Goal: Book appointment/travel/reservation

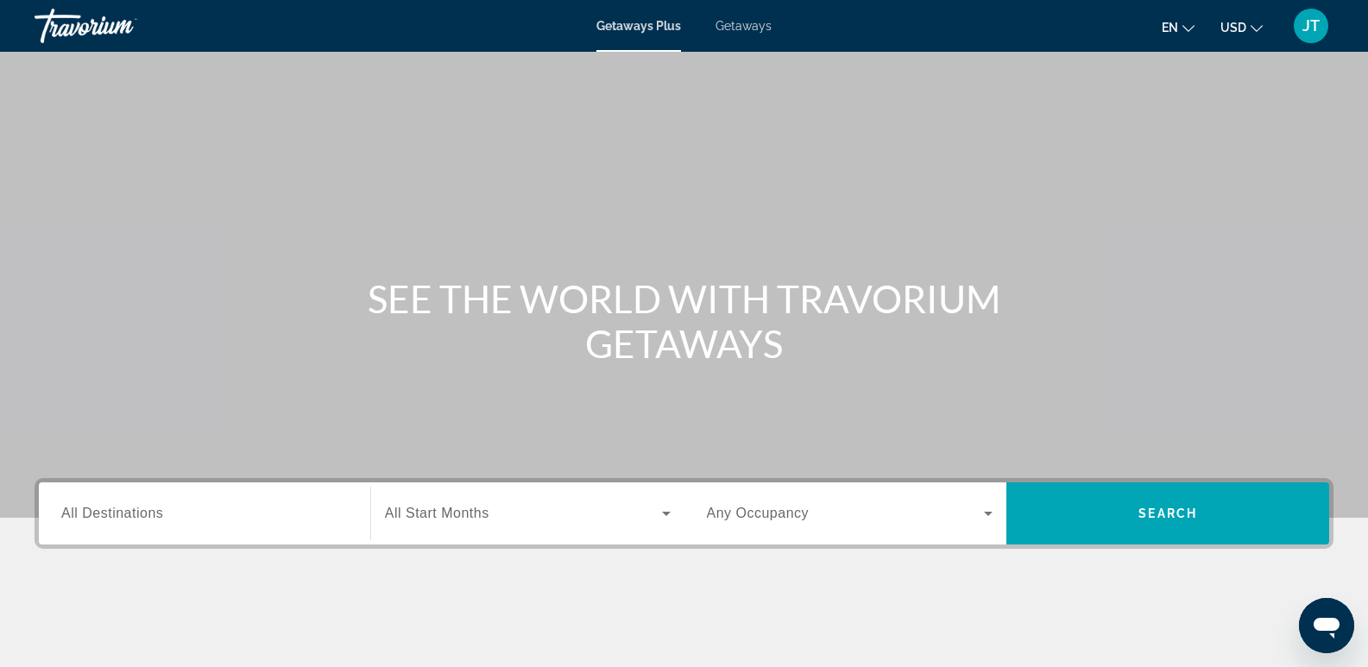
click at [116, 517] on span "All Destinations" at bounding box center [112, 513] width 102 height 15
click at [116, 517] on input "Destination All Destinations" at bounding box center [204, 514] width 286 height 21
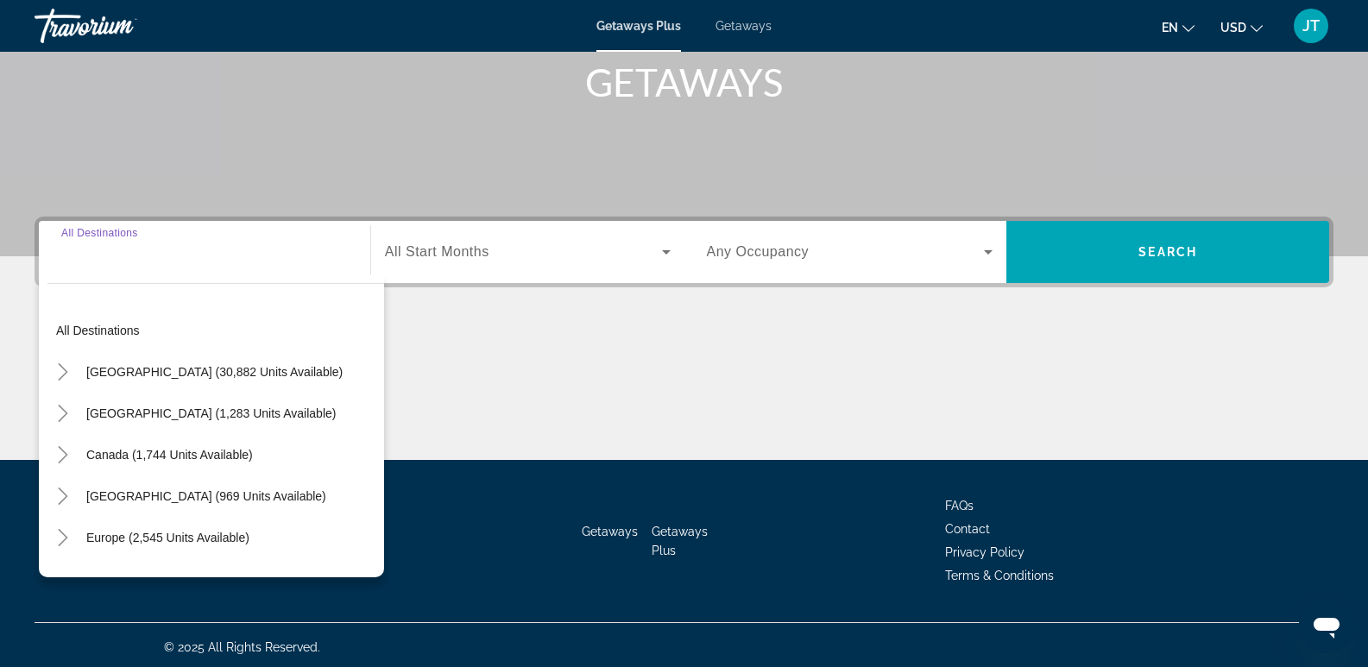
scroll to position [266, 0]
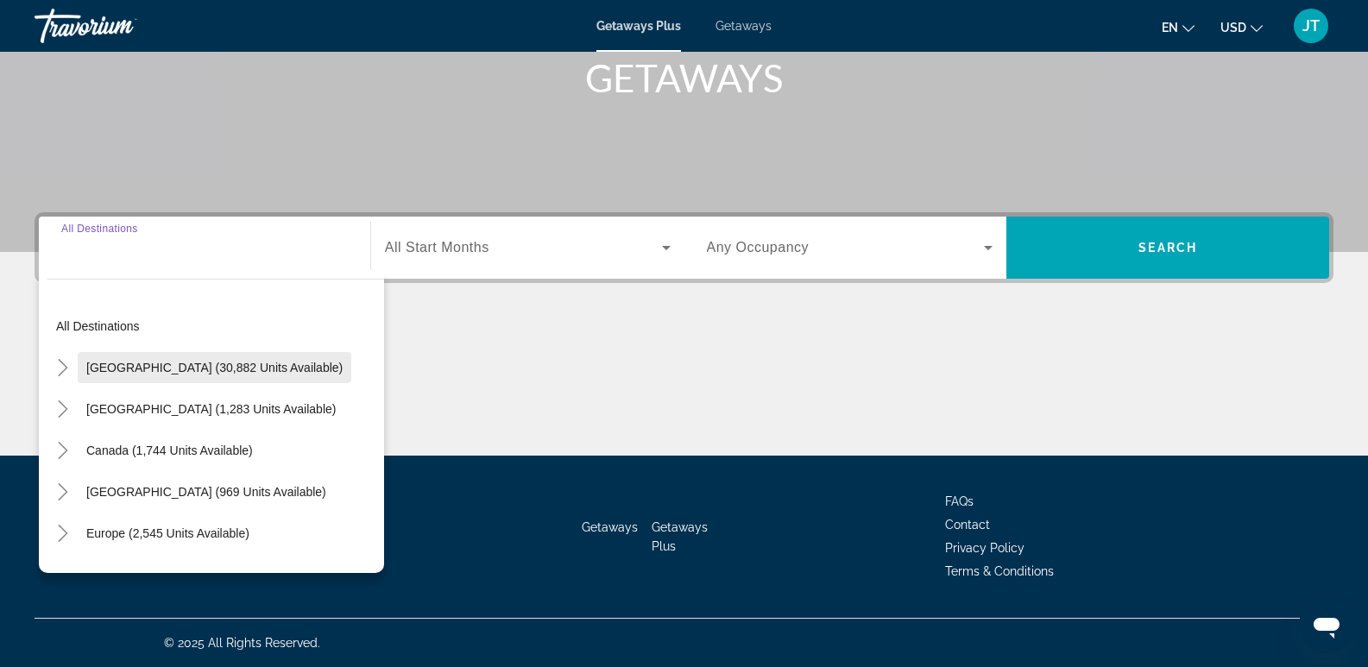
click at [198, 359] on span "Search widget" at bounding box center [215, 367] width 274 height 41
type input "**********"
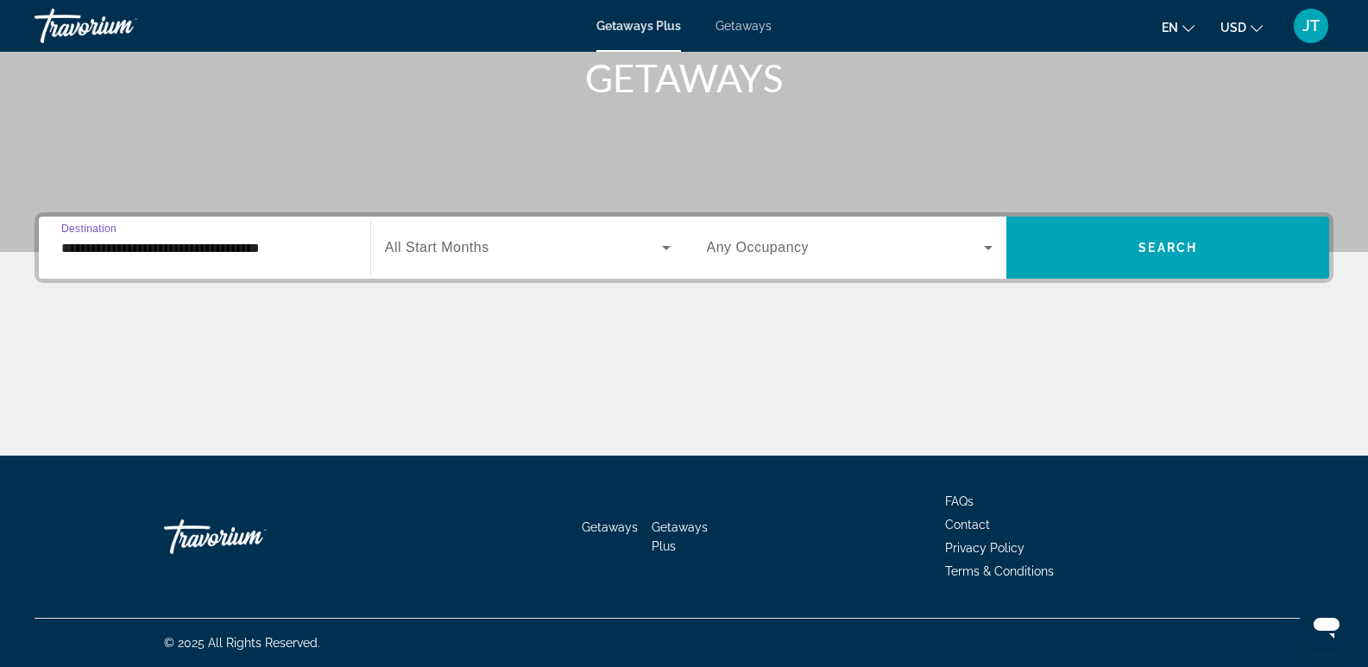
click at [416, 239] on span "Search widget" at bounding box center [523, 247] width 277 height 21
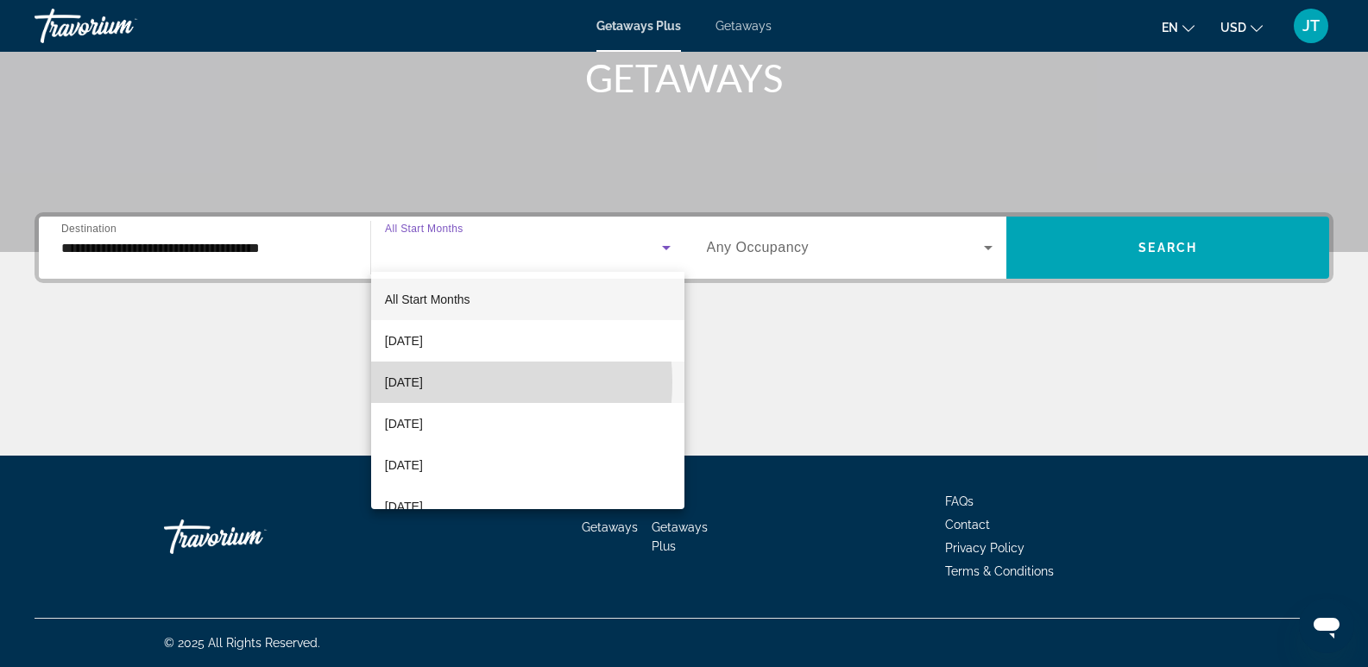
click at [423, 382] on span "[DATE]" at bounding box center [404, 382] width 38 height 21
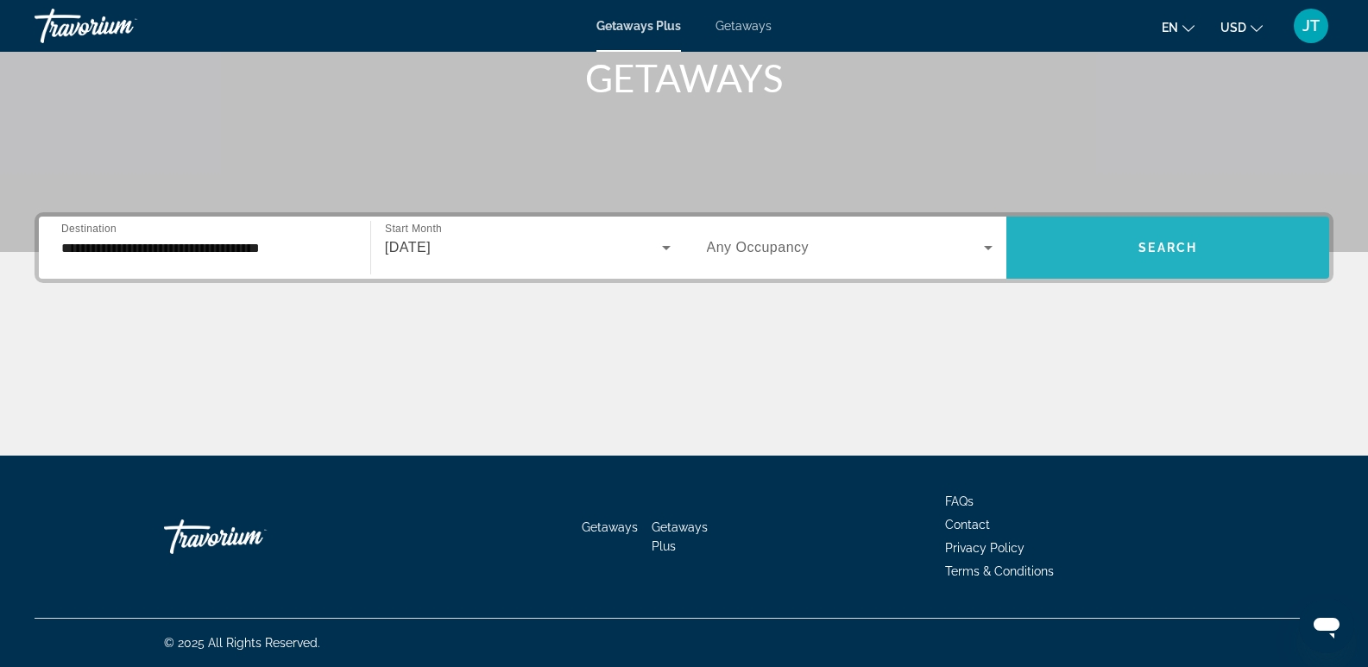
click at [1157, 244] on span "Search" at bounding box center [1167, 248] width 59 height 14
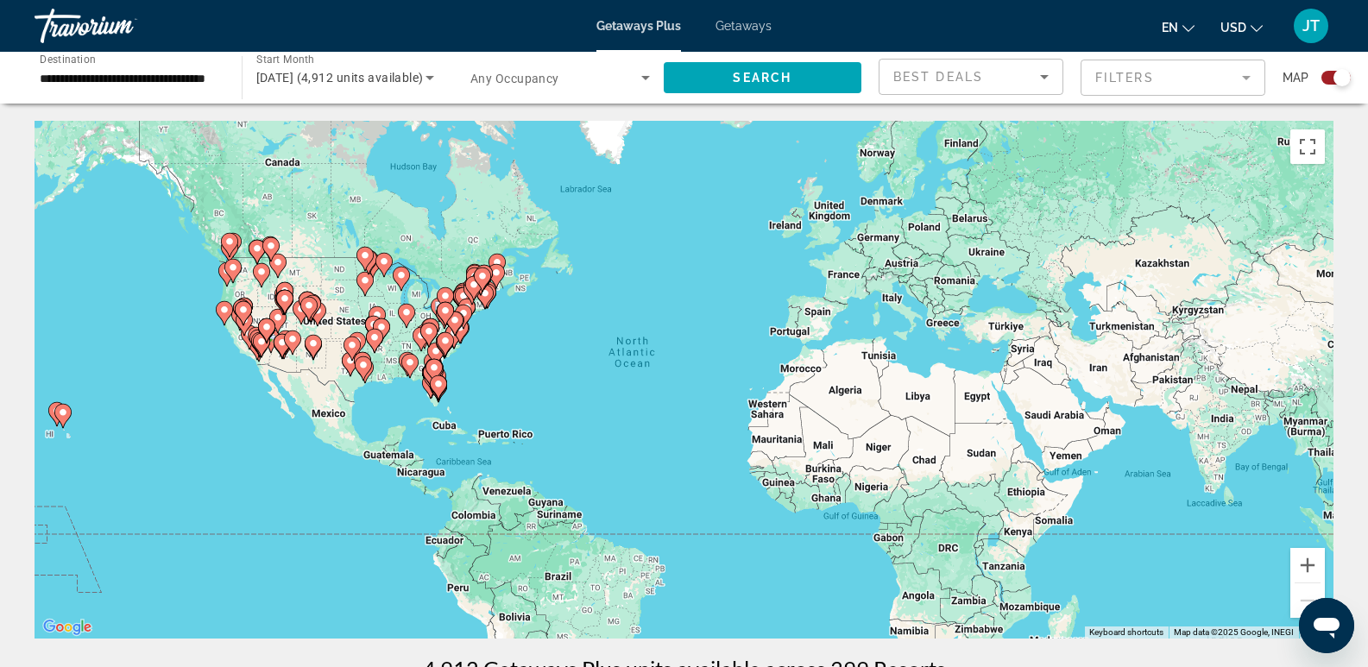
click at [342, 310] on div "To activate drag with keyboard, press Alt + Enter. Once in keyboard drag state,…" at bounding box center [684, 380] width 1299 height 518
click at [326, 318] on div "To activate drag with keyboard, press Alt + Enter. Once in keyboard drag state,…" at bounding box center [684, 380] width 1299 height 518
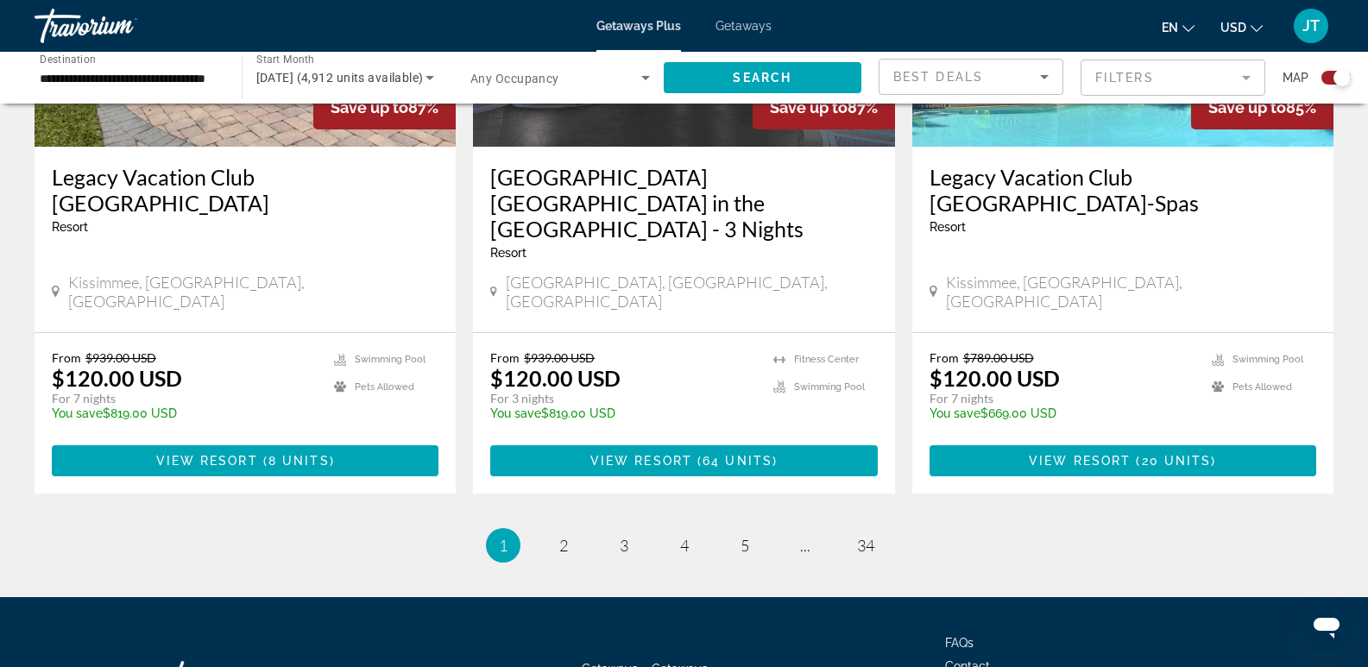
scroll to position [2763, 0]
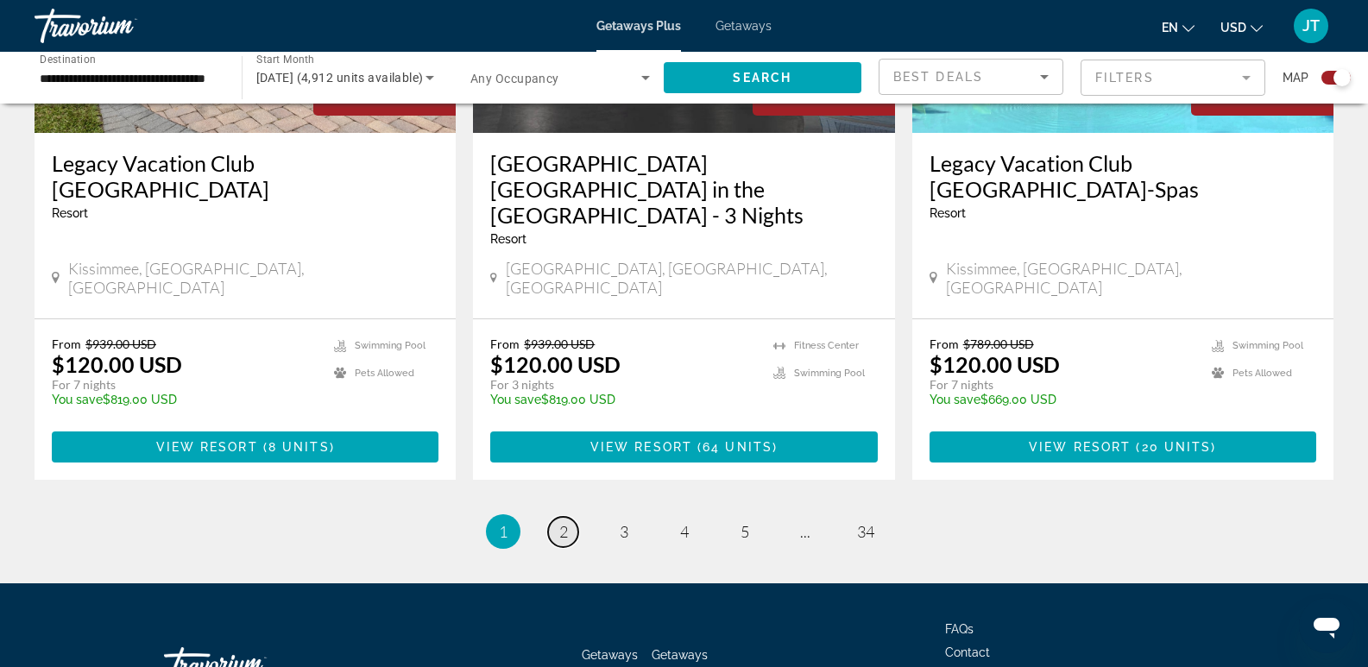
click at [569, 517] on link "page 2" at bounding box center [563, 532] width 30 height 30
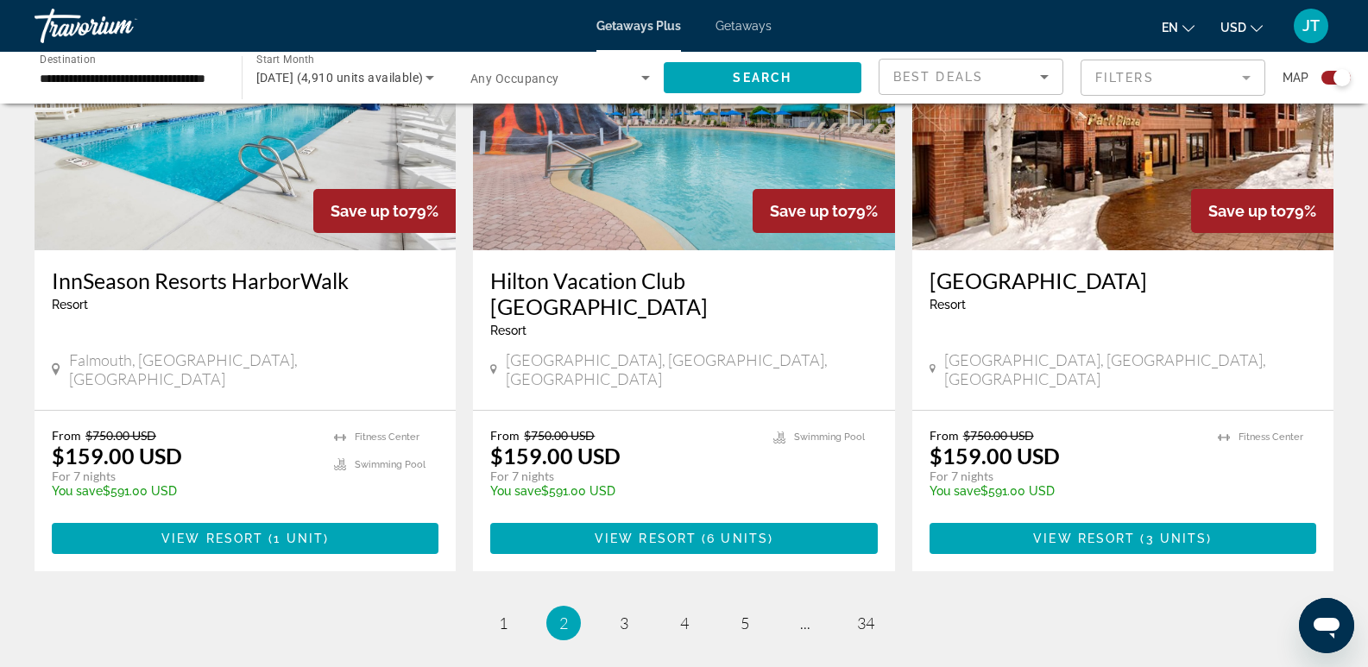
scroll to position [2789, 0]
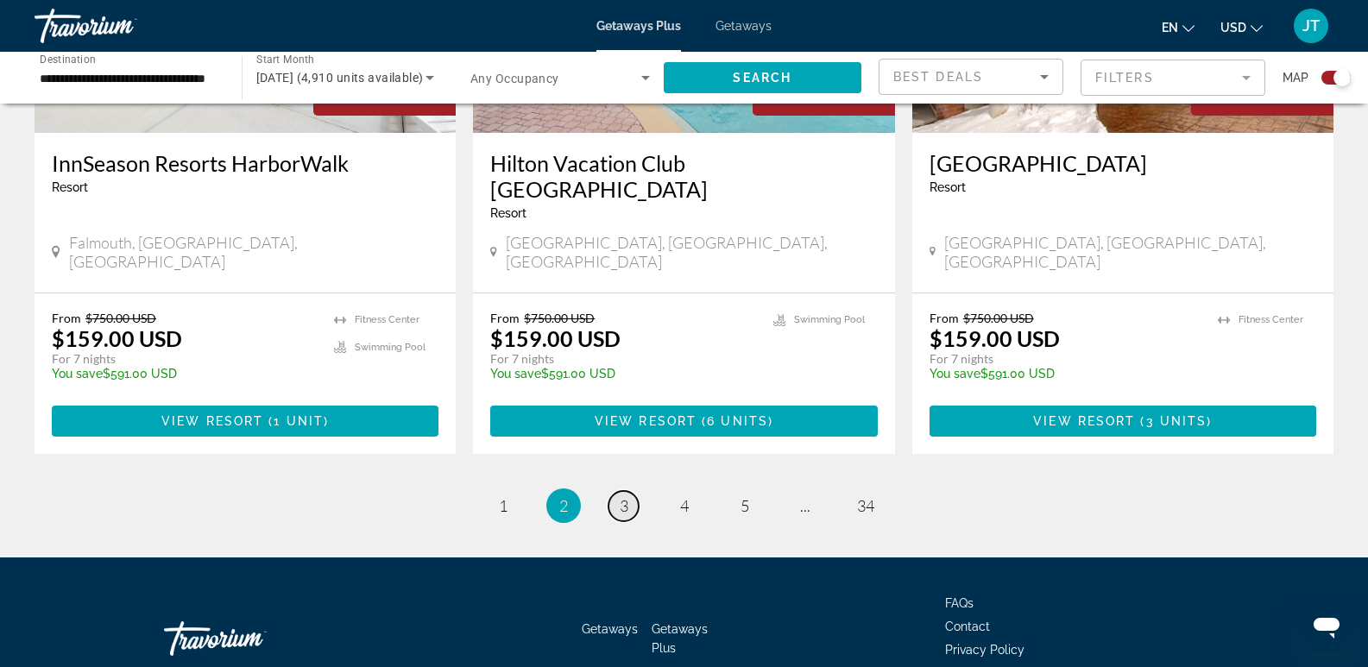
click at [620, 496] on span "3" at bounding box center [624, 505] width 9 height 19
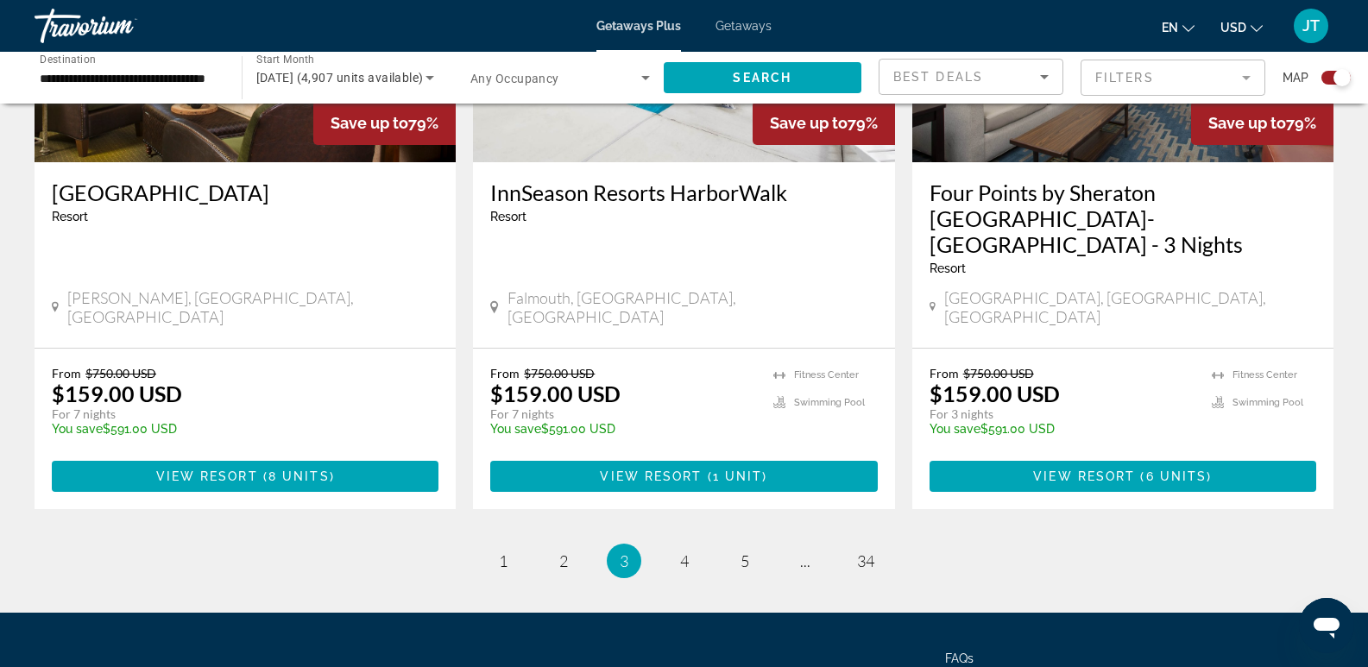
scroll to position [2696, 0]
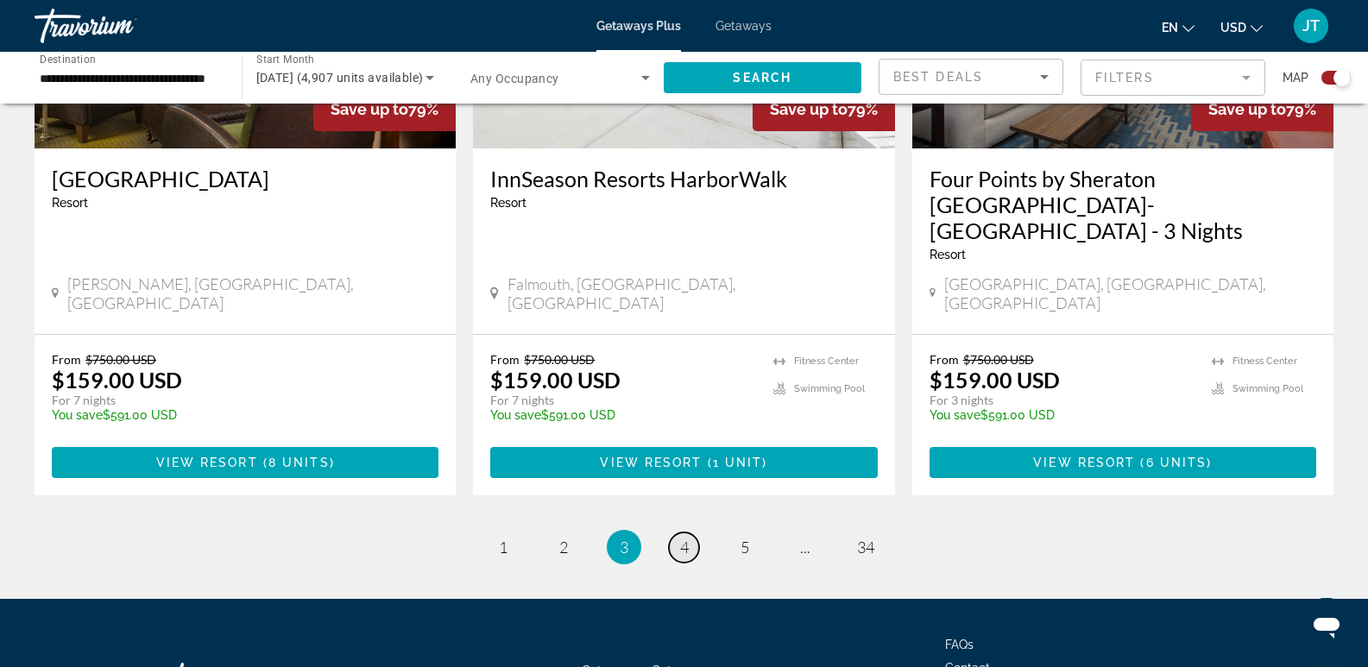
click at [685, 538] on span "4" at bounding box center [684, 547] width 9 height 19
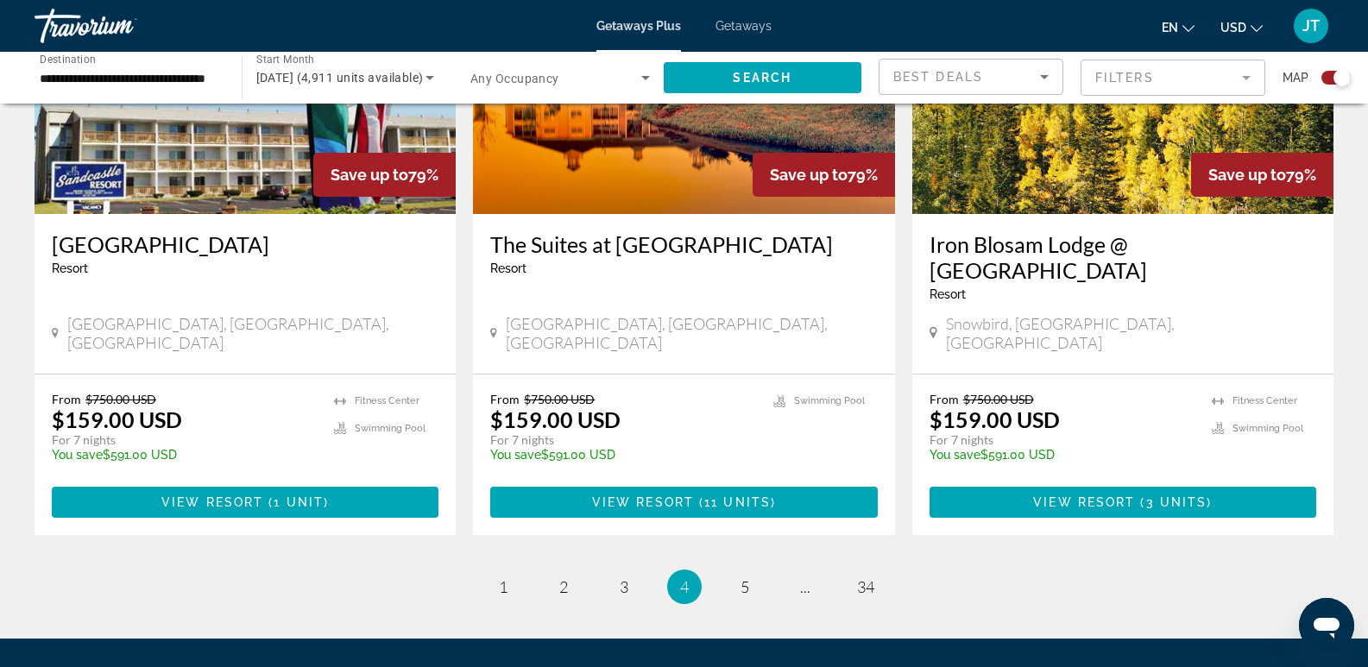
scroll to position [2764, 0]
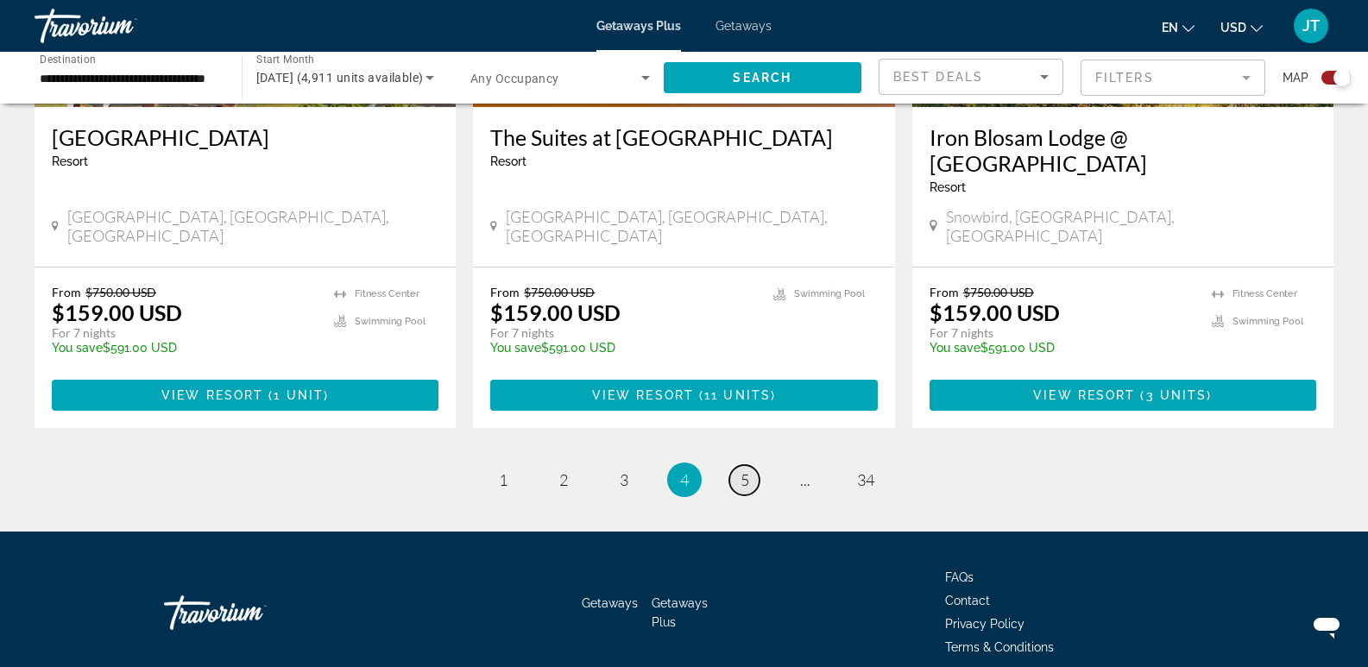
click at [747, 470] on span "5" at bounding box center [744, 479] width 9 height 19
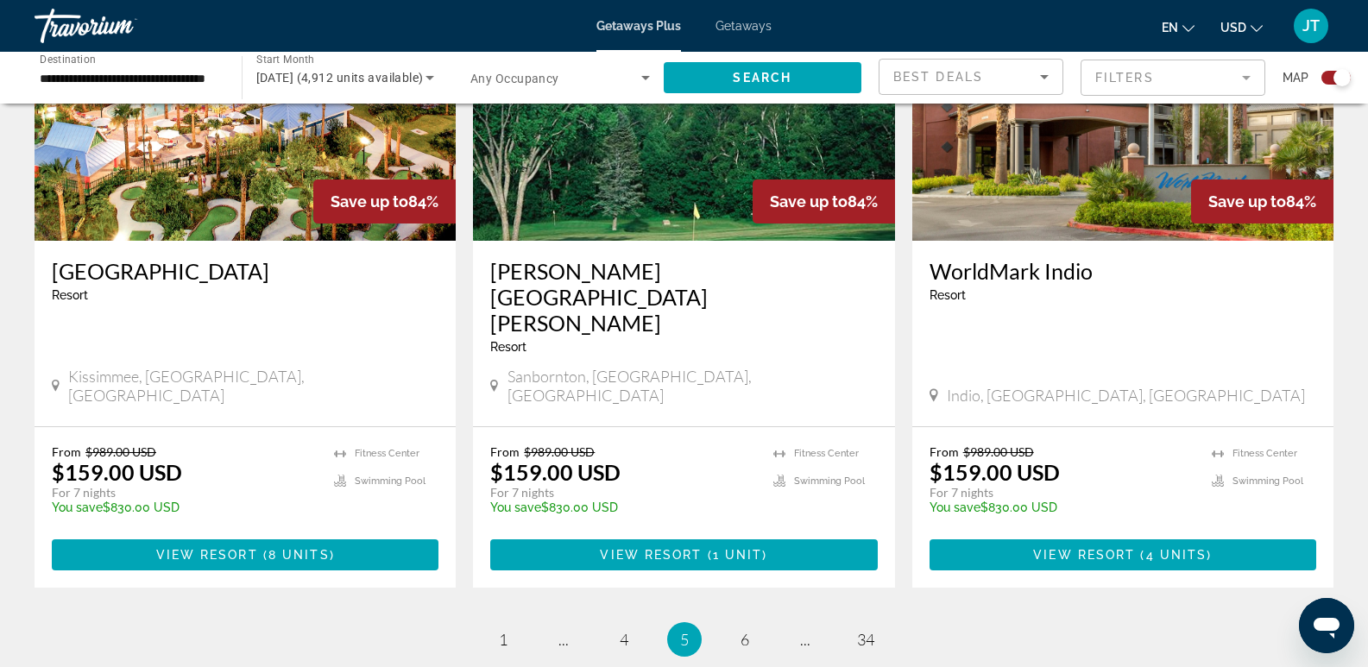
scroll to position [2685, 0]
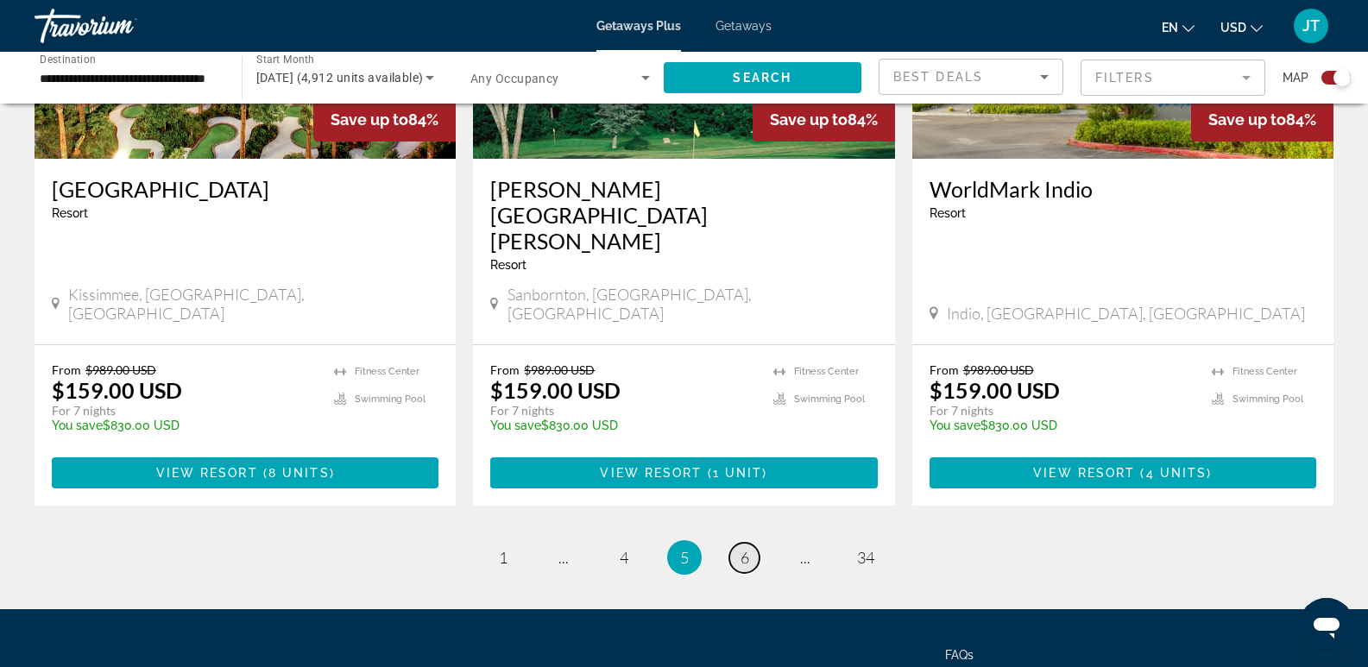
click at [746, 548] on span "6" at bounding box center [744, 557] width 9 height 19
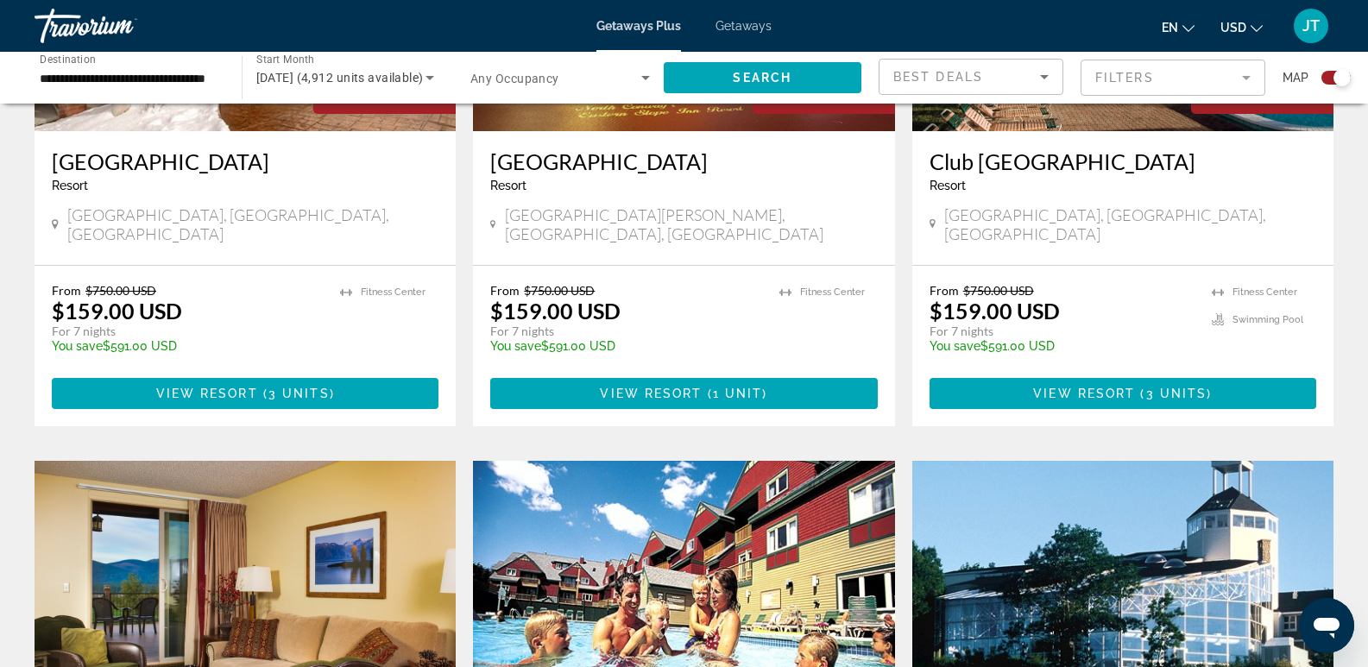
scroll to position [2289, 0]
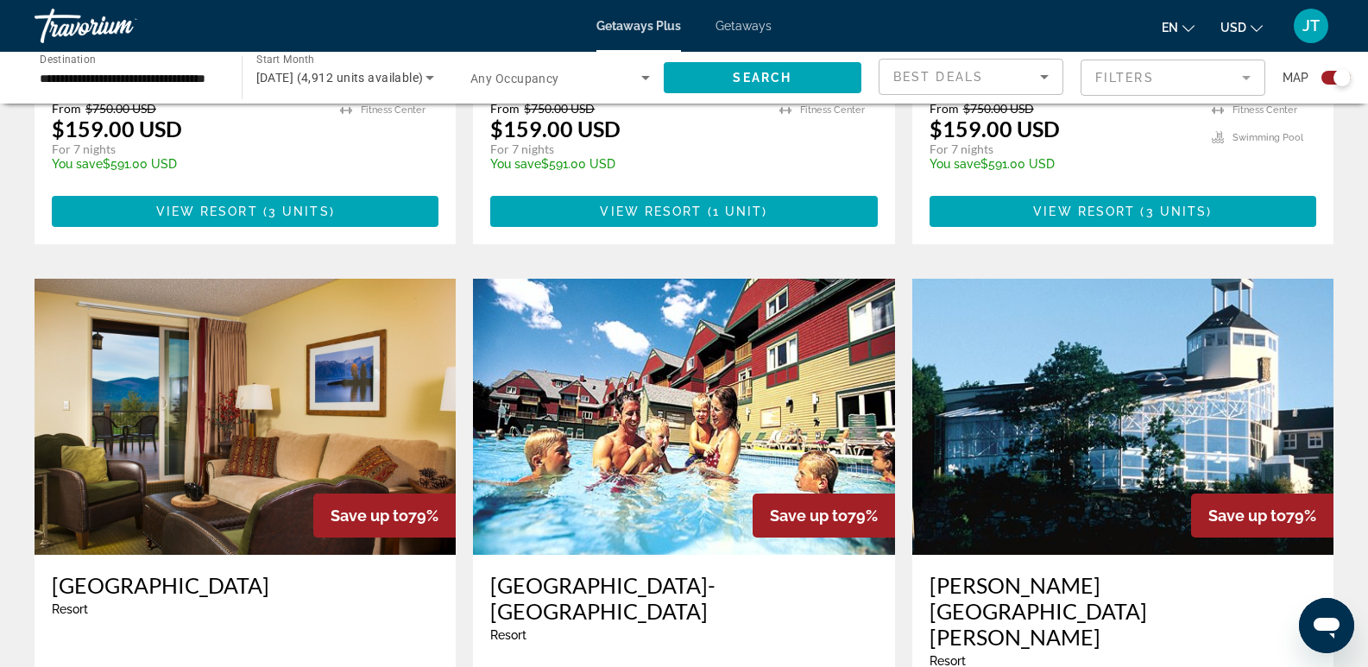
click at [258, 384] on img "Main content" at bounding box center [245, 417] width 421 height 276
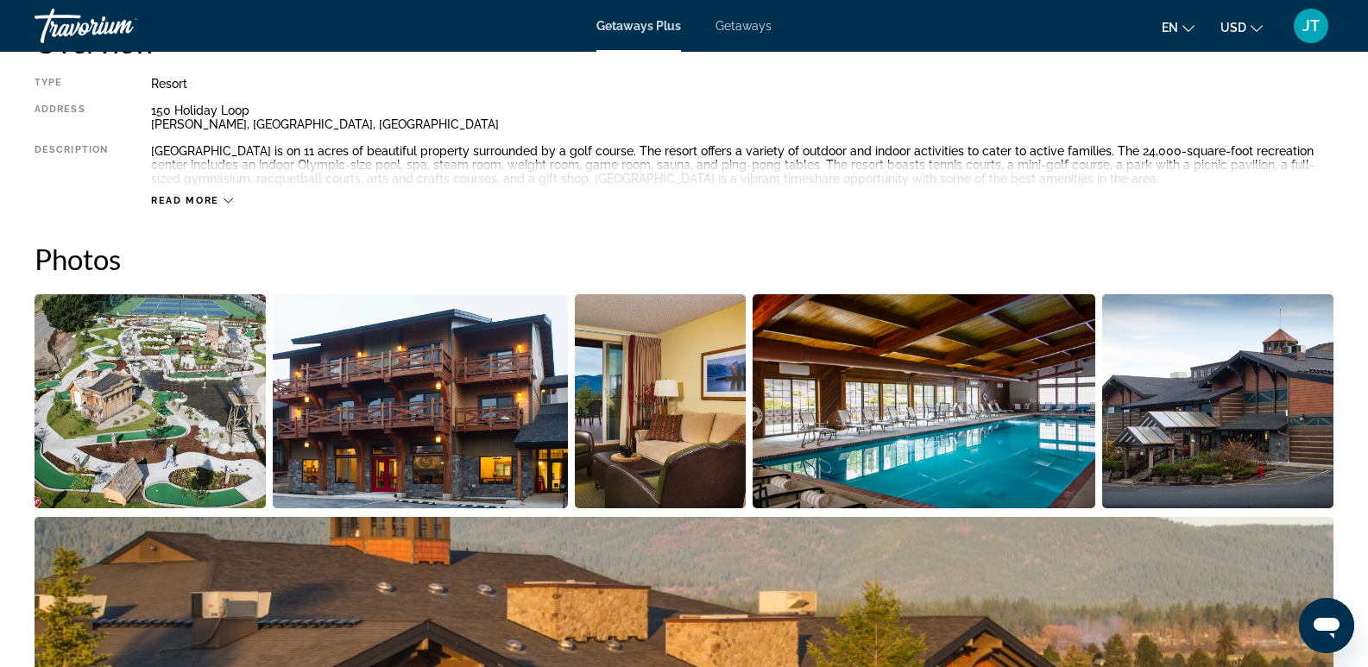
scroll to position [657, 0]
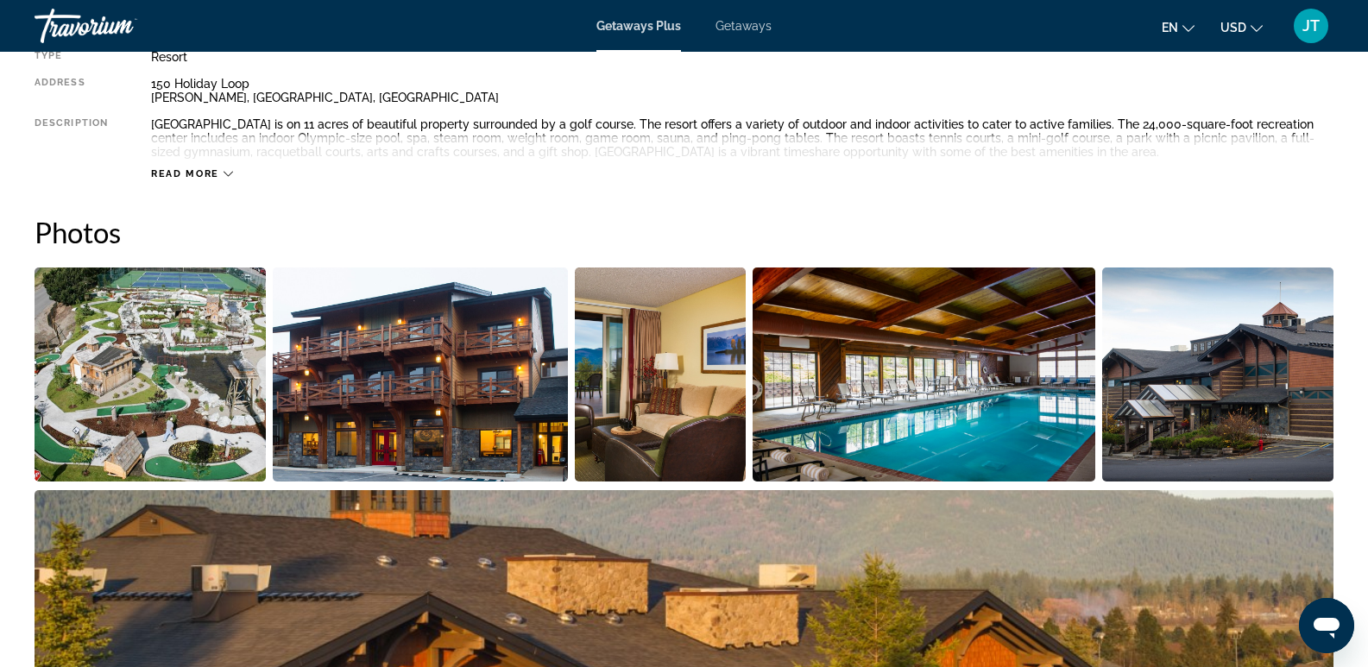
click at [219, 423] on img "Open full-screen image slider" at bounding box center [150, 374] width 231 height 214
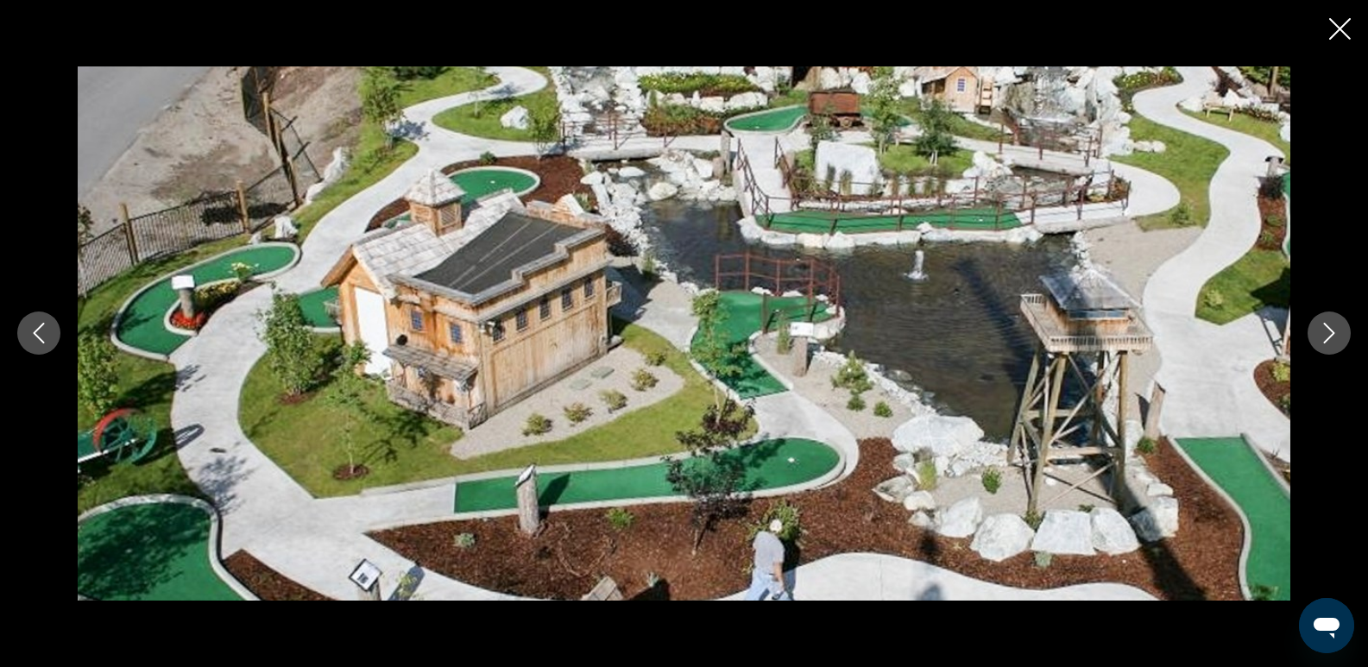
click at [1326, 330] on icon "Next image" at bounding box center [1328, 333] width 21 height 21
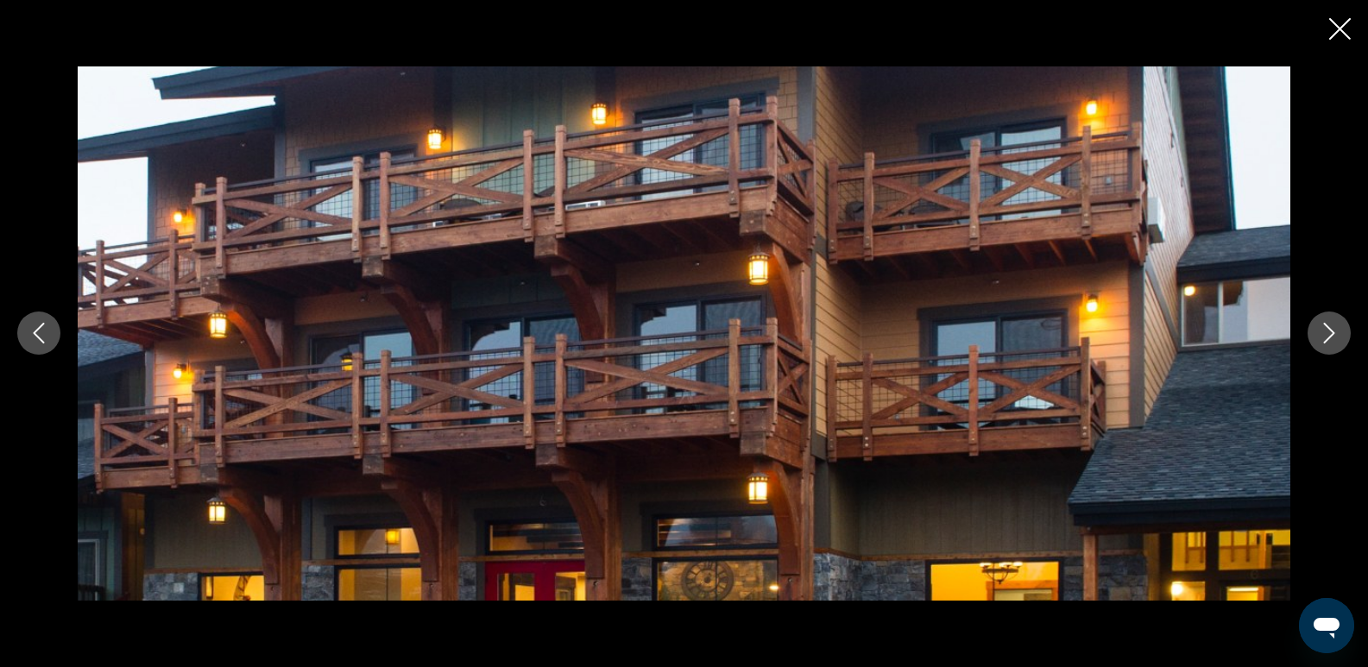
click at [1326, 330] on icon "Next image" at bounding box center [1328, 333] width 21 height 21
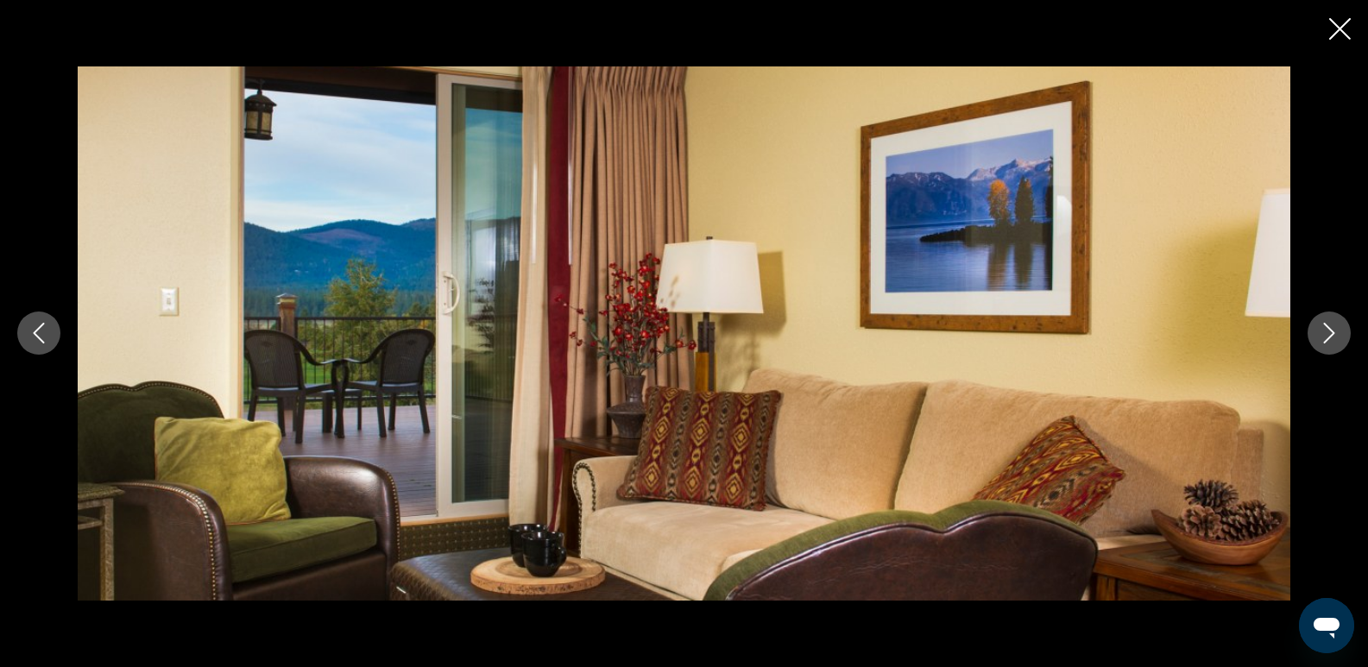
click at [1325, 332] on icon "Next image" at bounding box center [1328, 333] width 21 height 21
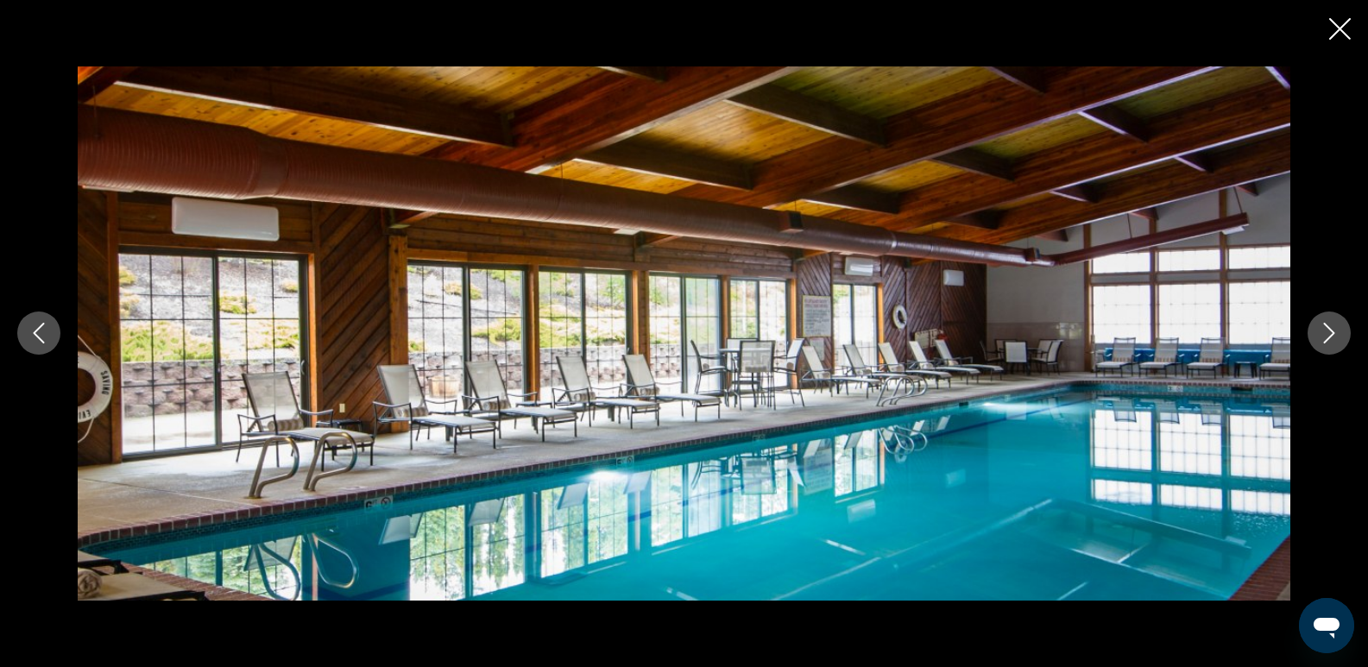
click at [1325, 332] on icon "Next image" at bounding box center [1328, 333] width 21 height 21
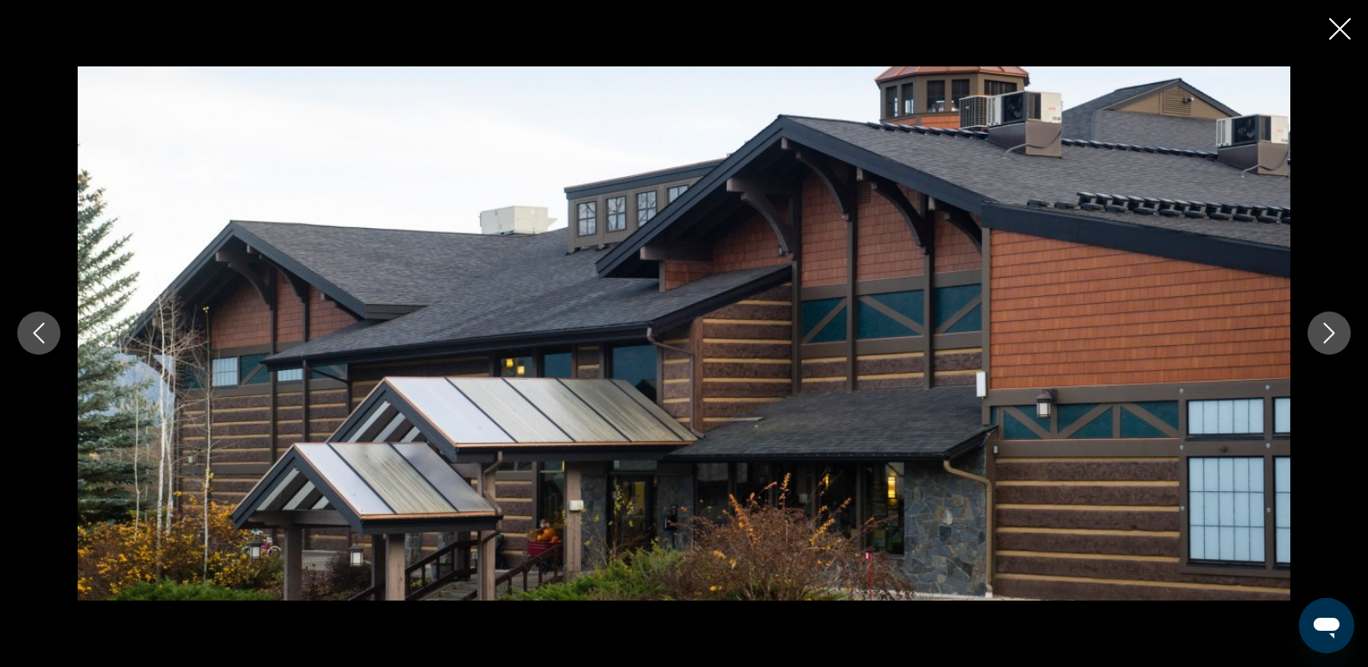
click at [1325, 332] on icon "Next image" at bounding box center [1328, 333] width 21 height 21
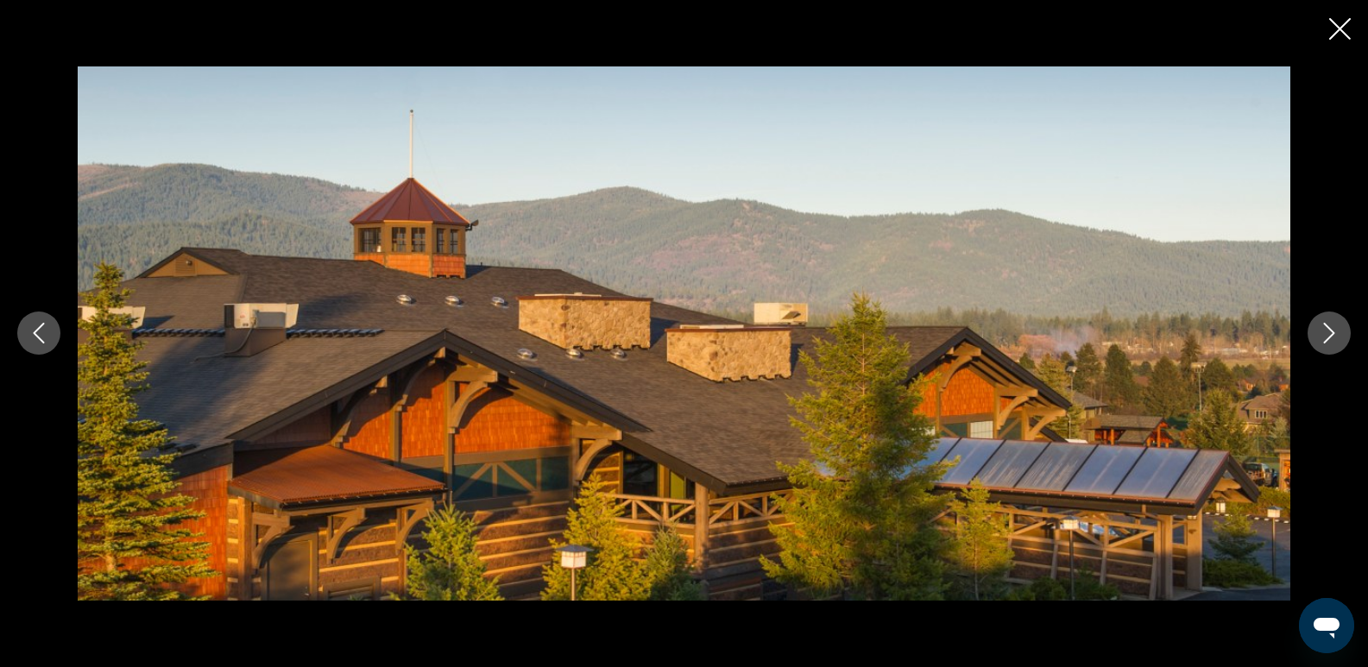
click at [1325, 332] on icon "Next image" at bounding box center [1328, 333] width 21 height 21
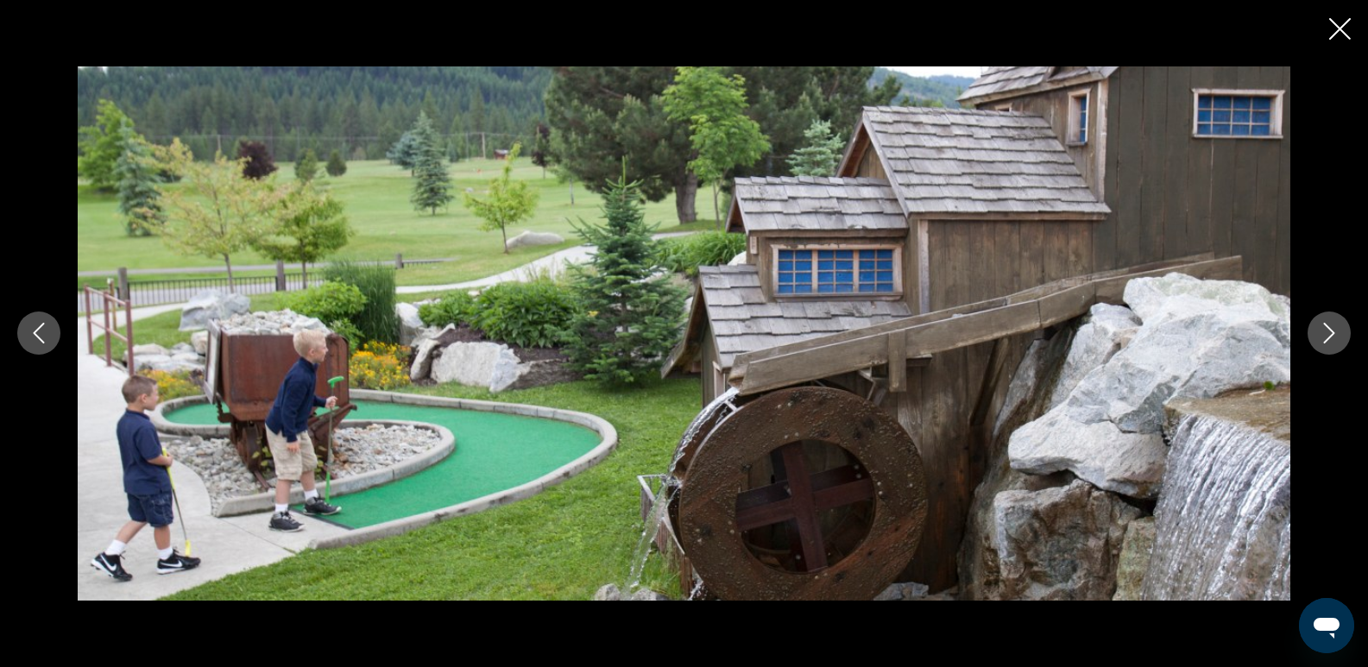
click at [1325, 332] on icon "Next image" at bounding box center [1328, 333] width 21 height 21
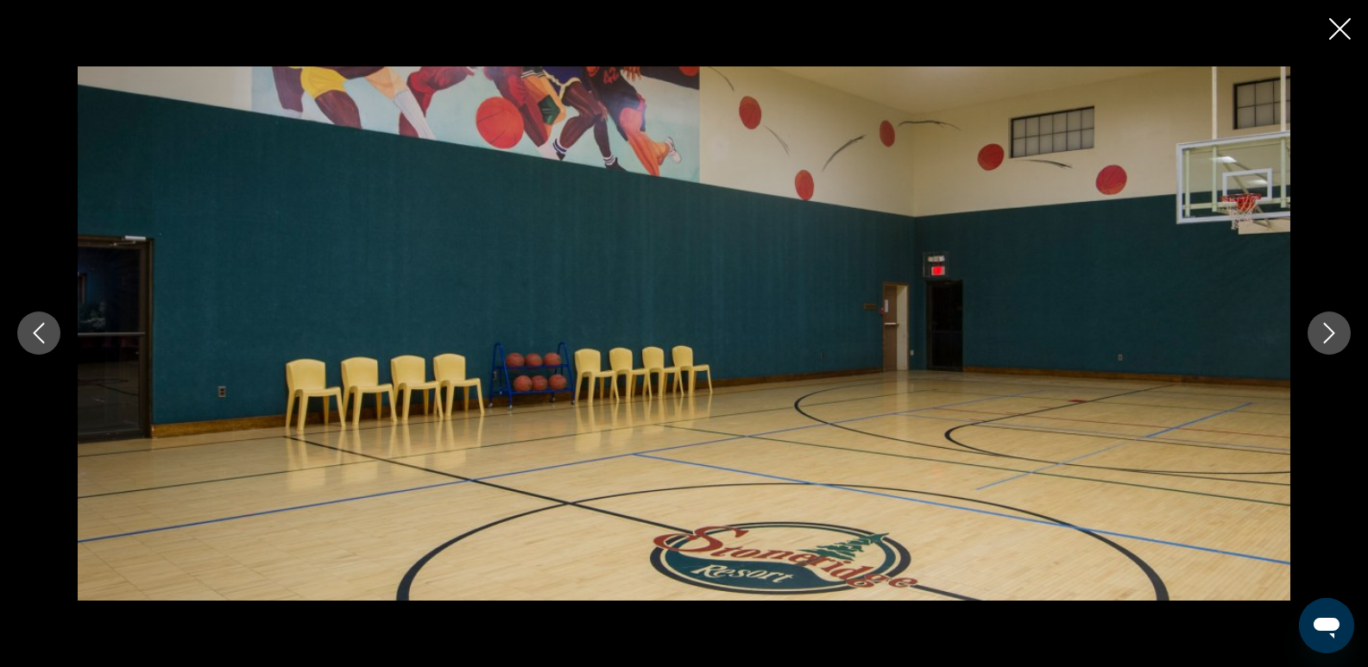
click at [1325, 332] on icon "Next image" at bounding box center [1328, 333] width 21 height 21
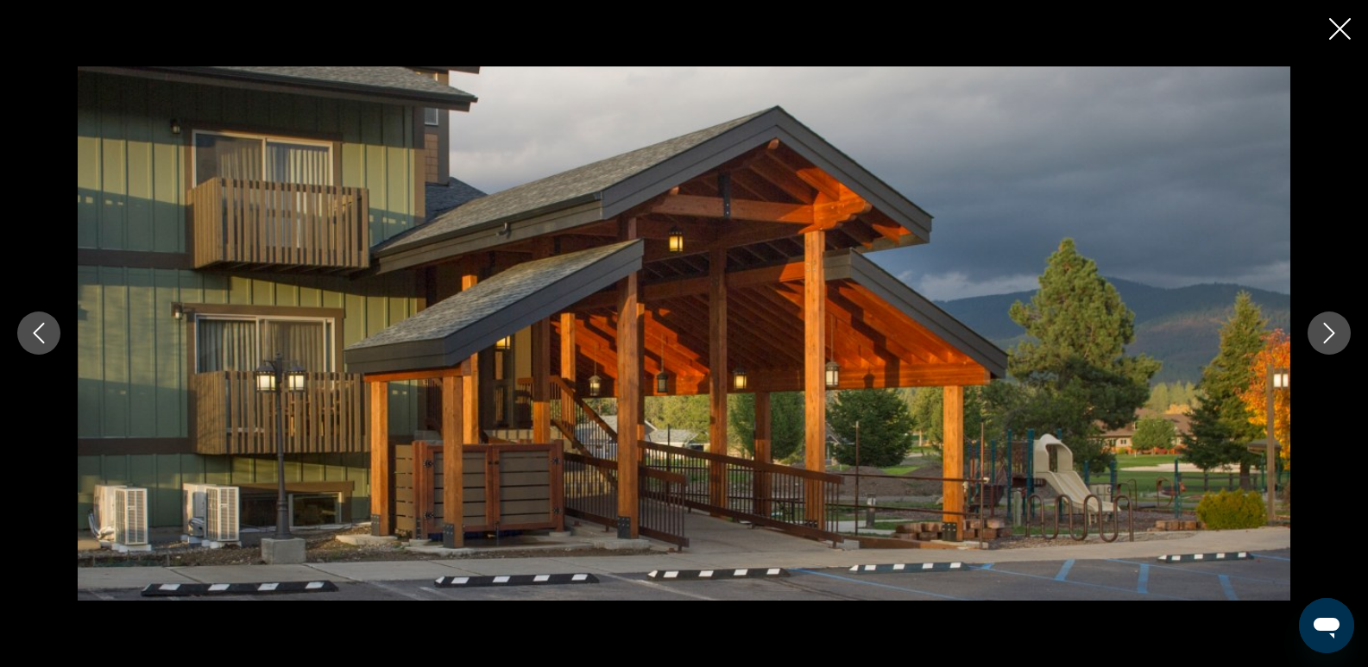
click at [1325, 332] on icon "Next image" at bounding box center [1328, 333] width 21 height 21
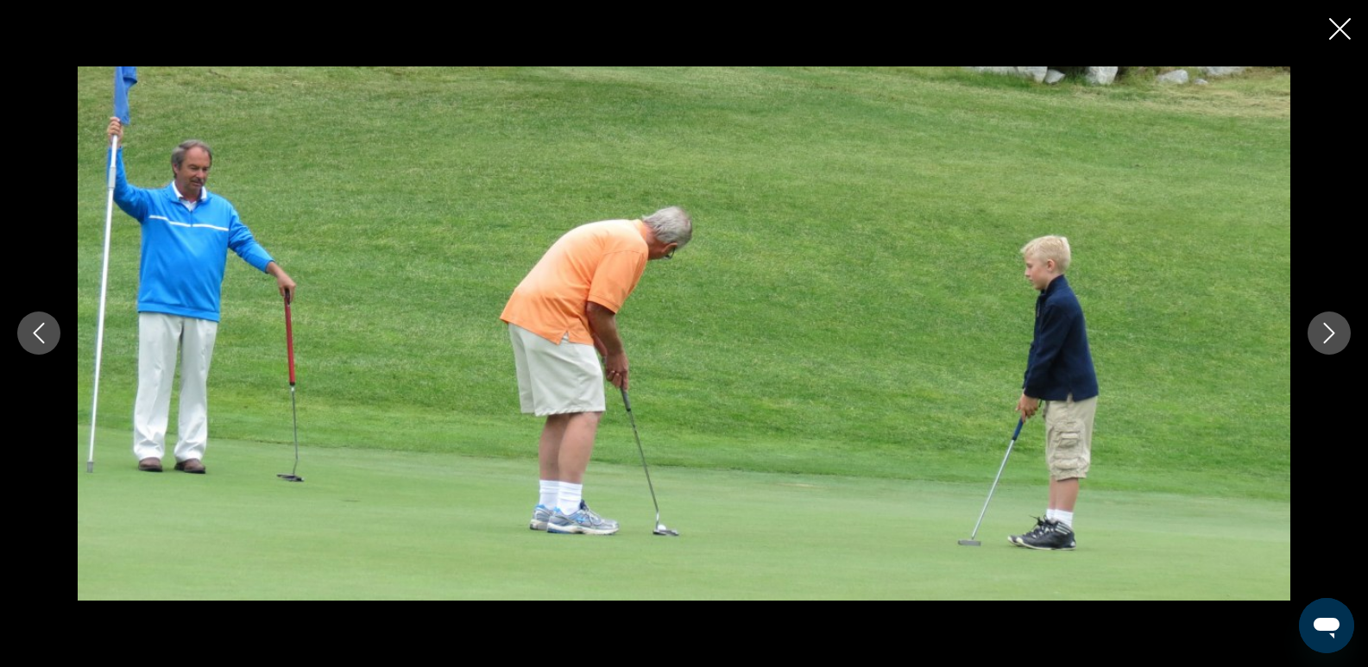
click at [1325, 332] on icon "Next image" at bounding box center [1328, 333] width 21 height 21
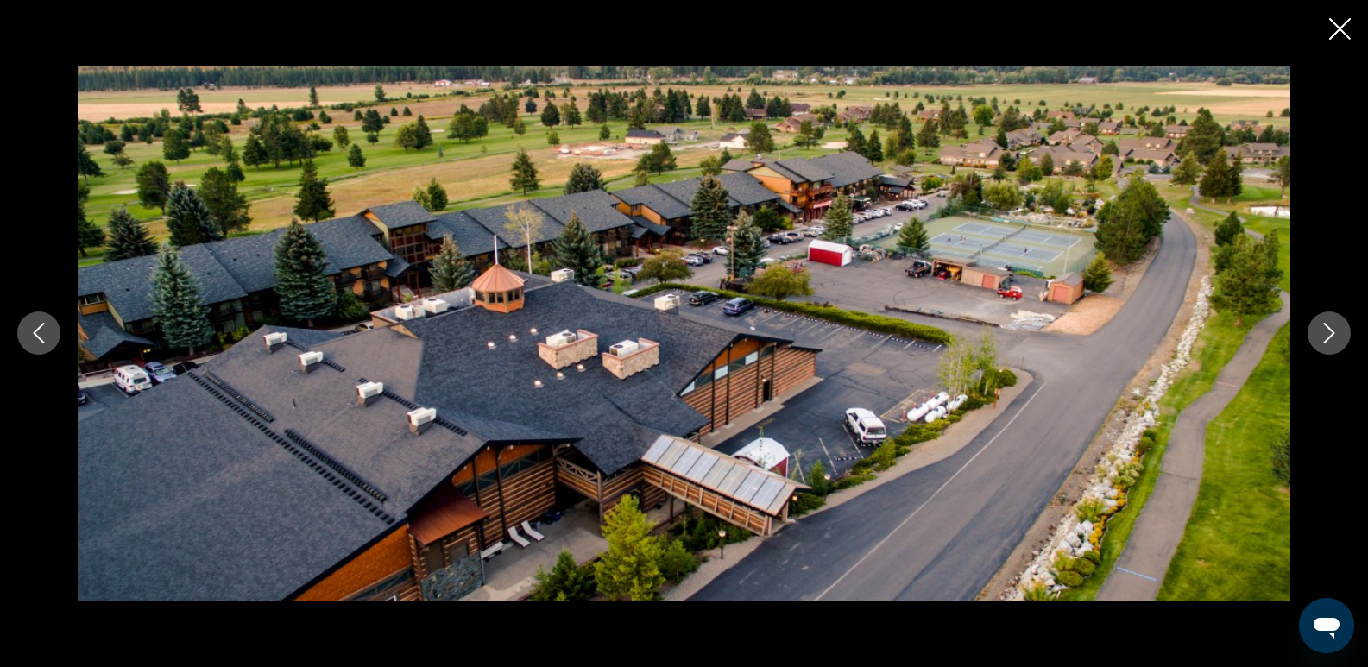
click at [1325, 332] on icon "Next image" at bounding box center [1328, 333] width 21 height 21
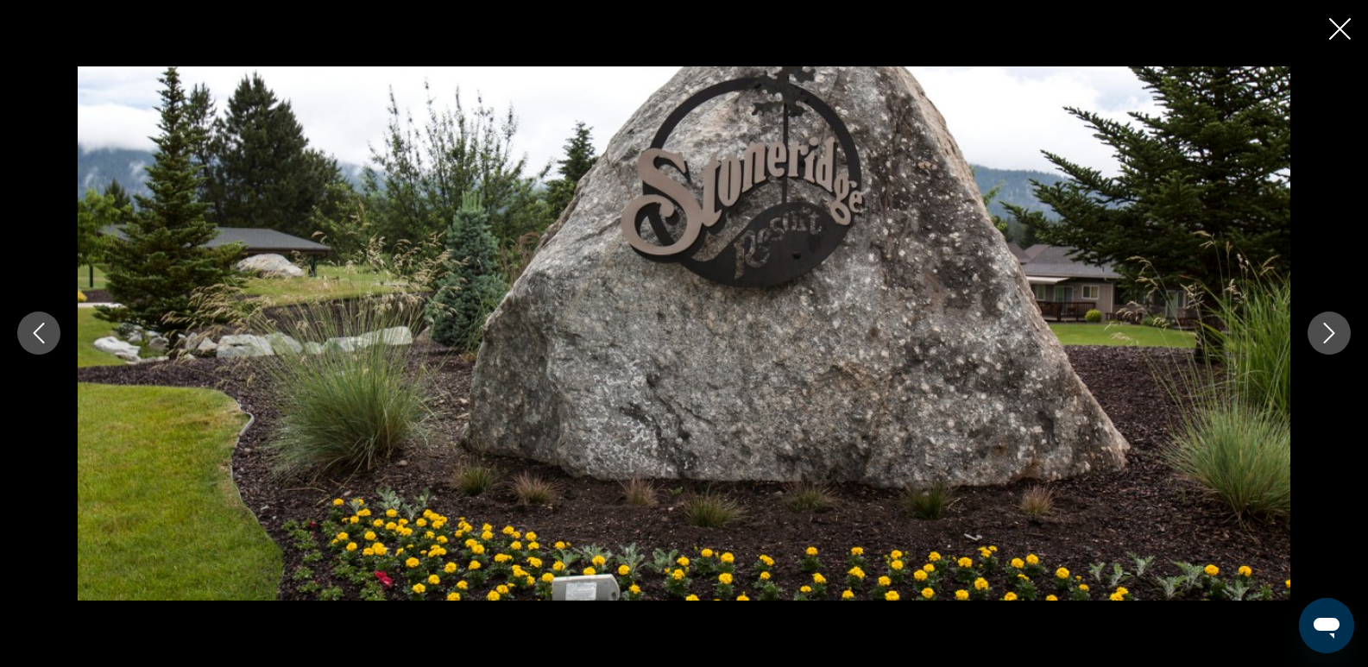
click at [1325, 332] on icon "Next image" at bounding box center [1328, 333] width 21 height 21
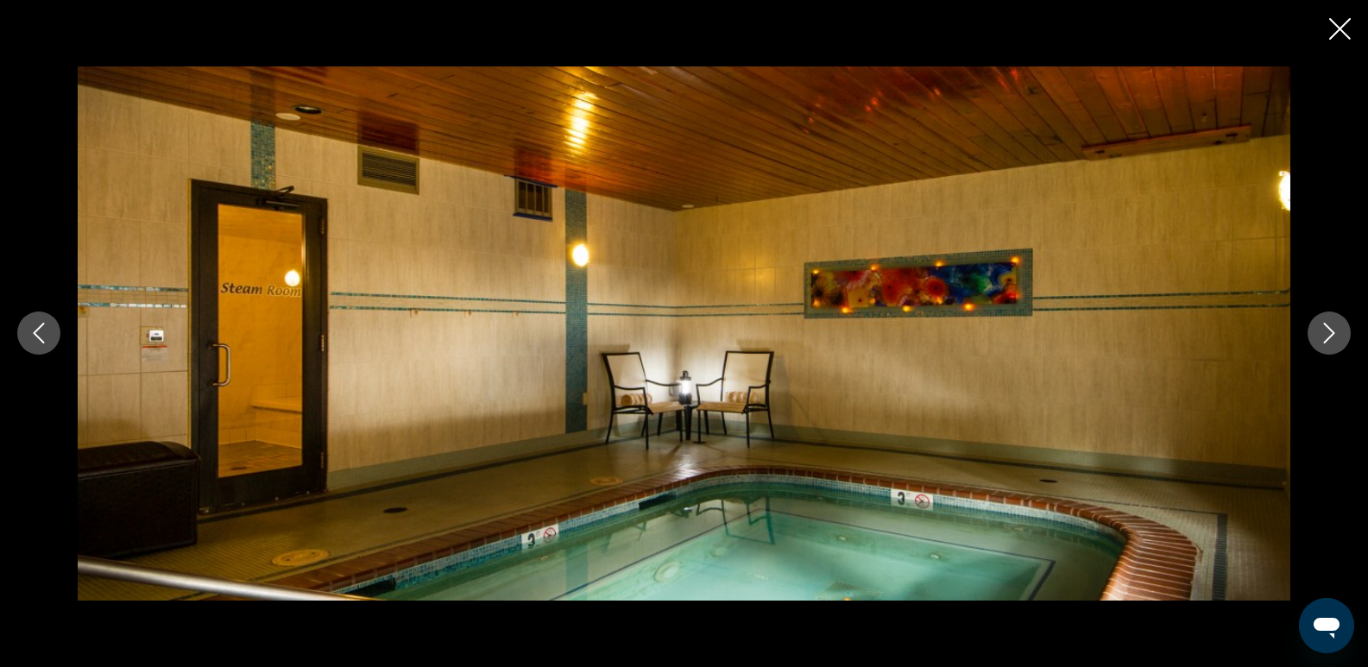
click at [1325, 332] on icon "Next image" at bounding box center [1328, 333] width 21 height 21
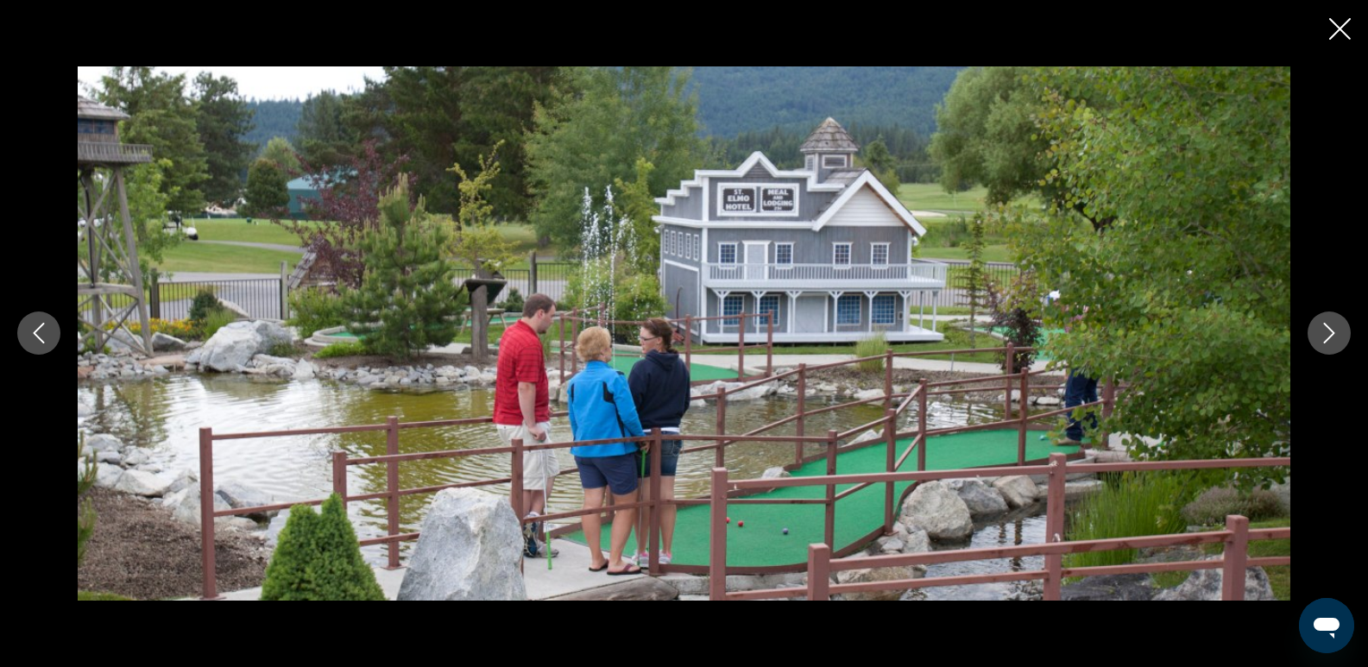
click at [1325, 332] on icon "Next image" at bounding box center [1328, 333] width 21 height 21
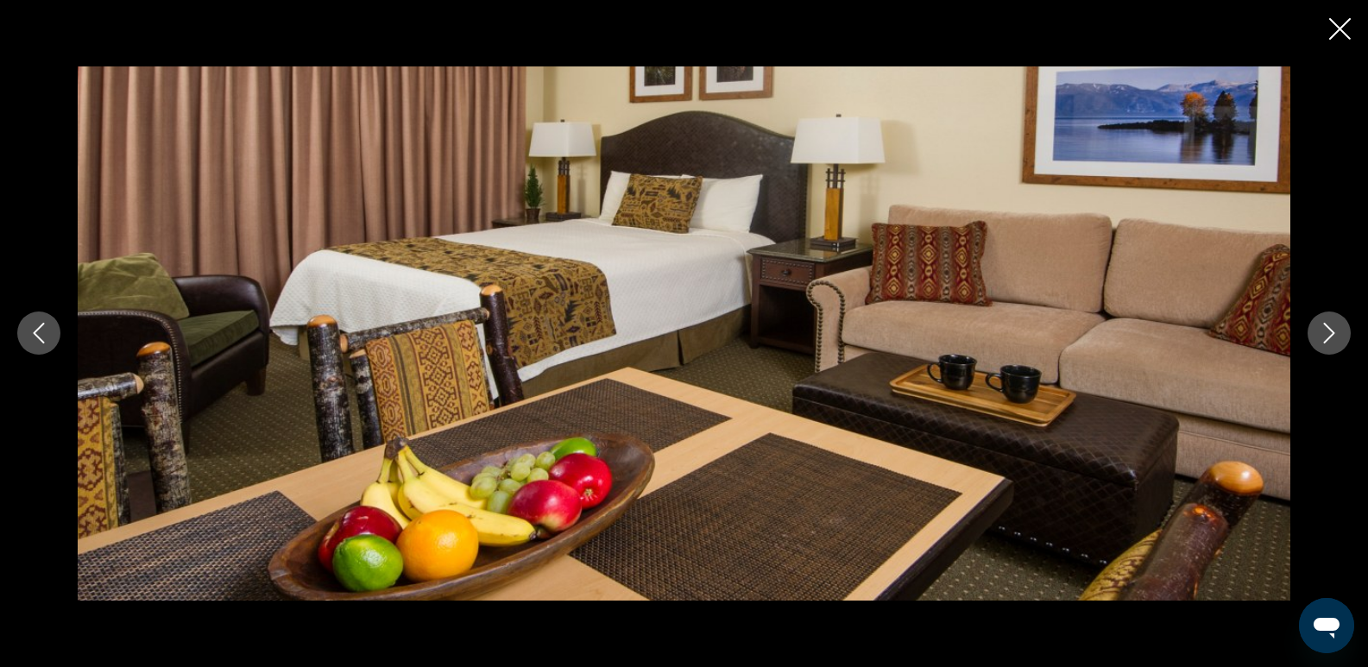
click at [1325, 332] on icon "Next image" at bounding box center [1328, 333] width 21 height 21
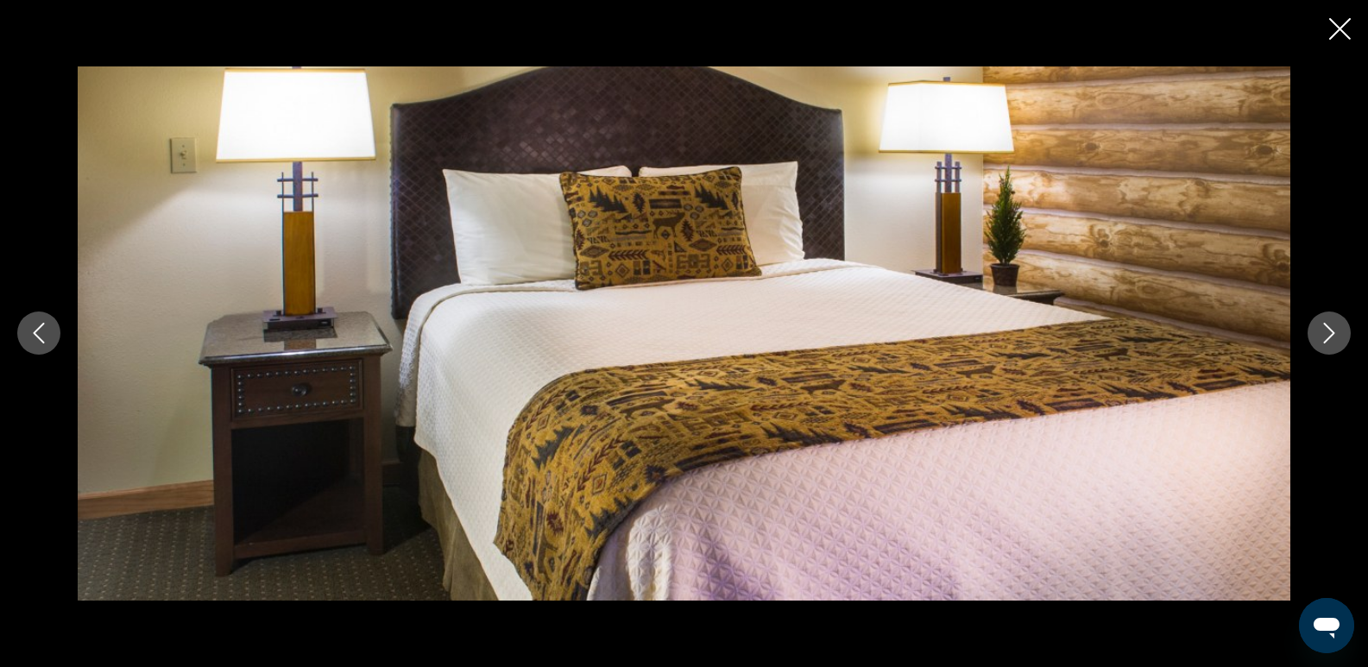
click at [1325, 332] on icon "Next image" at bounding box center [1328, 333] width 21 height 21
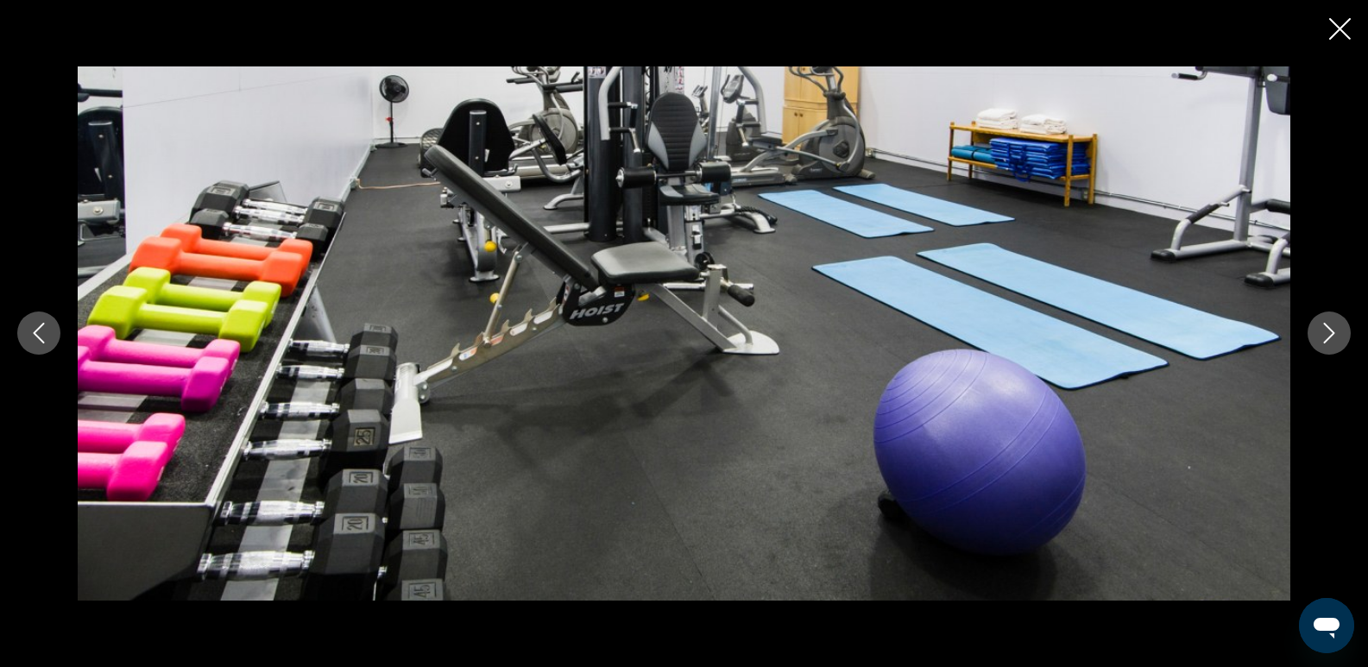
click at [1325, 332] on icon "Next image" at bounding box center [1328, 333] width 21 height 21
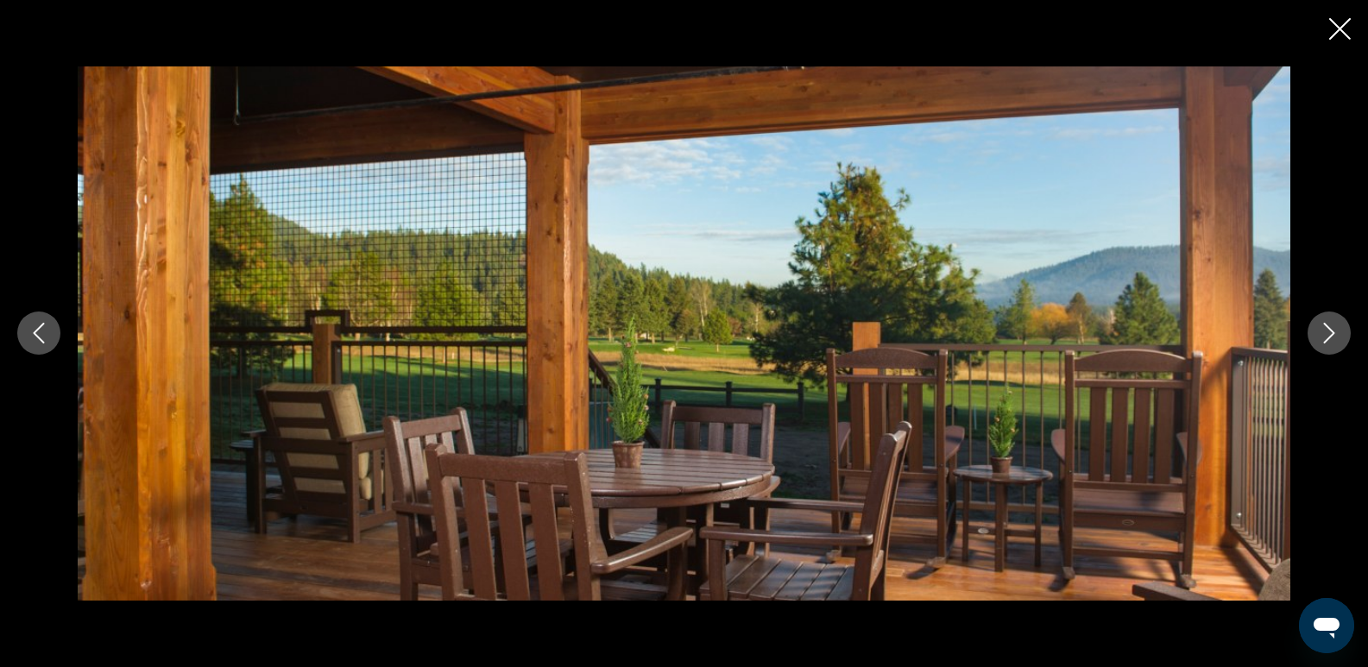
click at [1325, 332] on icon "Next image" at bounding box center [1328, 333] width 21 height 21
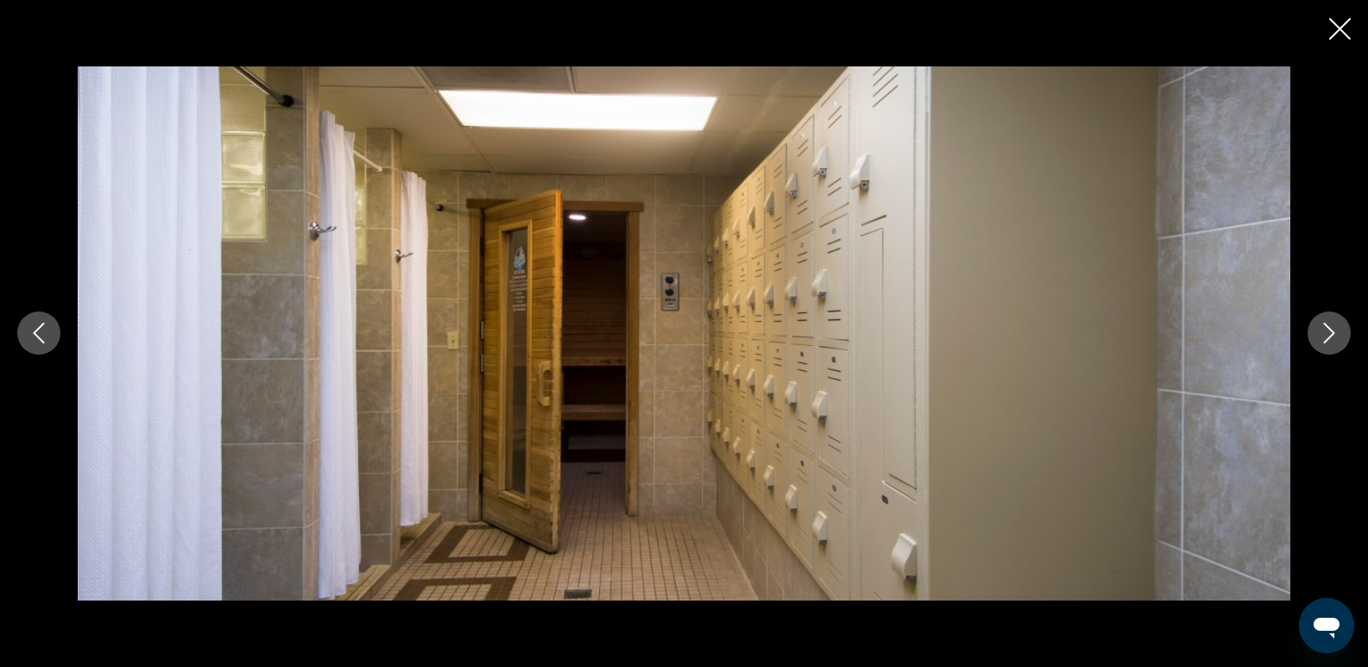
click at [1325, 332] on icon "Next image" at bounding box center [1328, 333] width 21 height 21
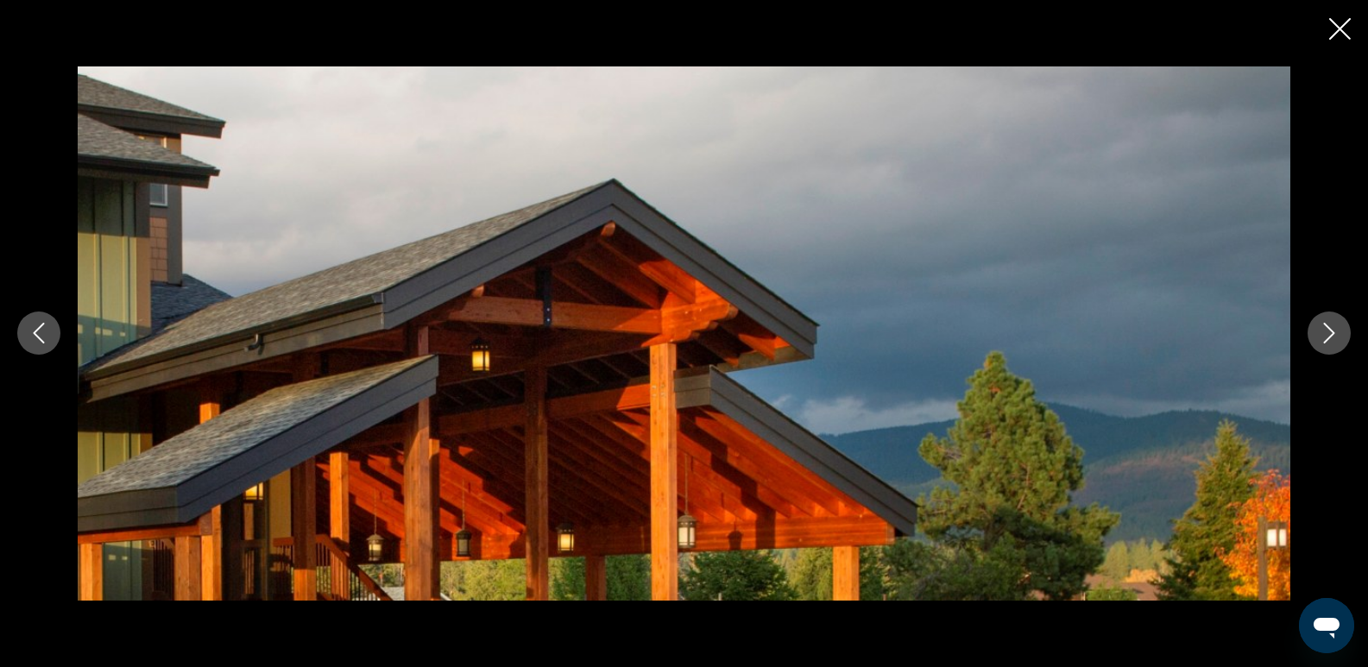
click at [1325, 332] on icon "Next image" at bounding box center [1328, 333] width 21 height 21
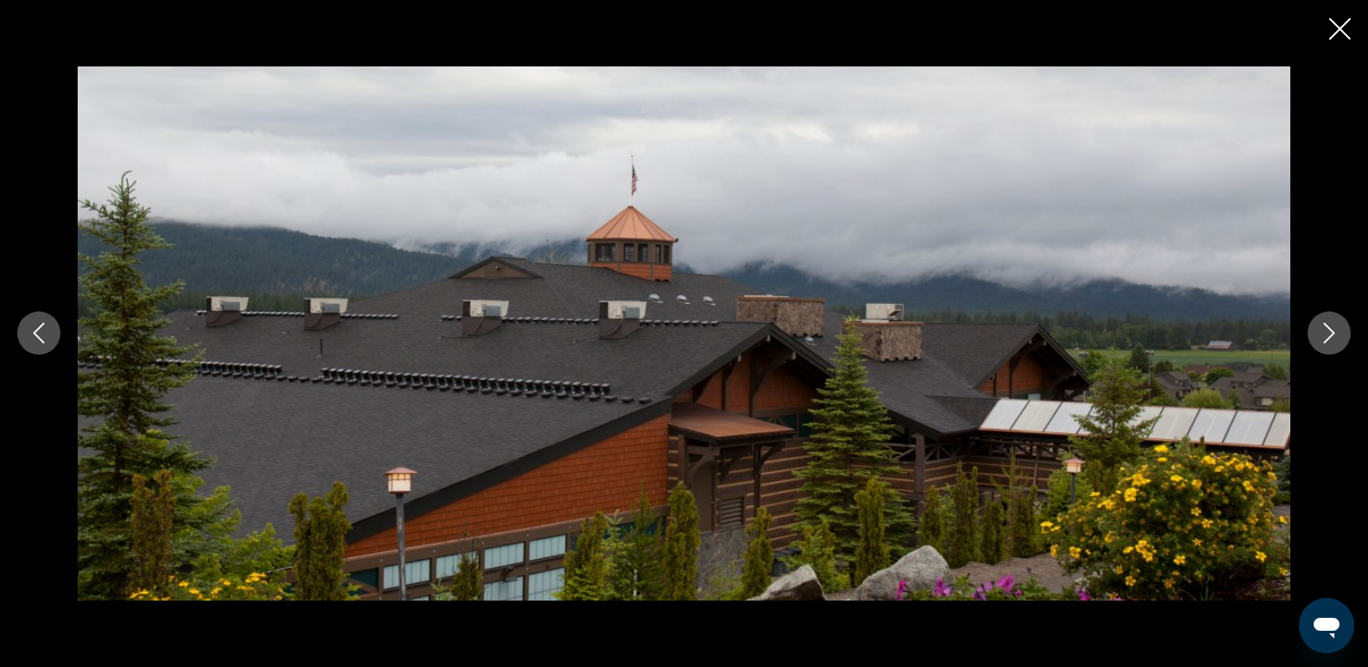
click at [1325, 332] on icon "Next image" at bounding box center [1328, 333] width 21 height 21
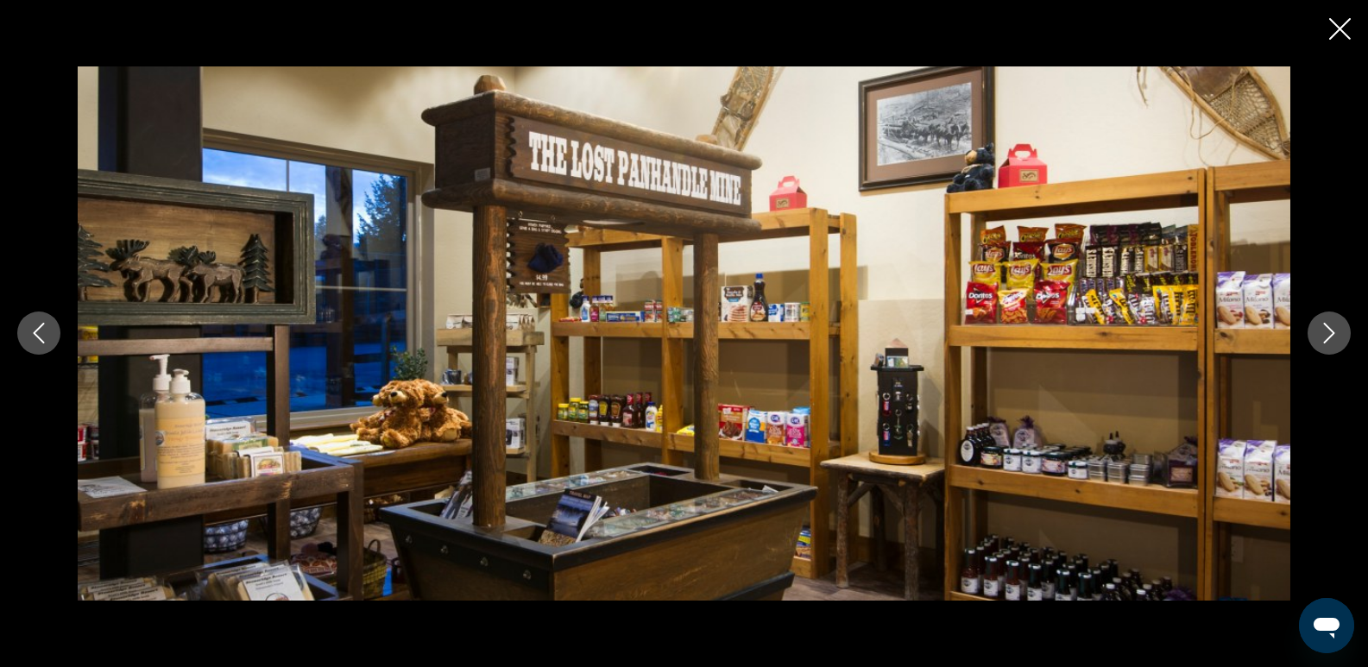
click at [1325, 332] on icon "Next image" at bounding box center [1328, 333] width 21 height 21
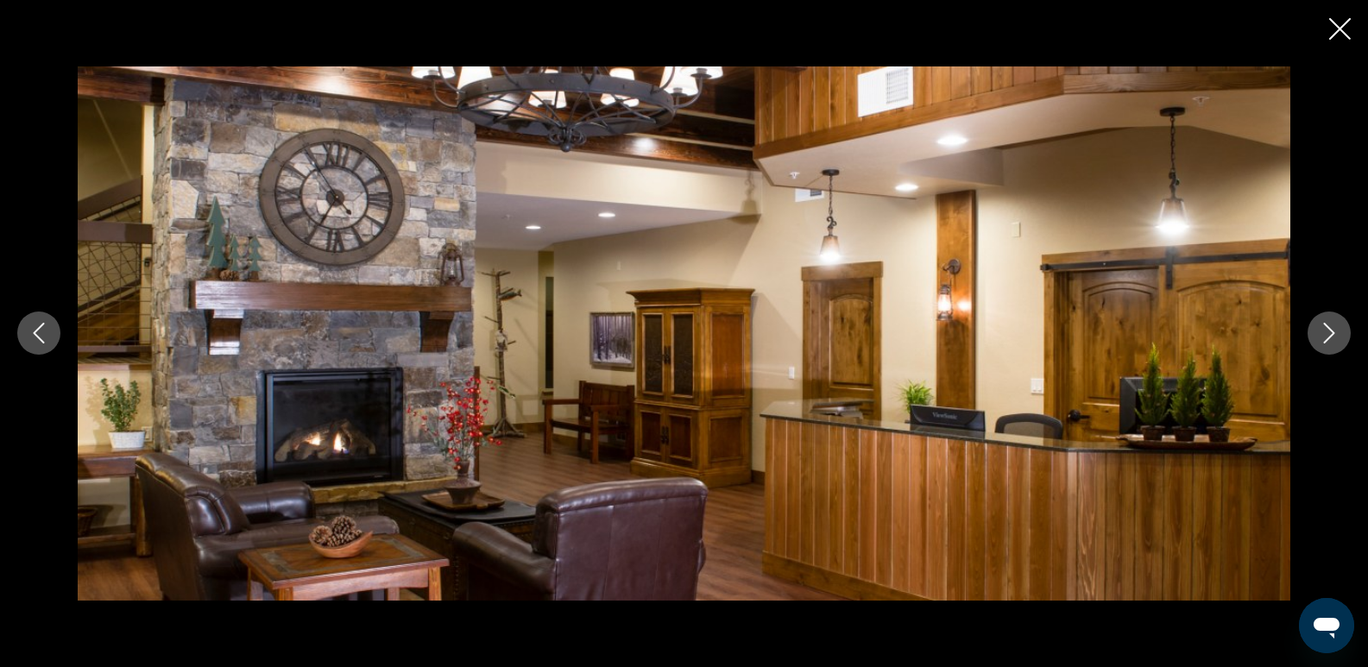
click at [1325, 332] on icon "Next image" at bounding box center [1328, 333] width 21 height 21
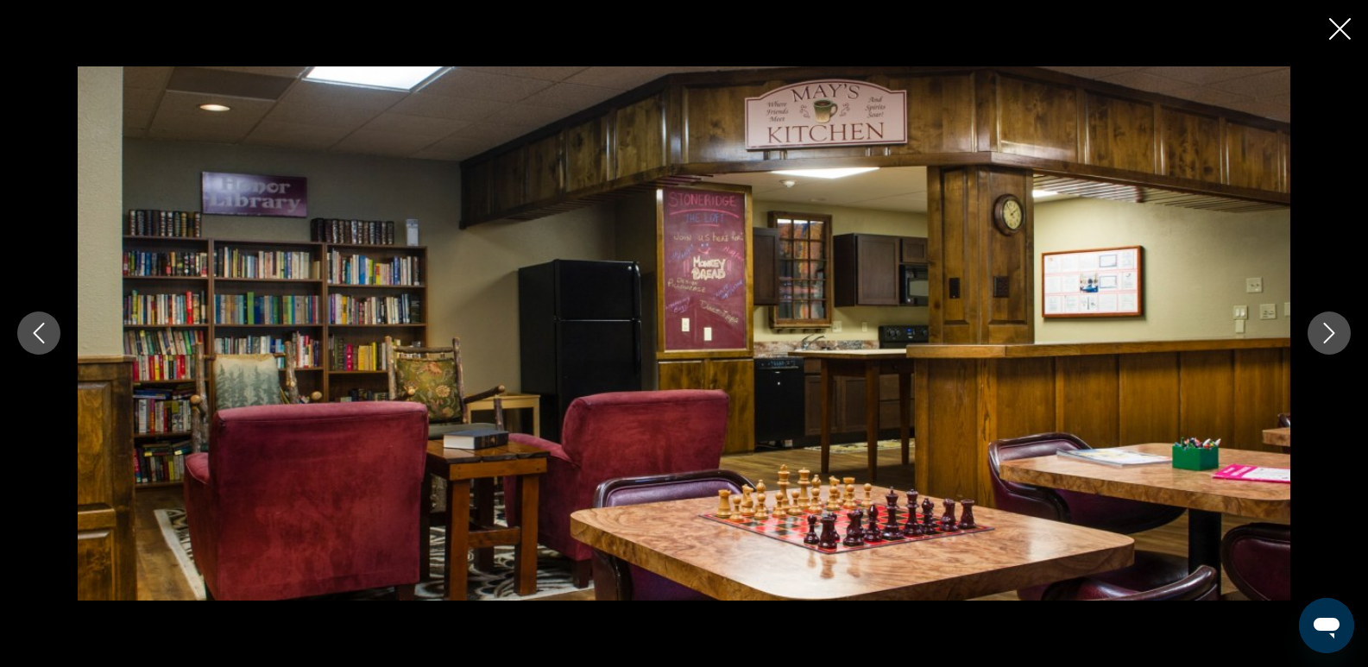
click at [1325, 332] on icon "Next image" at bounding box center [1328, 333] width 21 height 21
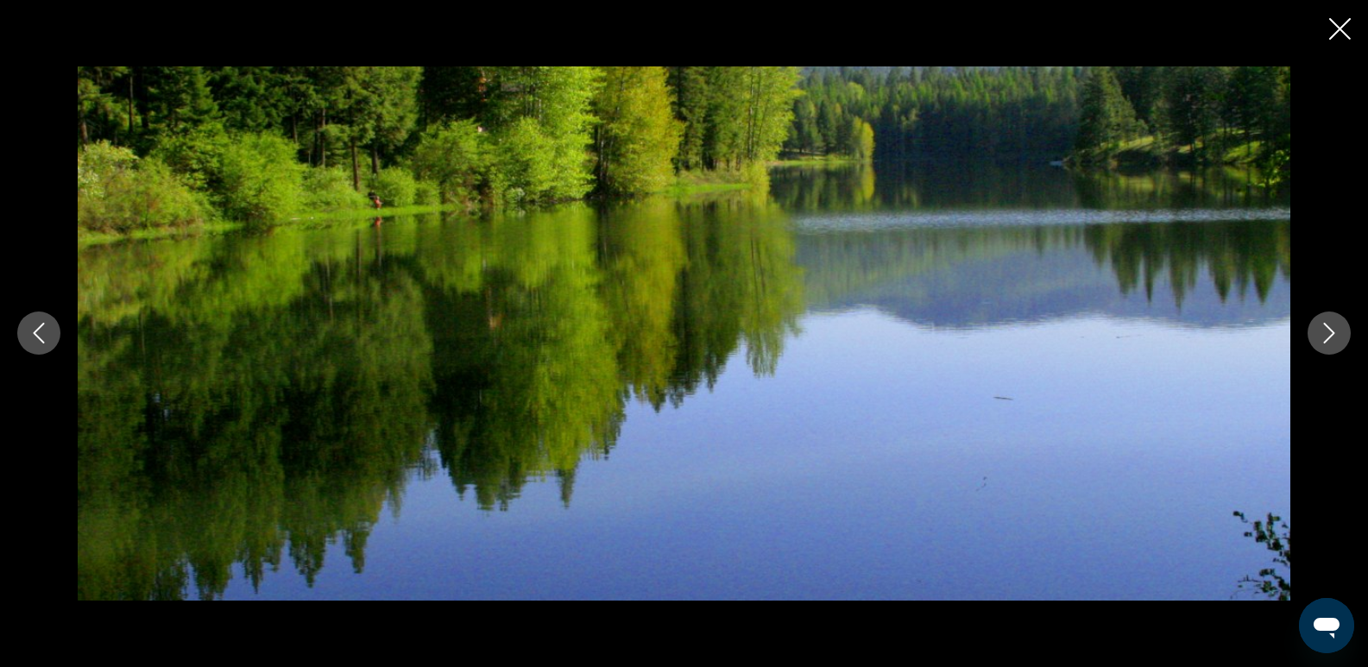
click at [1325, 332] on icon "Next image" at bounding box center [1328, 333] width 21 height 21
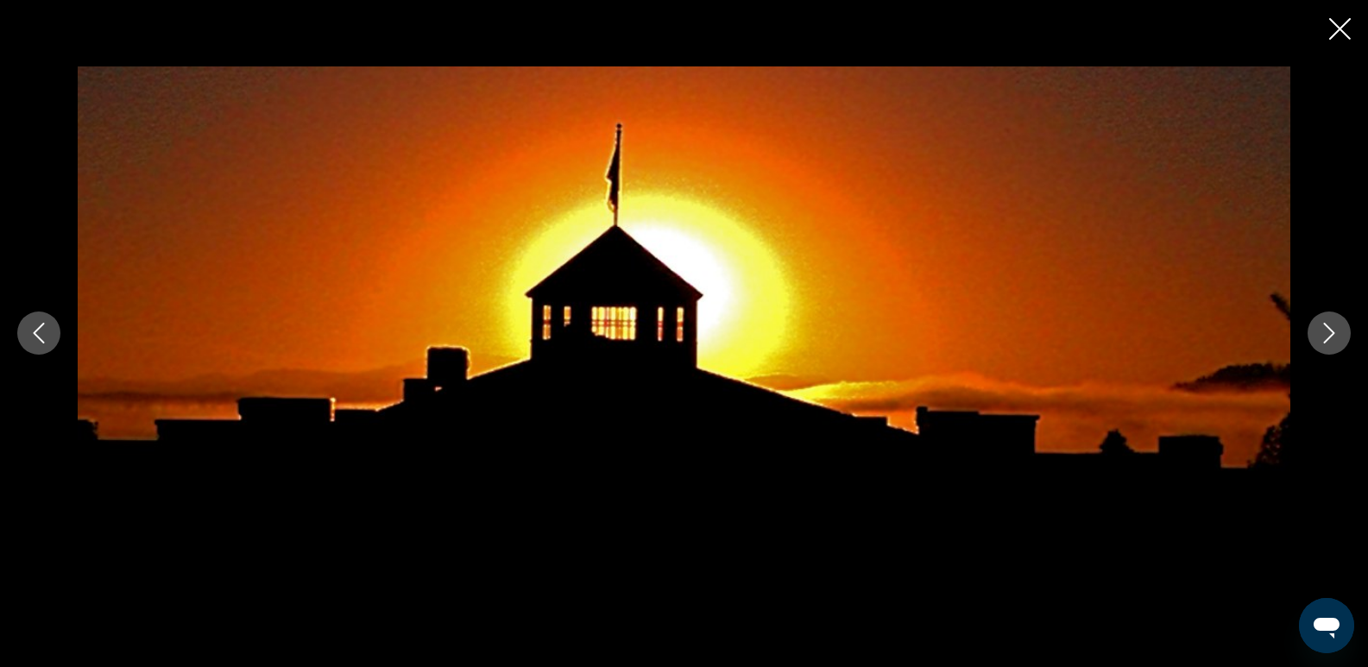
click at [1325, 332] on icon "Next image" at bounding box center [1328, 333] width 21 height 21
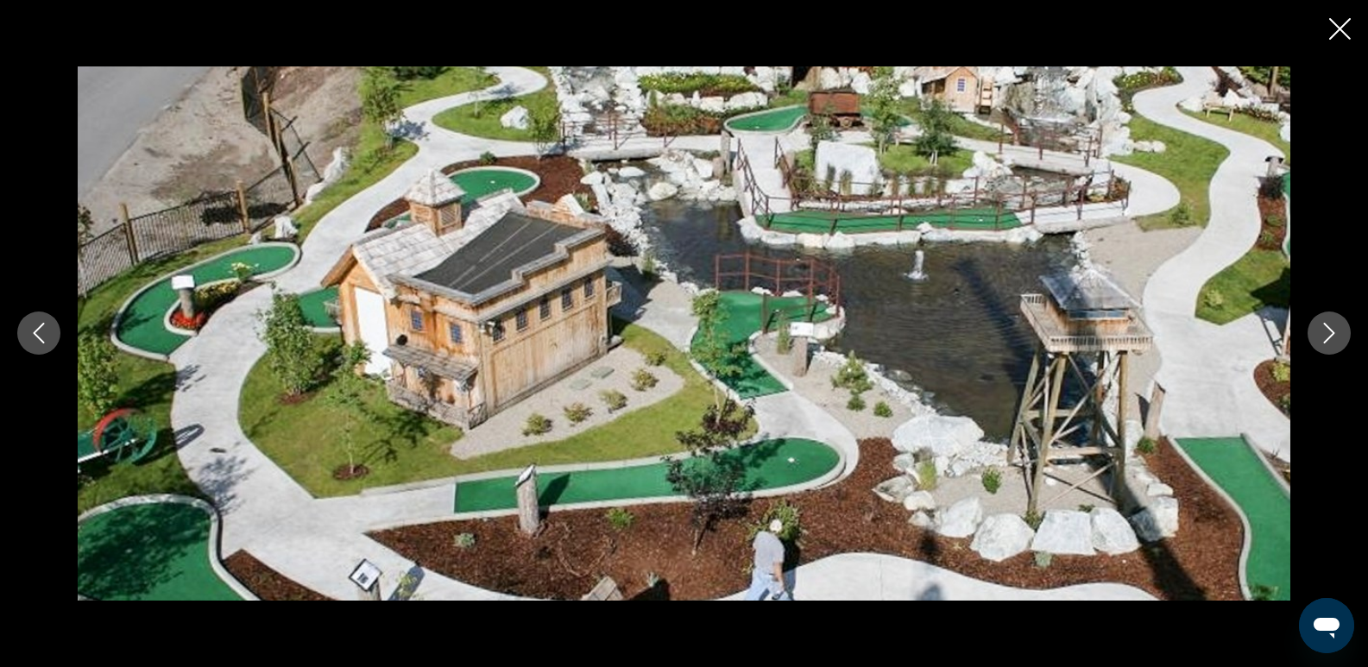
click at [1336, 23] on icon "Close slideshow" at bounding box center [1340, 29] width 22 height 22
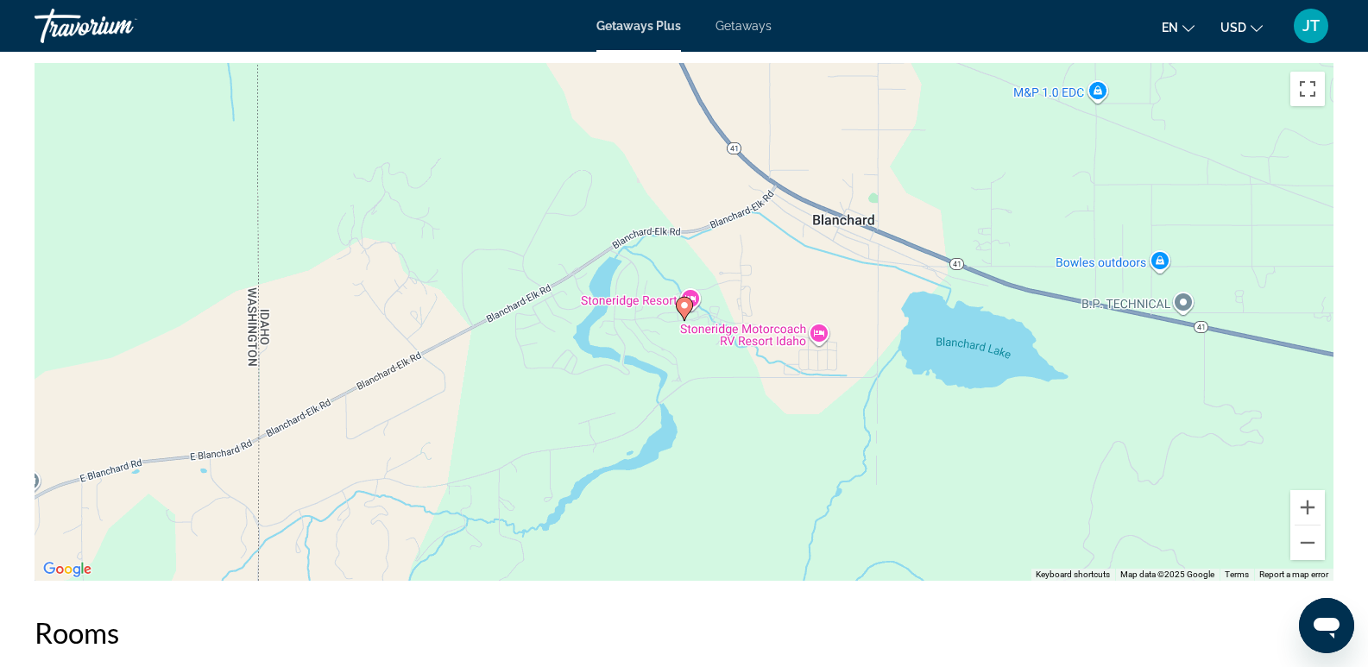
scroll to position [2106, 0]
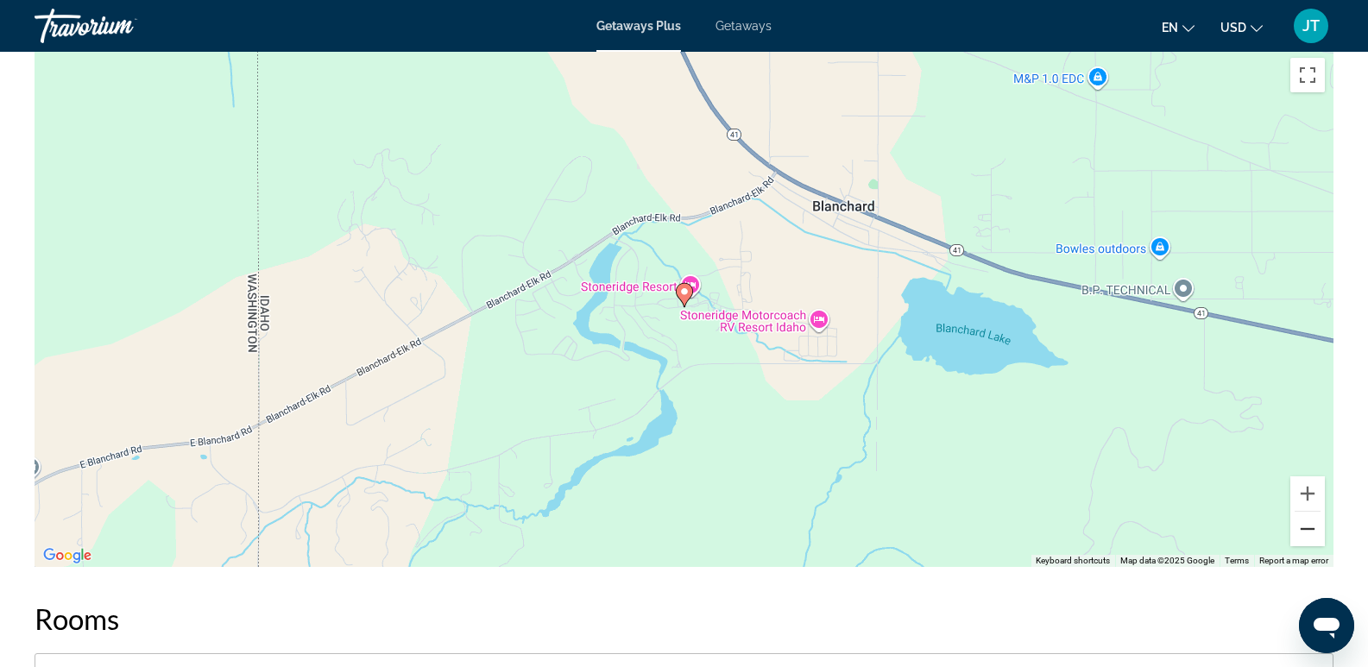
click at [1308, 532] on button "Zoom out" at bounding box center [1307, 529] width 35 height 35
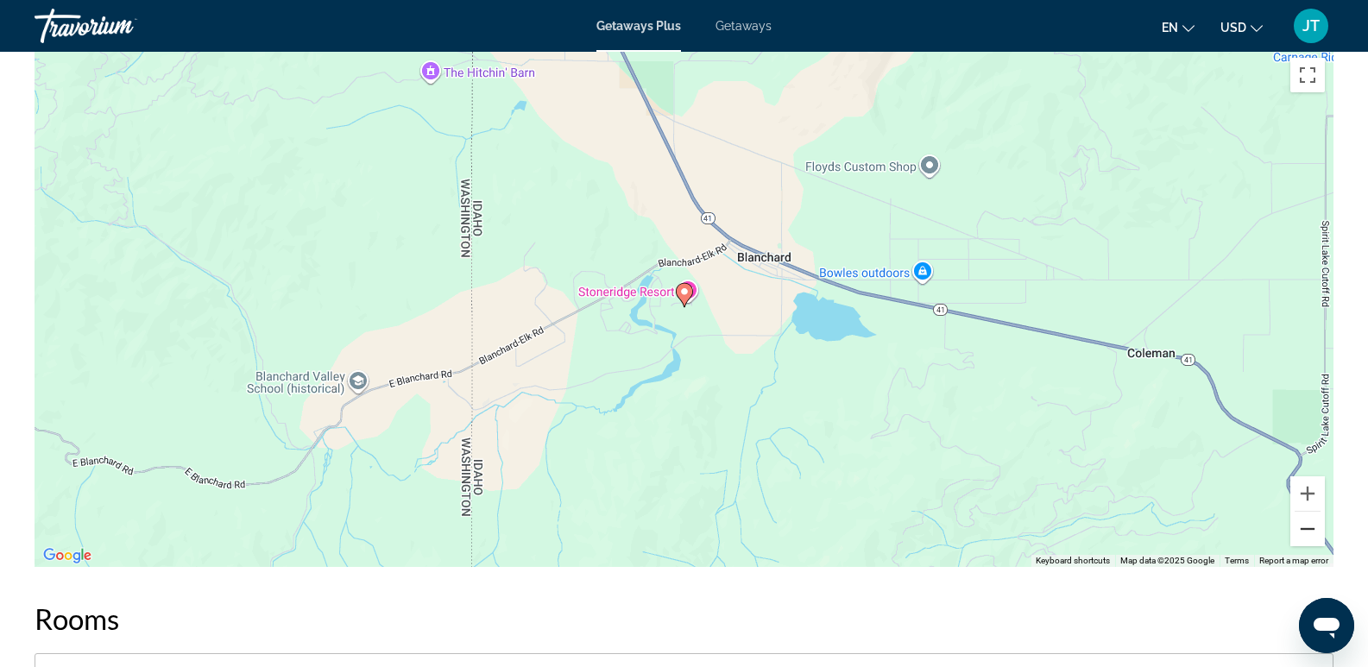
click at [1308, 532] on button "Zoom out" at bounding box center [1307, 529] width 35 height 35
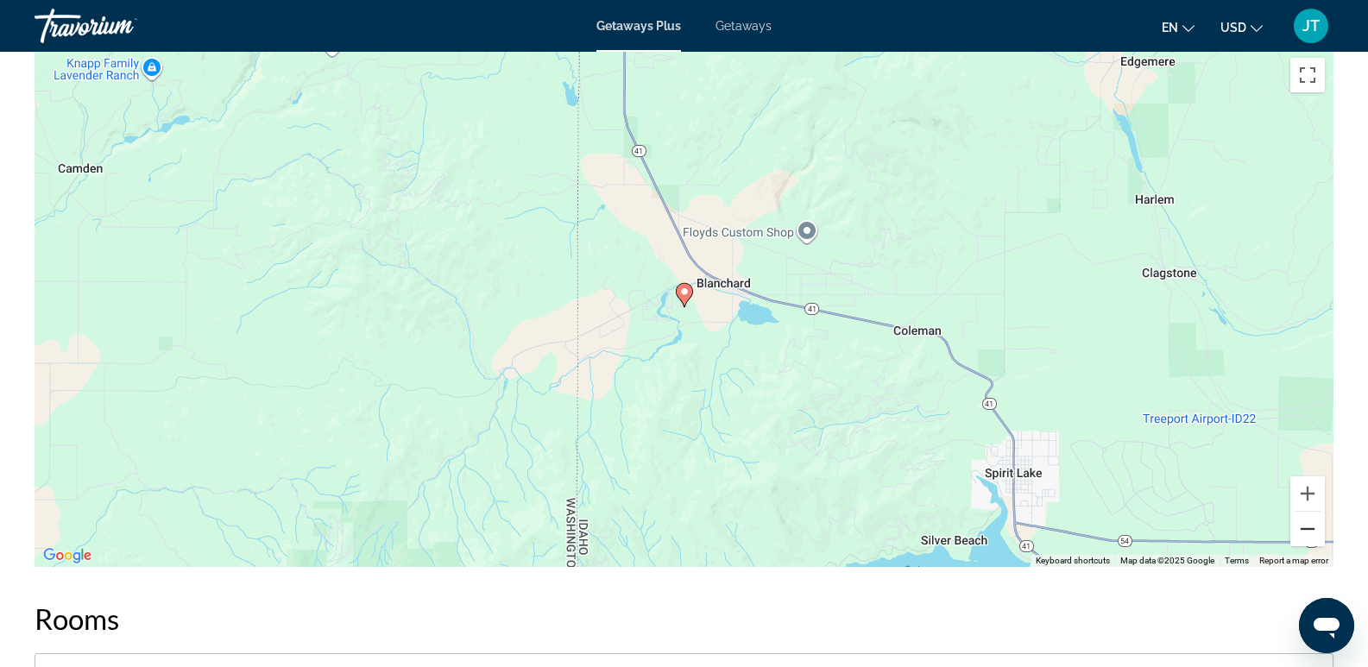
click at [1308, 532] on button "Zoom out" at bounding box center [1307, 529] width 35 height 35
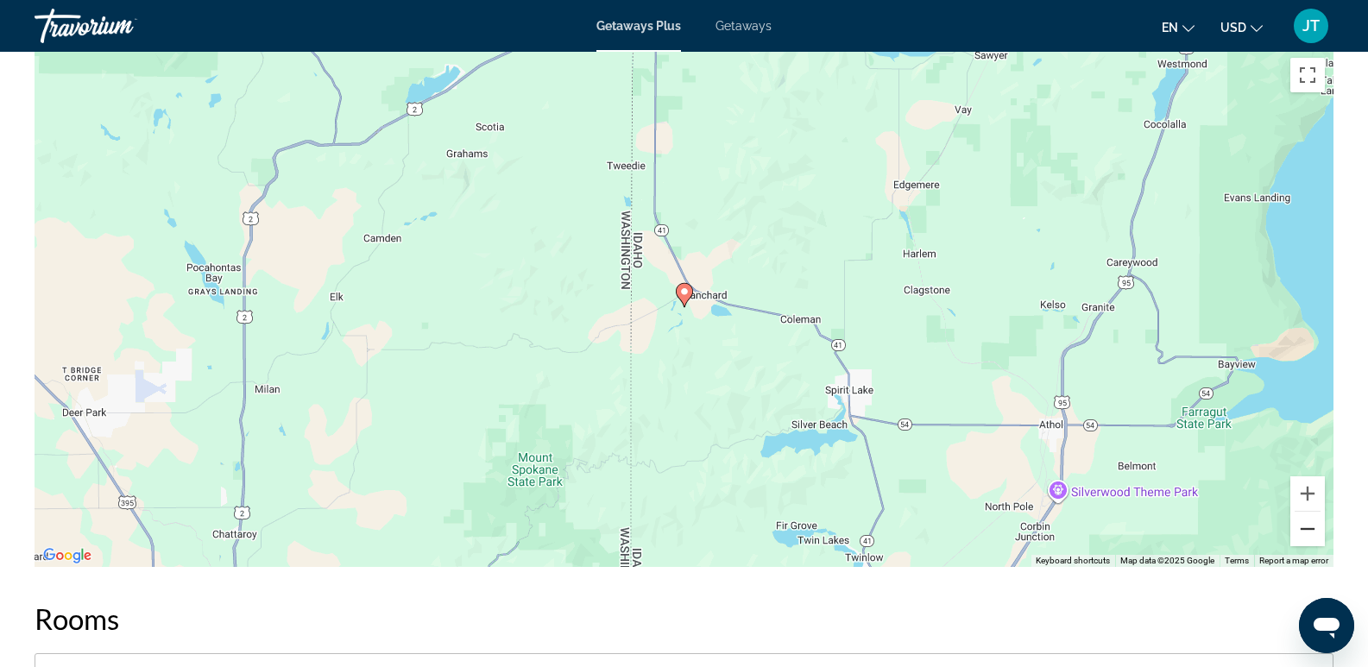
click at [1308, 532] on button "Zoom out" at bounding box center [1307, 529] width 35 height 35
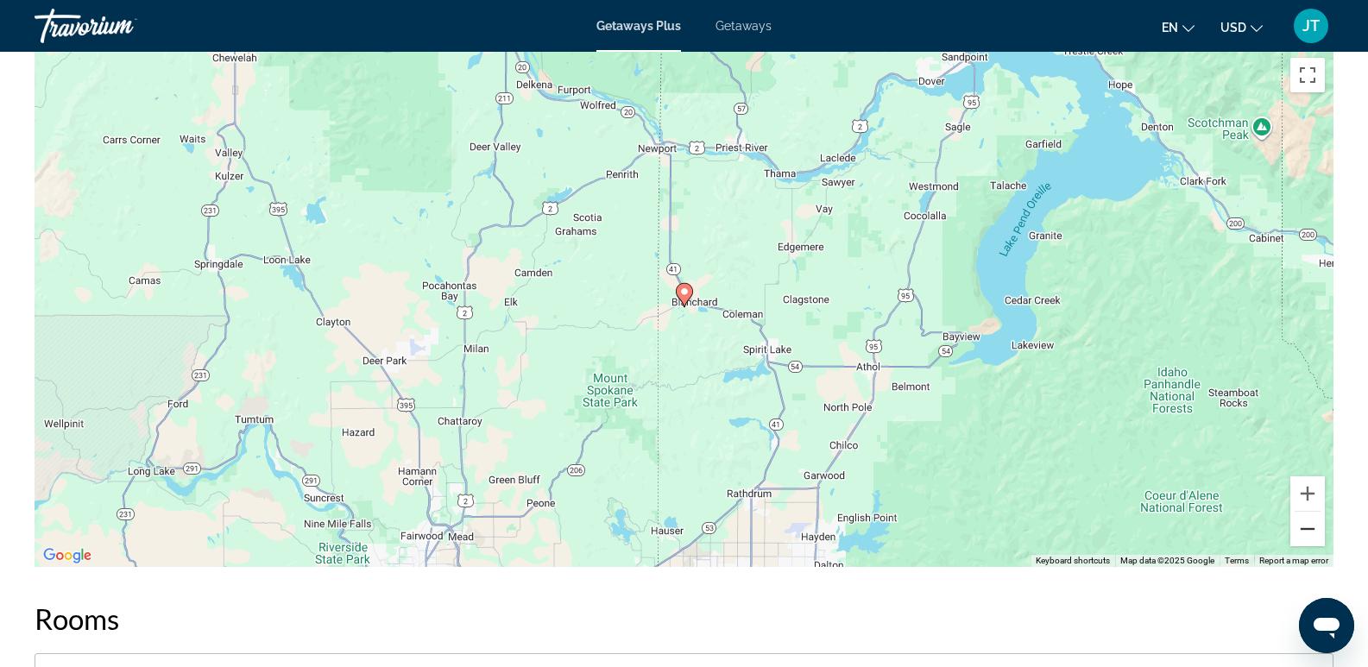
click at [1308, 532] on button "Zoom out" at bounding box center [1307, 529] width 35 height 35
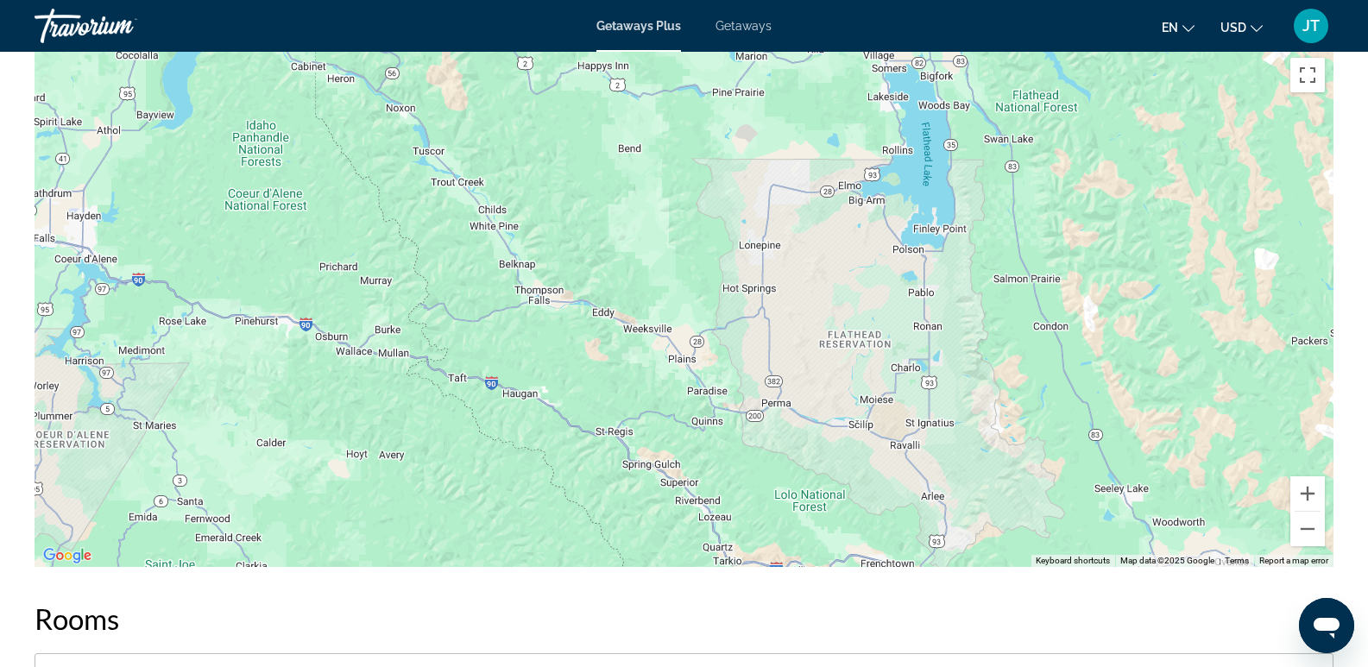
drag, startPoint x: 1127, startPoint y: 499, endPoint x: 465, endPoint y: 293, distance: 692.9
click at [465, 293] on div "To activate drag with keyboard, press Alt + Enter. Once in keyboard drag state,…" at bounding box center [684, 308] width 1299 height 518
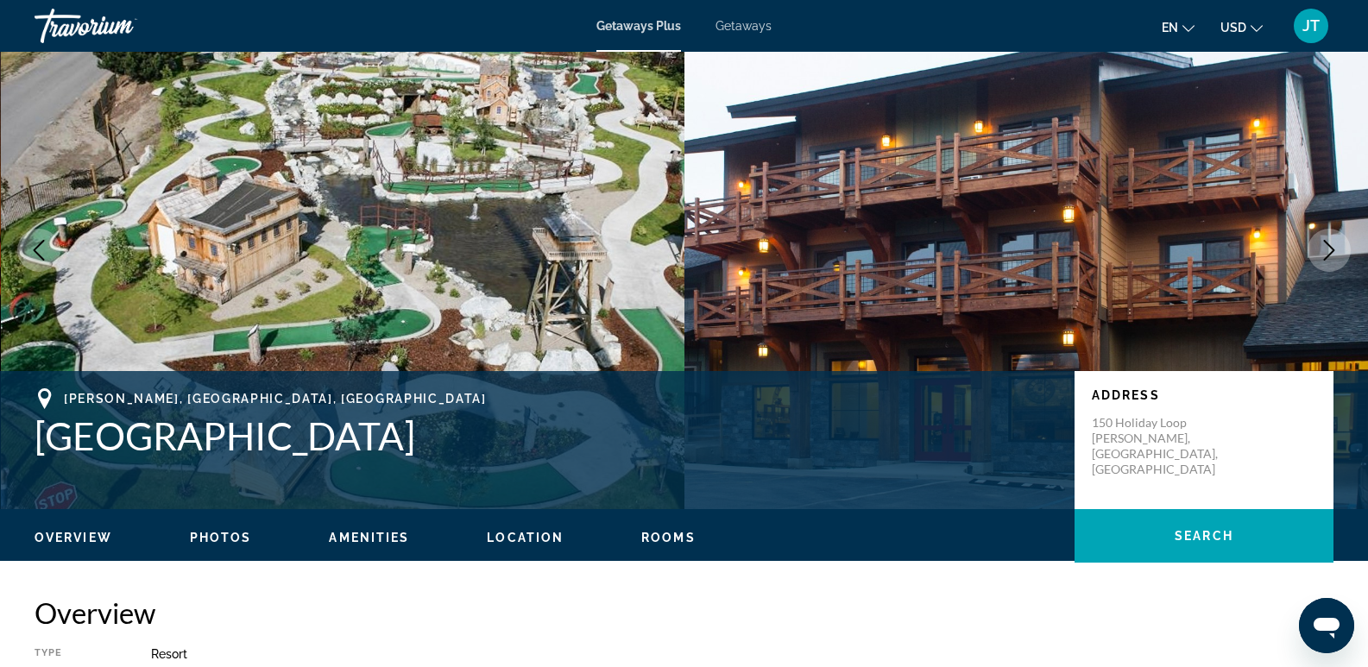
scroll to position [0, 0]
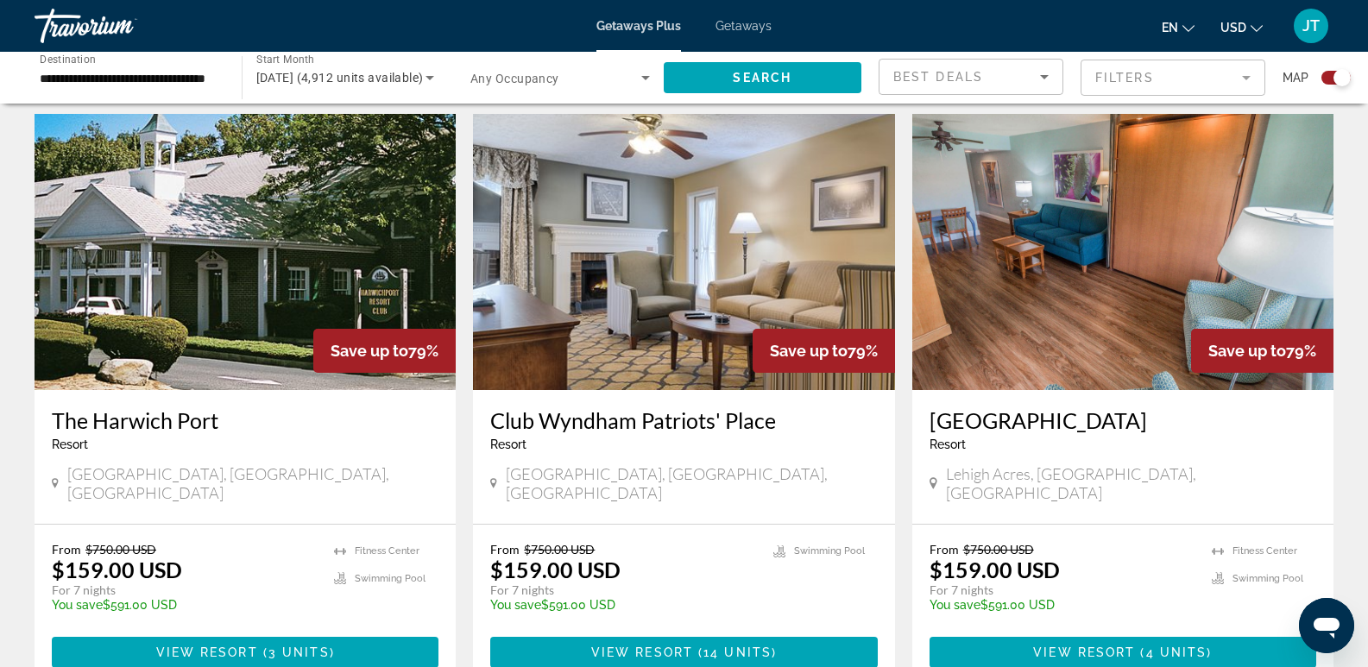
scroll to position [1247, 0]
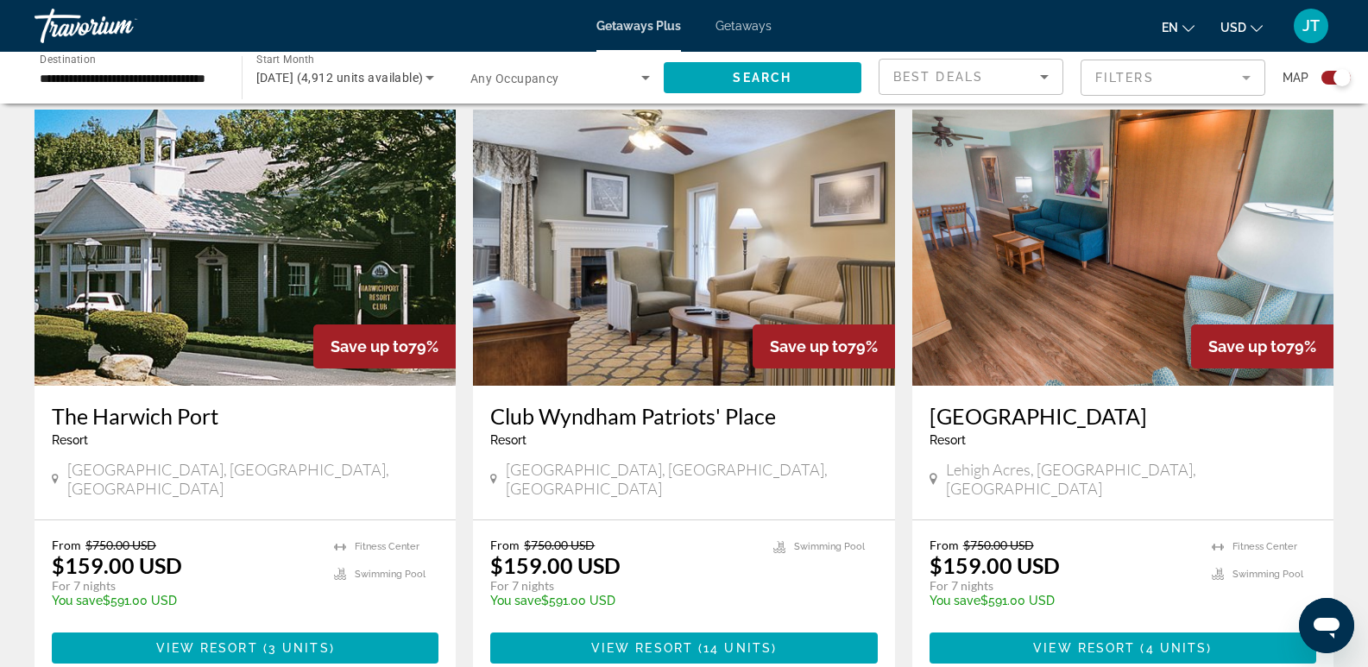
drag, startPoint x: 1318, startPoint y: 343, endPoint x: 1312, endPoint y: 409, distance: 66.7
click at [1312, 409] on div "Lehigh Resort Club Resort - This is an adults only resort Lehigh Acres, FL, USA" at bounding box center [1122, 453] width 421 height 134
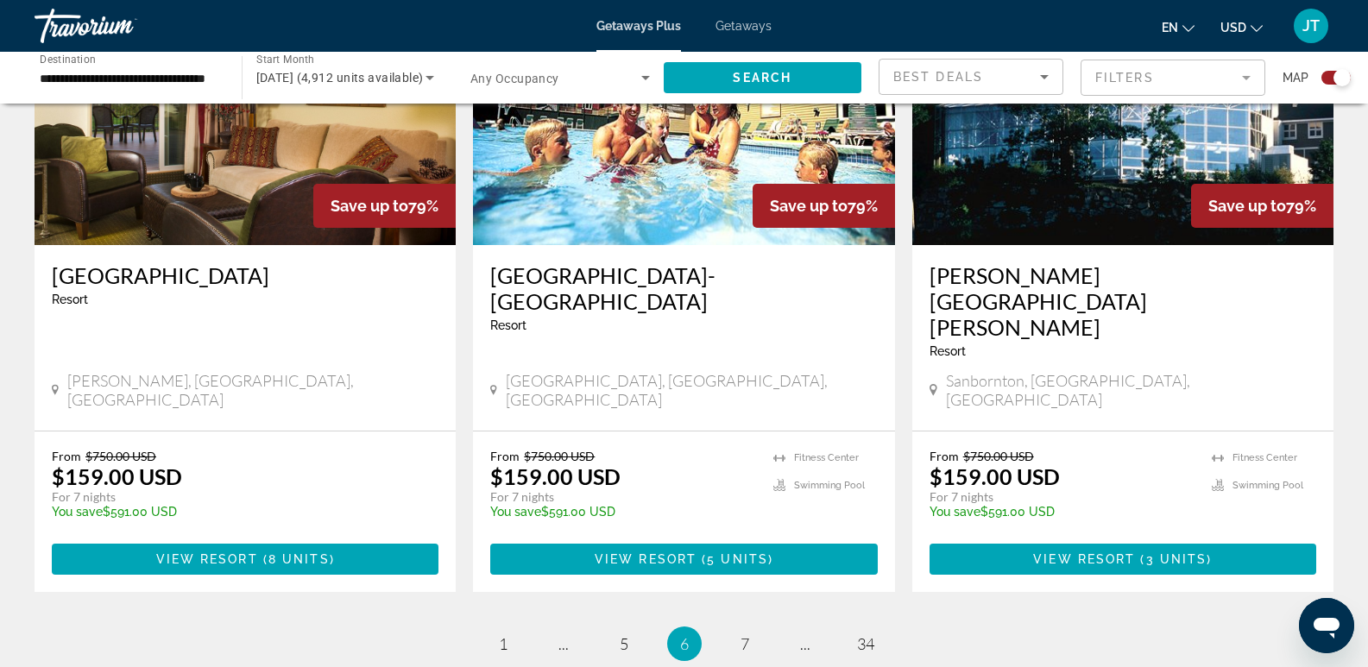
scroll to position [2685, 0]
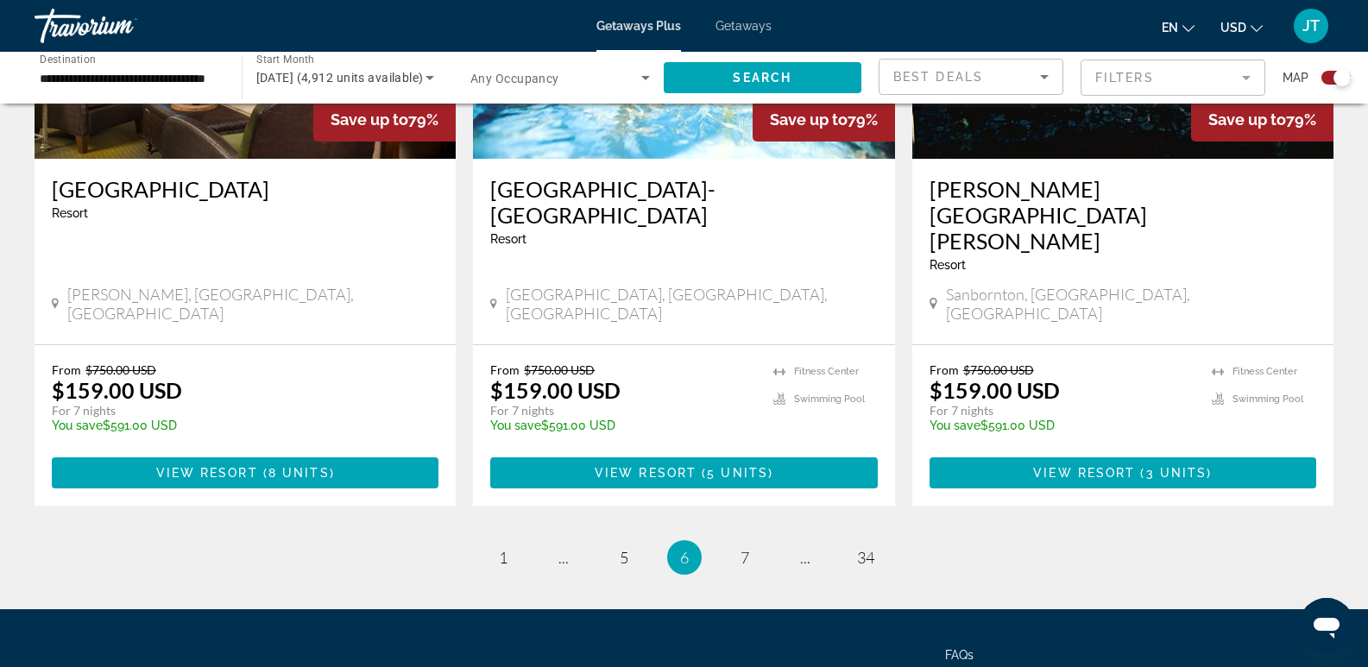
drag, startPoint x: 1370, startPoint y: 321, endPoint x: 41, endPoint y: 4, distance: 1366.0
click at [745, 548] on span "7" at bounding box center [744, 557] width 9 height 19
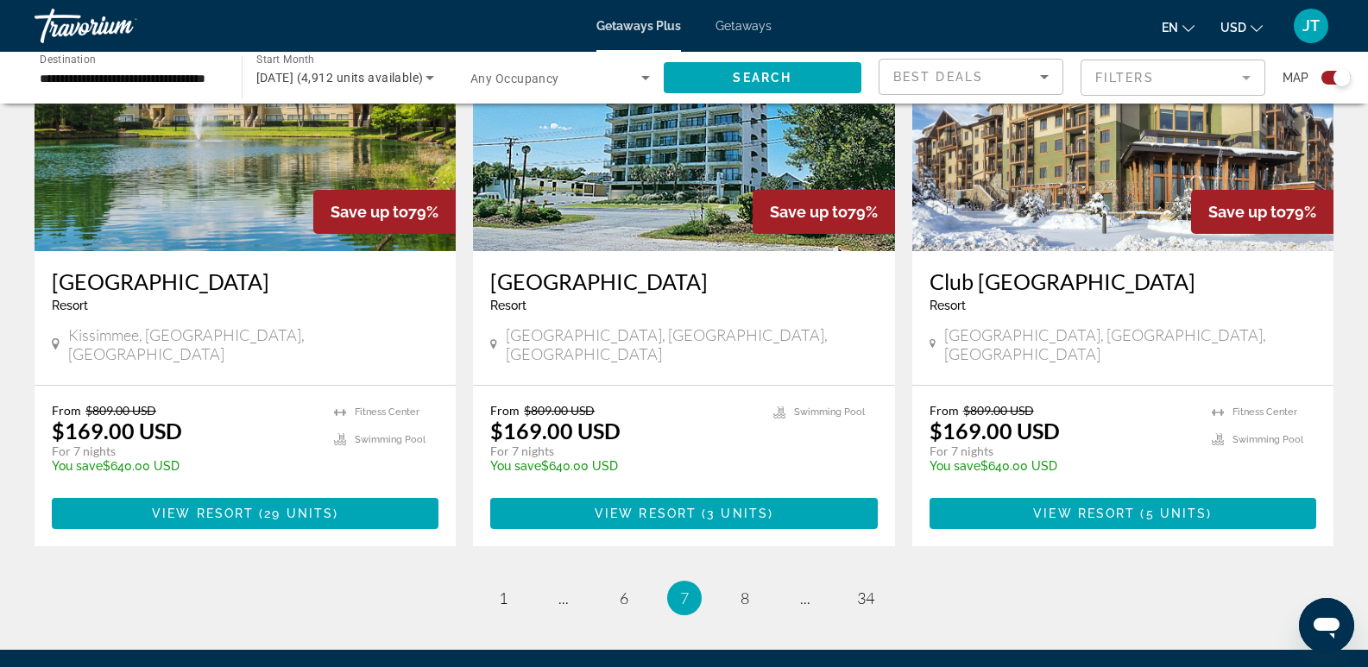
scroll to position [2659, 0]
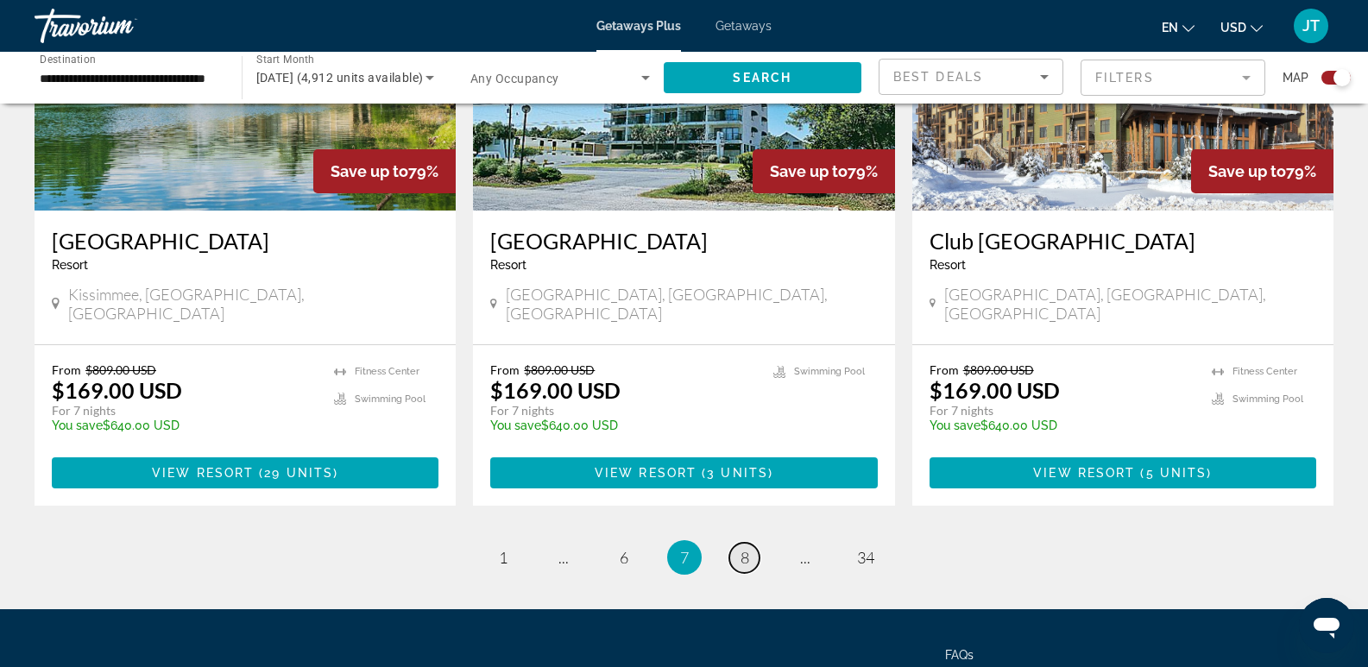
click at [742, 548] on span "8" at bounding box center [744, 557] width 9 height 19
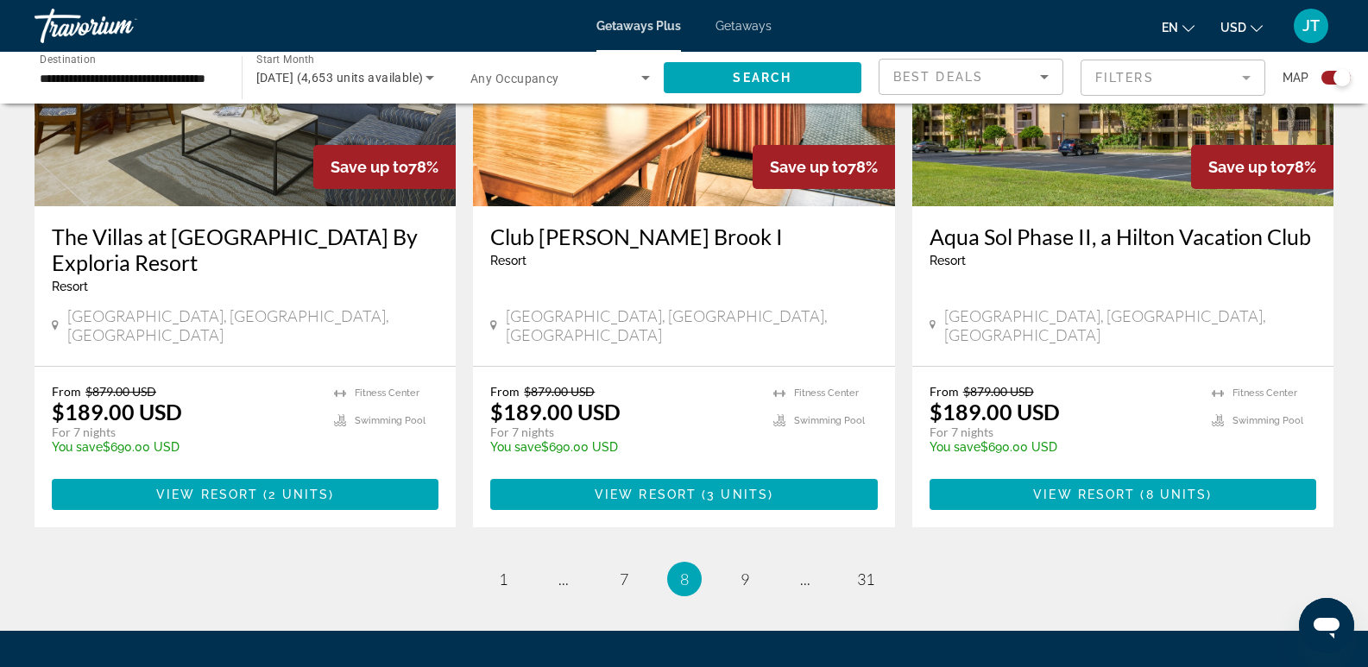
scroll to position [2686, 0]
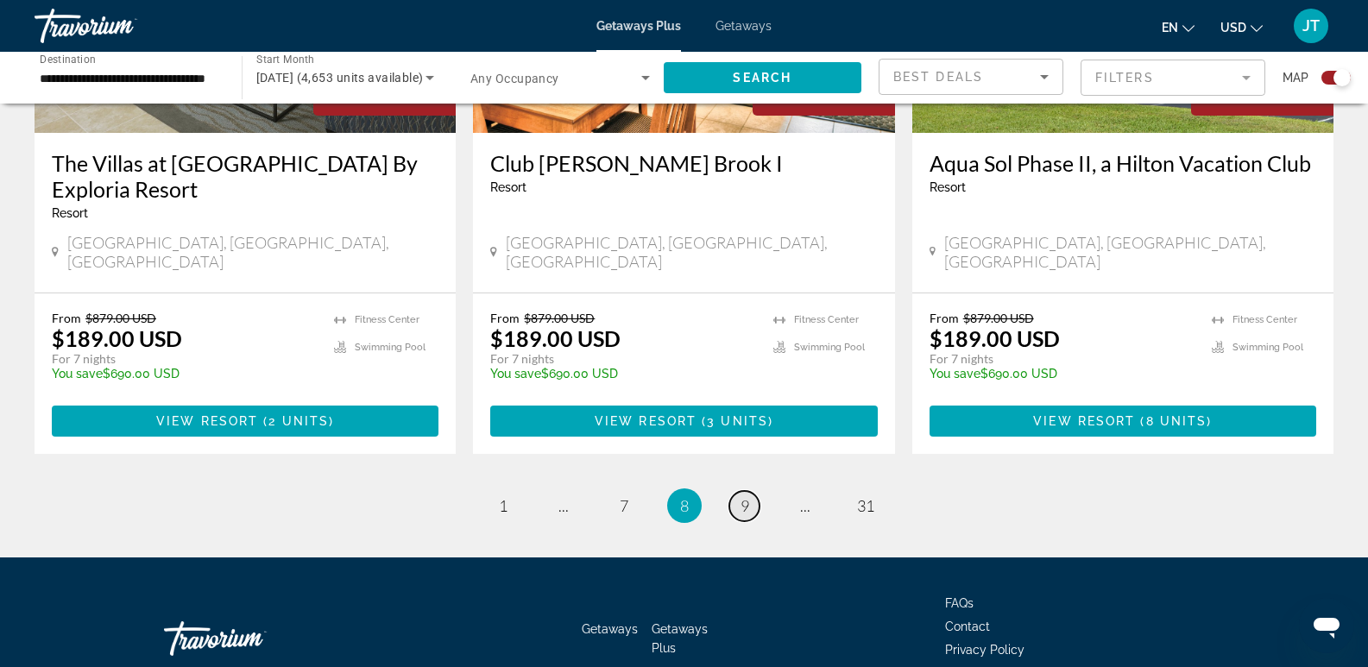
click at [749, 491] on link "page 9" at bounding box center [744, 506] width 30 height 30
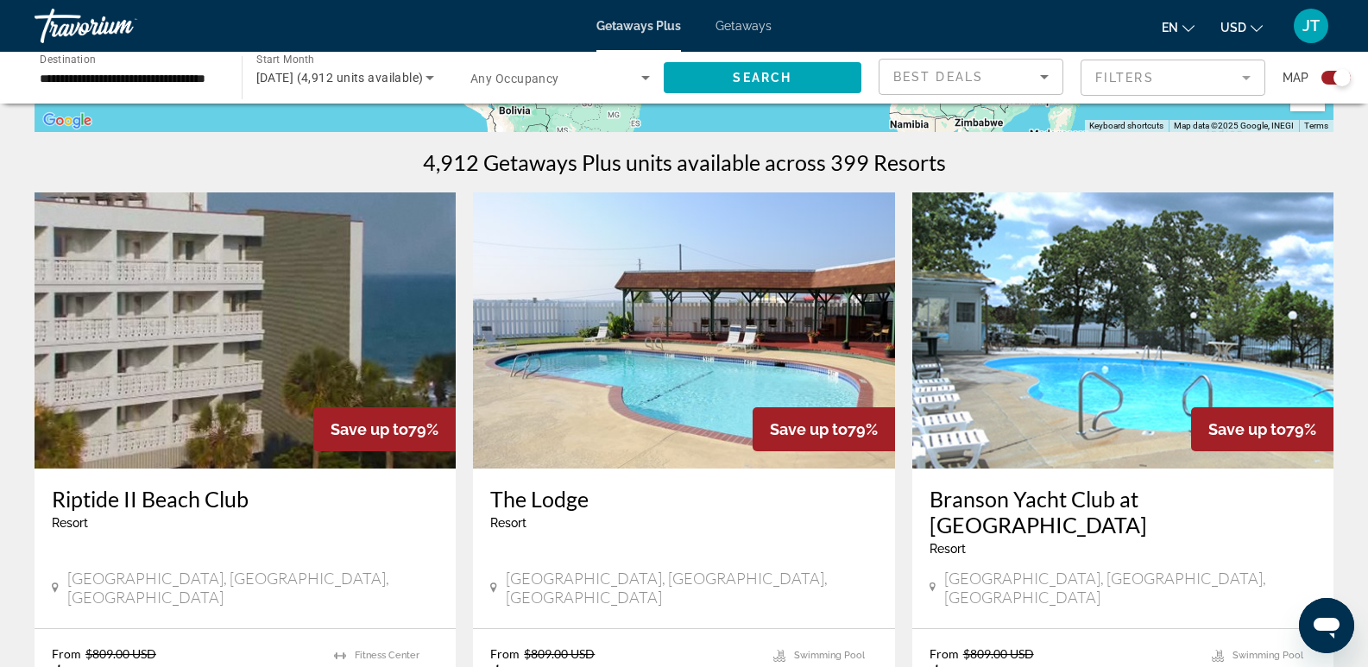
scroll to position [563, 0]
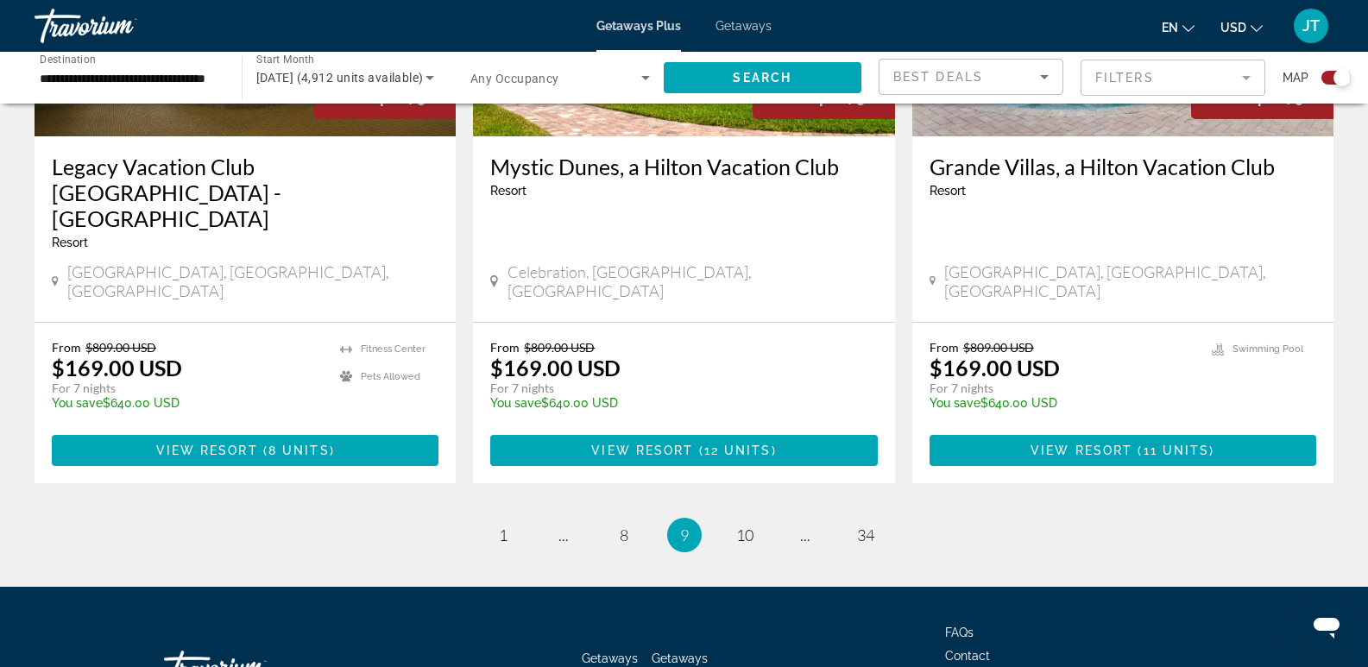
scroll to position [2685, 0]
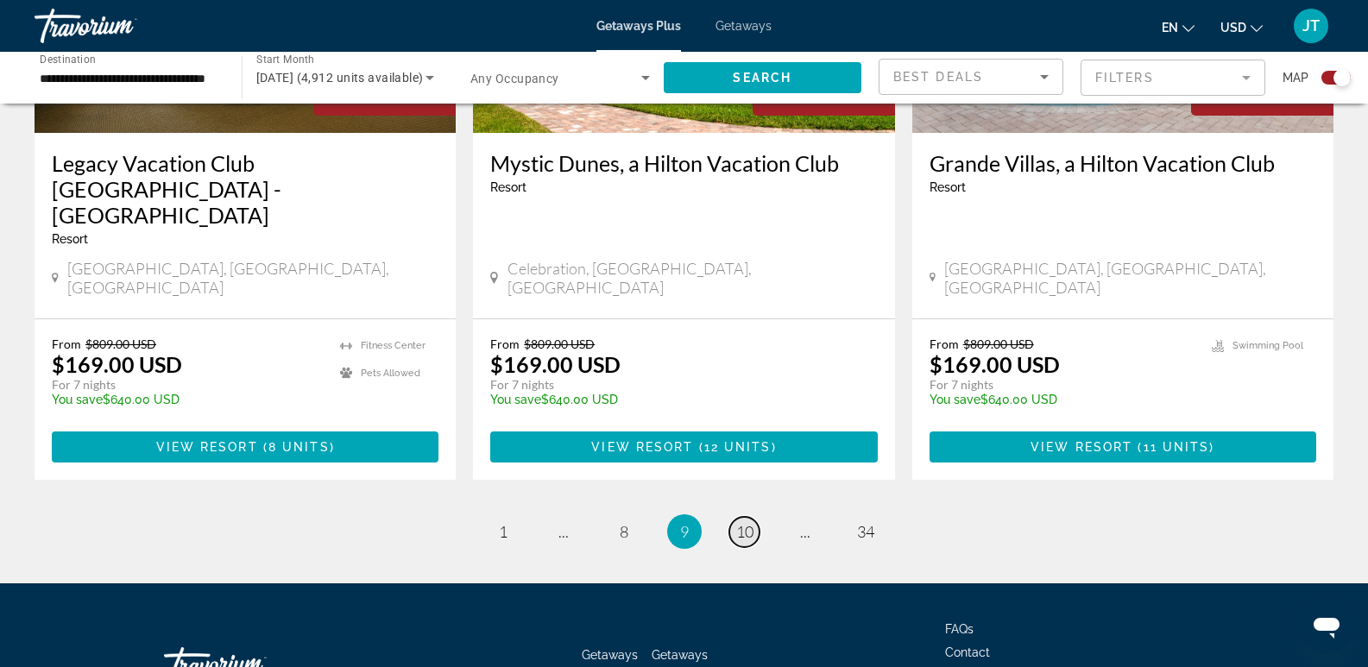
click at [738, 522] on span "10" at bounding box center [744, 531] width 17 height 19
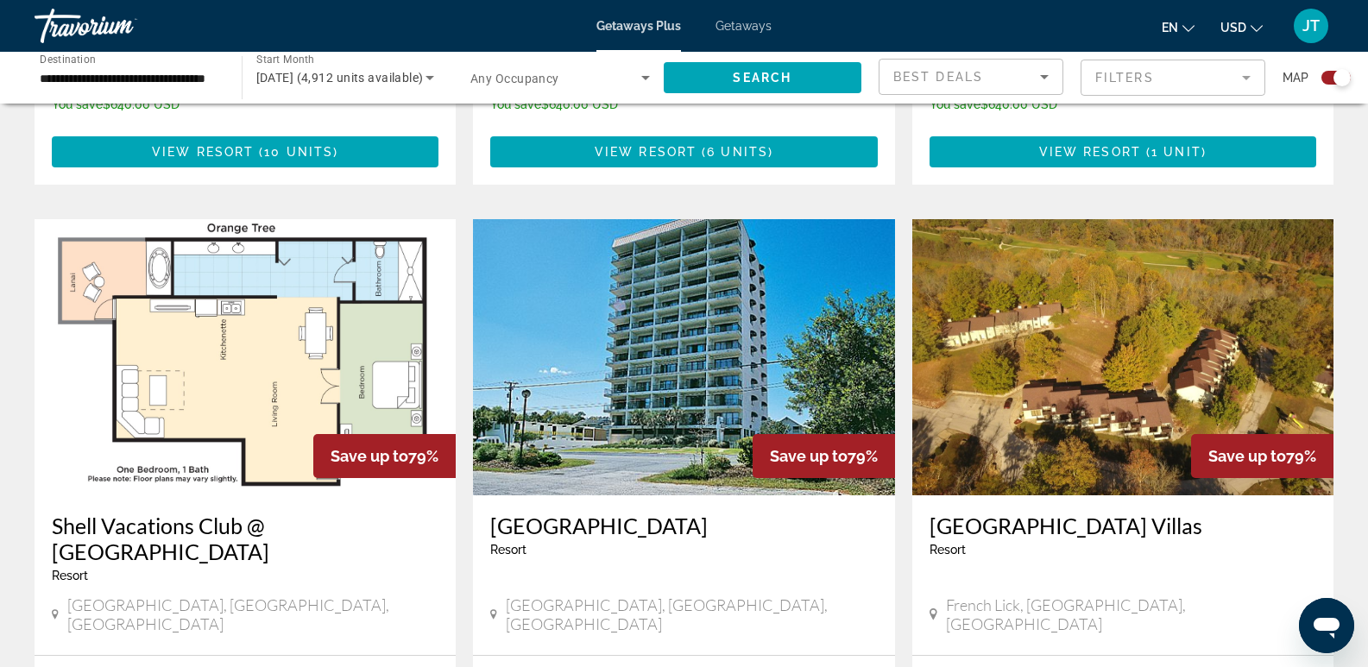
scroll to position [1653, 0]
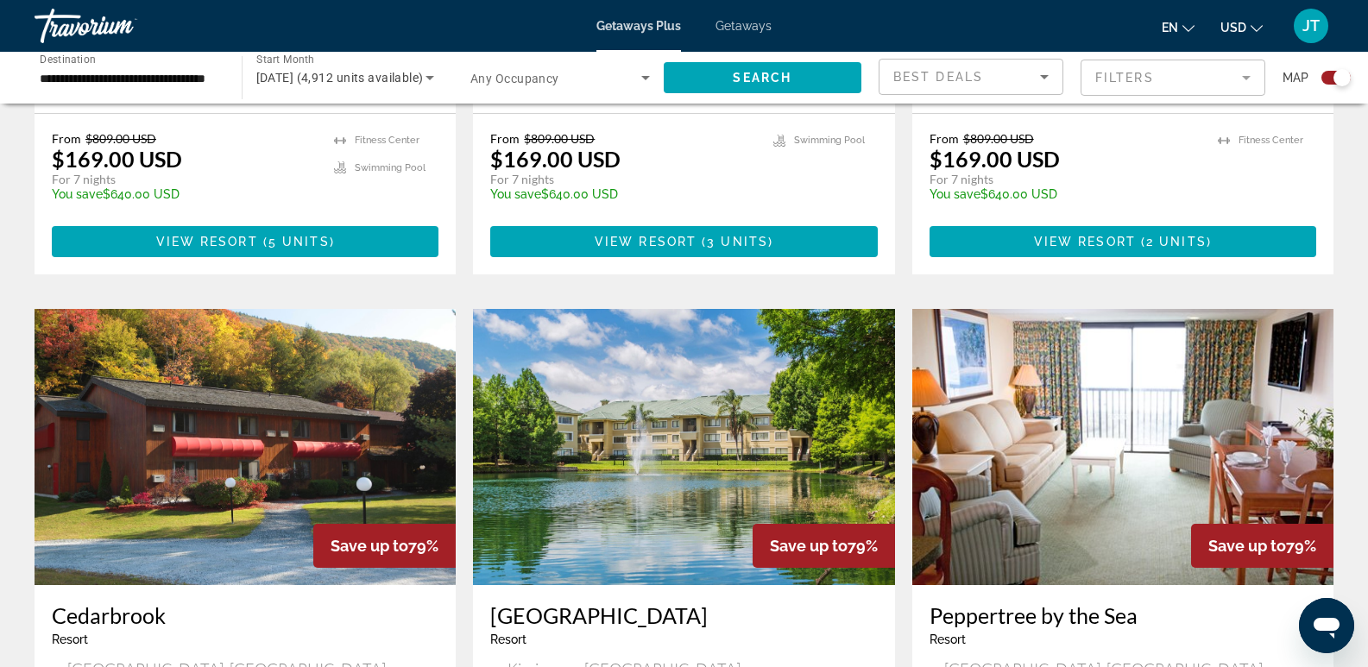
click at [1367, 662] on div "← Move left → Move right ↑ Move up ↓ Move down + Zoom in - Zoom out Home Jump l…" at bounding box center [684, 37] width 1368 height 3139
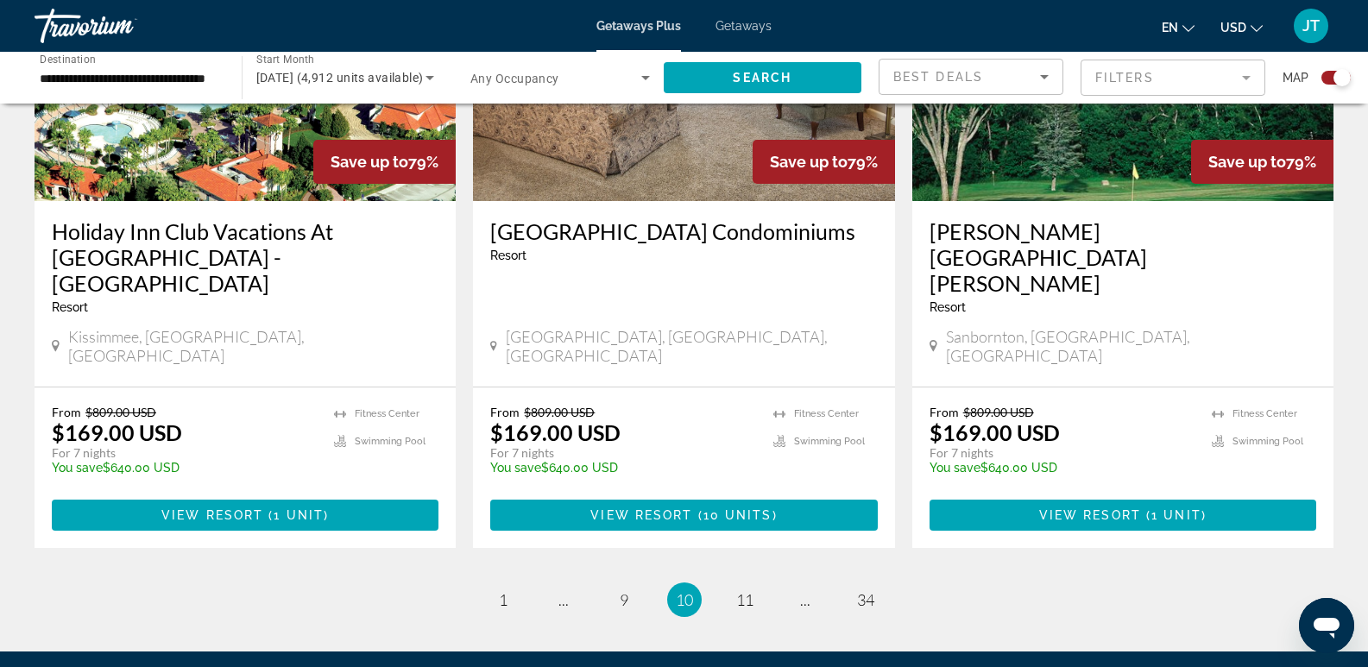
scroll to position [2666, 0]
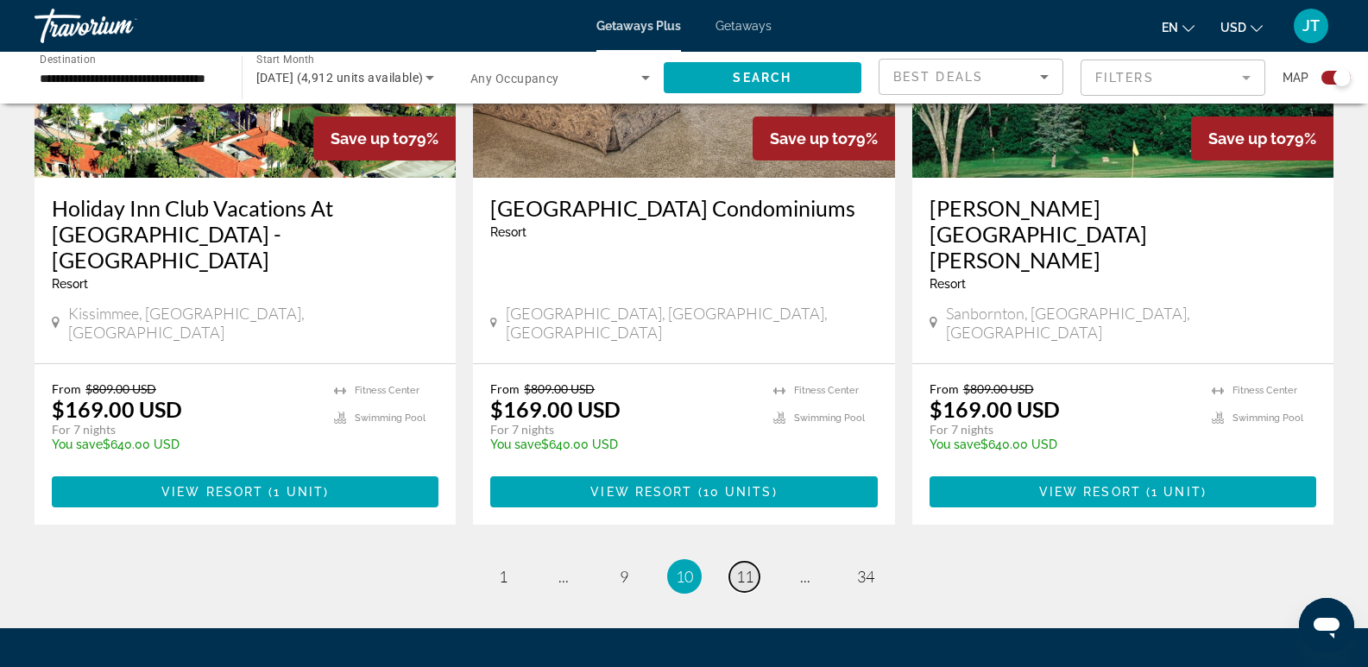
click at [741, 567] on span "11" at bounding box center [744, 576] width 17 height 19
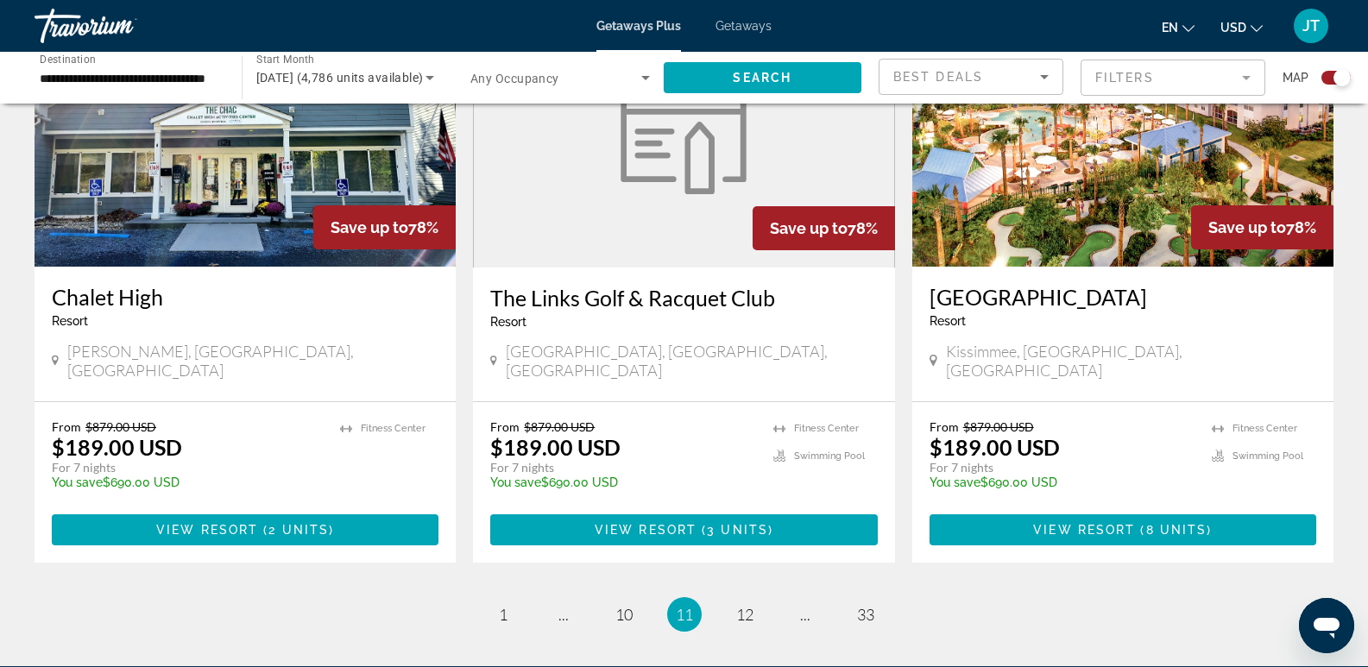
scroll to position [2686, 0]
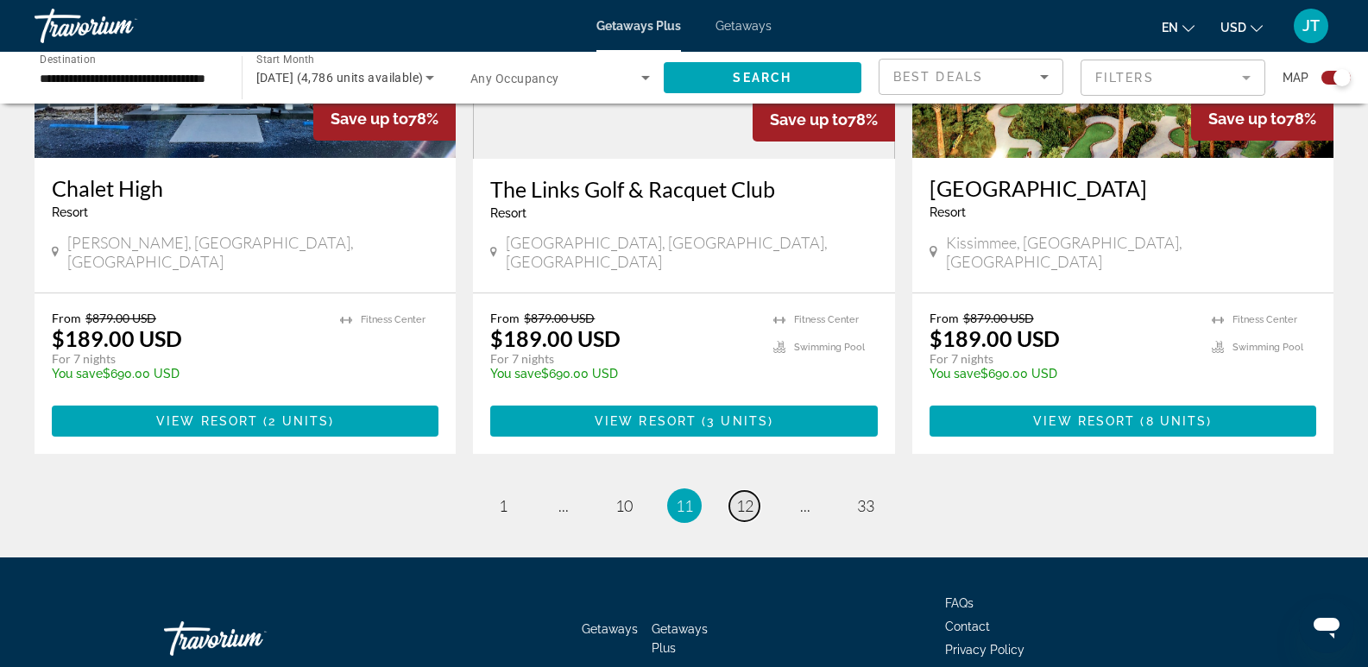
click at [748, 496] on span "12" at bounding box center [744, 505] width 17 height 19
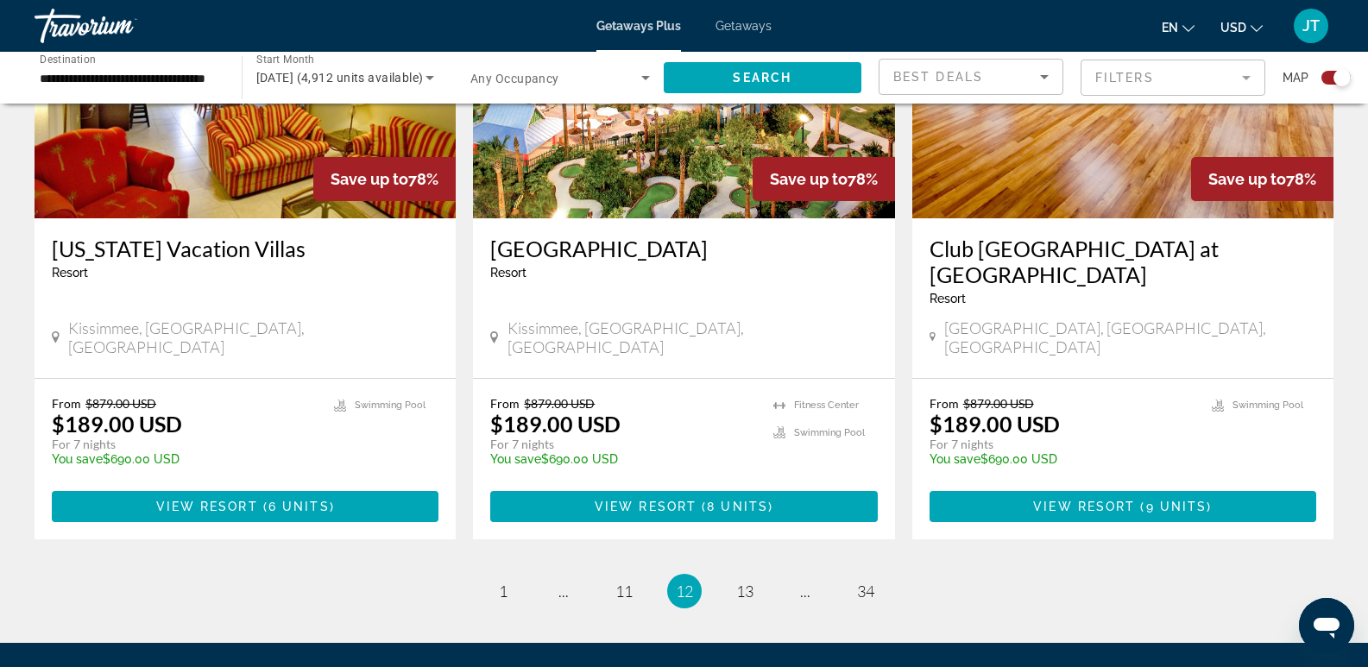
scroll to position [2660, 0]
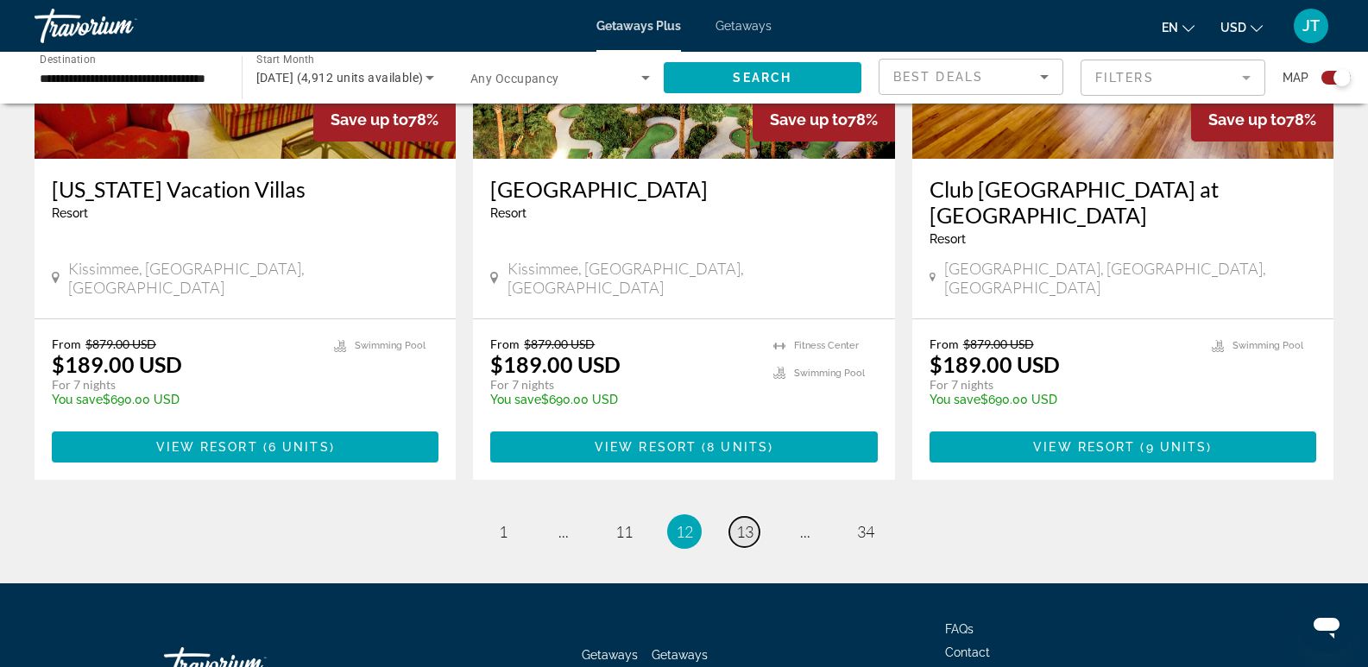
click at [739, 522] on span "13" at bounding box center [744, 531] width 17 height 19
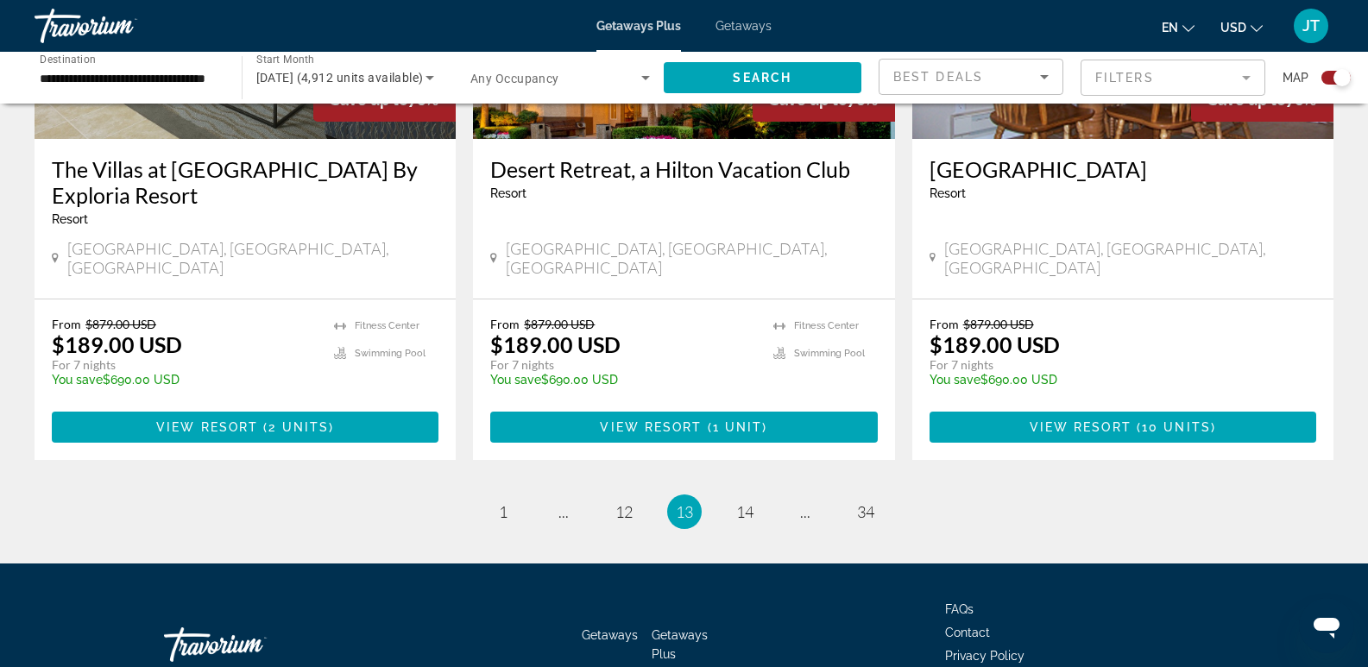
scroll to position [2711, 0]
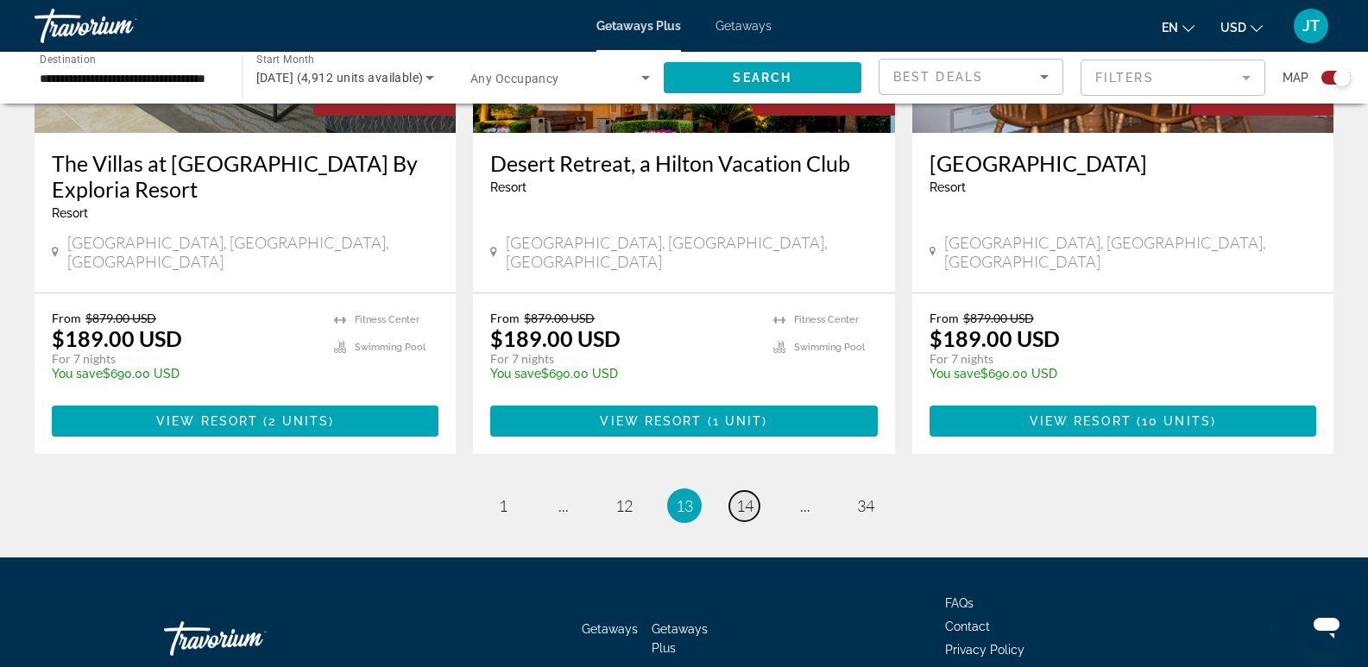
click at [748, 496] on span "14" at bounding box center [744, 505] width 17 height 19
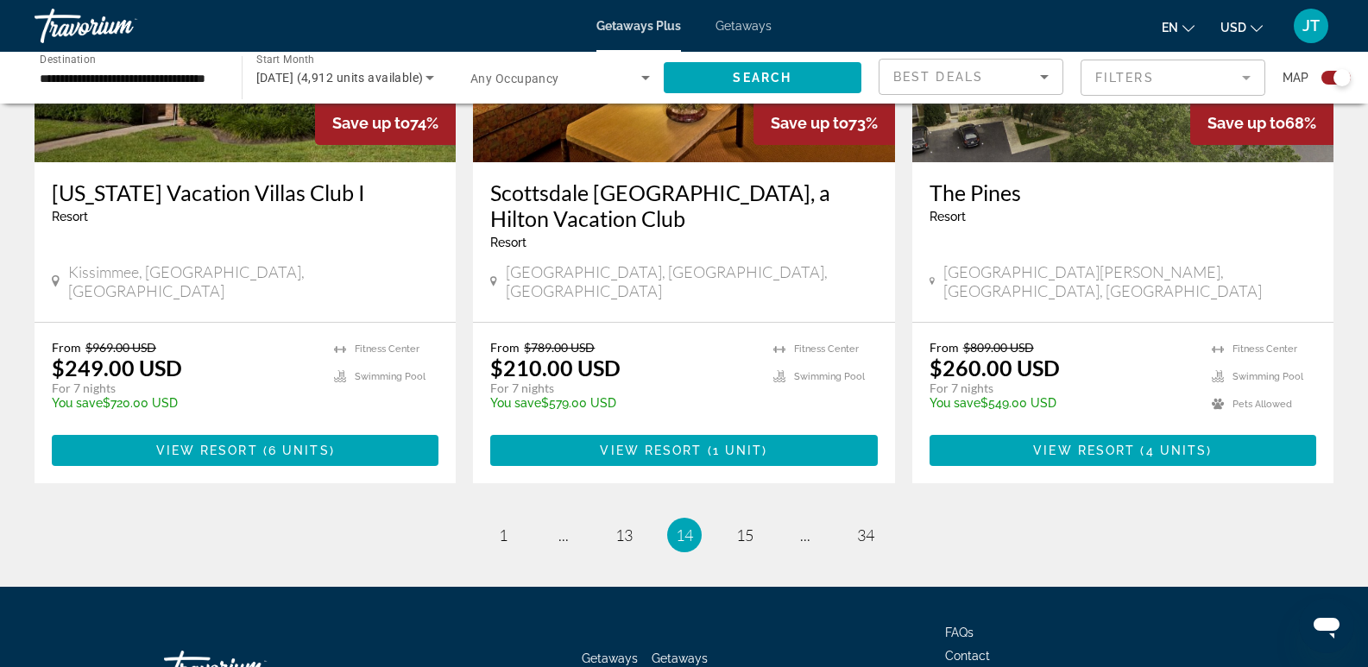
scroll to position [2711, 0]
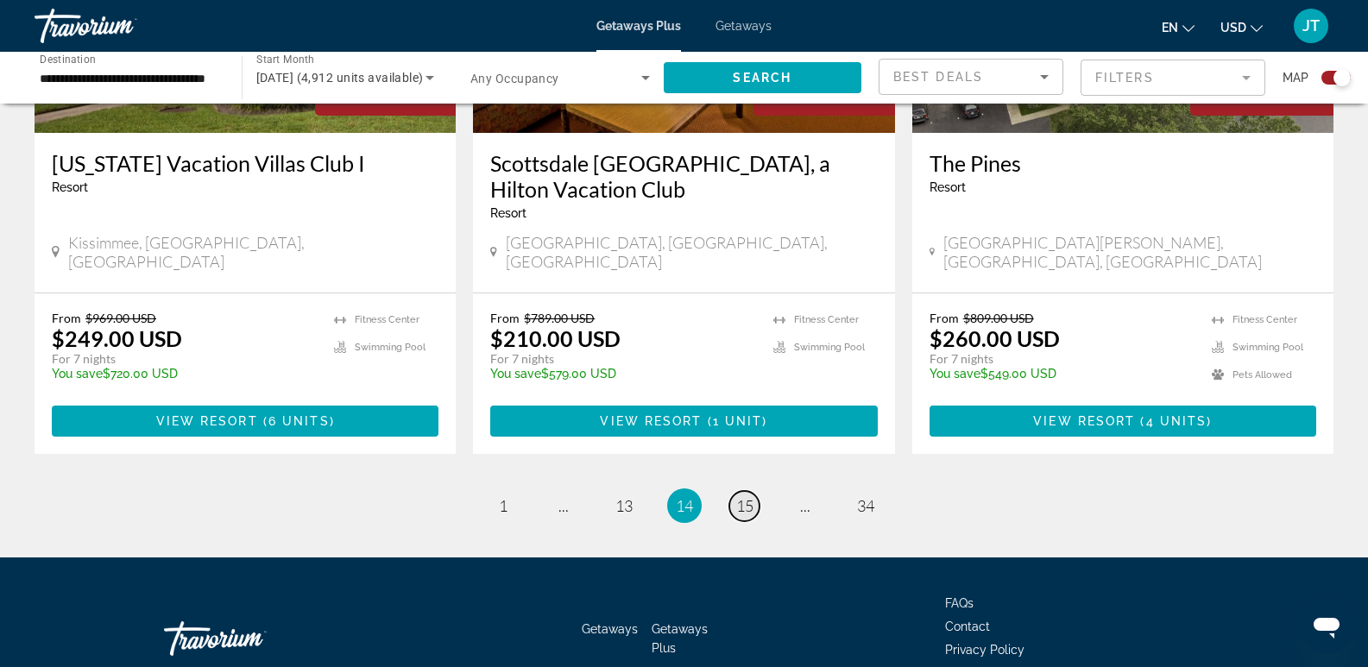
click at [753, 491] on link "page 15" at bounding box center [744, 506] width 30 height 30
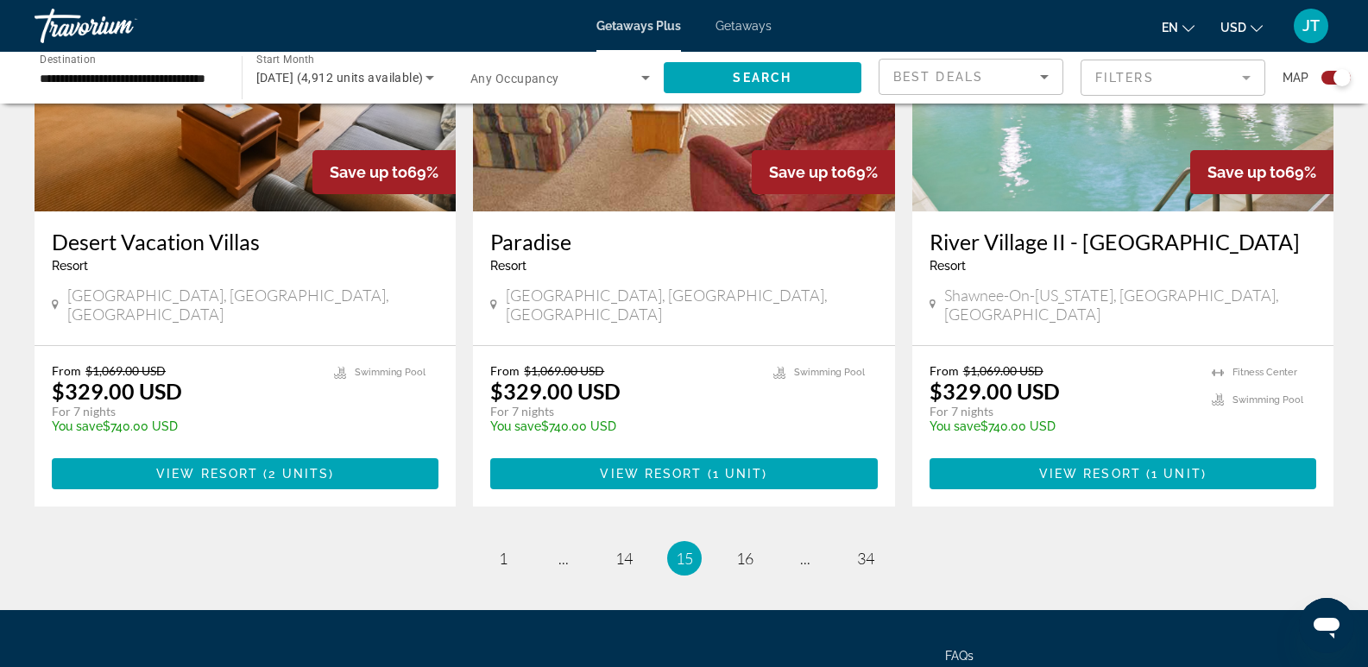
scroll to position [2659, 0]
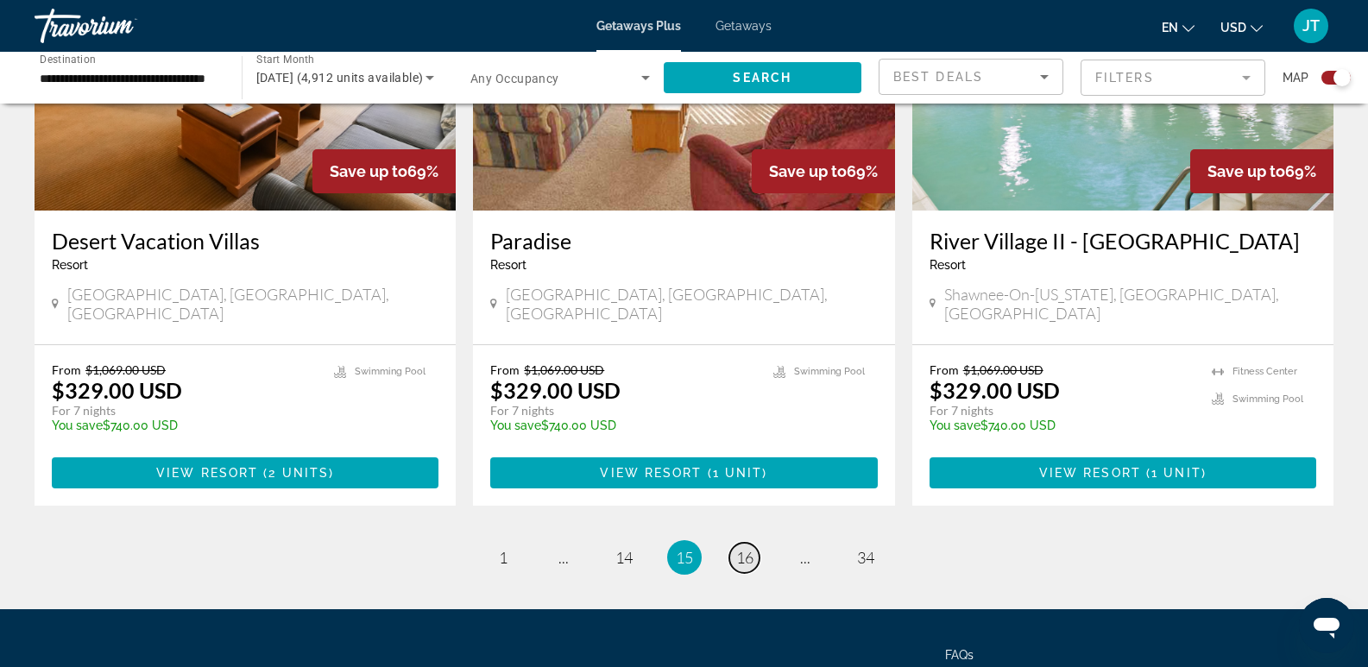
click at [744, 543] on link "page 16" at bounding box center [744, 558] width 30 height 30
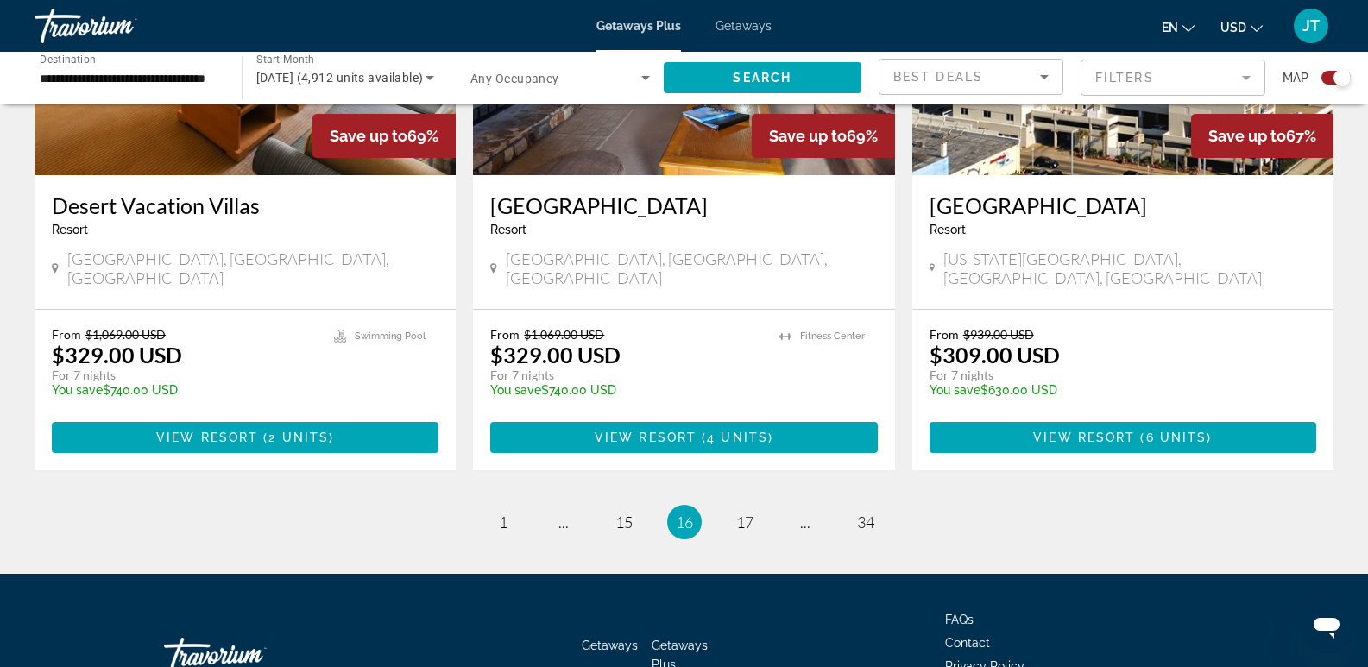
scroll to position [2659, 0]
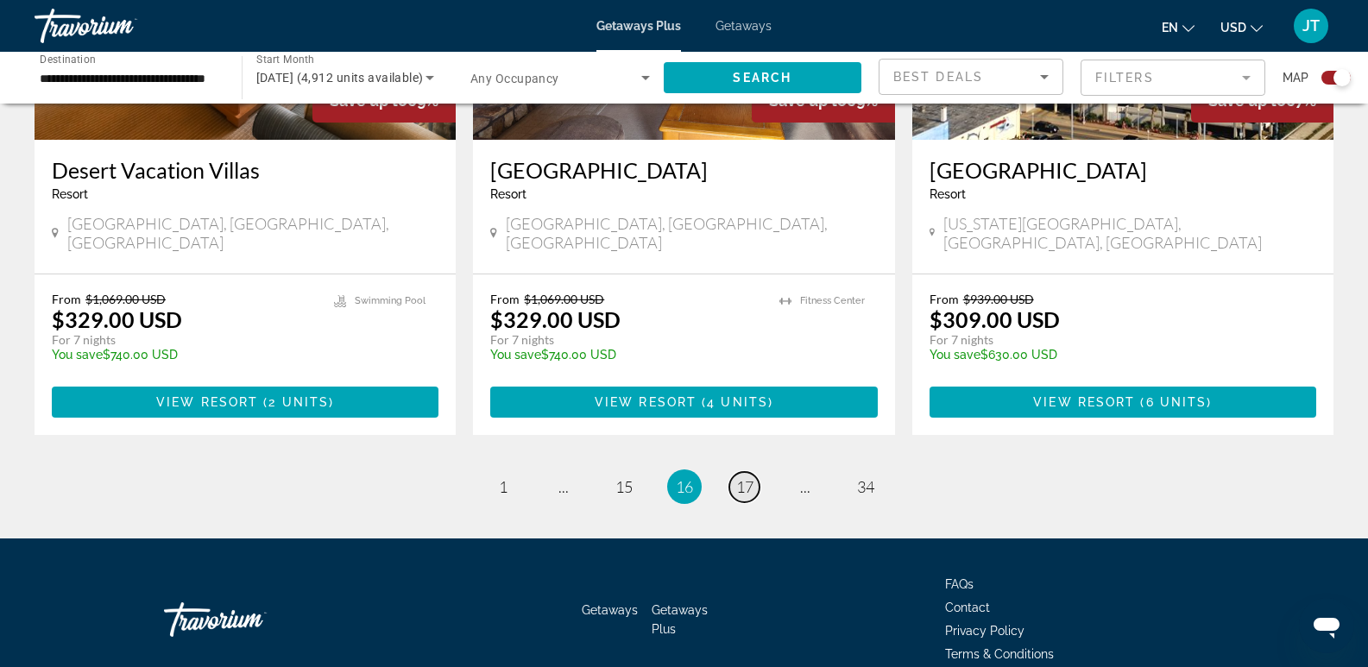
click at [748, 477] on span "17" at bounding box center [744, 486] width 17 height 19
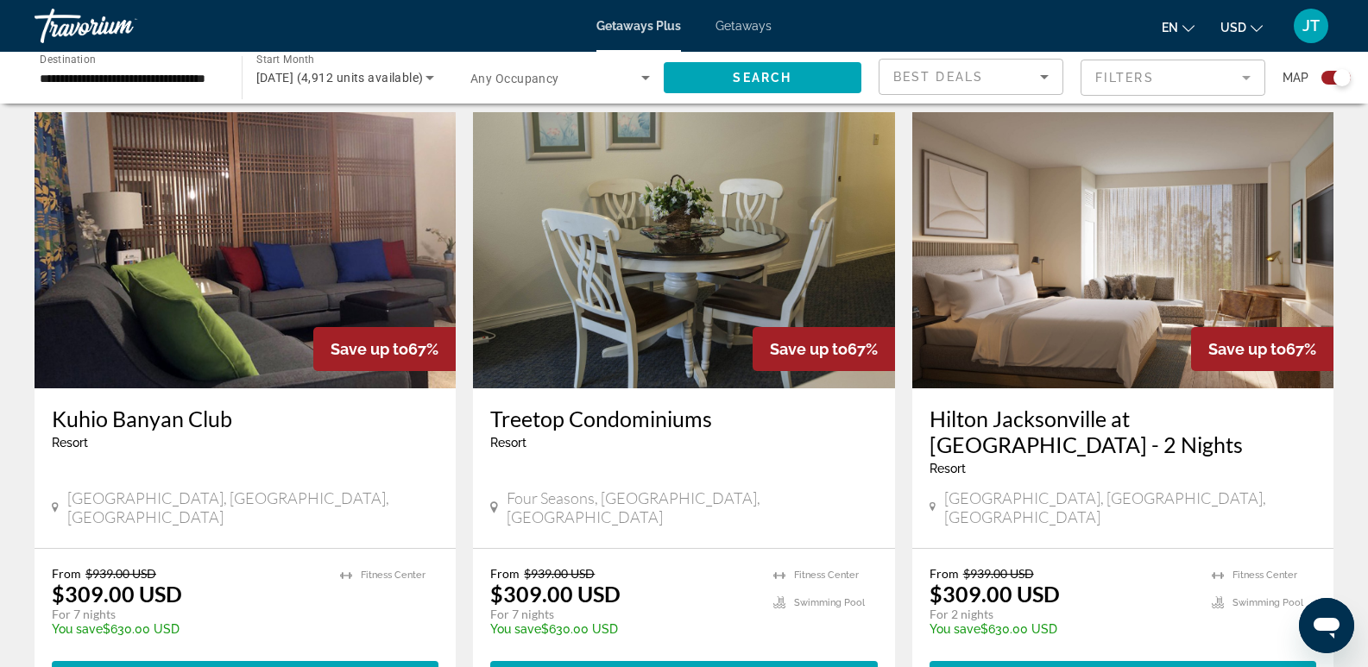
scroll to position [656, 0]
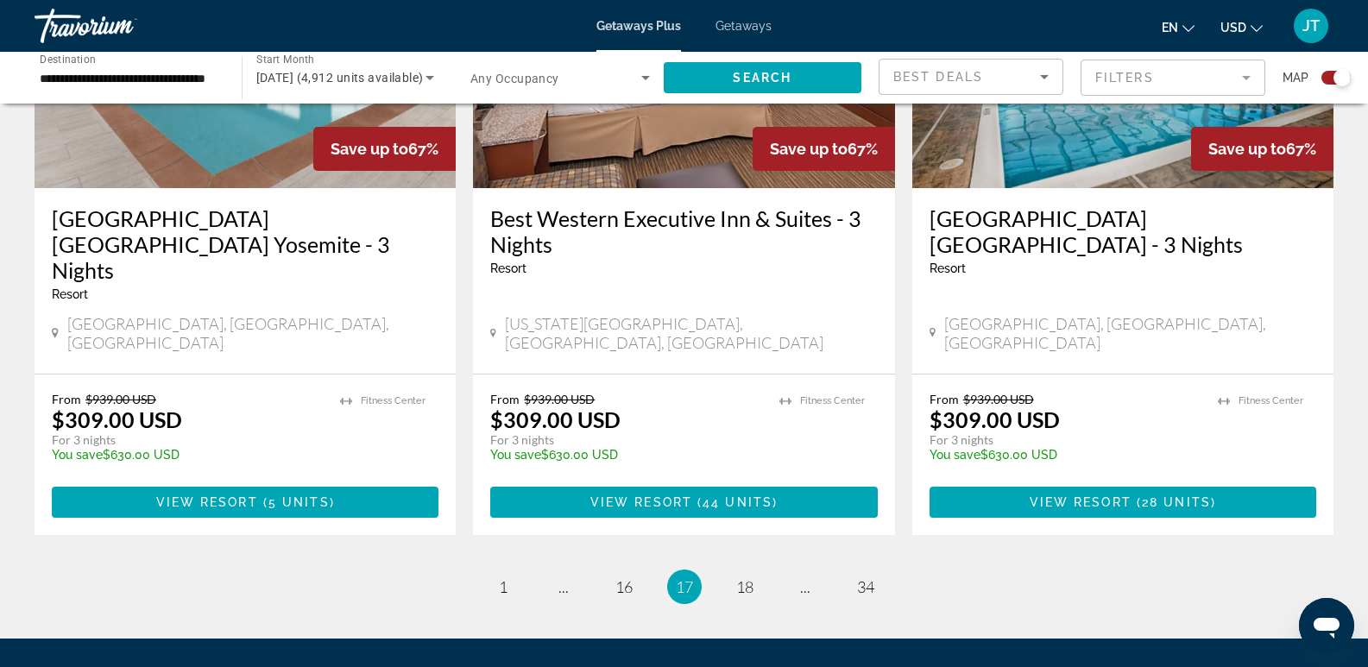
scroll to position [2737, 0]
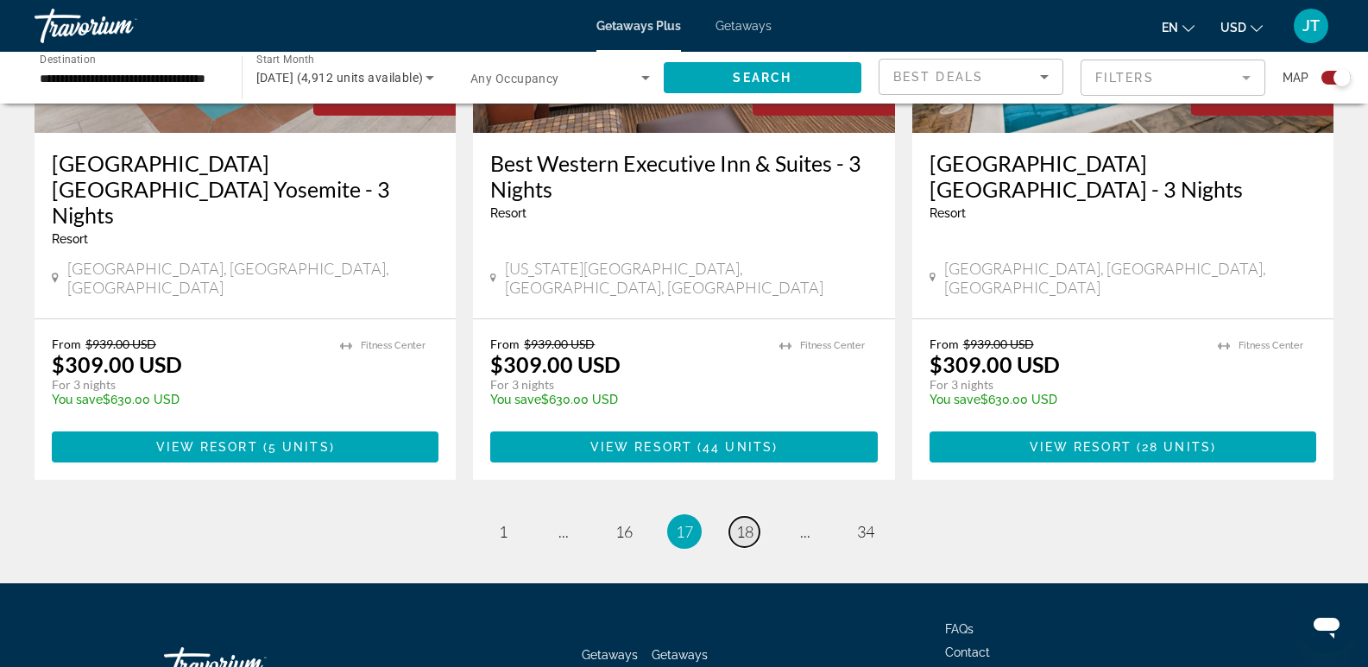
click at [750, 522] on span "18" at bounding box center [744, 531] width 17 height 19
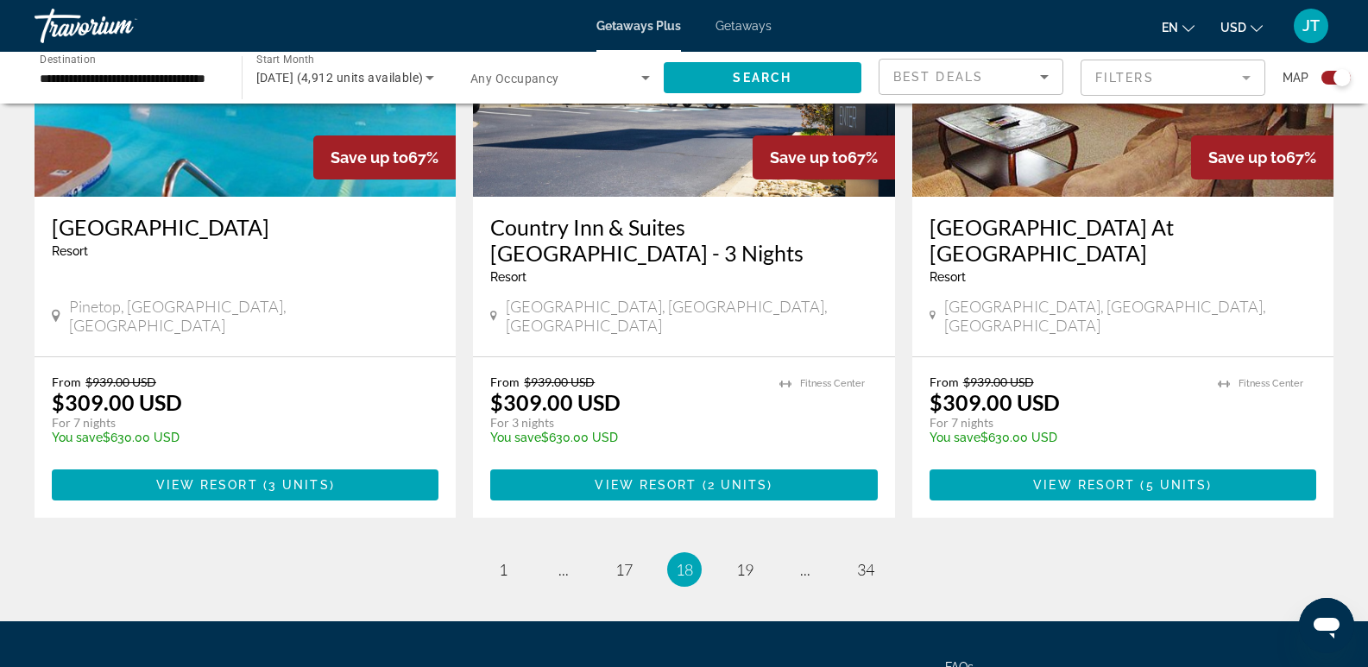
scroll to position [2737, 0]
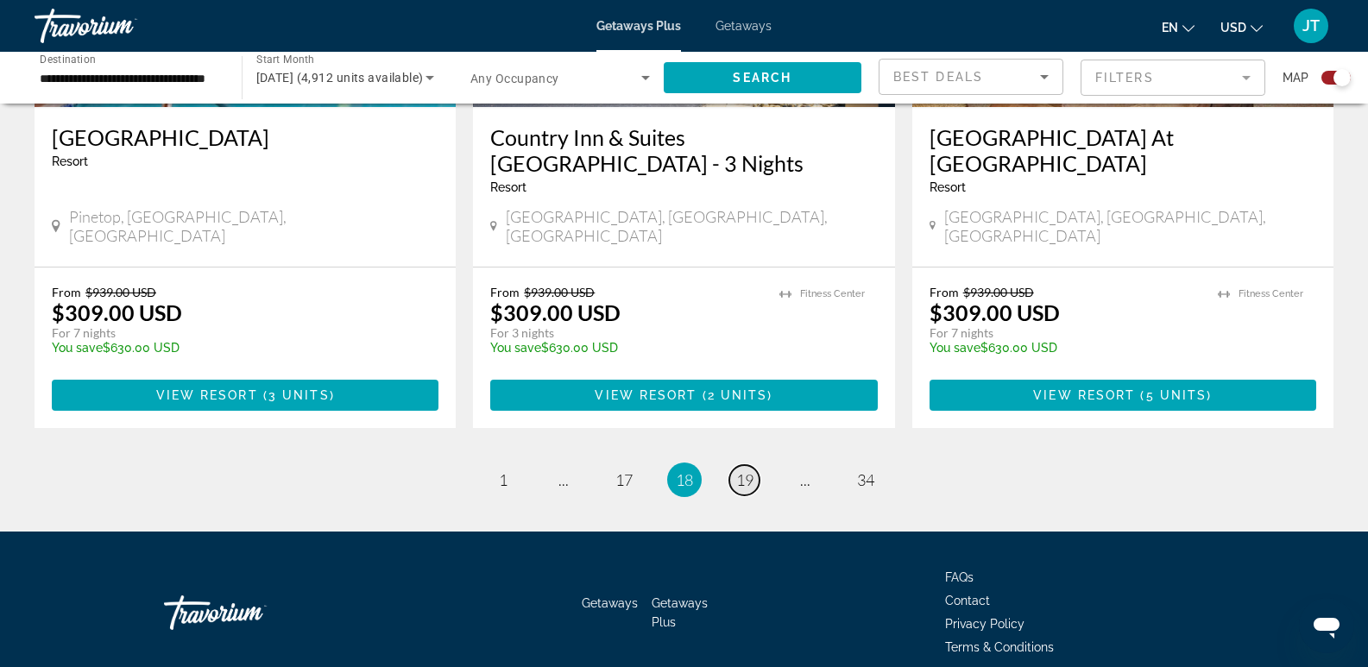
click at [741, 470] on span "19" at bounding box center [744, 479] width 17 height 19
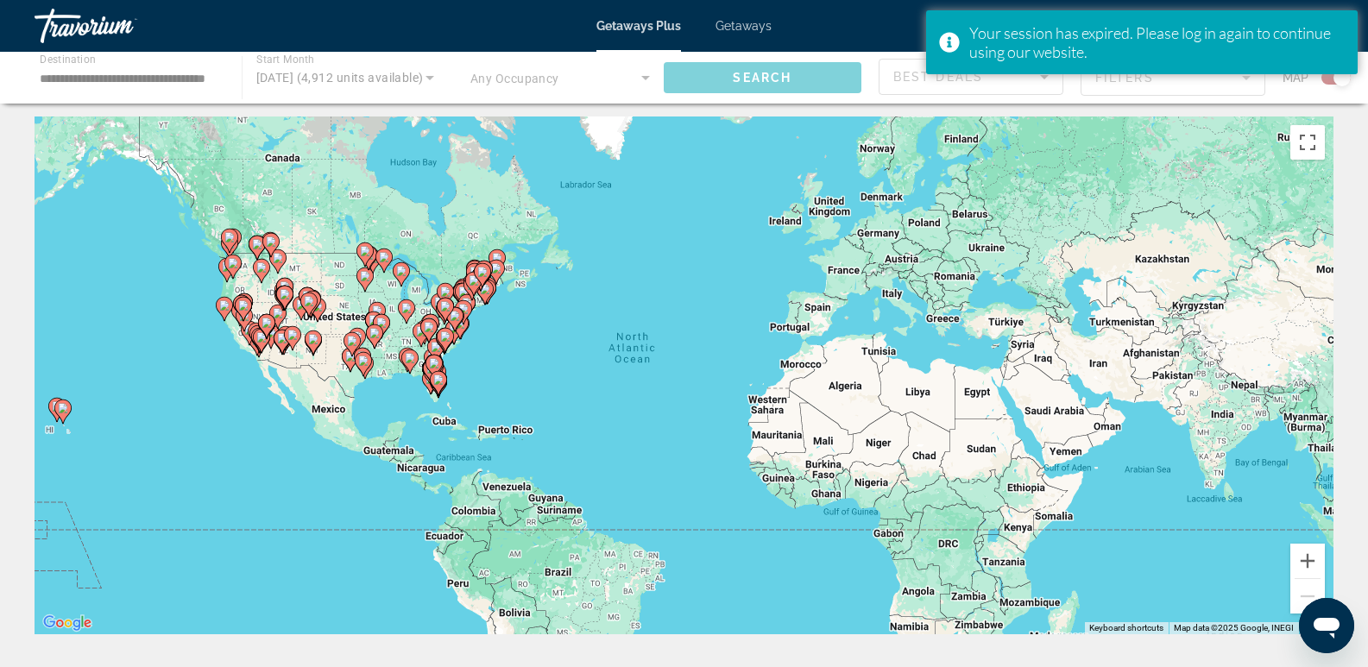
scroll to position [7, 0]
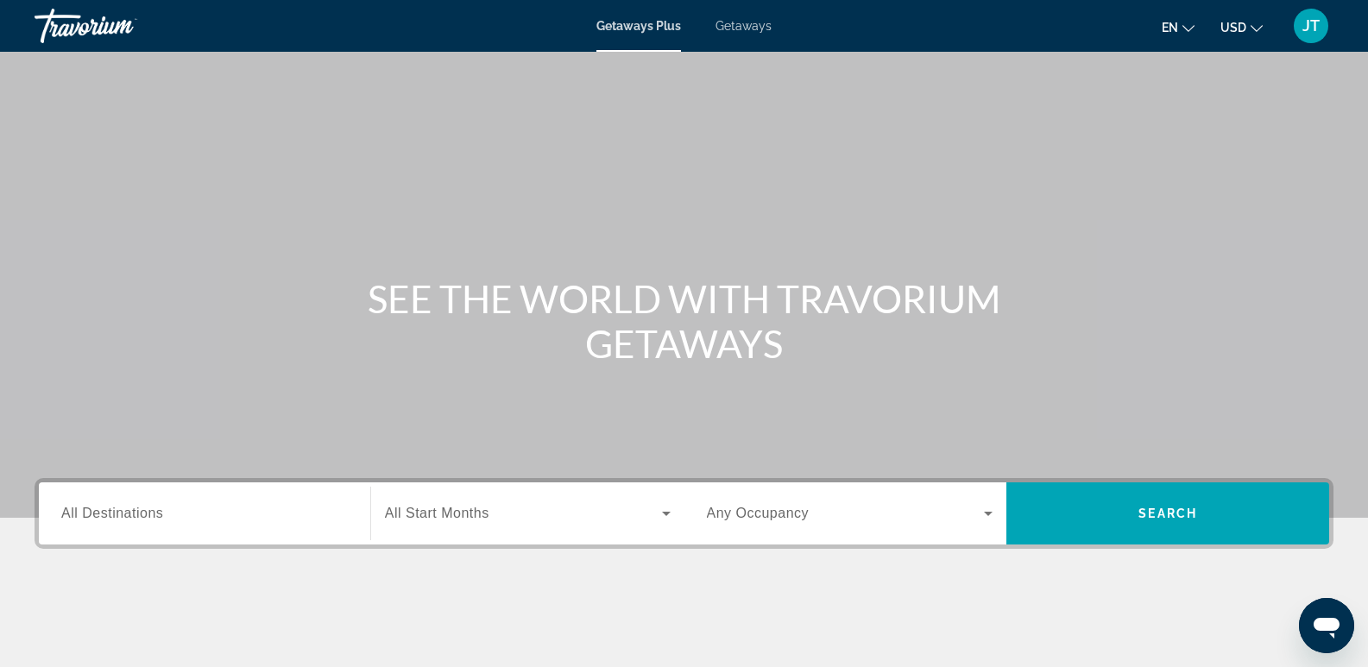
click at [138, 513] on span "All Destinations" at bounding box center [112, 513] width 102 height 15
click at [138, 513] on input "Destination All Destinations" at bounding box center [204, 514] width 286 height 21
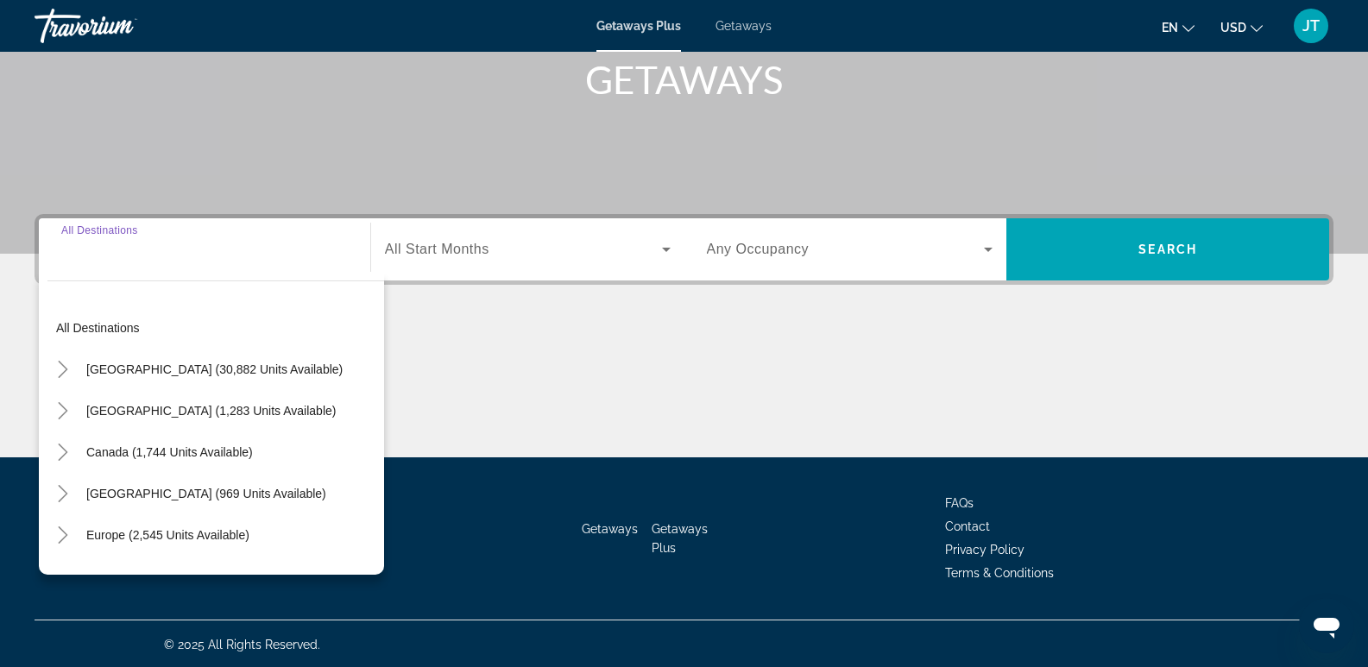
scroll to position [266, 0]
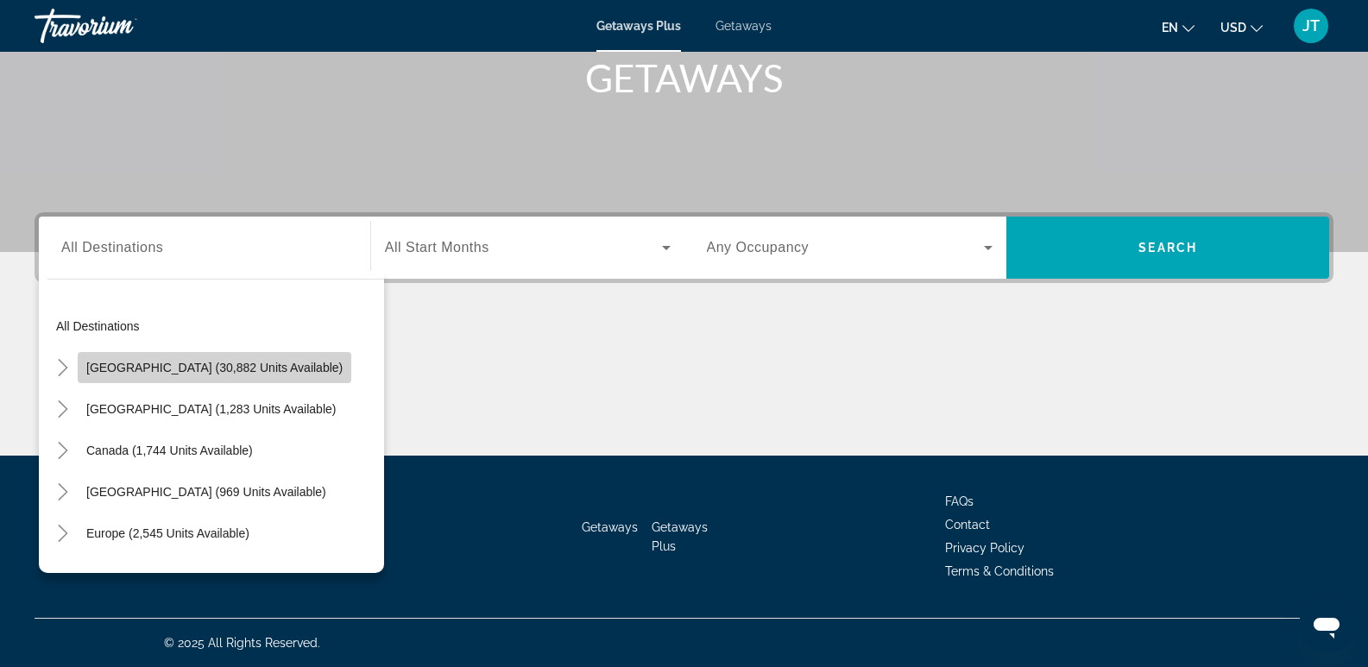
click at [224, 374] on span "[GEOGRAPHIC_DATA] (30,882 units available)" at bounding box center [214, 368] width 256 height 14
type input "**********"
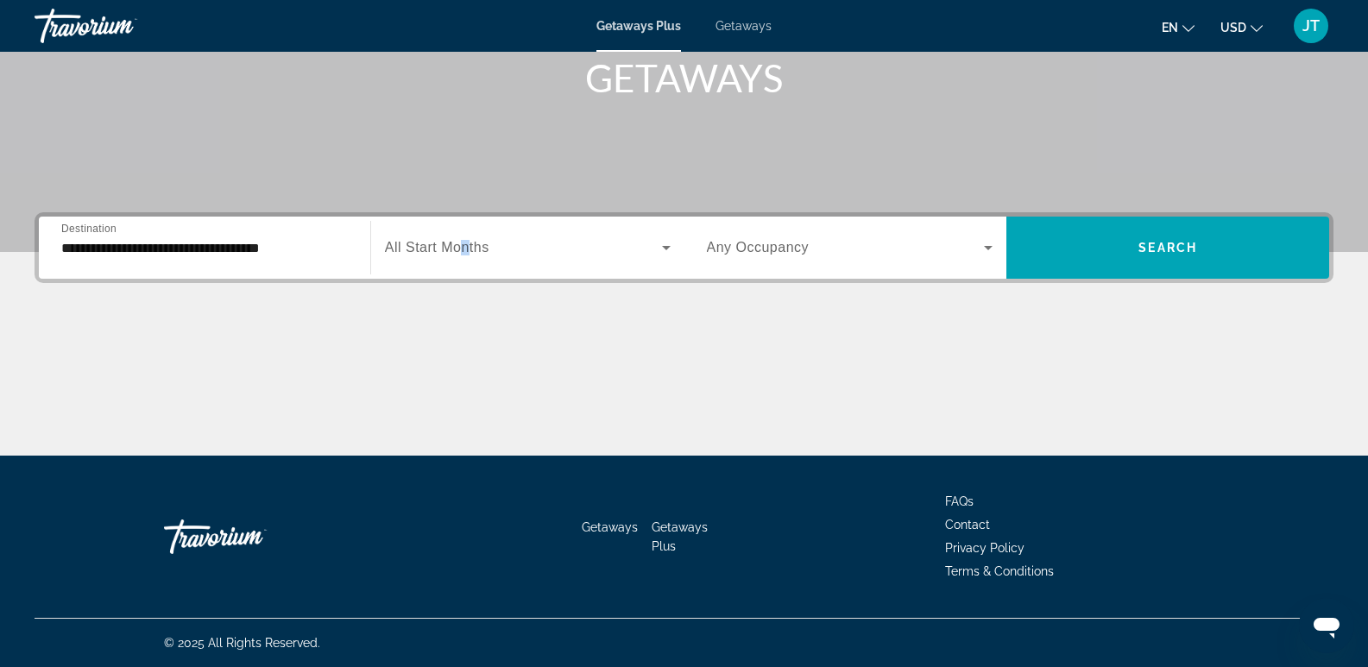
click at [467, 244] on span "All Start Months" at bounding box center [437, 247] width 104 height 15
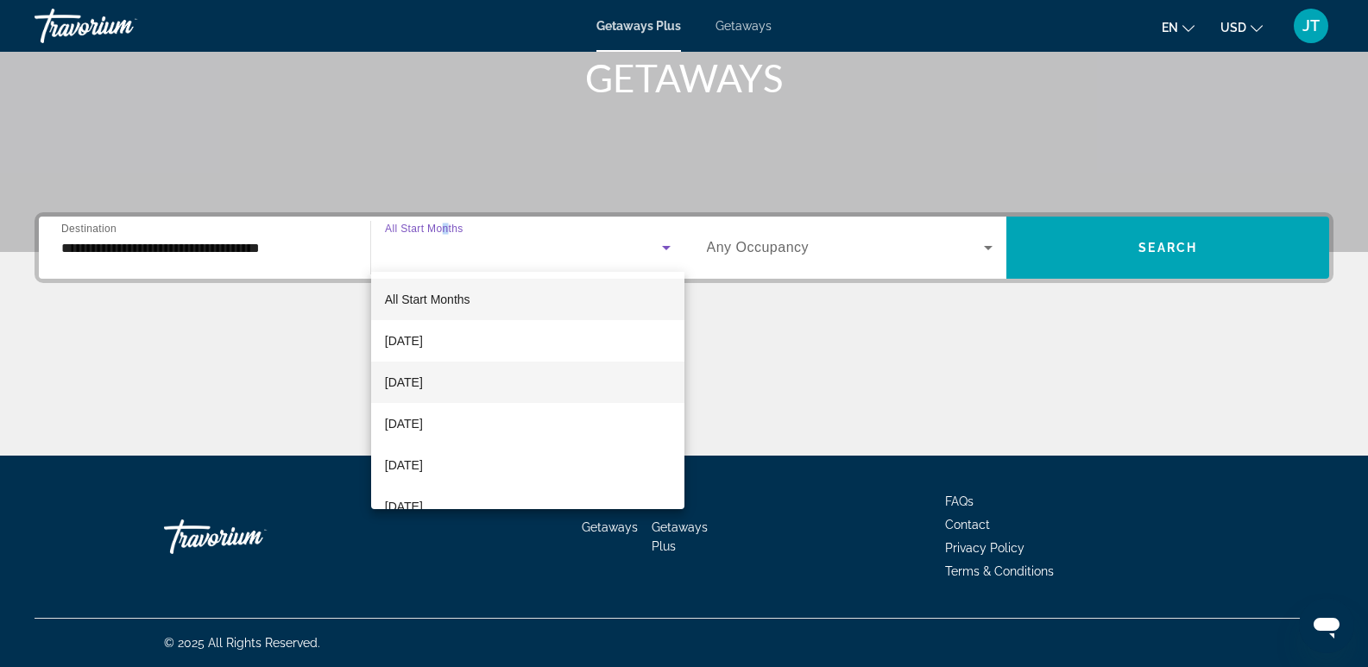
click at [423, 385] on span "[DATE]" at bounding box center [404, 382] width 38 height 21
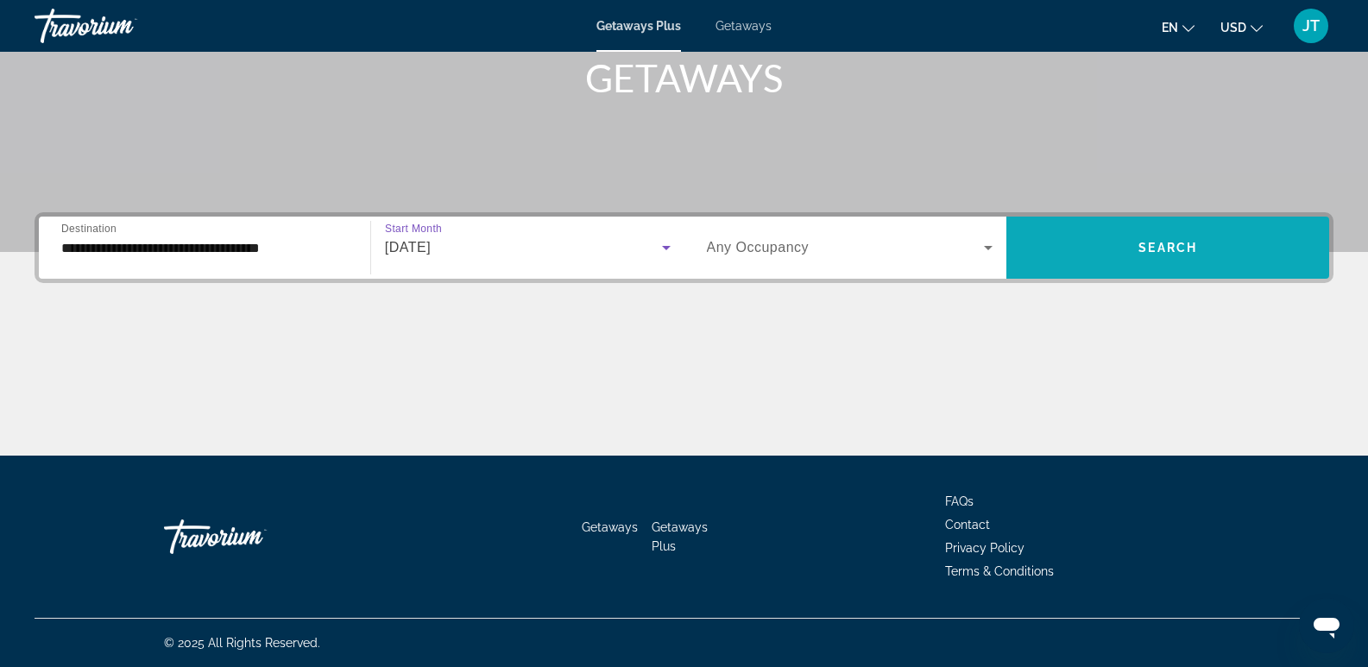
click at [1130, 243] on span "Search widget" at bounding box center [1167, 247] width 323 height 41
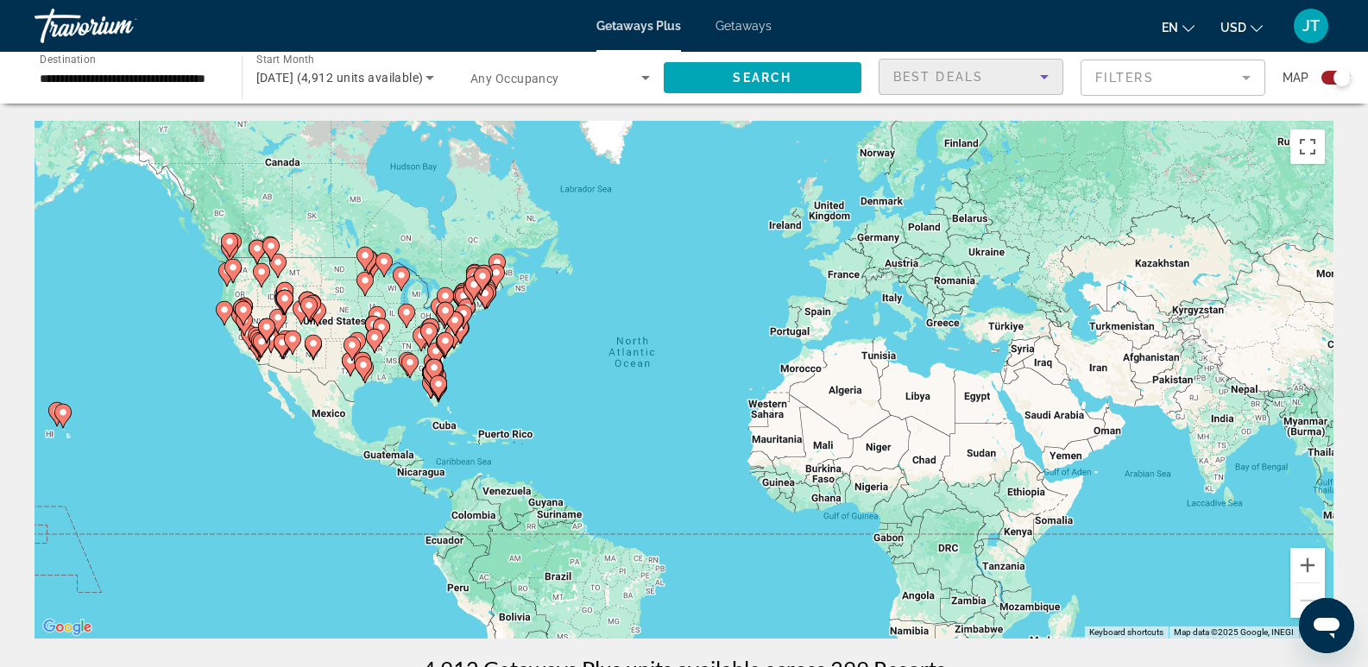
click at [1045, 75] on icon "Sort by" at bounding box center [1044, 77] width 9 height 4
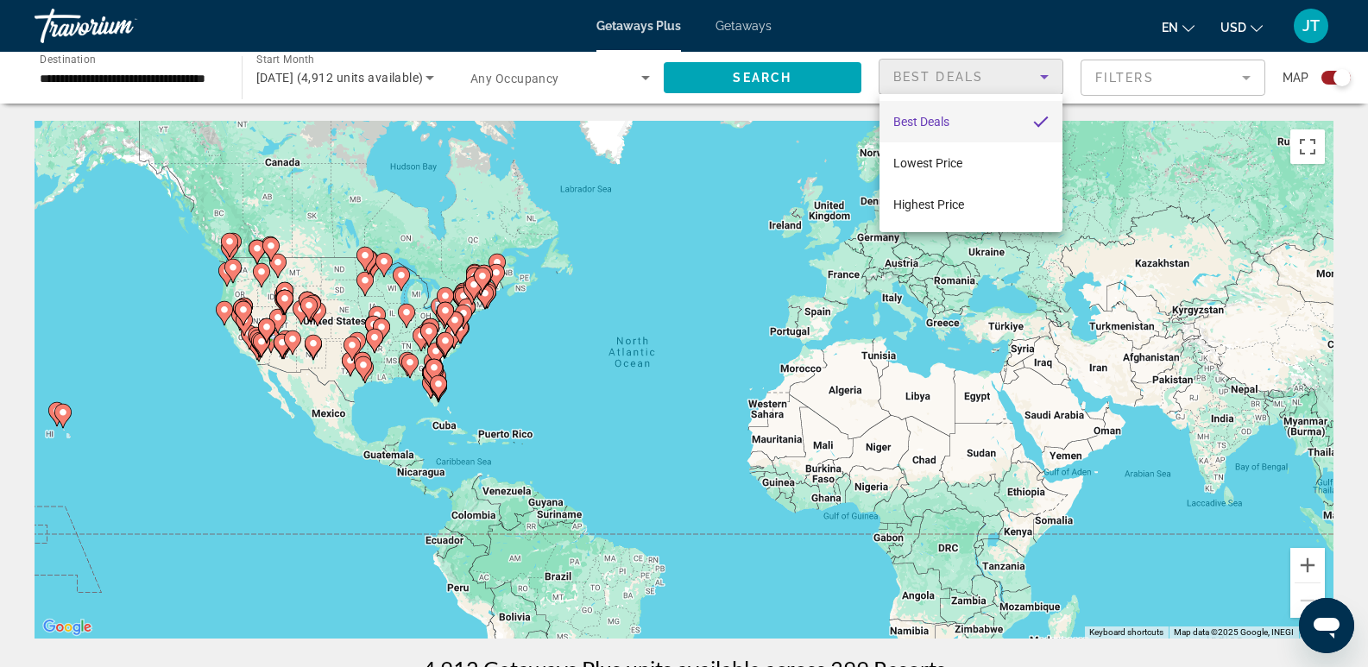
click at [1161, 81] on div at bounding box center [684, 333] width 1368 height 667
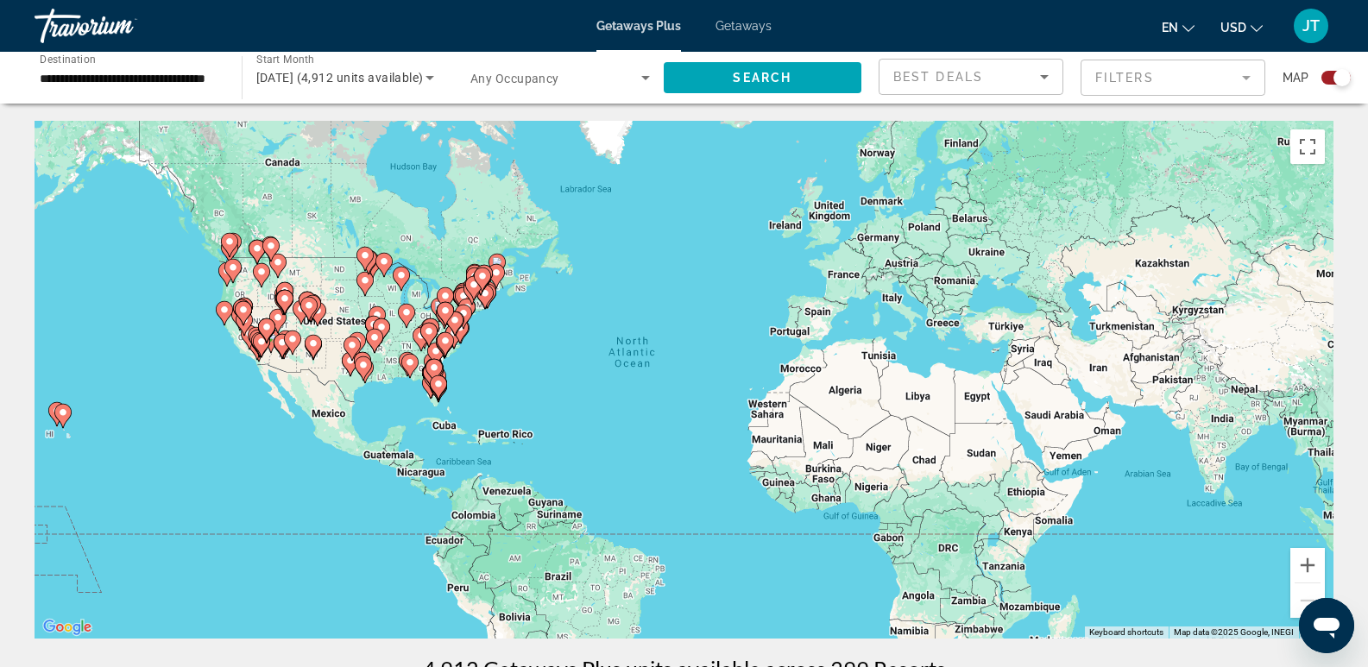
click at [1186, 74] on mat-form-field "Filters" at bounding box center [1172, 78] width 185 height 36
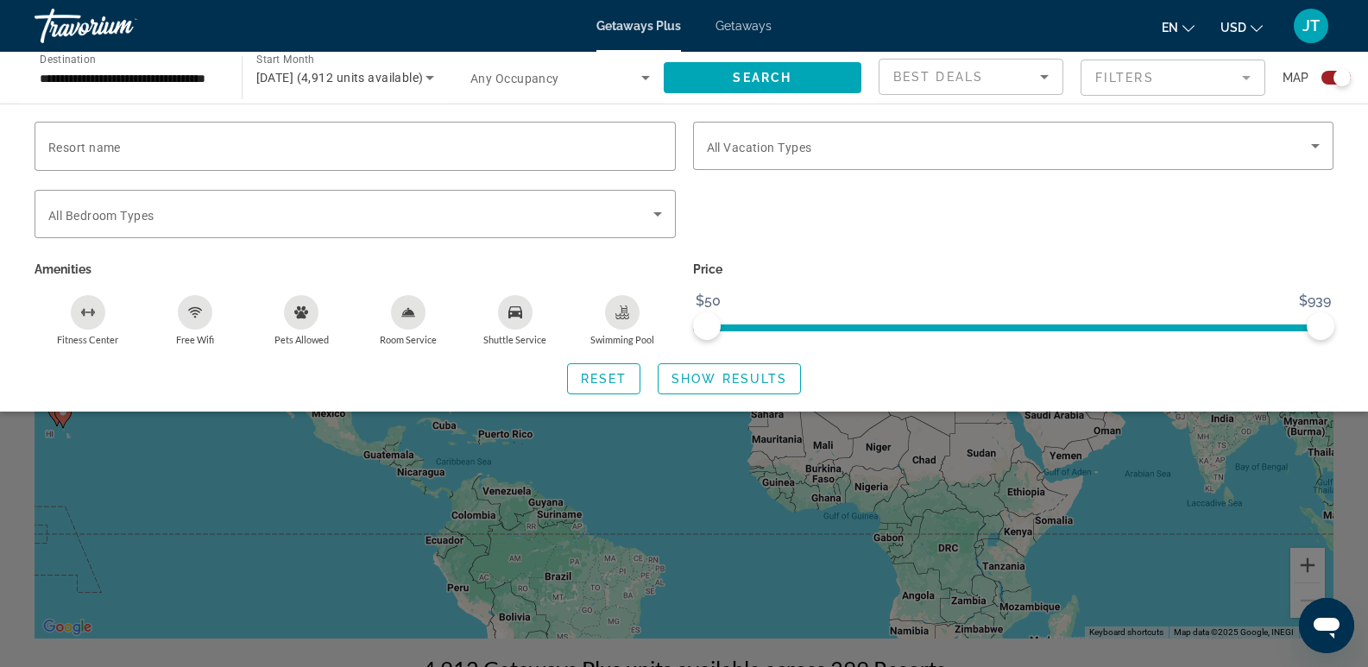
click at [1342, 82] on div "Search widget" at bounding box center [1341, 77] width 17 height 17
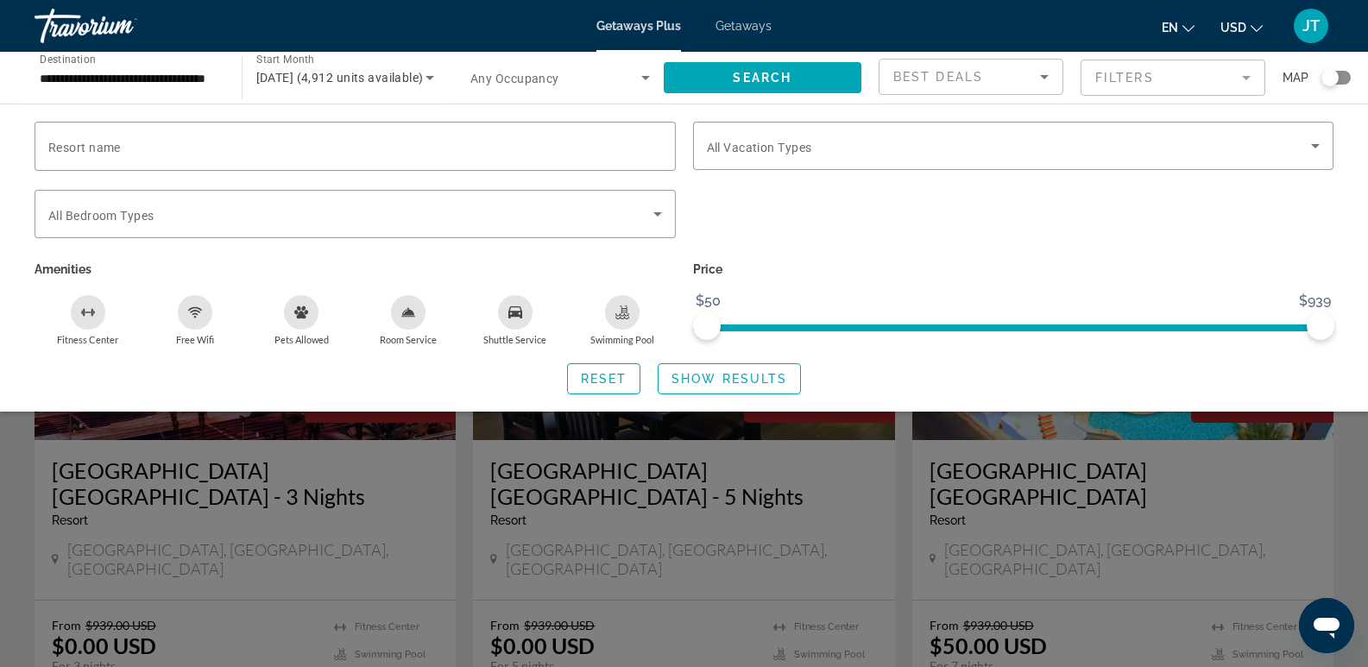
click at [1340, 79] on div "Search widget" at bounding box center [1335, 78] width 29 height 14
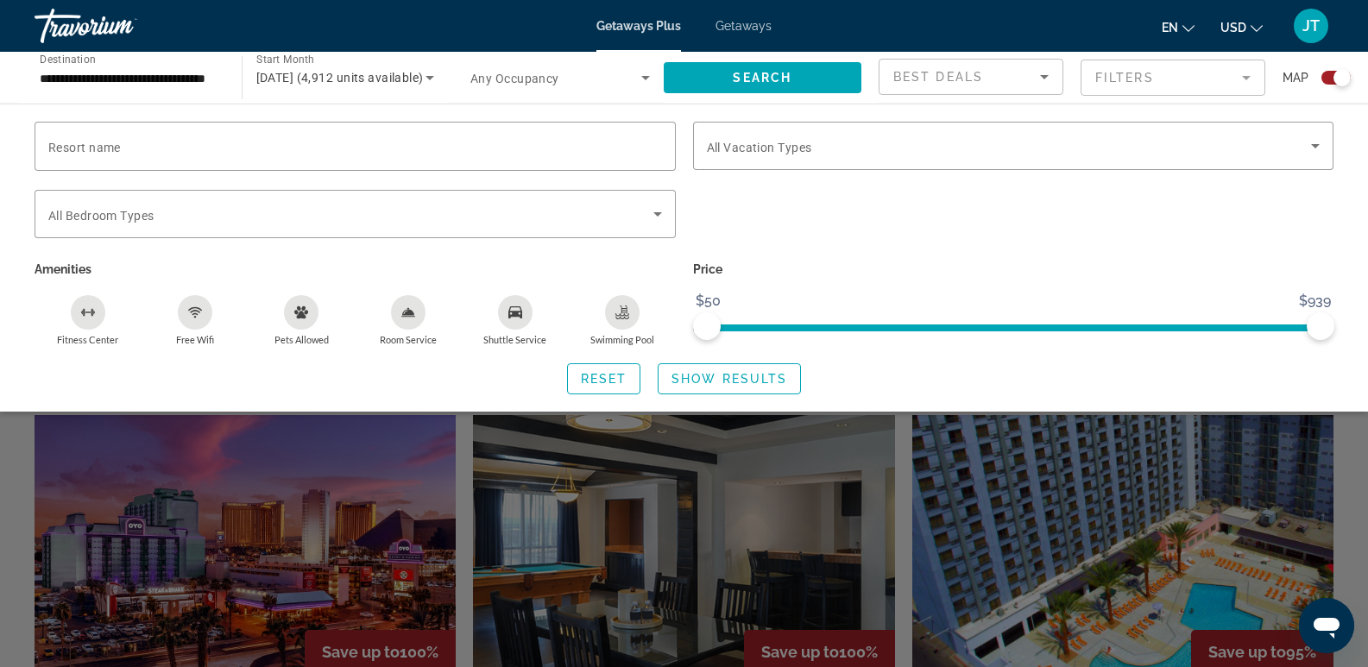
scroll to position [270, 0]
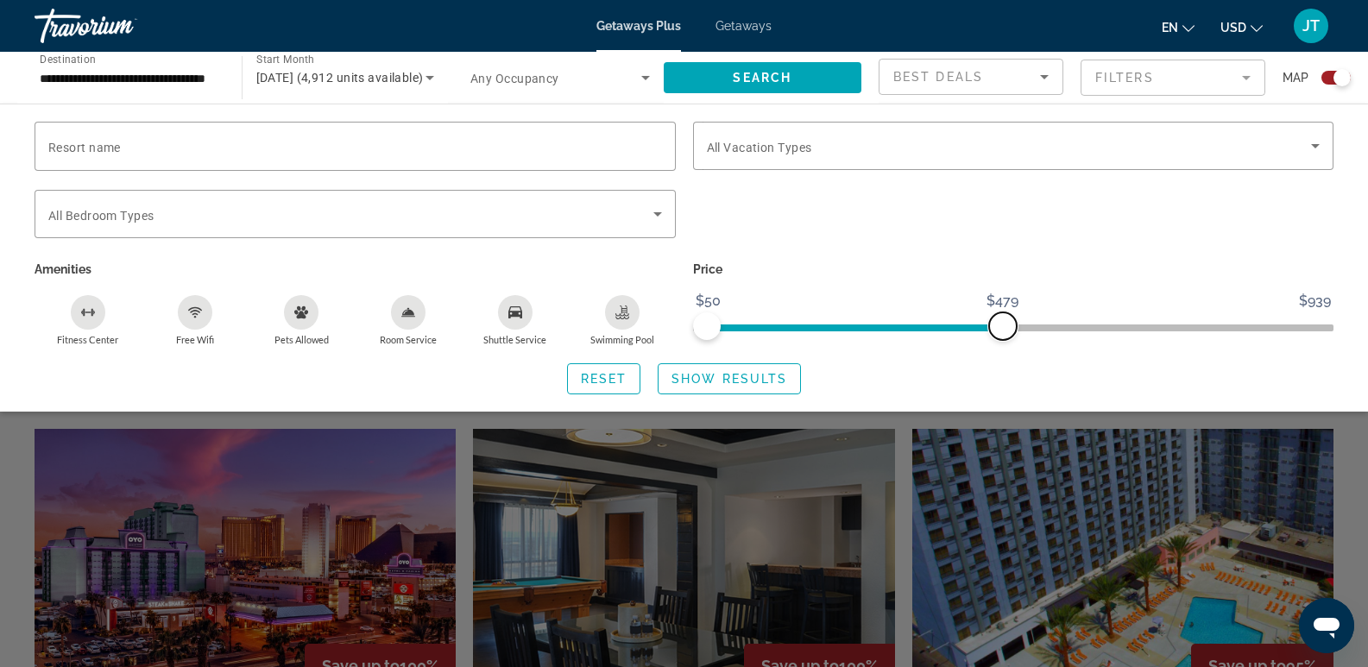
drag, startPoint x: 1324, startPoint y: 324, endPoint x: 1002, endPoint y: 299, distance: 323.7
click at [1002, 324] on ngx-slider "$50 $939 $50 $479" at bounding box center [1013, 325] width 641 height 3
drag, startPoint x: 1001, startPoint y: 324, endPoint x: 867, endPoint y: 333, distance: 134.1
click at [867, 333] on span "ngx-slider-max" at bounding box center [867, 326] width 28 height 28
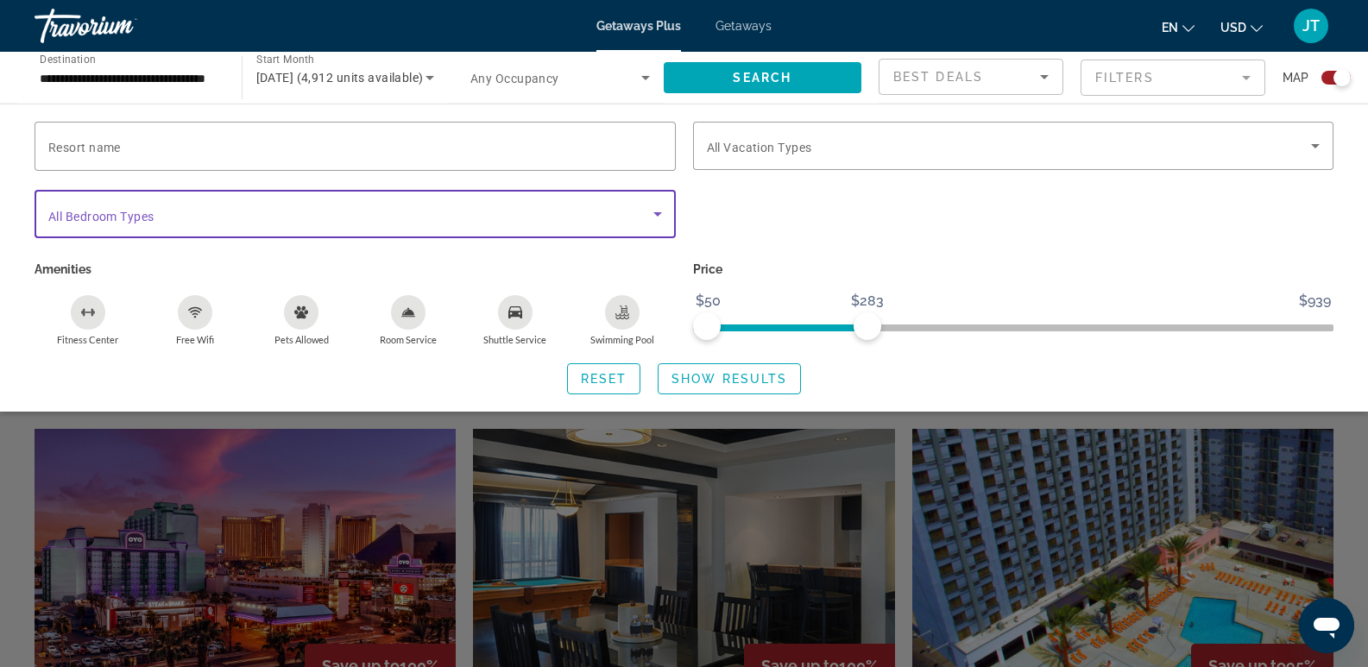
click at [657, 212] on icon "Search widget" at bounding box center [657, 214] width 9 height 4
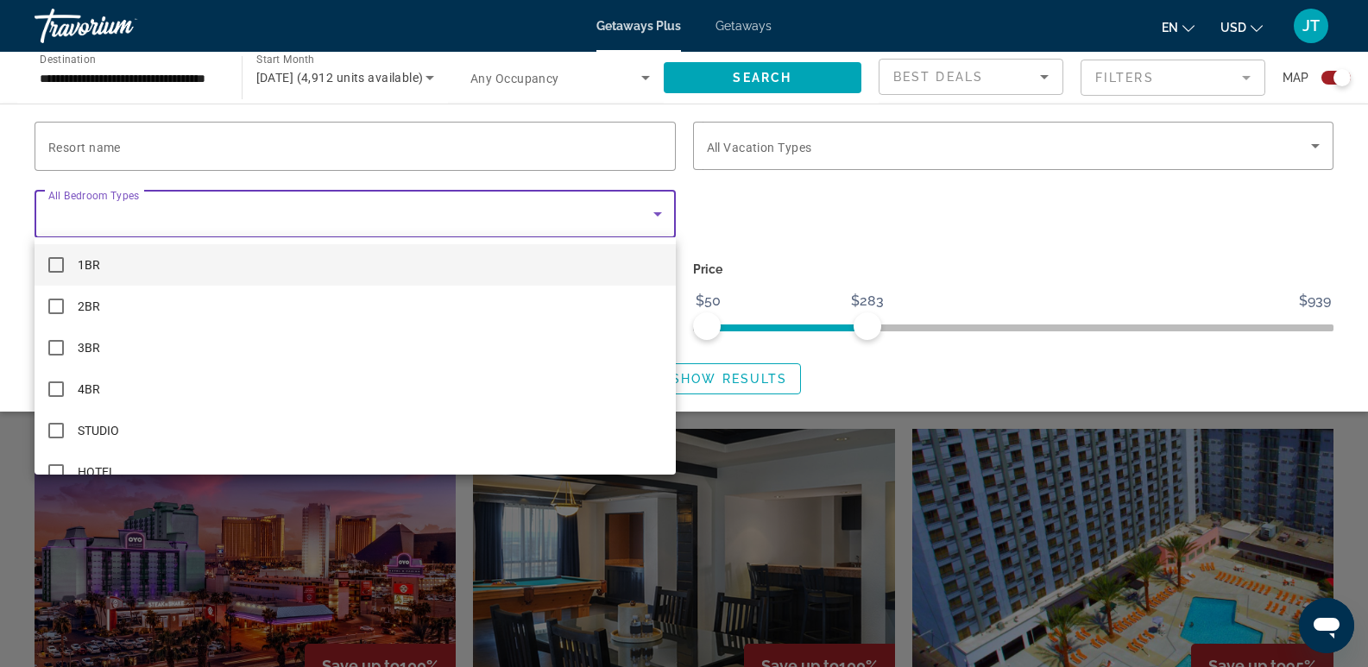
click at [654, 210] on div at bounding box center [684, 333] width 1368 height 667
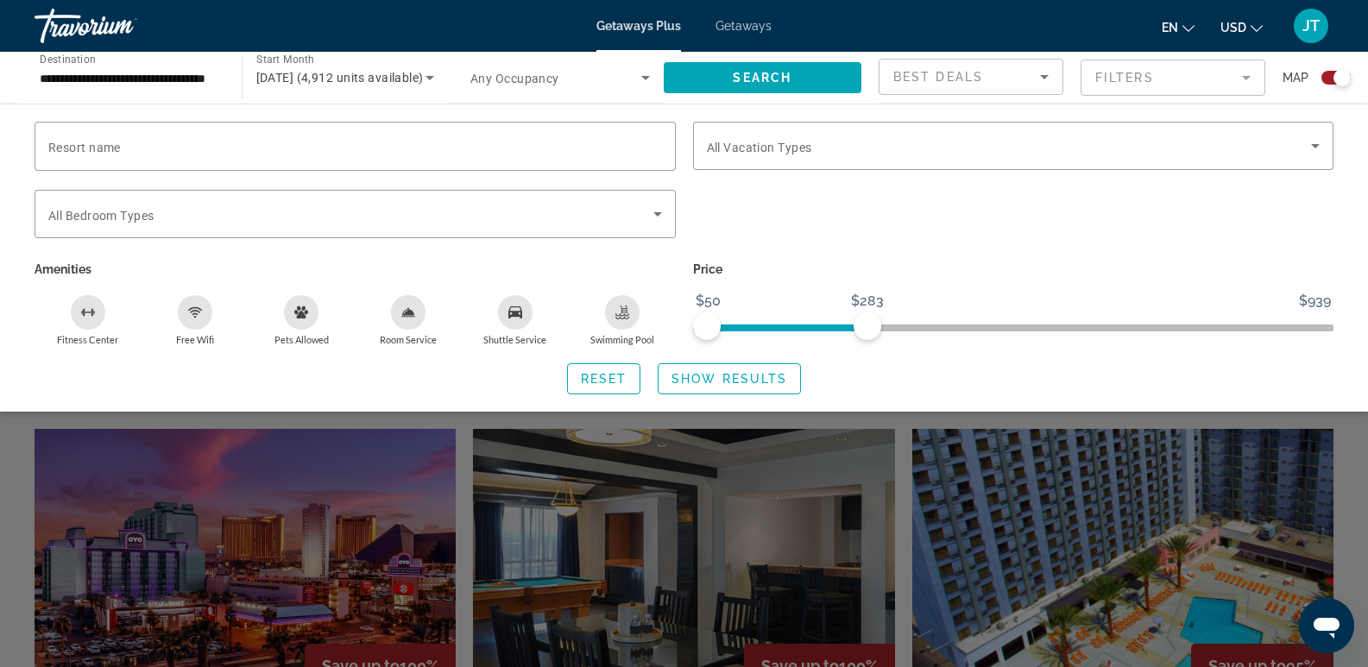
click at [305, 310] on icon "Pets Allowed" at bounding box center [301, 312] width 14 height 12
click at [727, 377] on span "Show Results" at bounding box center [729, 379] width 116 height 14
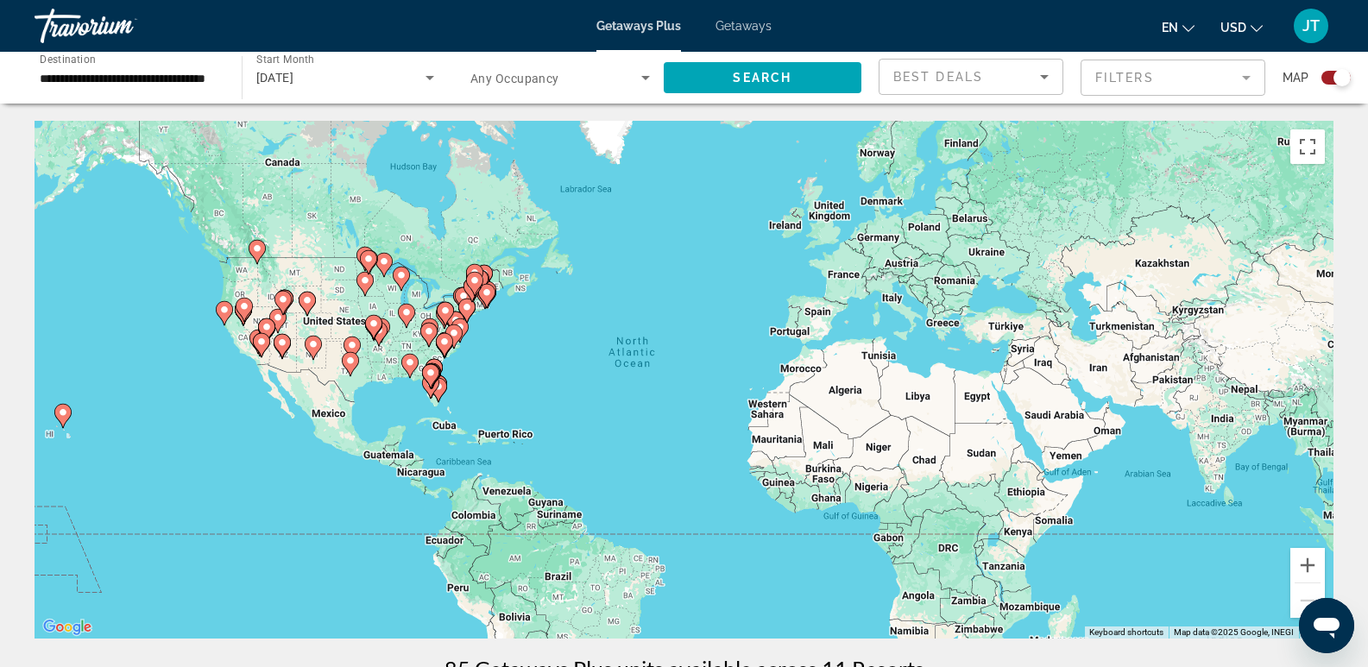
click at [310, 299] on image "Main content" at bounding box center [307, 300] width 10 height 10
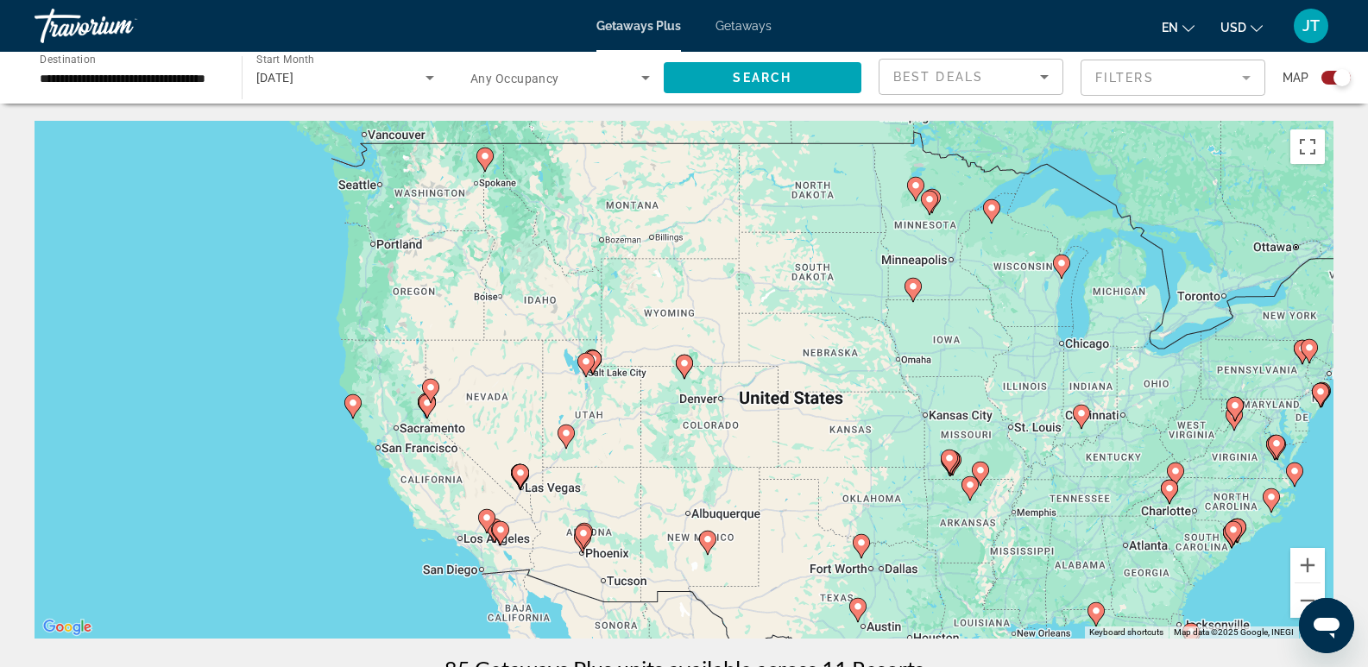
click at [686, 362] on image "Main content" at bounding box center [684, 363] width 10 height 10
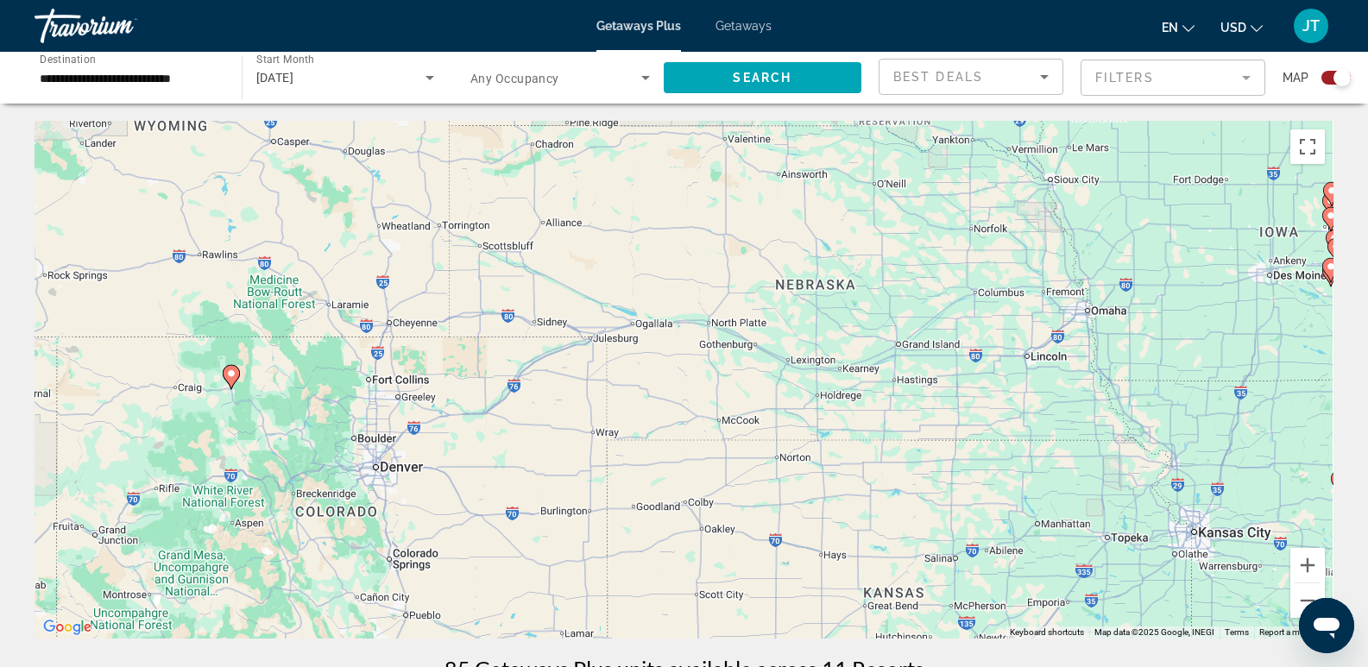
drag, startPoint x: 879, startPoint y: 359, endPoint x: 388, endPoint y: 368, distance: 491.0
click at [397, 368] on div "To activate drag with keyboard, press Alt + Enter. Once in keyboard drag state,…" at bounding box center [684, 380] width 1299 height 518
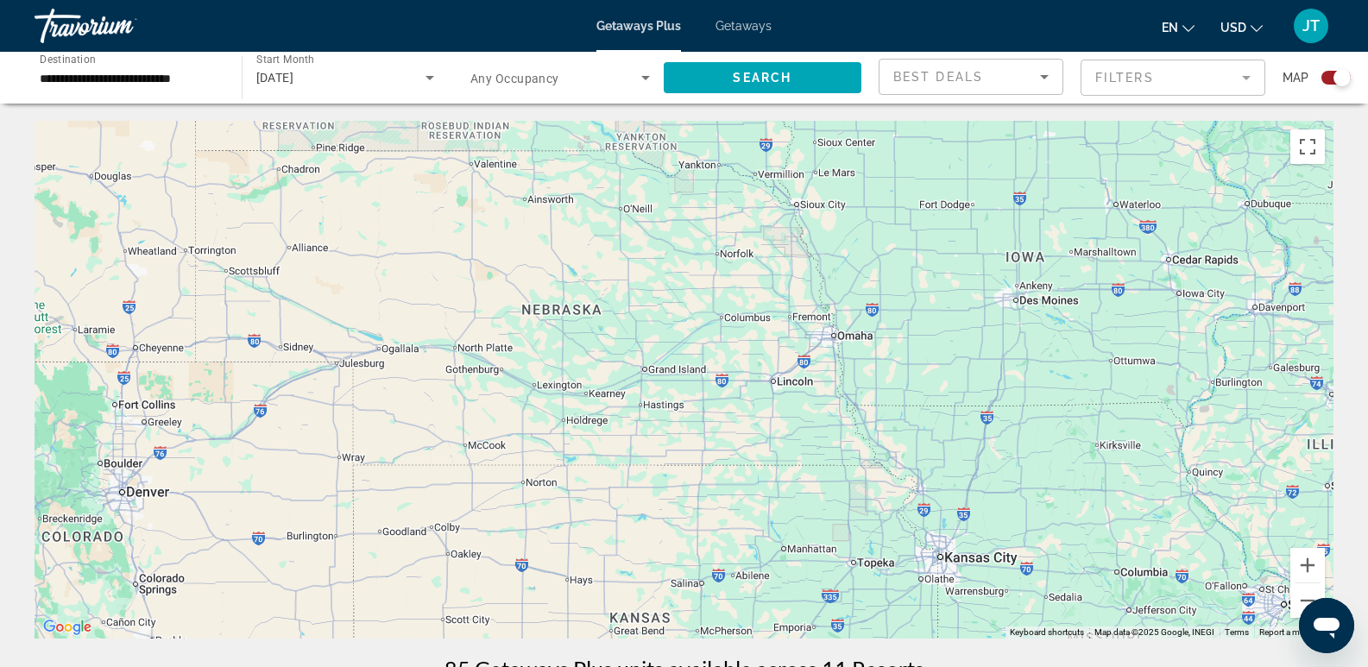
drag, startPoint x: 978, startPoint y: 381, endPoint x: 770, endPoint y: 406, distance: 210.2
click at [770, 406] on div "To activate drag with keyboard, press Alt + Enter. Once in keyboard drag state,…" at bounding box center [684, 380] width 1299 height 518
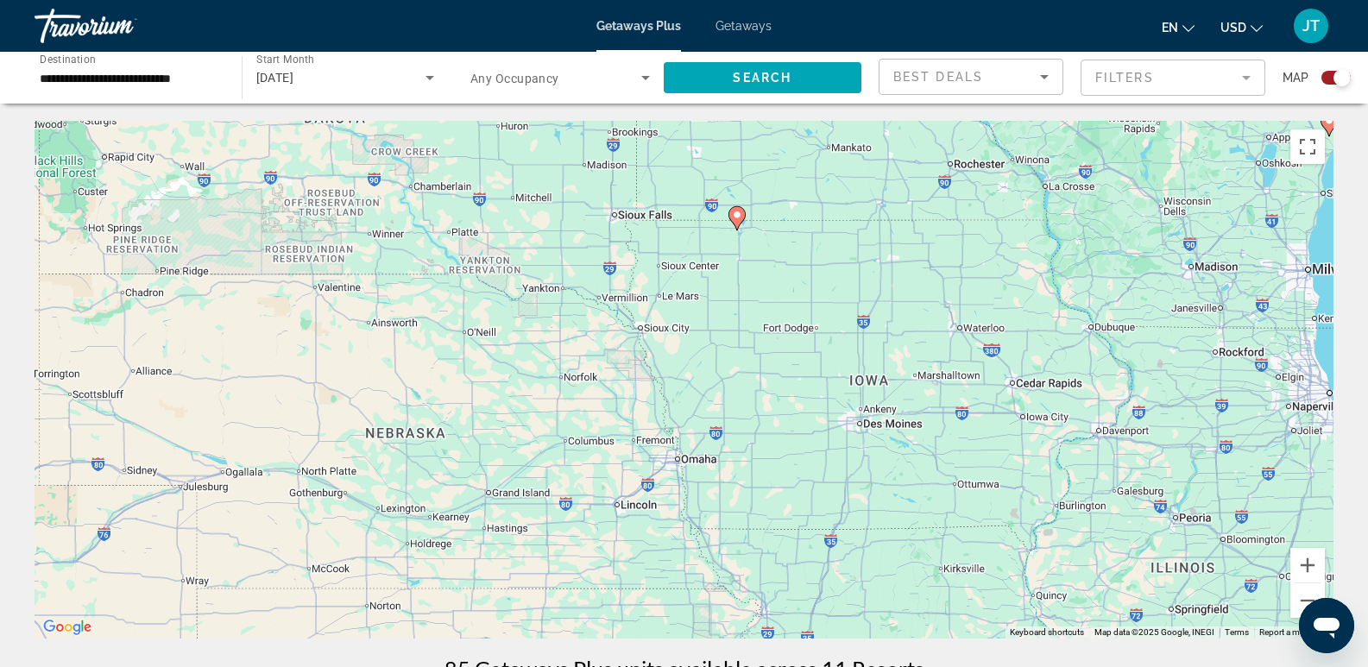
drag, startPoint x: 861, startPoint y: 365, endPoint x: 703, endPoint y: 488, distance: 200.4
click at [703, 488] on div "To activate drag with keyboard, press Alt + Enter. Once in keyboard drag state,…" at bounding box center [684, 380] width 1299 height 518
click at [733, 216] on image "Main content" at bounding box center [737, 215] width 10 height 10
type input "**********"
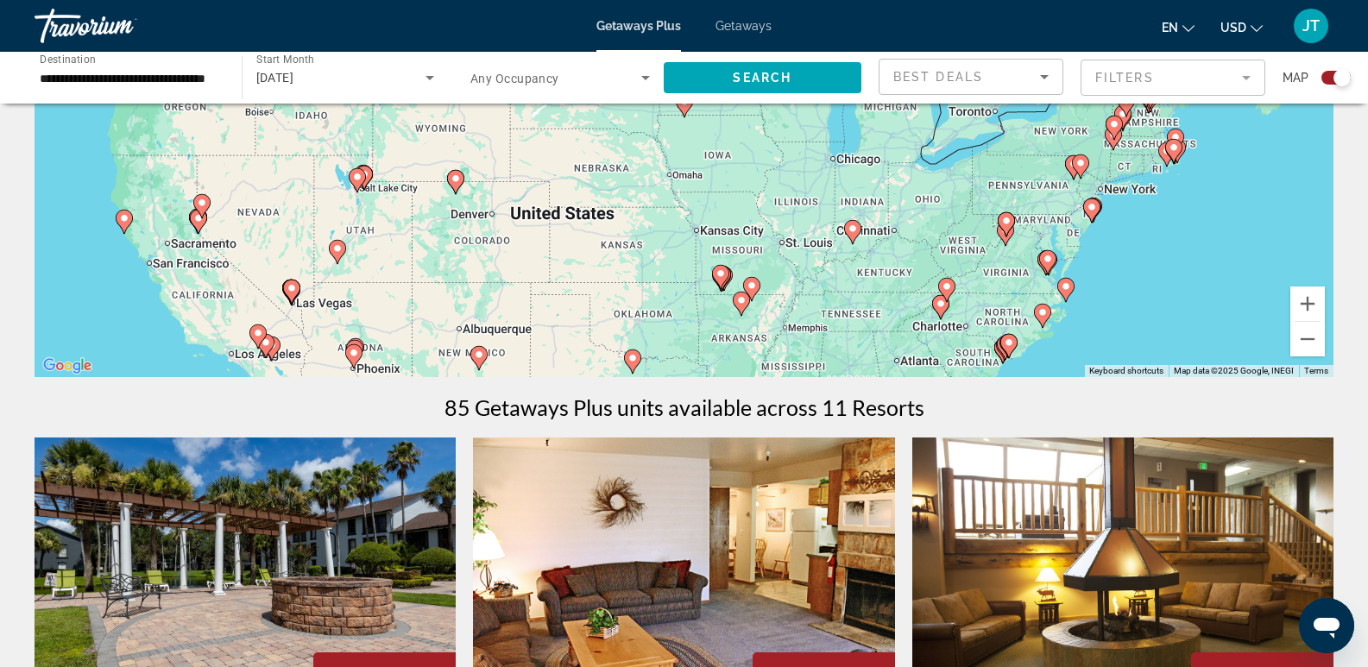
scroll to position [257, 0]
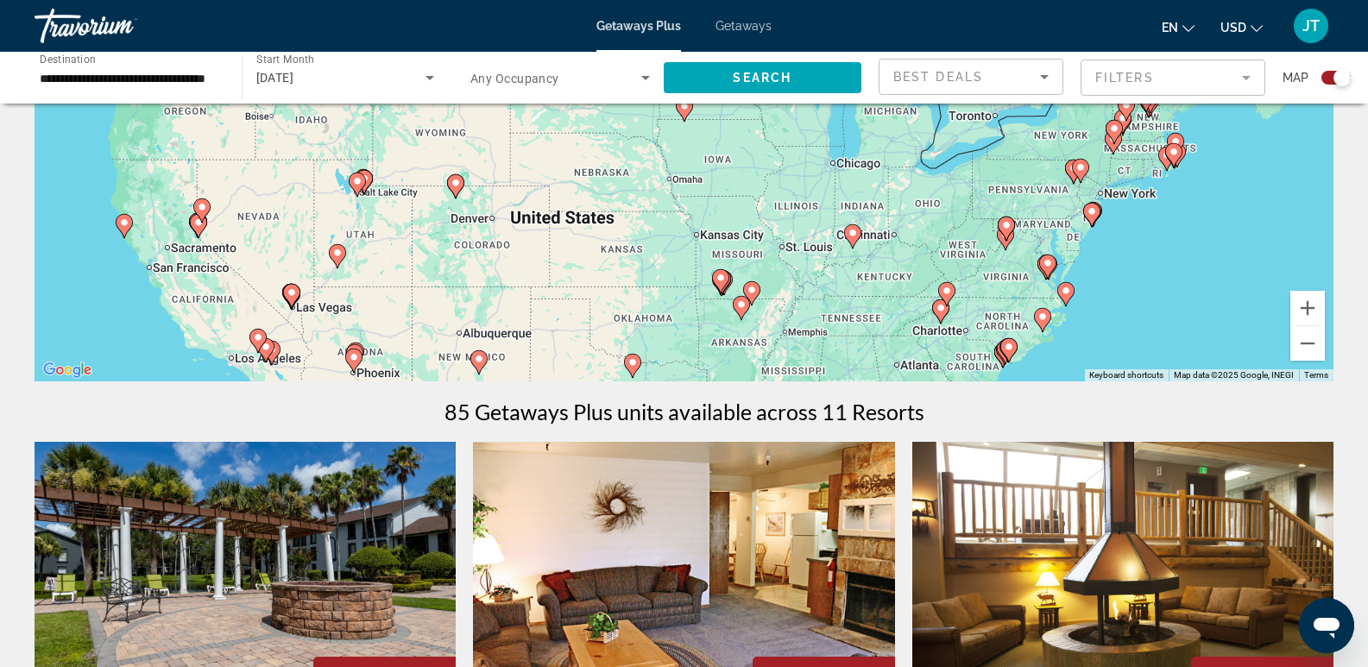
click at [1039, 585] on img "Main content" at bounding box center [1122, 580] width 421 height 276
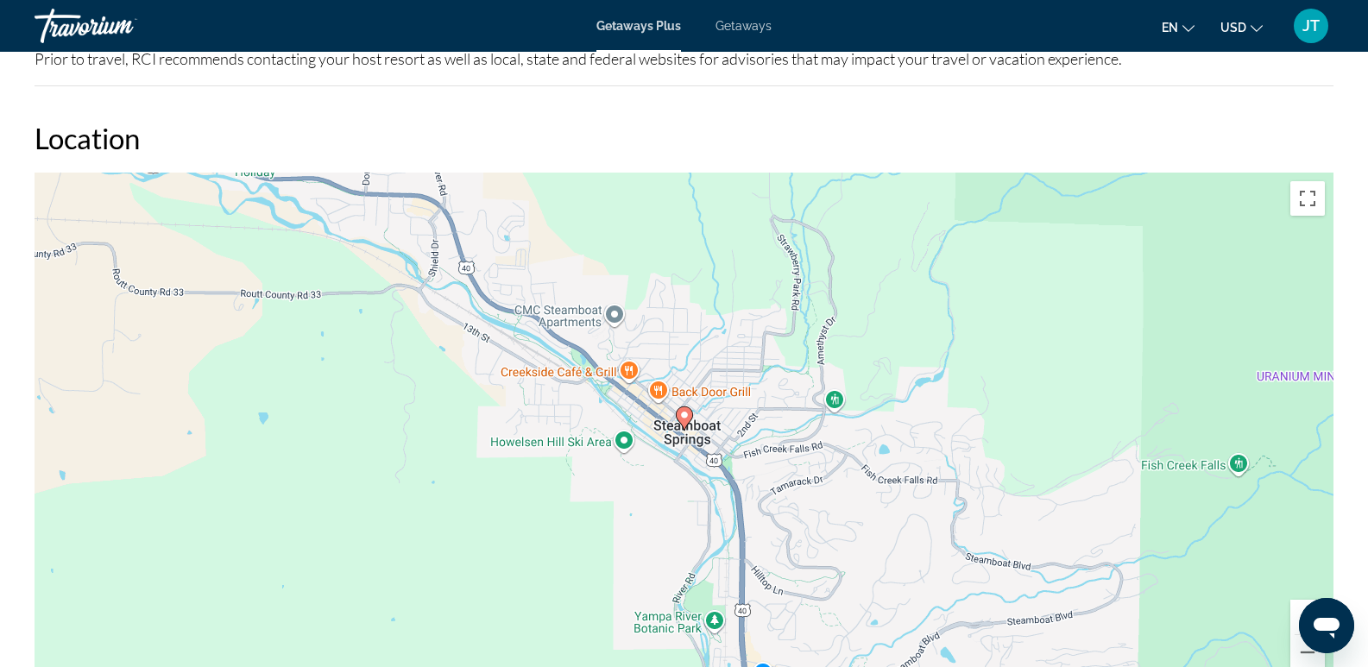
scroll to position [2386, 0]
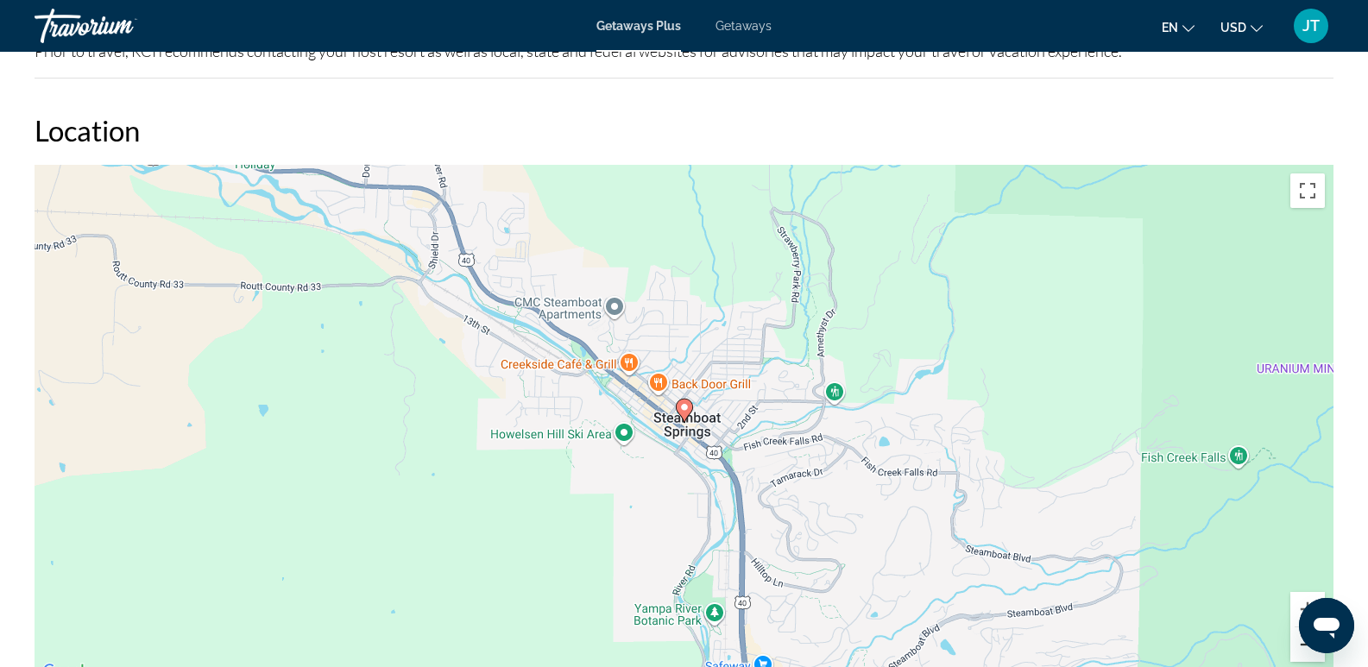
click at [1307, 650] on button "Zoom out" at bounding box center [1307, 644] width 35 height 35
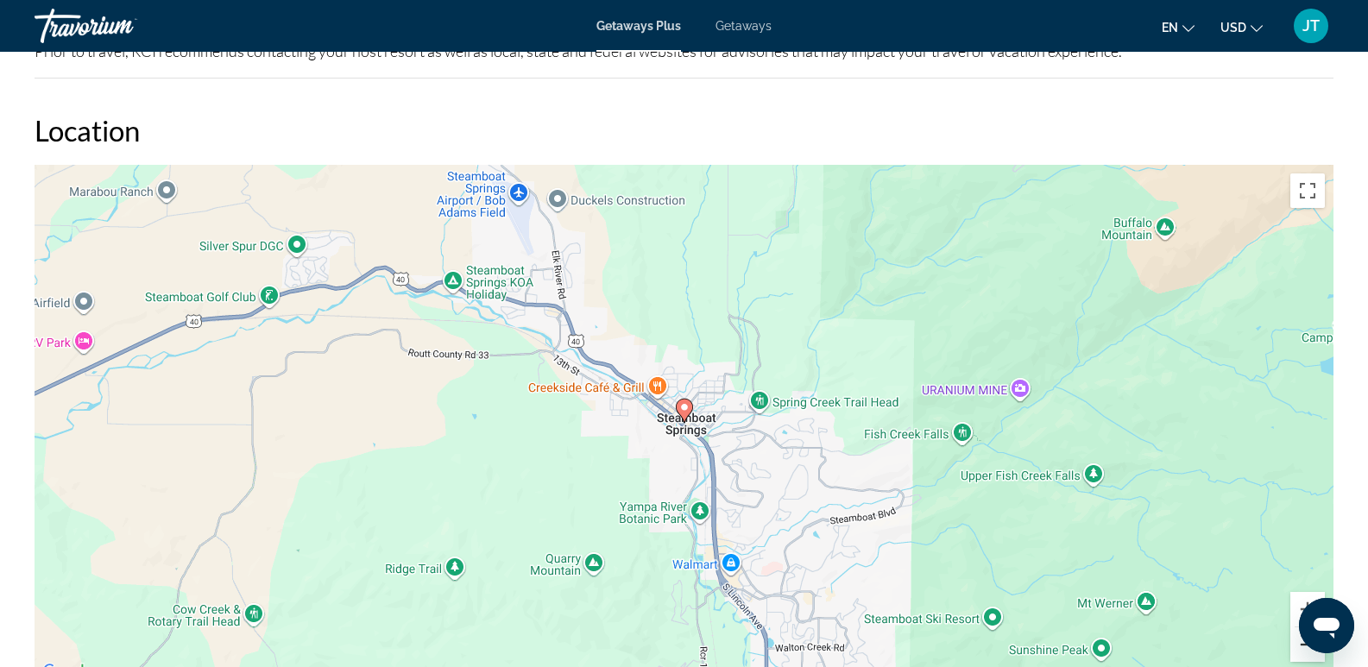
click at [1307, 649] on button "Zoom out" at bounding box center [1307, 644] width 35 height 35
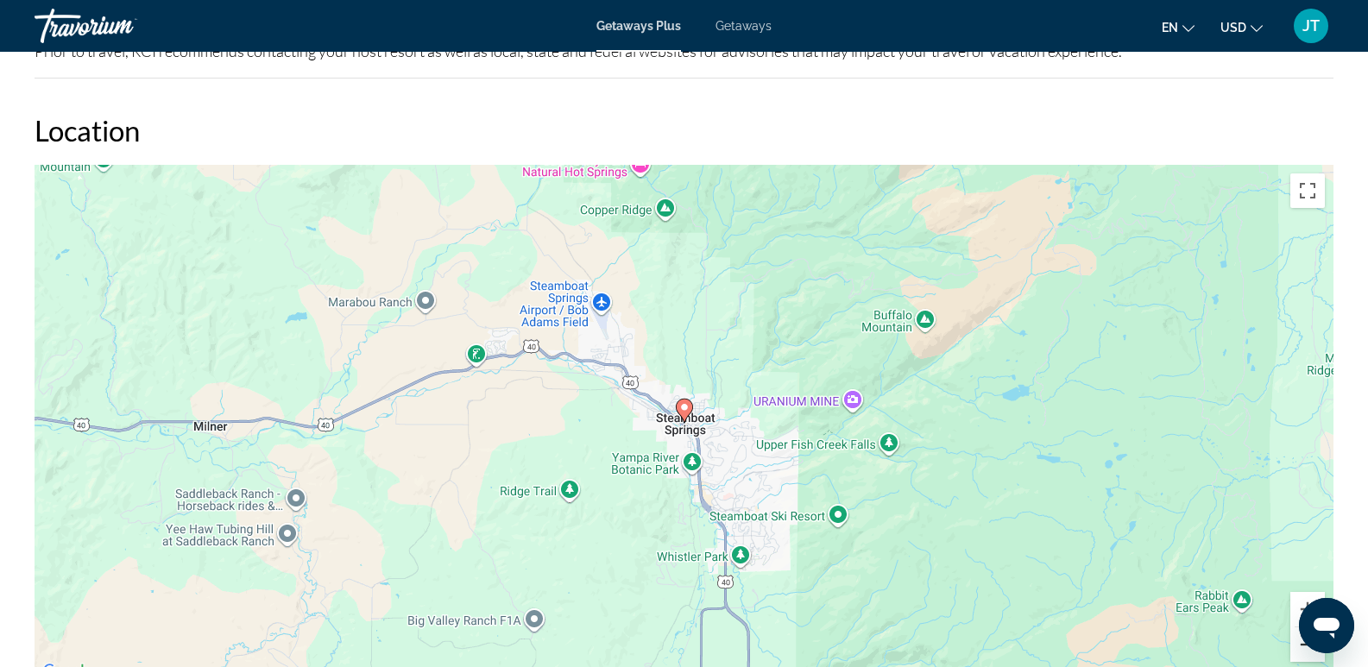
click at [1307, 649] on button "Zoom out" at bounding box center [1307, 644] width 35 height 35
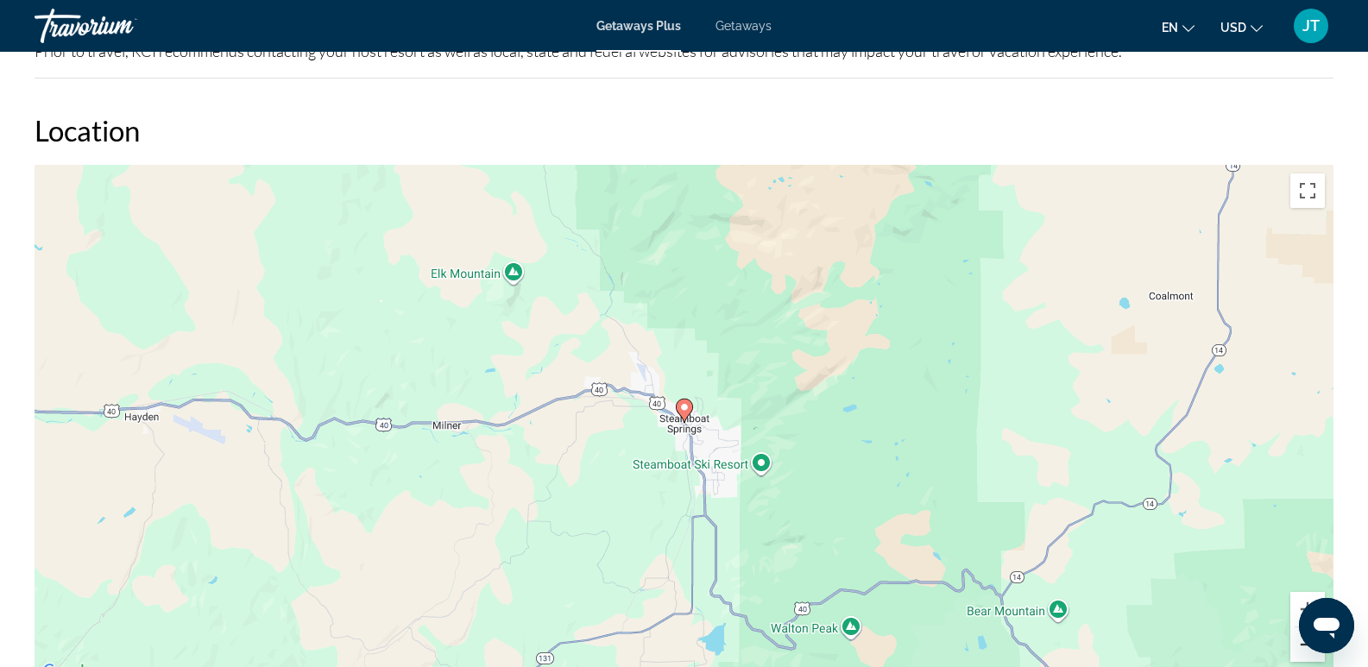
click at [1307, 649] on button "Zoom out" at bounding box center [1307, 644] width 35 height 35
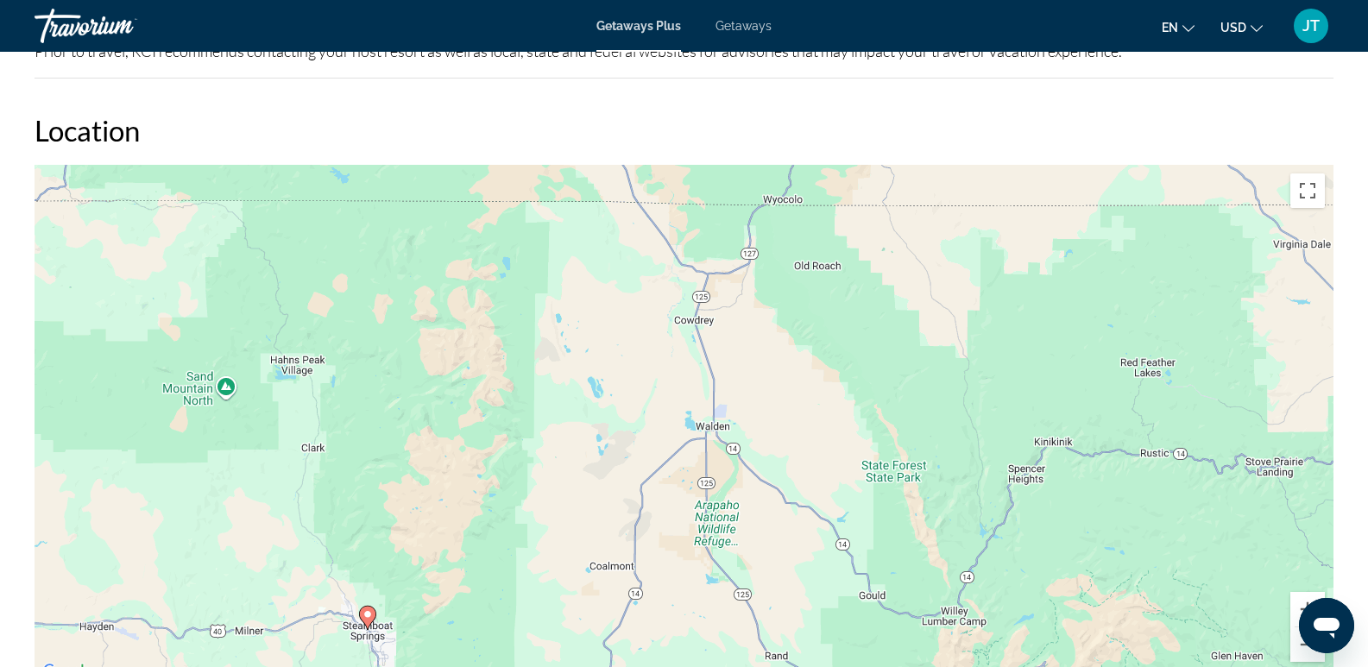
drag, startPoint x: 1092, startPoint y: 349, endPoint x: 756, endPoint y: 552, distance: 393.3
click at [764, 555] on div "To activate drag with keyboard, press Alt + Enter. Once in keyboard drag state,…" at bounding box center [684, 424] width 1299 height 518
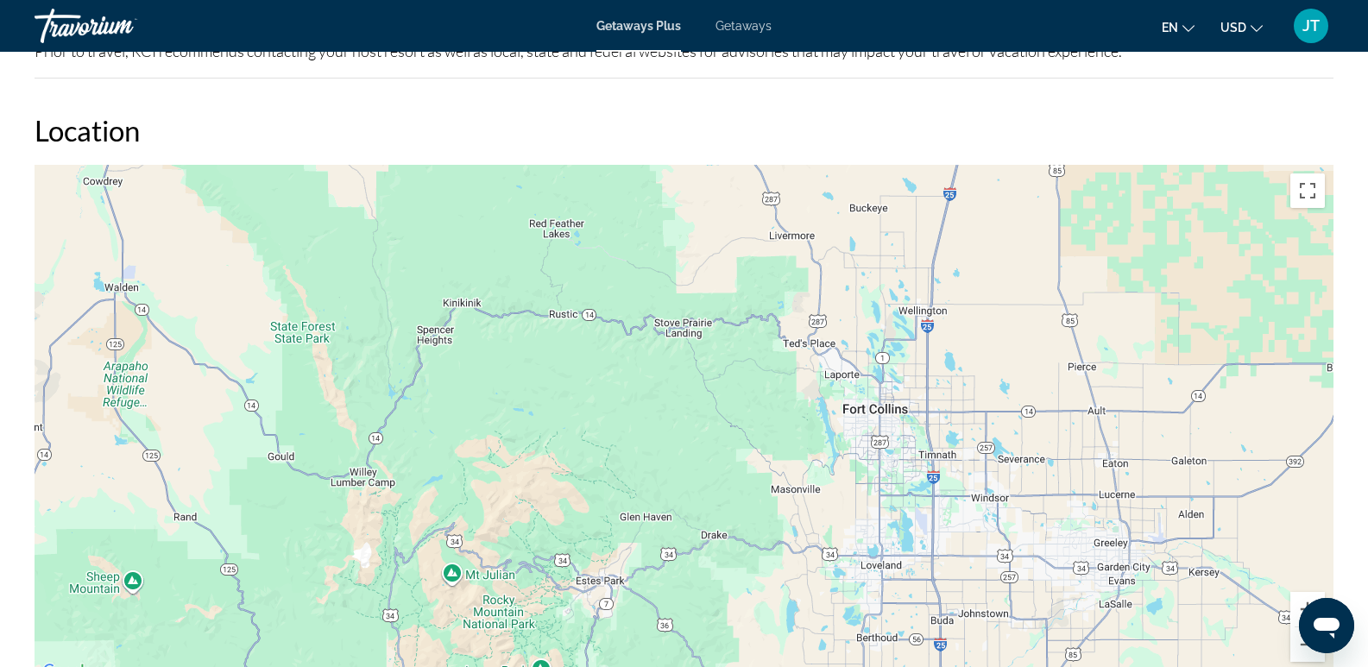
drag, startPoint x: 1254, startPoint y: 548, endPoint x: 686, endPoint y: 412, distance: 583.7
click at [689, 413] on div "To activate drag with keyboard, press Alt + Enter. Once in keyboard drag state,…" at bounding box center [684, 424] width 1299 height 518
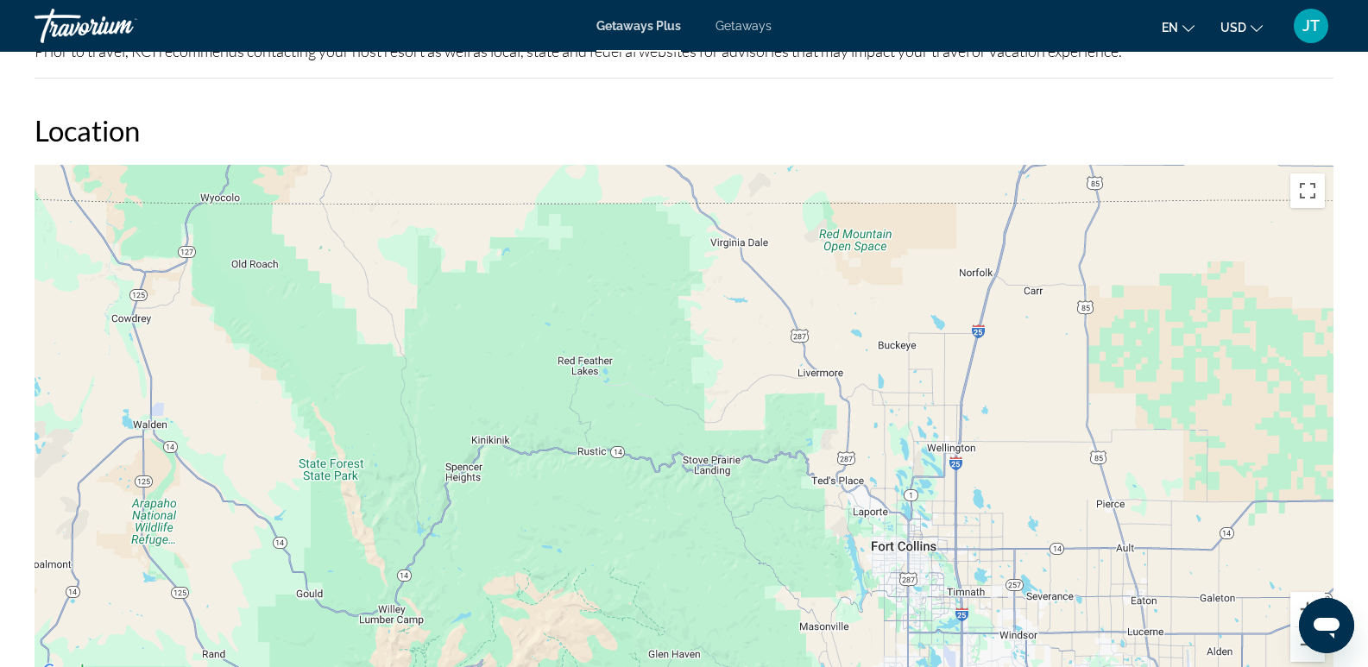
drag, startPoint x: 1053, startPoint y: 498, endPoint x: 1207, endPoint y: 664, distance: 226.5
click at [1207, 664] on div "To activate drag with keyboard, press Alt + Enter. Once in keyboard drag state,…" at bounding box center [684, 424] width 1299 height 518
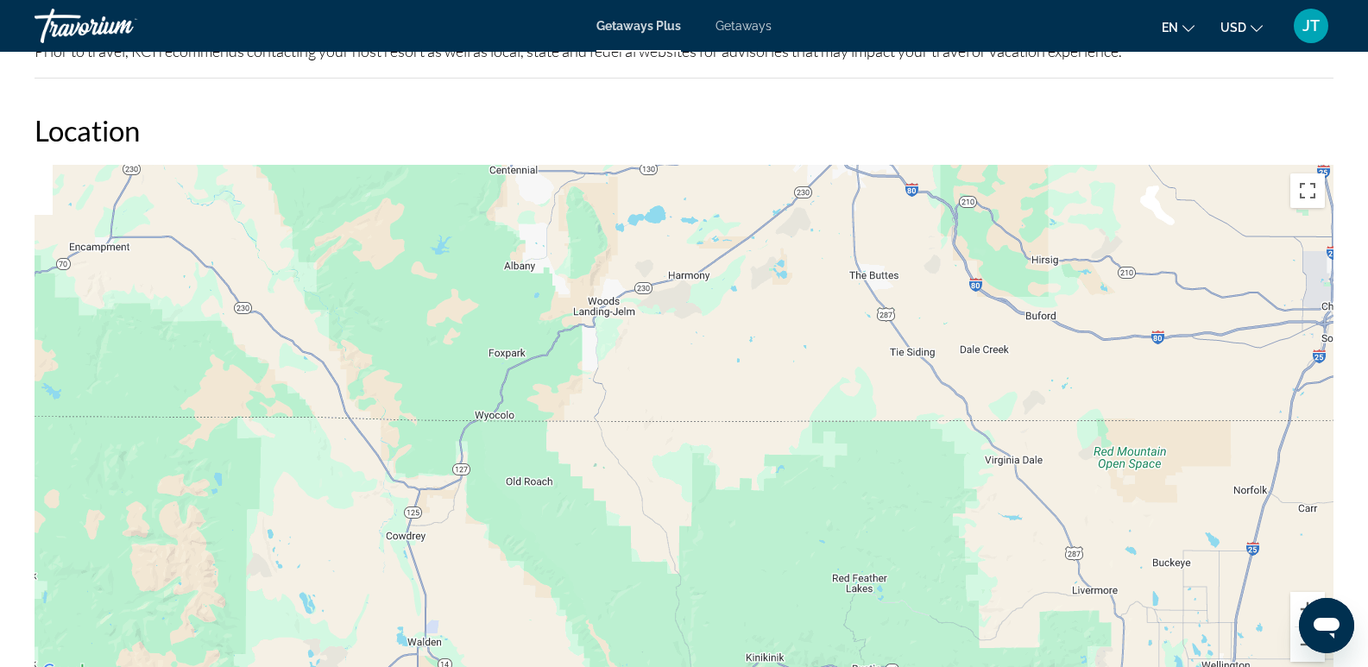
drag, startPoint x: 917, startPoint y: 387, endPoint x: 1098, endPoint y: 533, distance: 231.9
click at [1098, 533] on div "To activate drag with keyboard, press Alt + Enter. Once in keyboard drag state,…" at bounding box center [684, 424] width 1299 height 518
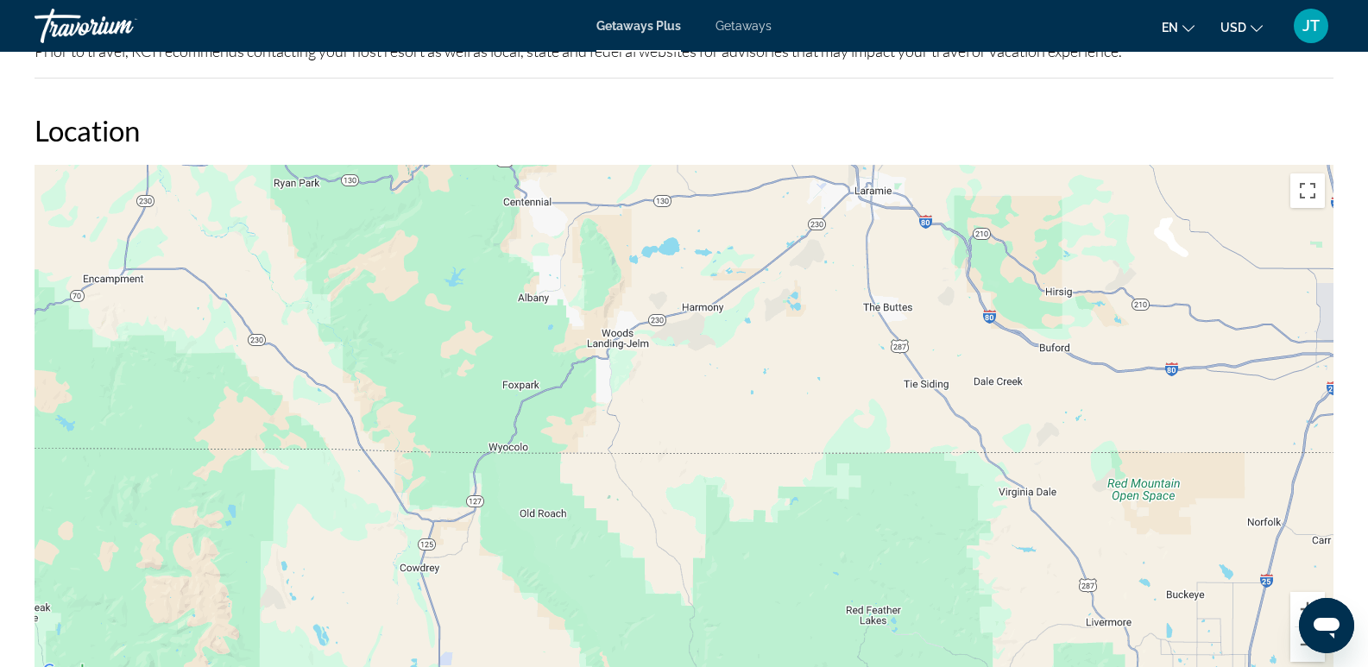
drag, startPoint x: 1119, startPoint y: 389, endPoint x: 1142, endPoint y: 423, distance: 40.9
click at [1140, 424] on div "Main content" at bounding box center [684, 424] width 1299 height 518
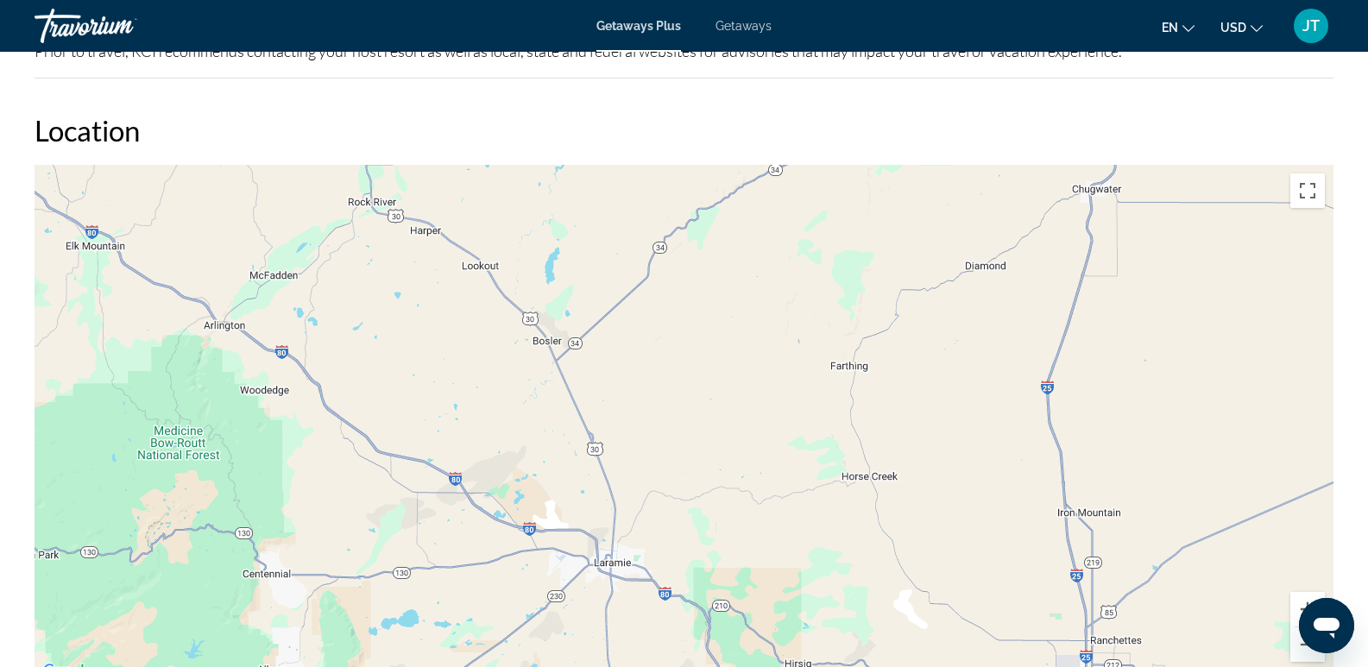
drag, startPoint x: 1125, startPoint y: 295, endPoint x: 852, endPoint y: 669, distance: 463.0
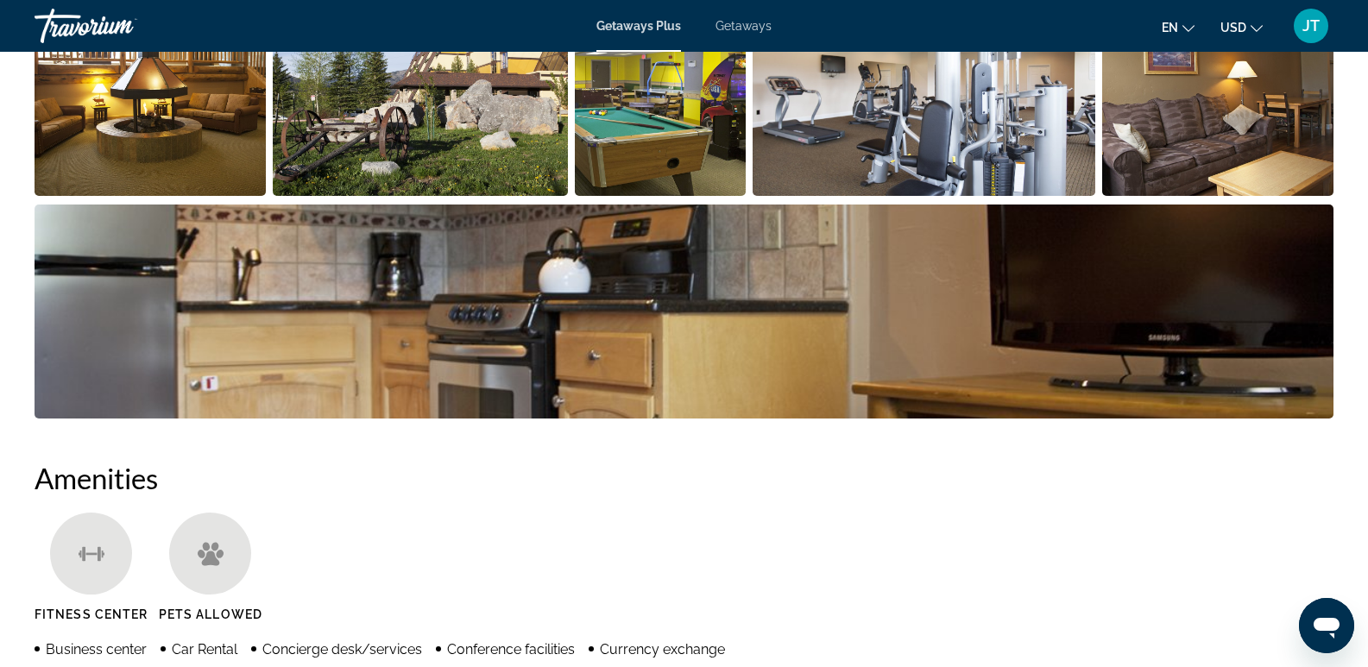
scroll to position [790, 0]
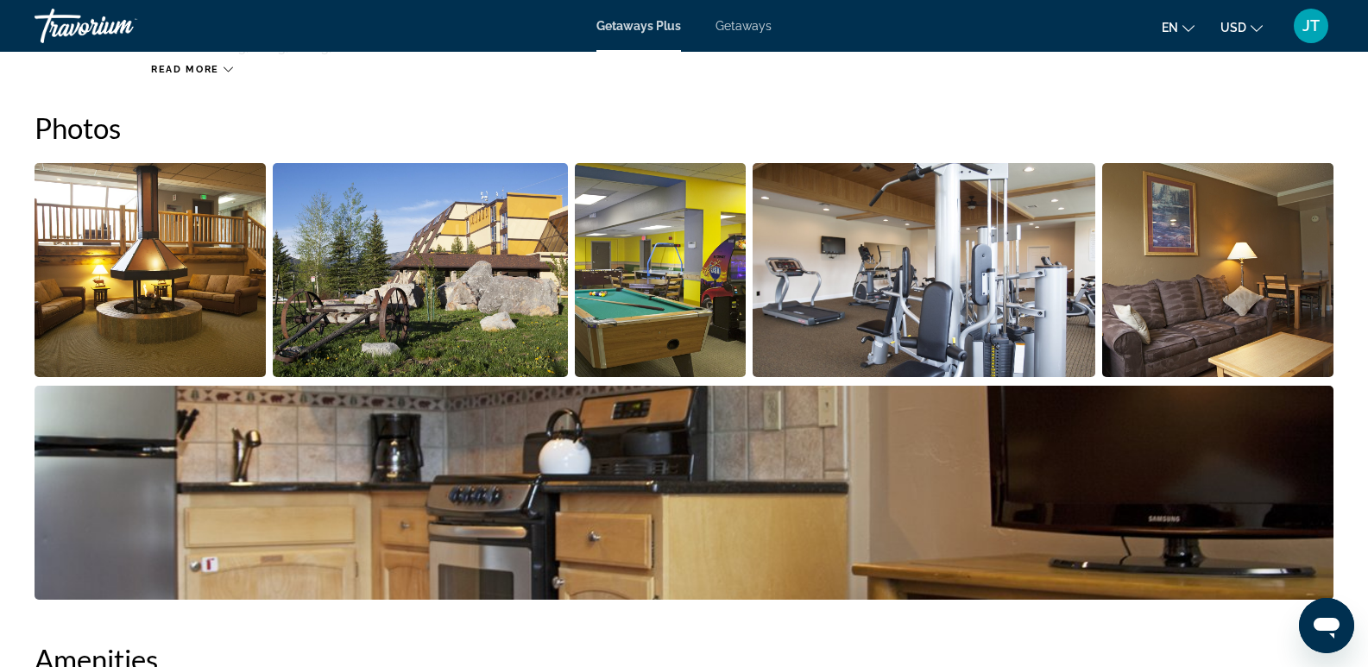
click at [202, 66] on span "Read more" at bounding box center [185, 69] width 68 height 11
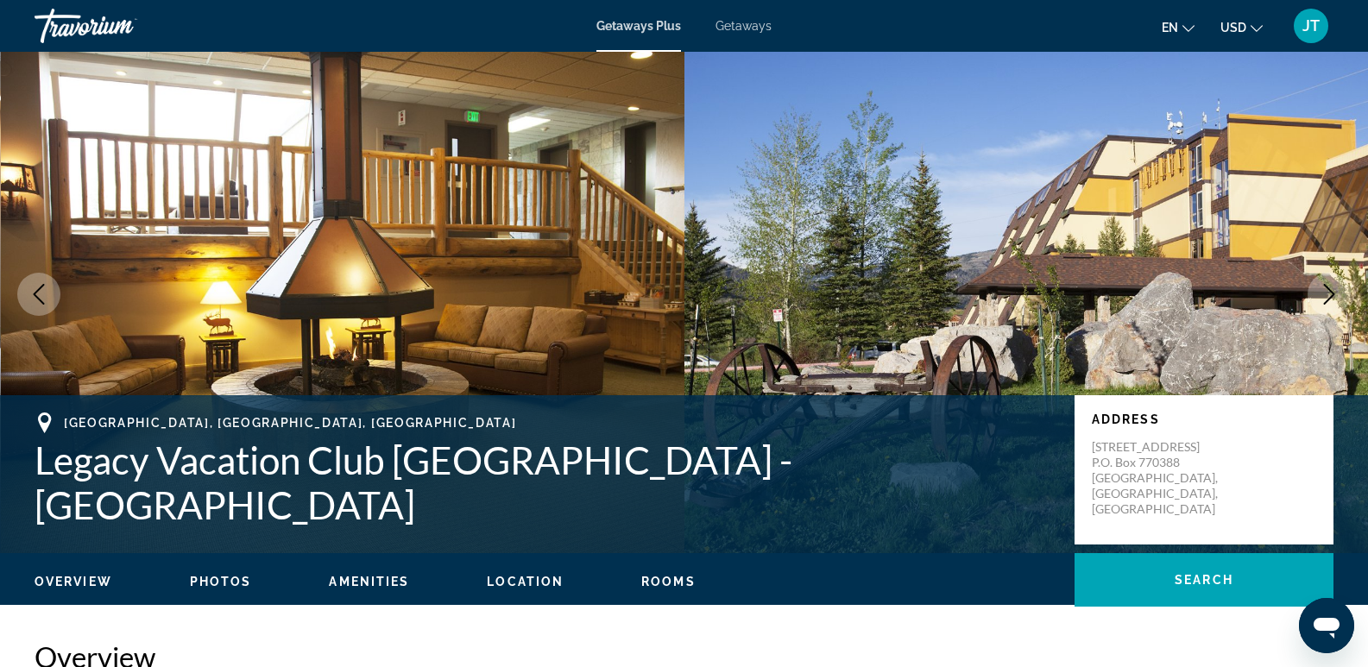
scroll to position [0, 0]
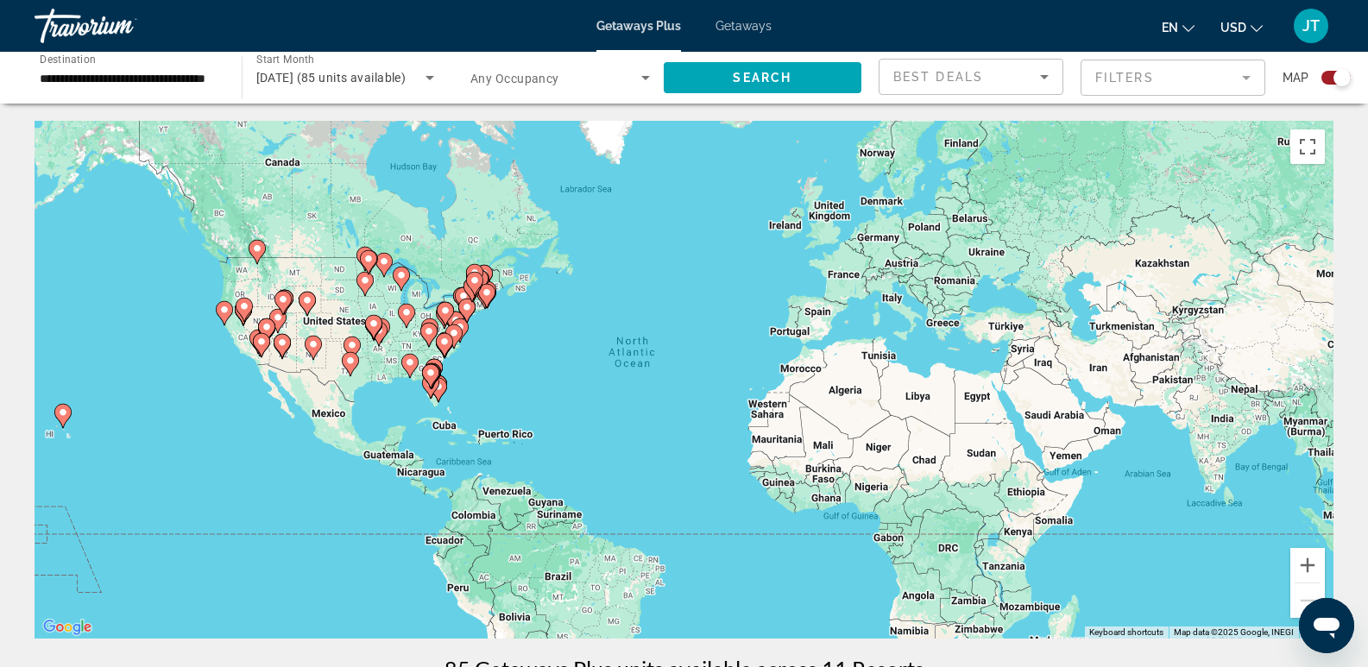
click at [372, 323] on image "Main content" at bounding box center [373, 323] width 10 height 10
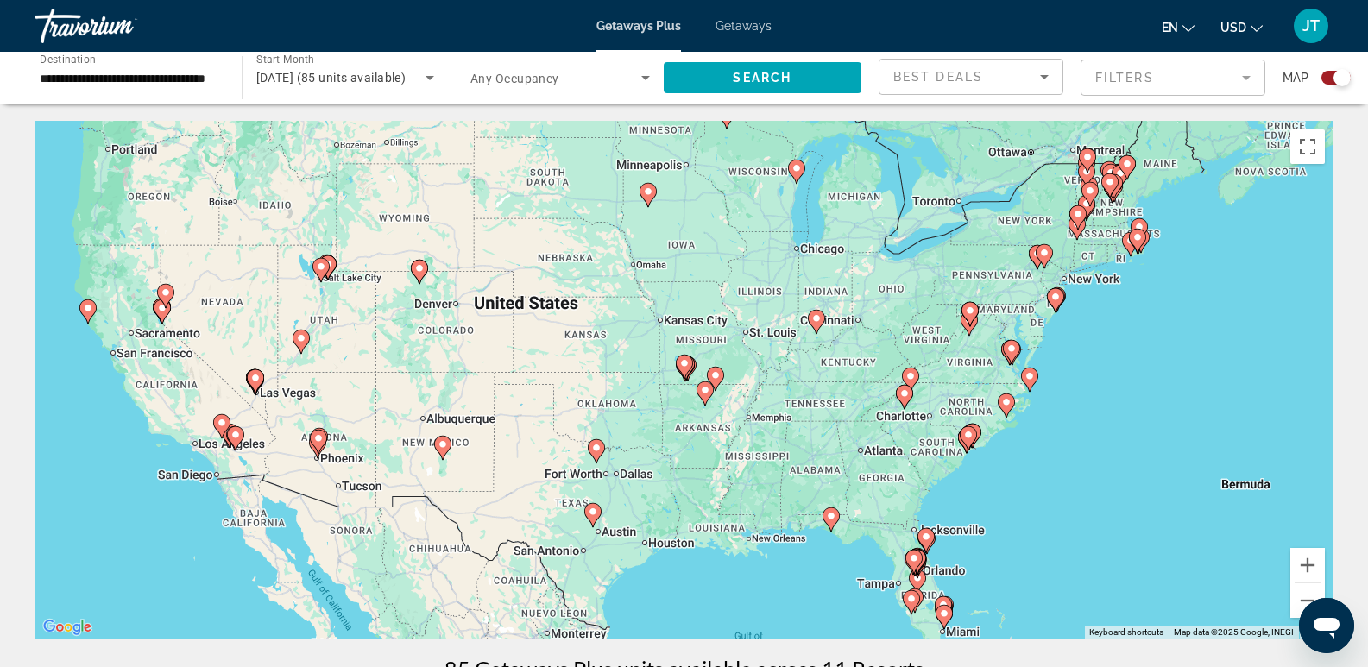
click at [683, 358] on icon "Main content" at bounding box center [684, 366] width 16 height 22
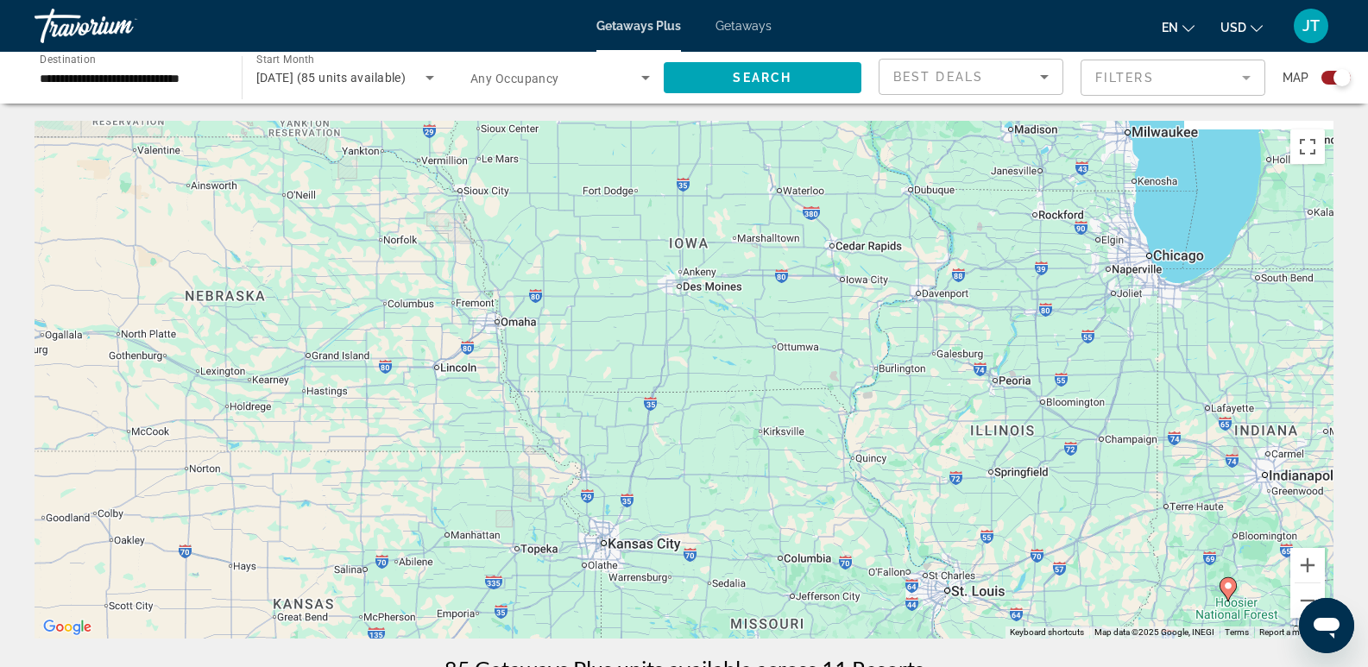
drag, startPoint x: 837, startPoint y: 299, endPoint x: 850, endPoint y: 694, distance: 394.5
click at [850, 666] on html "**********" at bounding box center [684, 333] width 1368 height 667
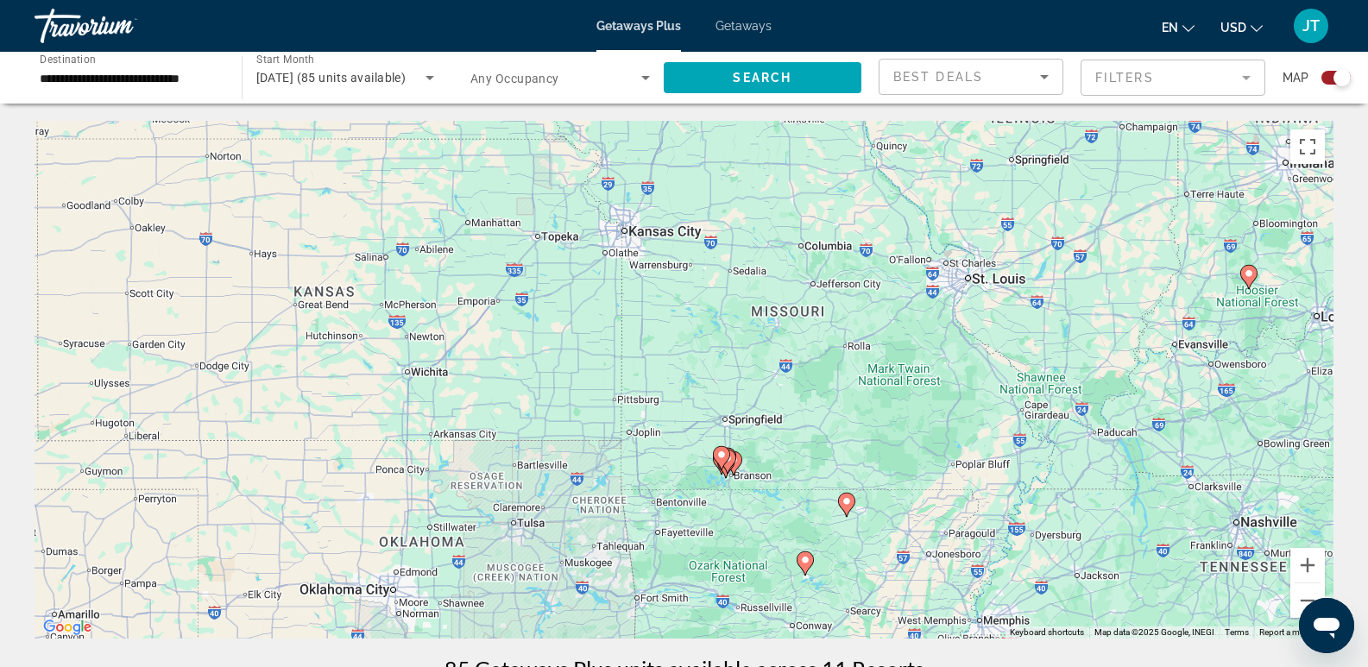
drag, startPoint x: 648, startPoint y: 582, endPoint x: 674, endPoint y: 259, distance: 323.7
click at [674, 259] on div "To activate drag with keyboard, press Alt + Enter. Once in keyboard drag state,…" at bounding box center [684, 380] width 1299 height 518
click at [720, 456] on image "Main content" at bounding box center [721, 455] width 10 height 10
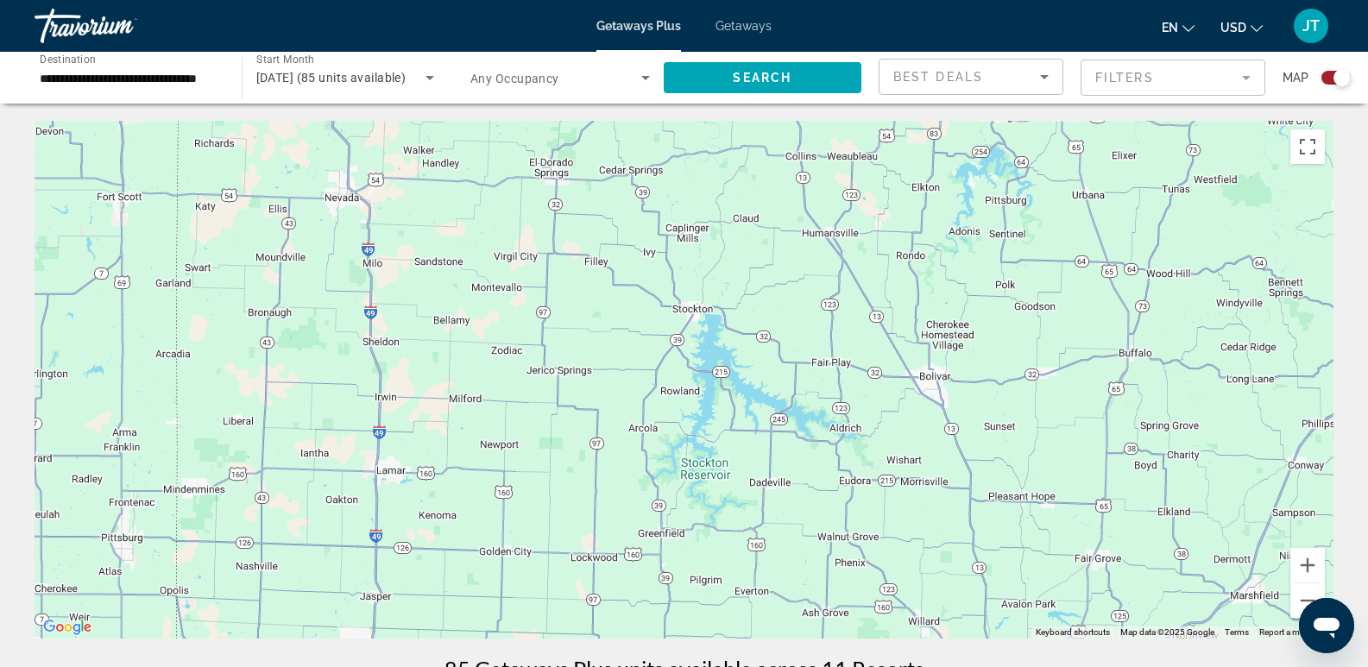
drag, startPoint x: 488, startPoint y: 551, endPoint x: 532, endPoint y: 395, distance: 161.4
click at [520, 433] on div "To navigate, press the arrow keys. To activate drag with keyboard, press Alt + …" at bounding box center [684, 380] width 1299 height 518
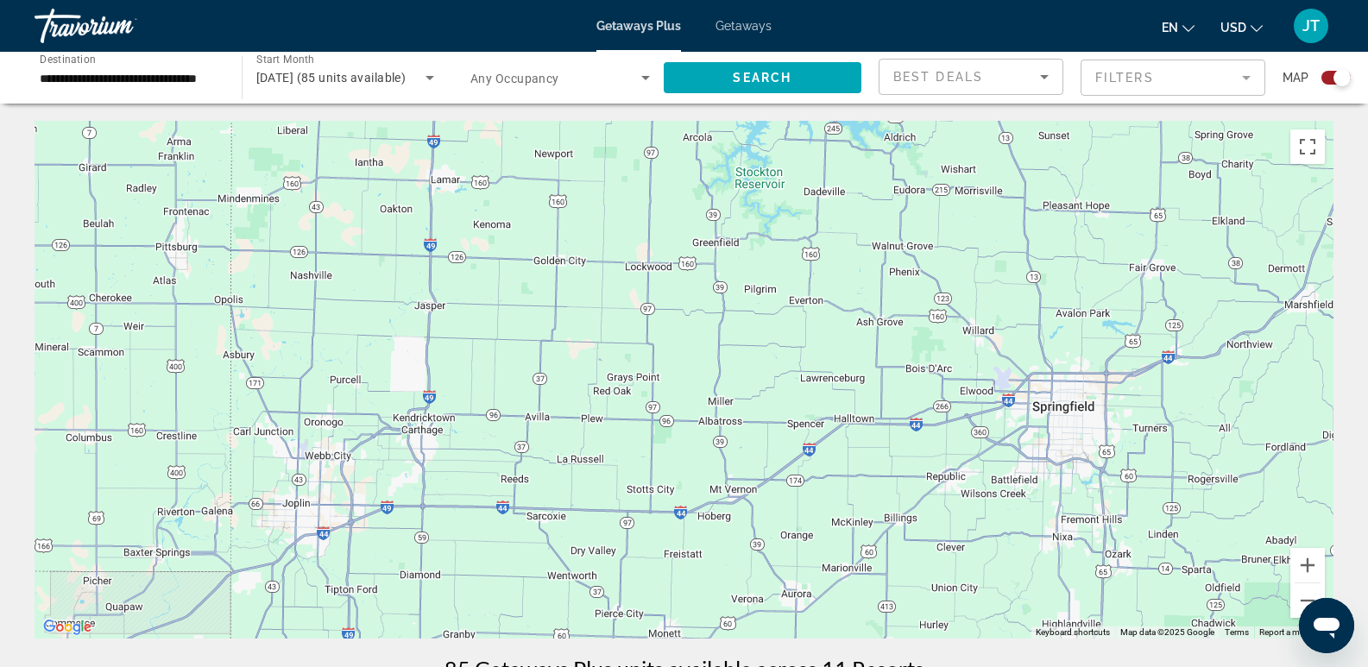
drag, startPoint x: 813, startPoint y: 537, endPoint x: 711, endPoint y: 337, distance: 223.8
click at [712, 339] on div "To navigate, press the arrow keys. To activate drag with keyboard, press Alt + …" at bounding box center [684, 380] width 1299 height 518
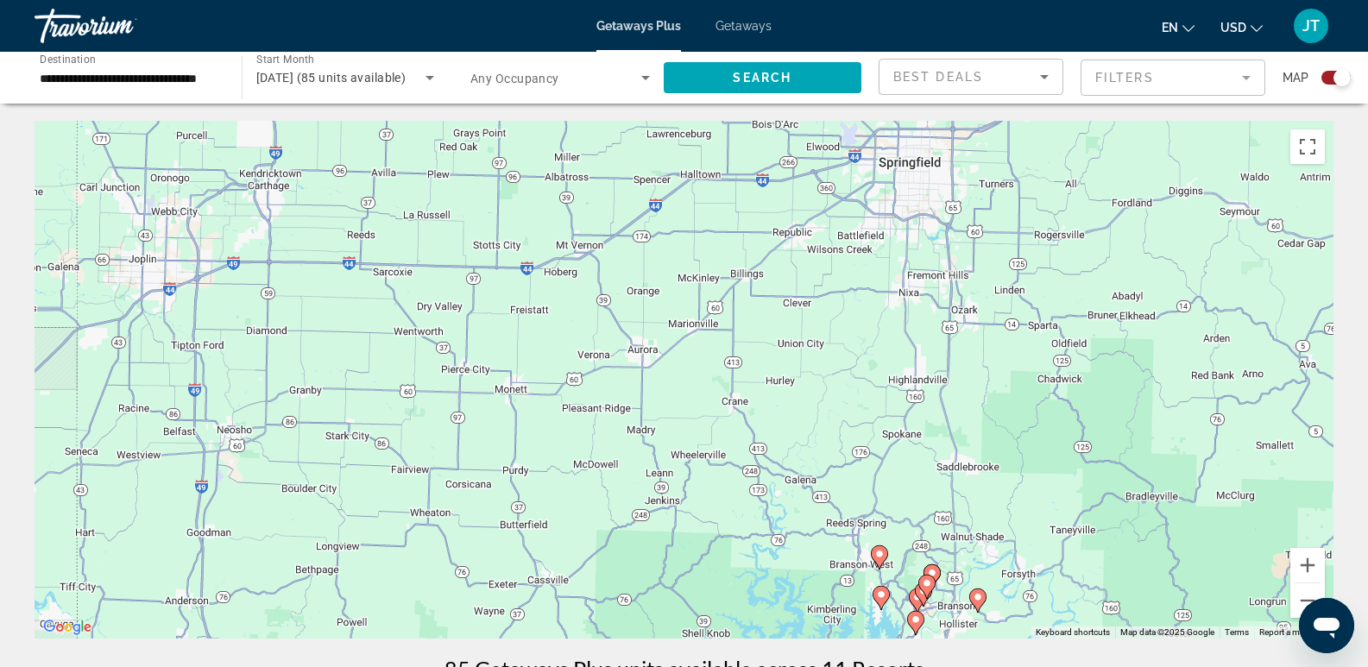
drag, startPoint x: 1000, startPoint y: 528, endPoint x: 788, endPoint y: 310, distance: 304.5
click at [812, 325] on div "To navigate, press the arrow keys. To activate drag with keyboard, press Alt + …" at bounding box center [684, 380] width 1299 height 518
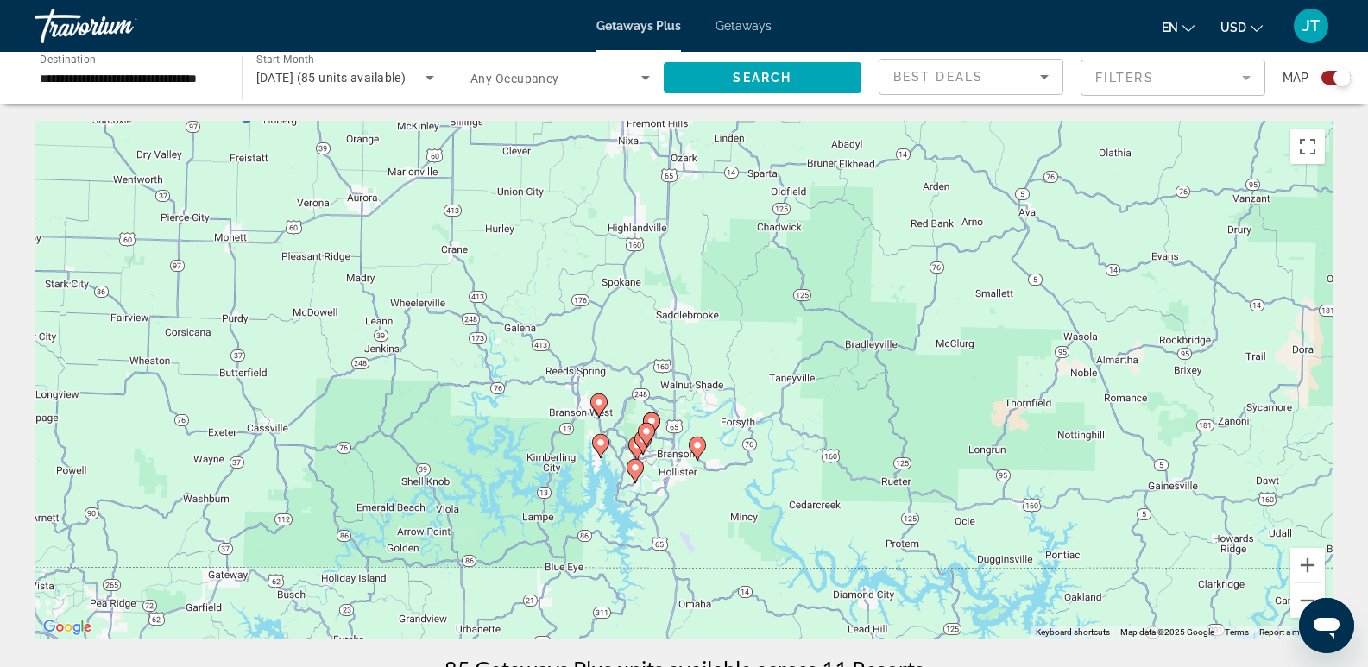
drag, startPoint x: 662, startPoint y: 222, endPoint x: 729, endPoint y: 377, distance: 169.3
click at [729, 377] on div "To navigate, press the arrow keys. To activate drag with keyboard, press Alt + …" at bounding box center [684, 380] width 1299 height 518
click at [651, 418] on image "Main content" at bounding box center [651, 421] width 10 height 10
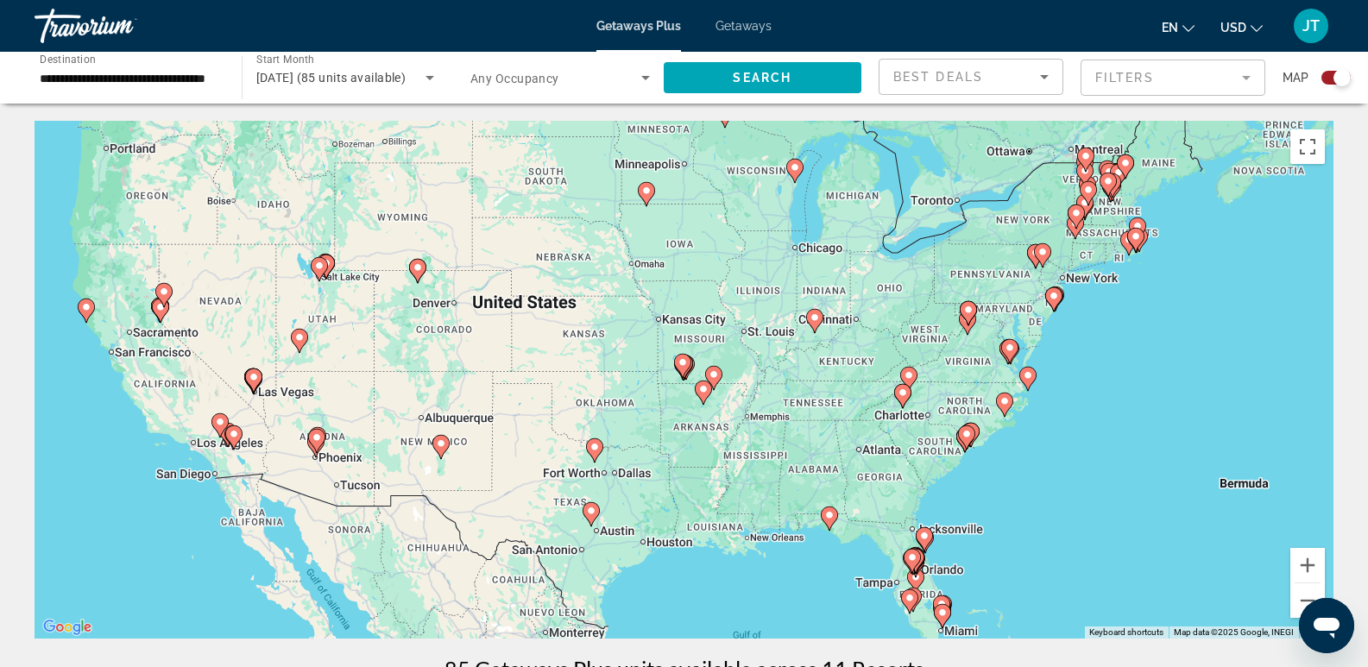
click at [684, 362] on image "Main content" at bounding box center [682, 362] width 10 height 10
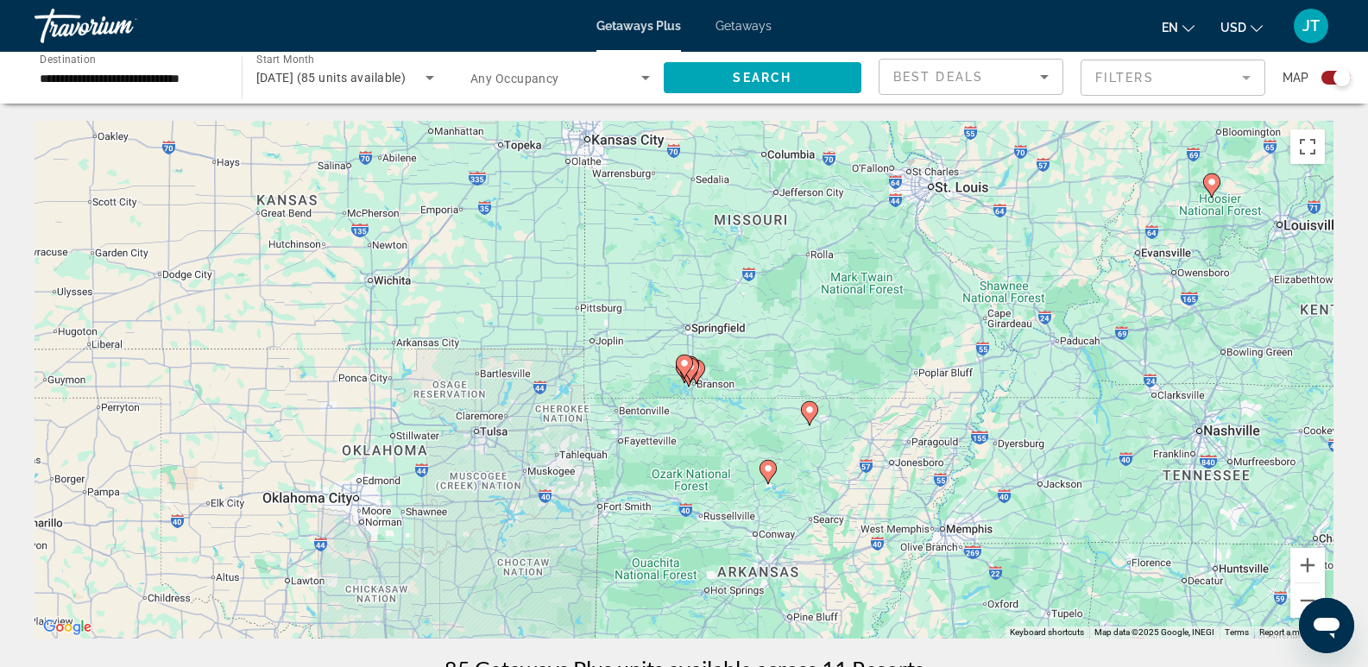
click at [686, 370] on icon "Main content" at bounding box center [684, 366] width 16 height 22
click at [689, 372] on gmp-advanced-marker "Main content" at bounding box center [684, 367] width 17 height 26
type input "**********"
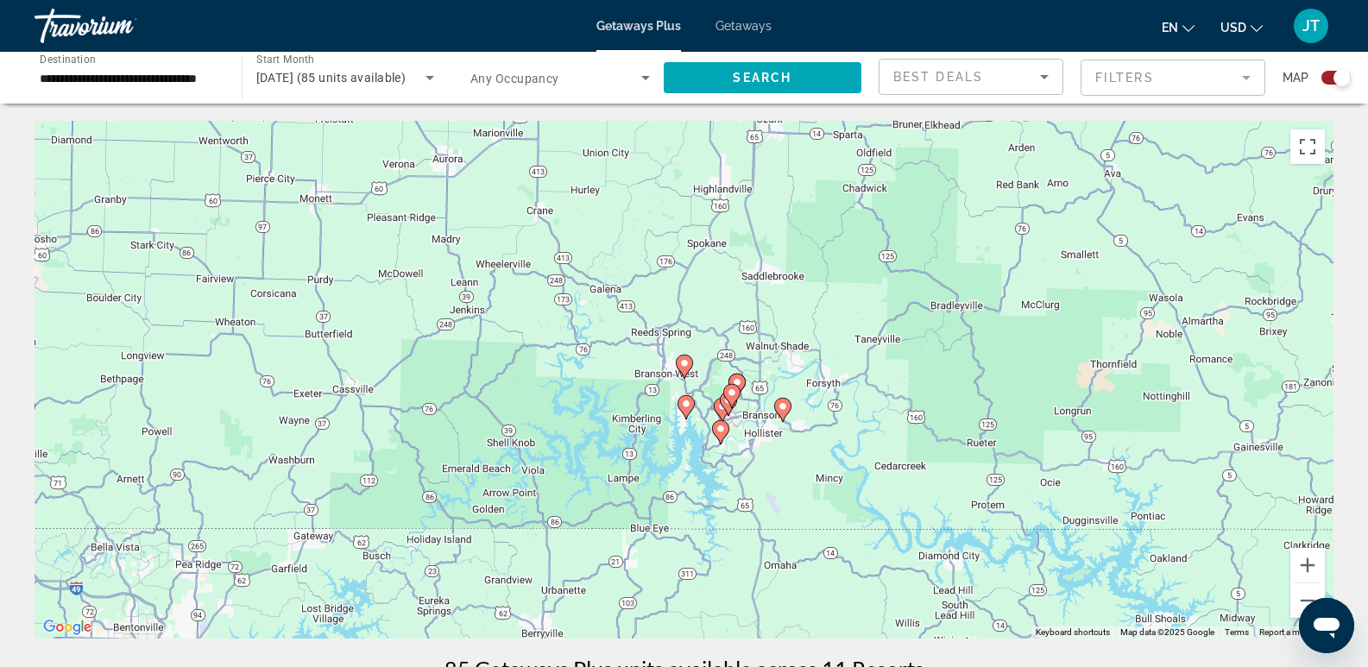
click at [685, 400] on image "Main content" at bounding box center [686, 404] width 10 height 10
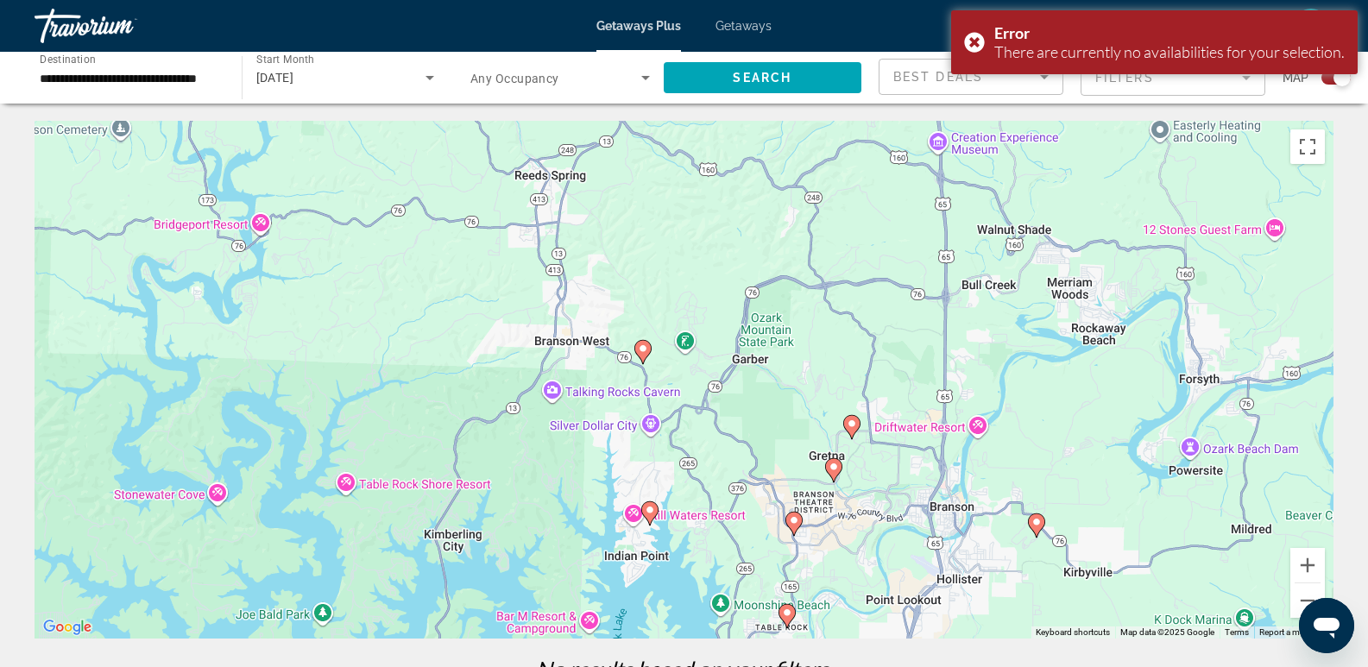
drag, startPoint x: 630, startPoint y: 492, endPoint x: 563, endPoint y: 343, distance: 163.7
click at [570, 361] on div "To activate drag with keyboard, press Alt + Enter. Once in keyboard drag state,…" at bounding box center [684, 380] width 1299 height 518
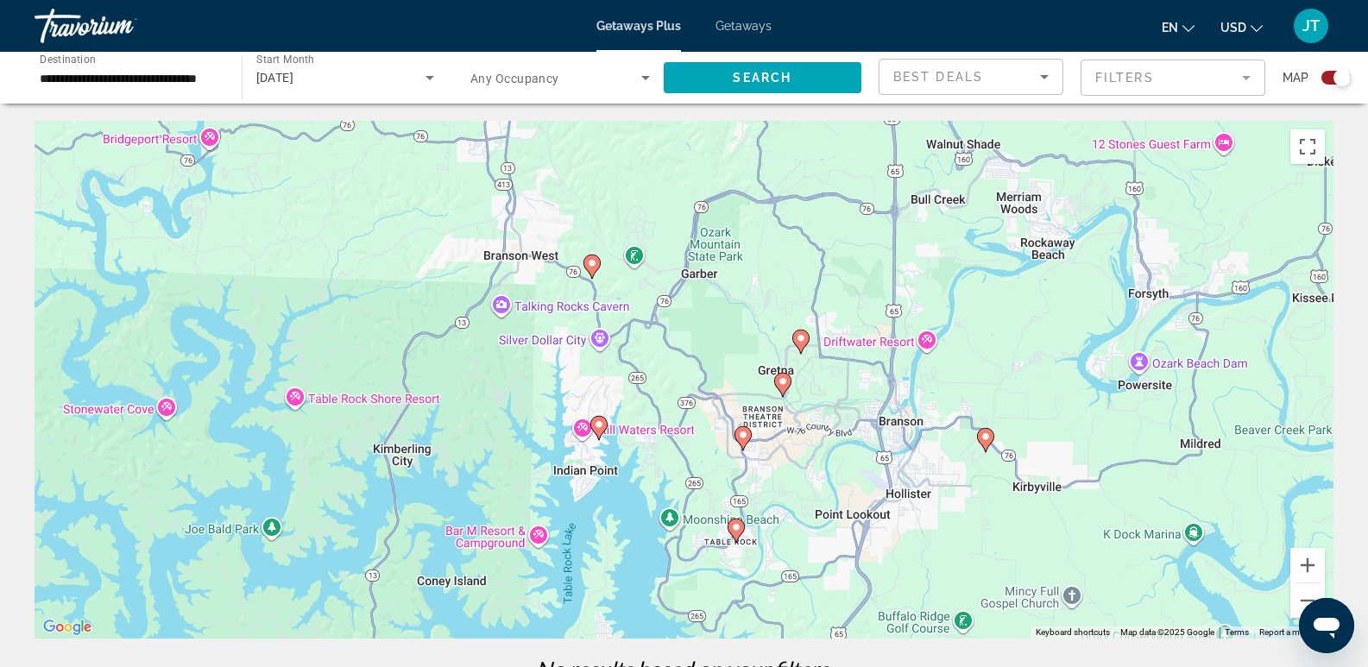
click at [802, 336] on image "Main content" at bounding box center [801, 338] width 10 height 10
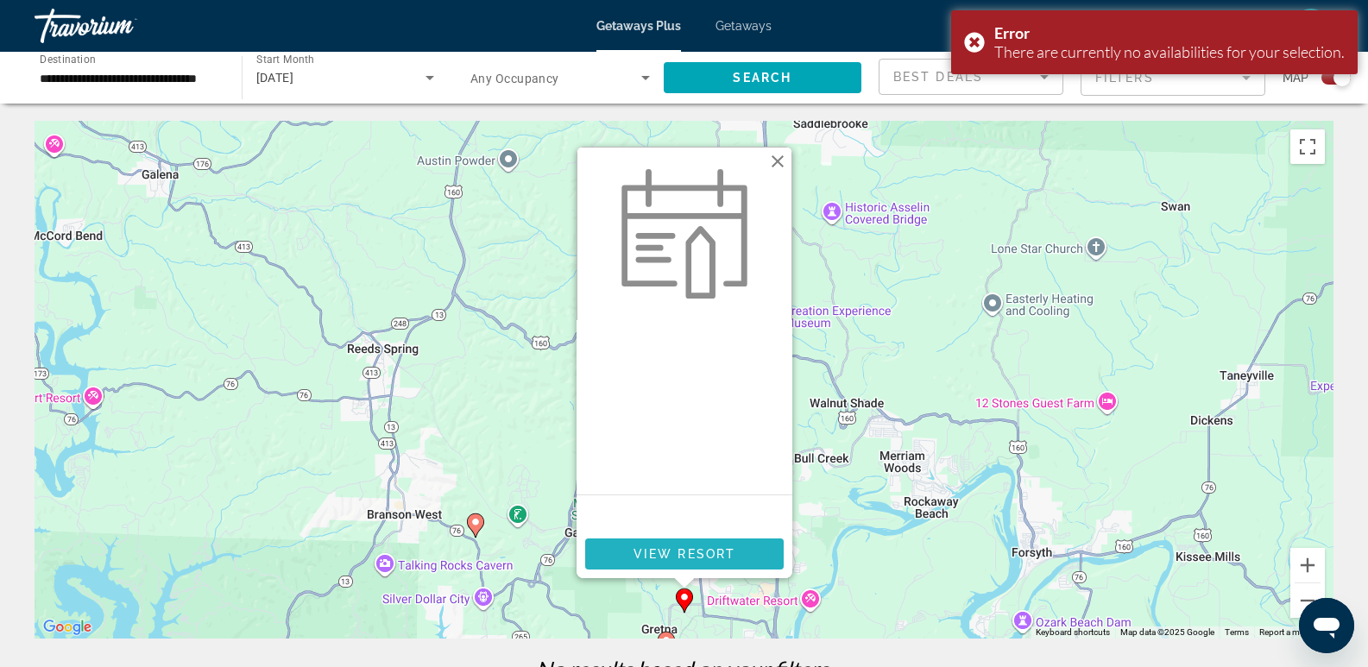
click at [690, 551] on span "View Resort" at bounding box center [683, 554] width 102 height 14
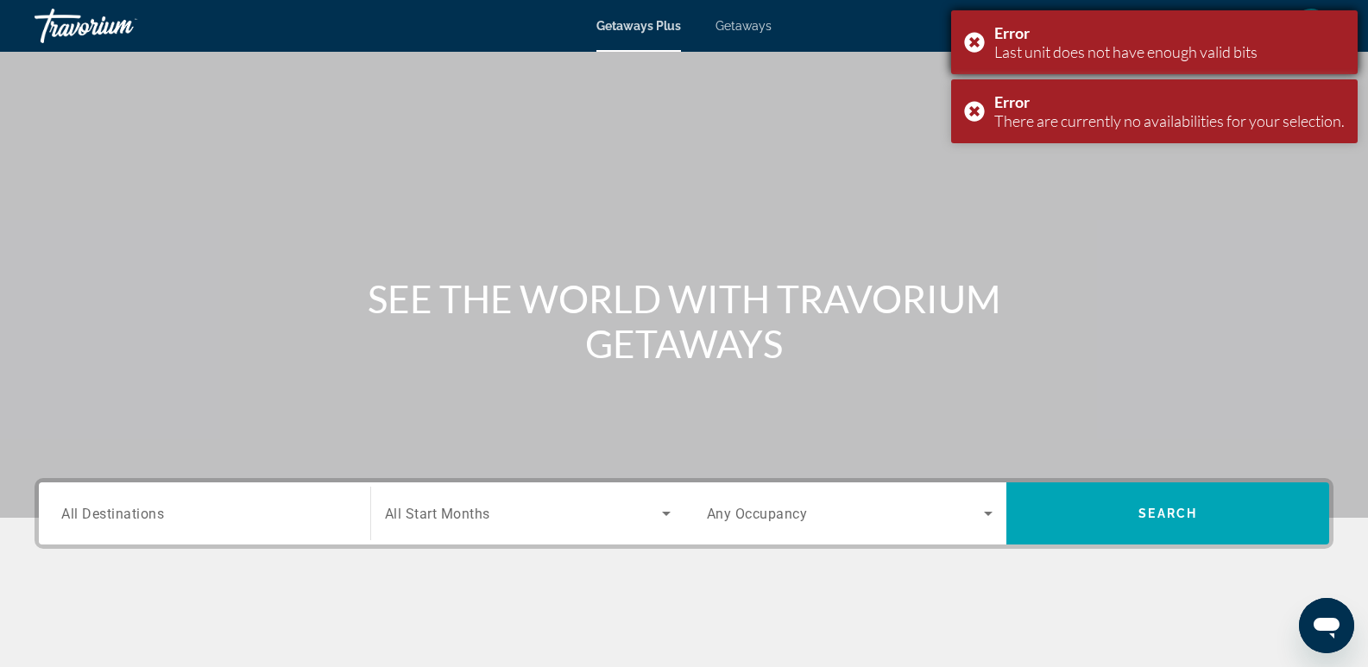
click at [969, 41] on div "Error Last unit does not have enough valid bits" at bounding box center [1154, 42] width 406 height 64
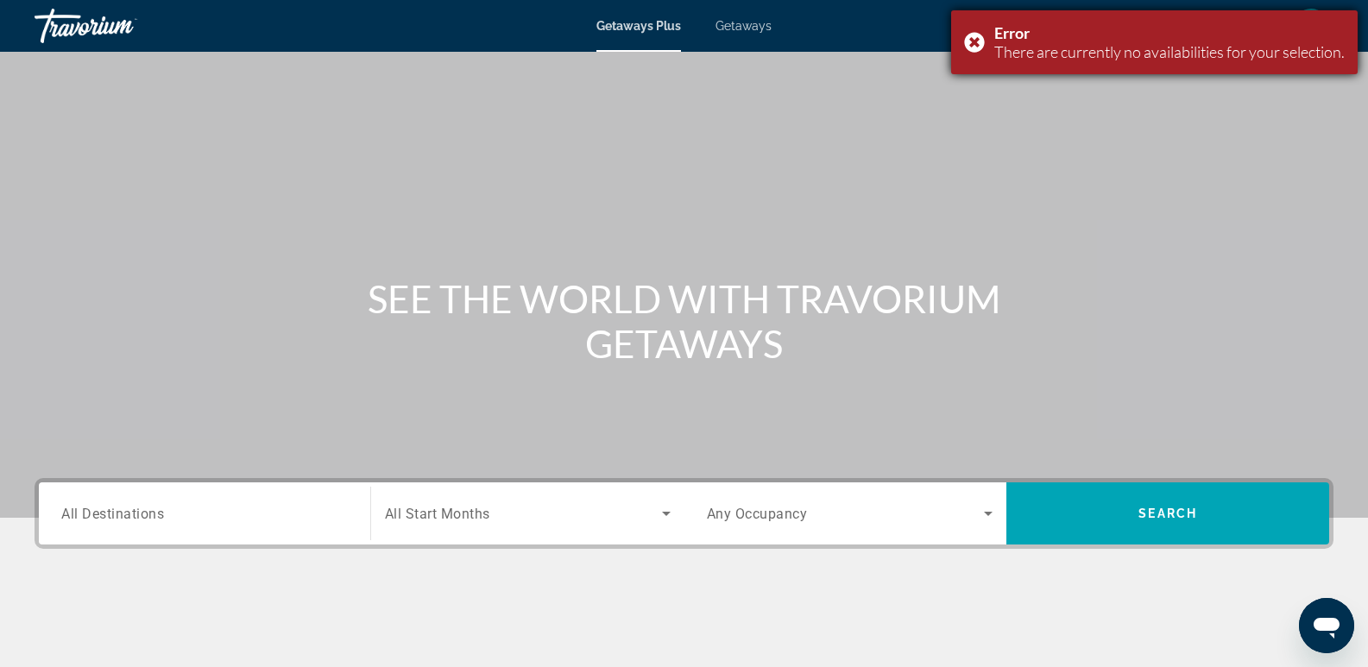
click at [971, 41] on div "Error There are currently no availabilities for your selection." at bounding box center [1154, 42] width 406 height 64
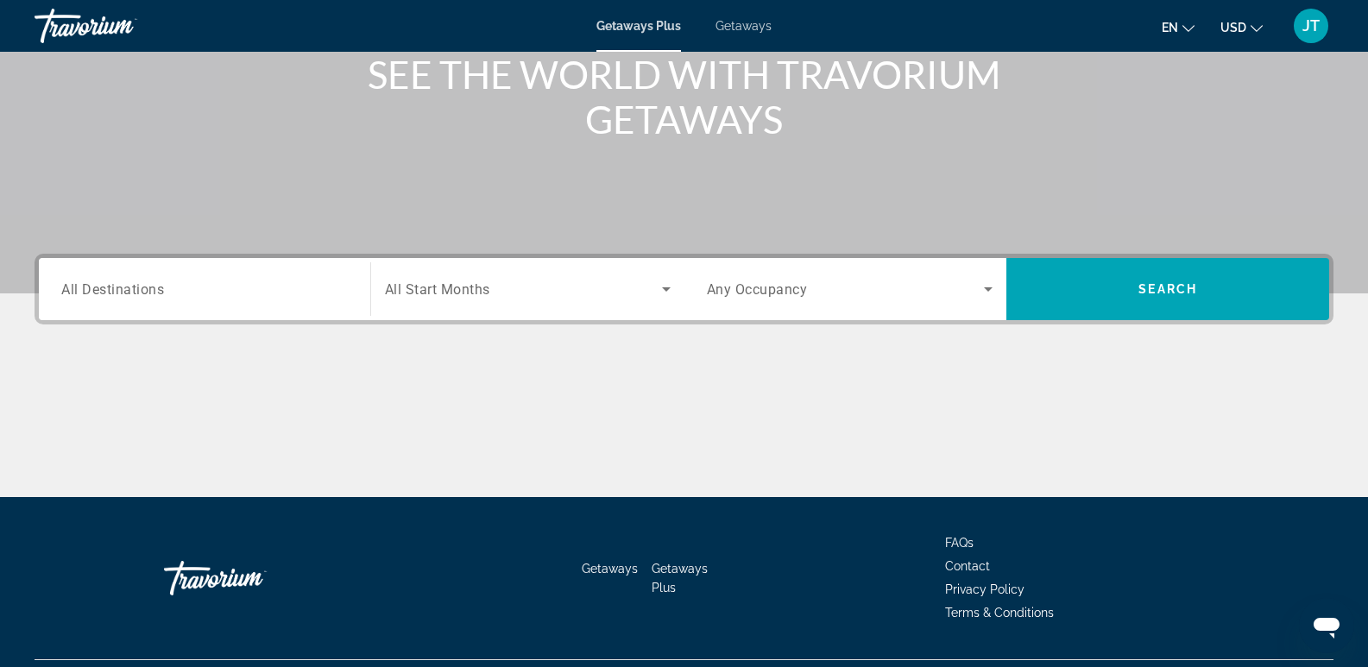
scroll to position [266, 0]
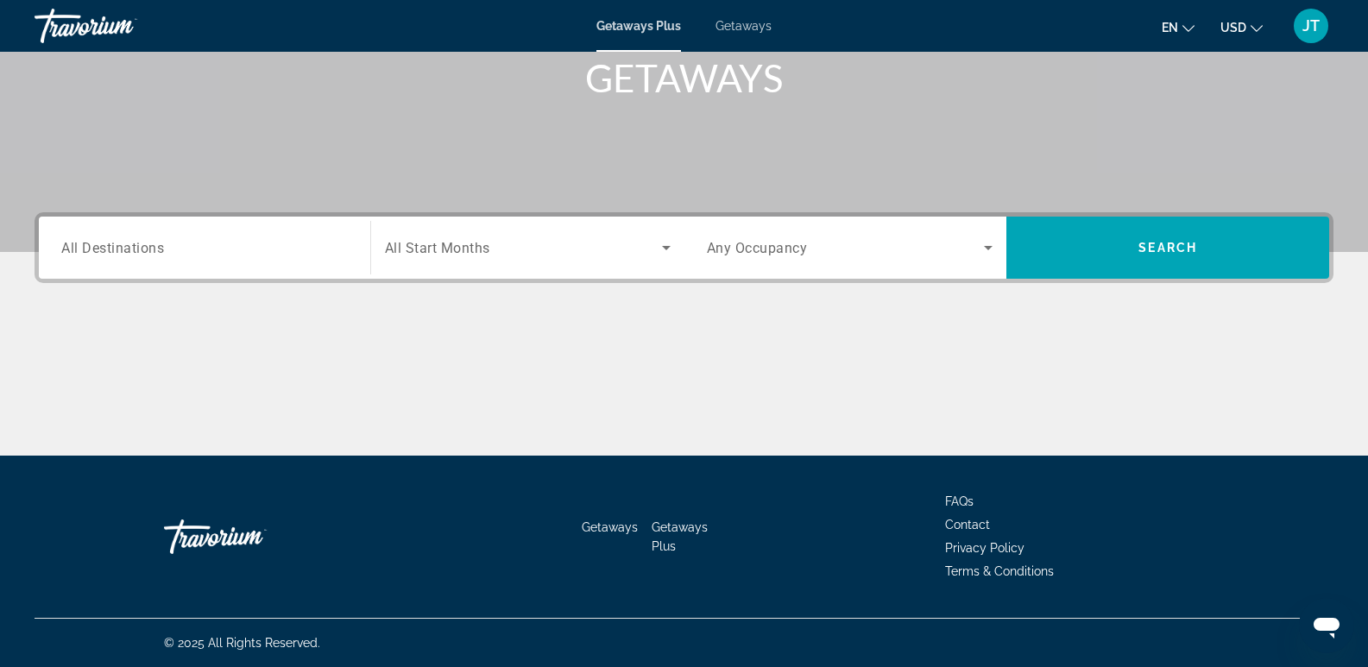
click at [103, 249] on span "All Destinations" at bounding box center [112, 247] width 103 height 16
click at [103, 249] on input "Destination All Destinations" at bounding box center [204, 248] width 286 height 21
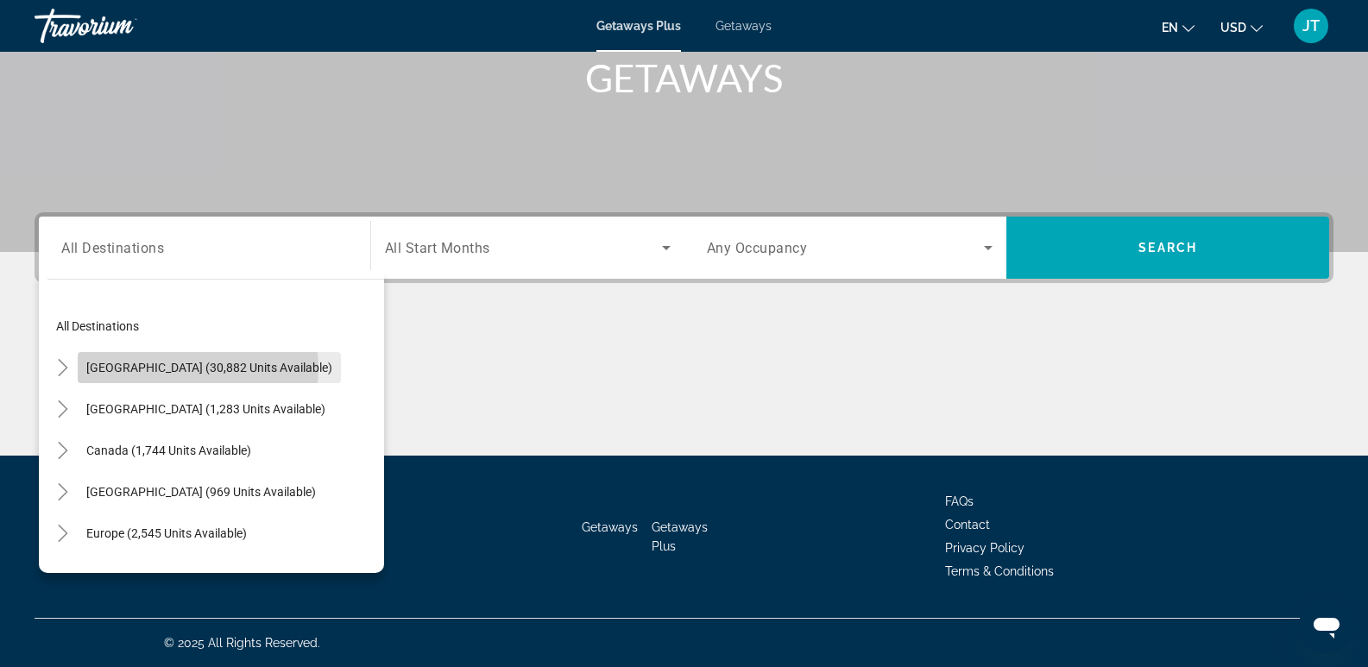
click at [199, 366] on span "[GEOGRAPHIC_DATA] (30,882 units available)" at bounding box center [209, 368] width 246 height 14
type input "**********"
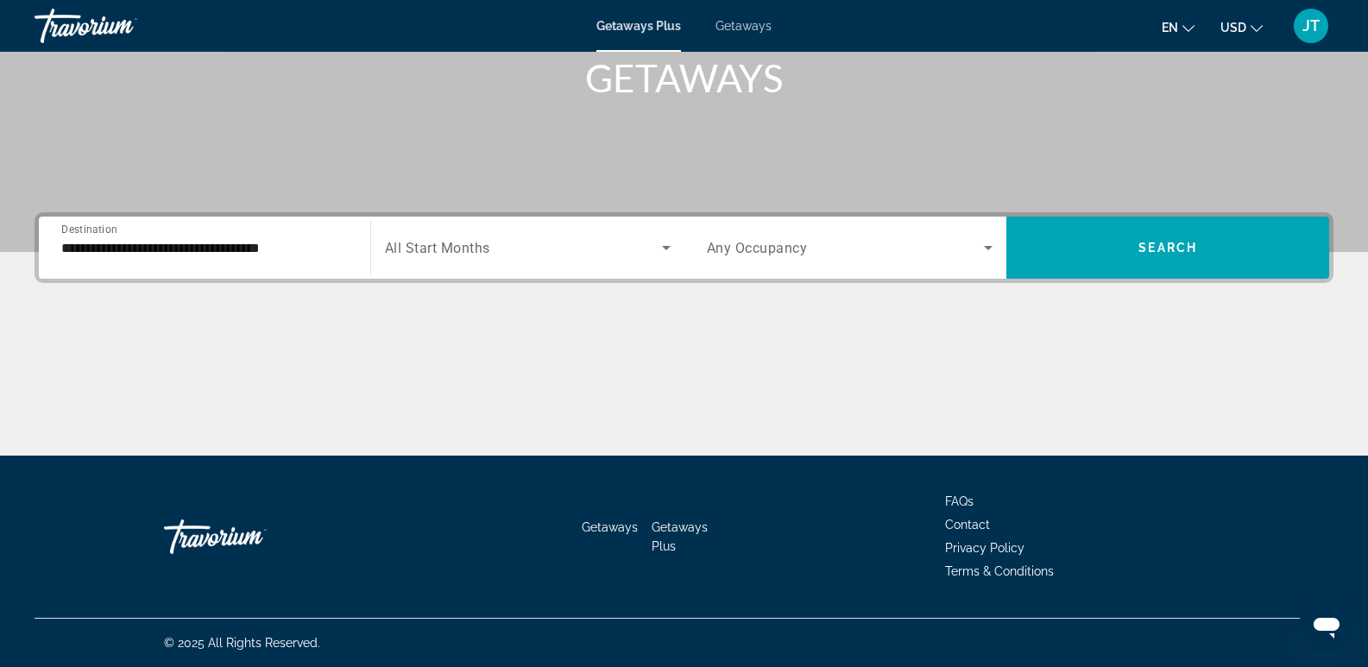
click at [454, 242] on span "All Start Months" at bounding box center [437, 248] width 105 height 16
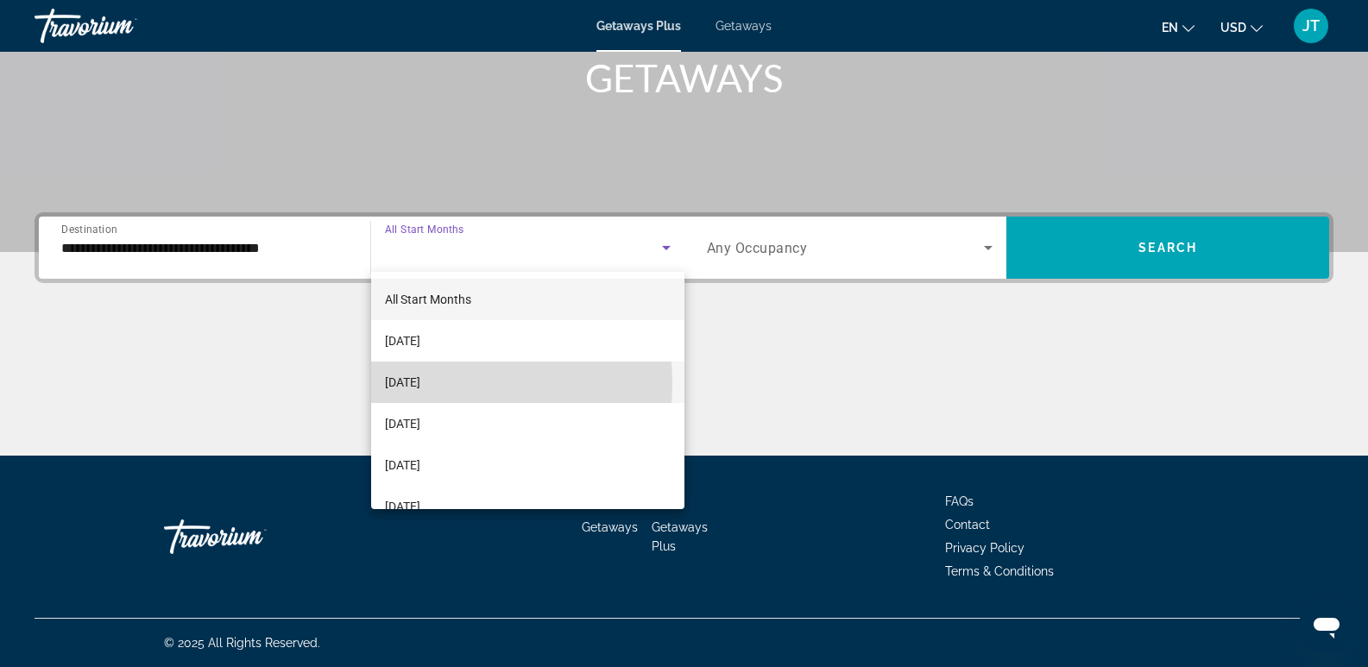
click at [420, 383] on span "[DATE]" at bounding box center [402, 382] width 35 height 21
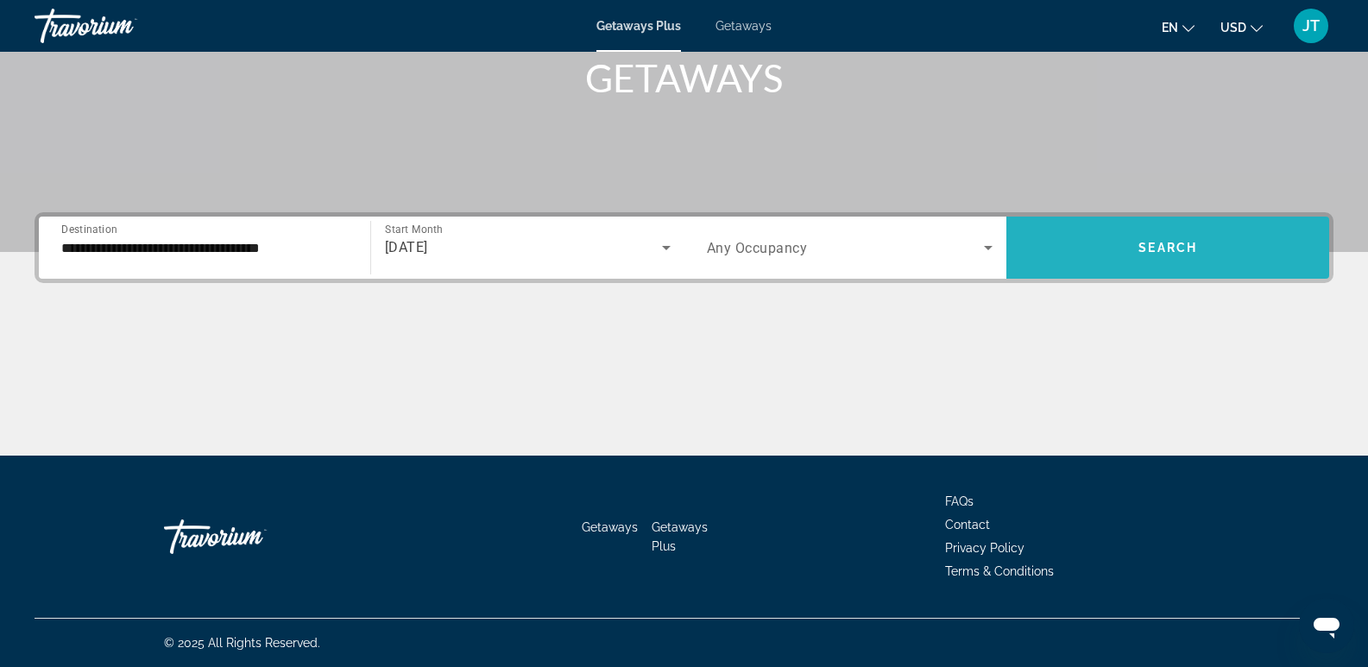
click at [1146, 242] on span "Search" at bounding box center [1167, 248] width 59 height 14
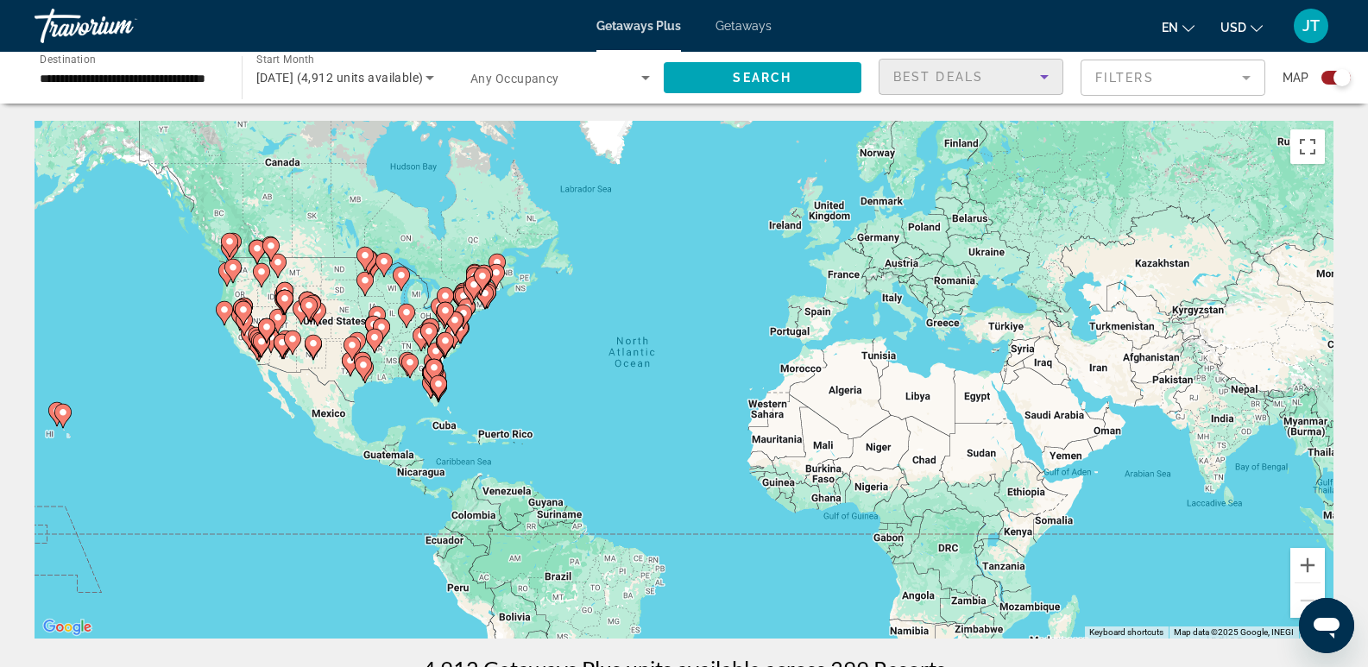
click at [972, 76] on span "Best Deals" at bounding box center [938, 77] width 90 height 14
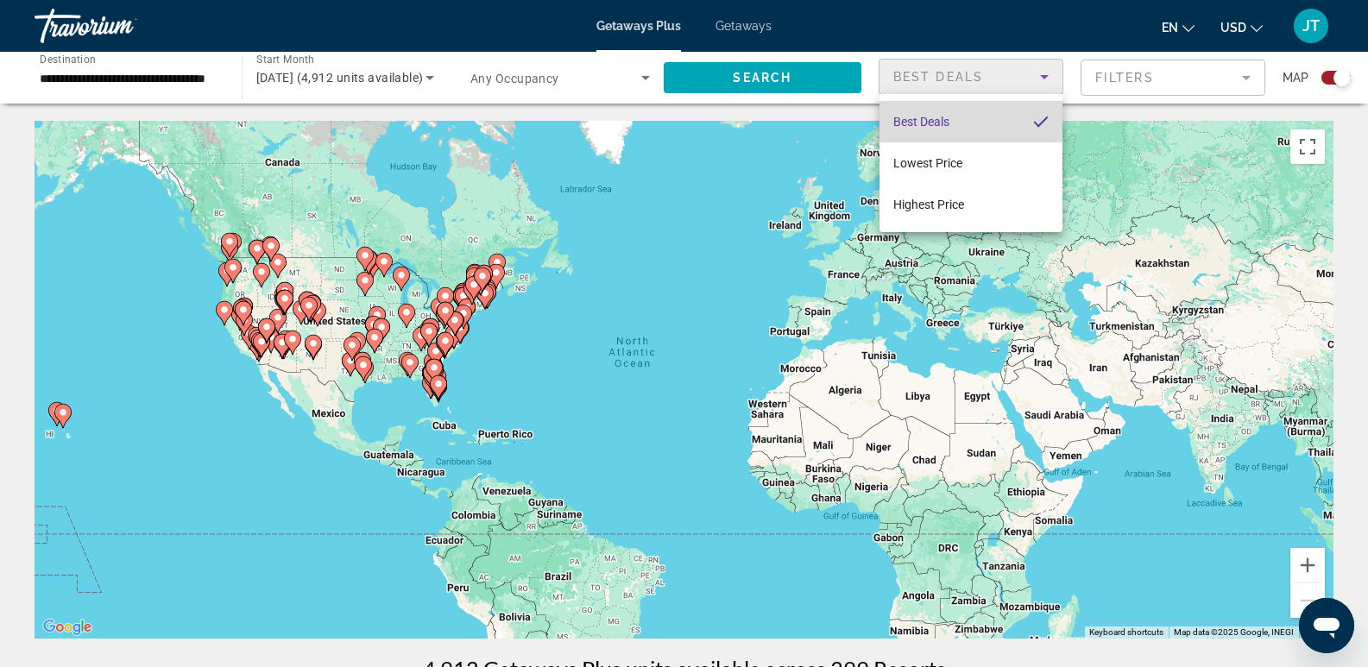
click at [962, 124] on mat-option "Best Deals" at bounding box center [970, 121] width 183 height 41
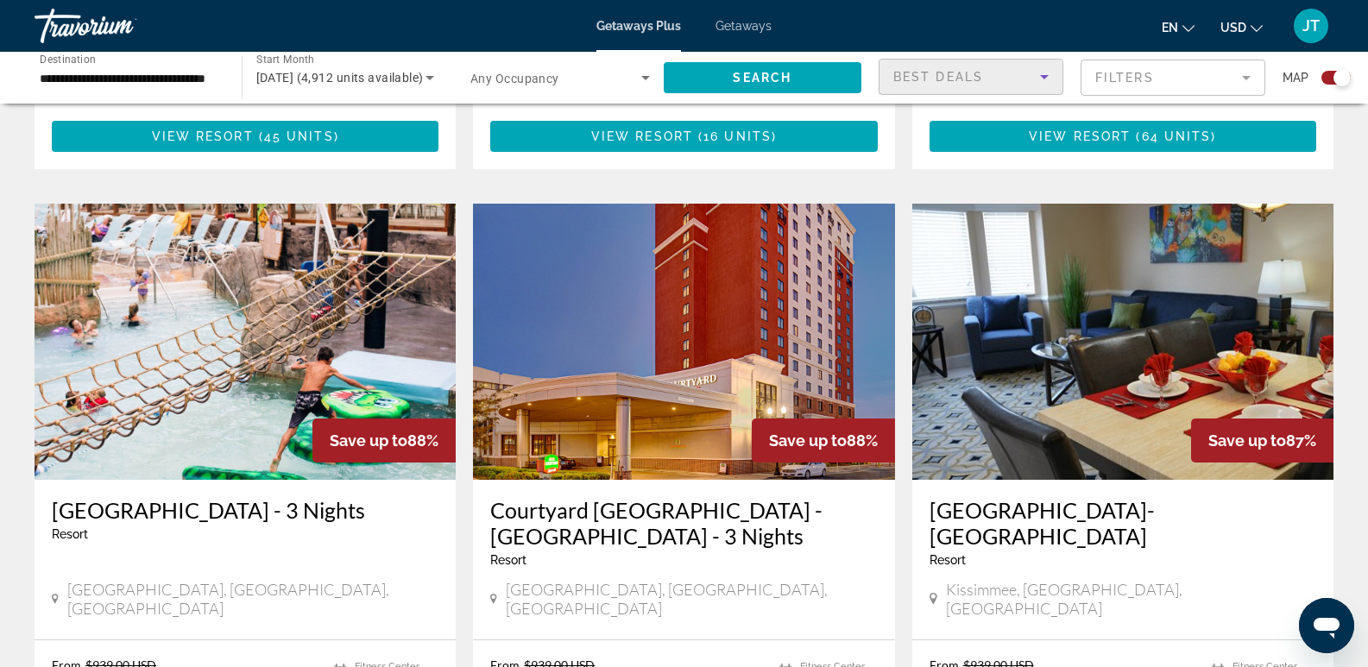
scroll to position [1818, 0]
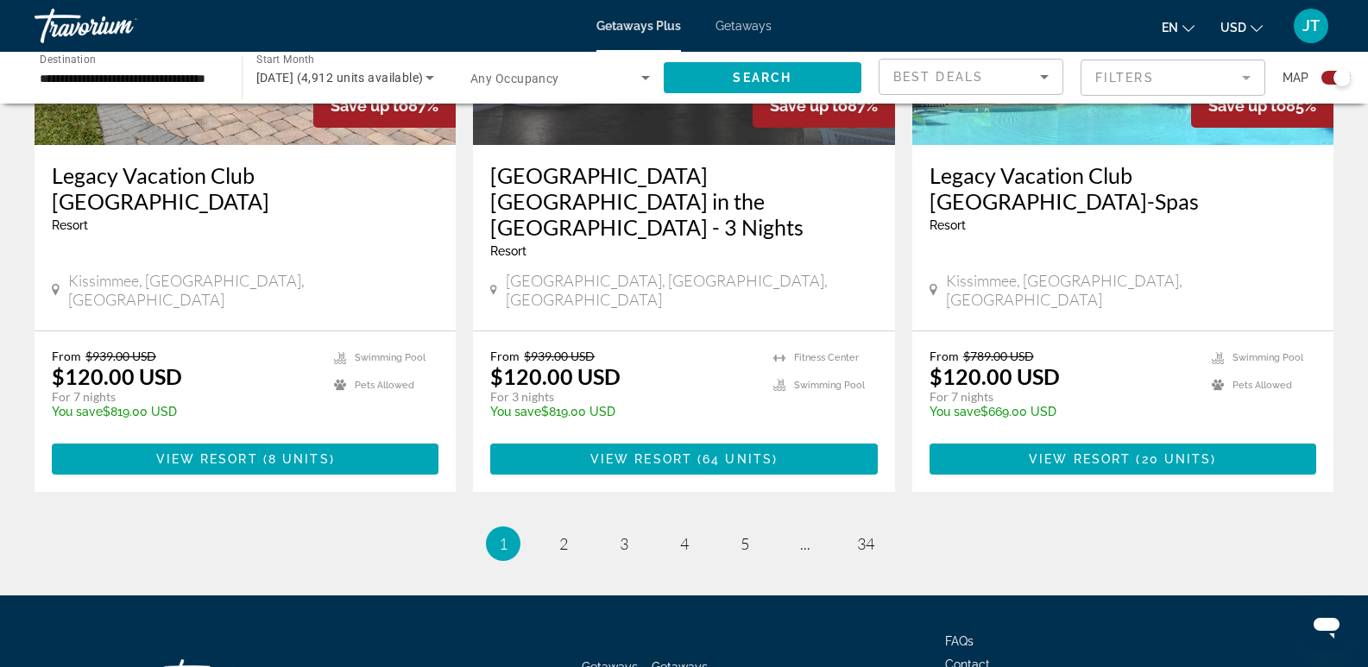
scroll to position [2763, 0]
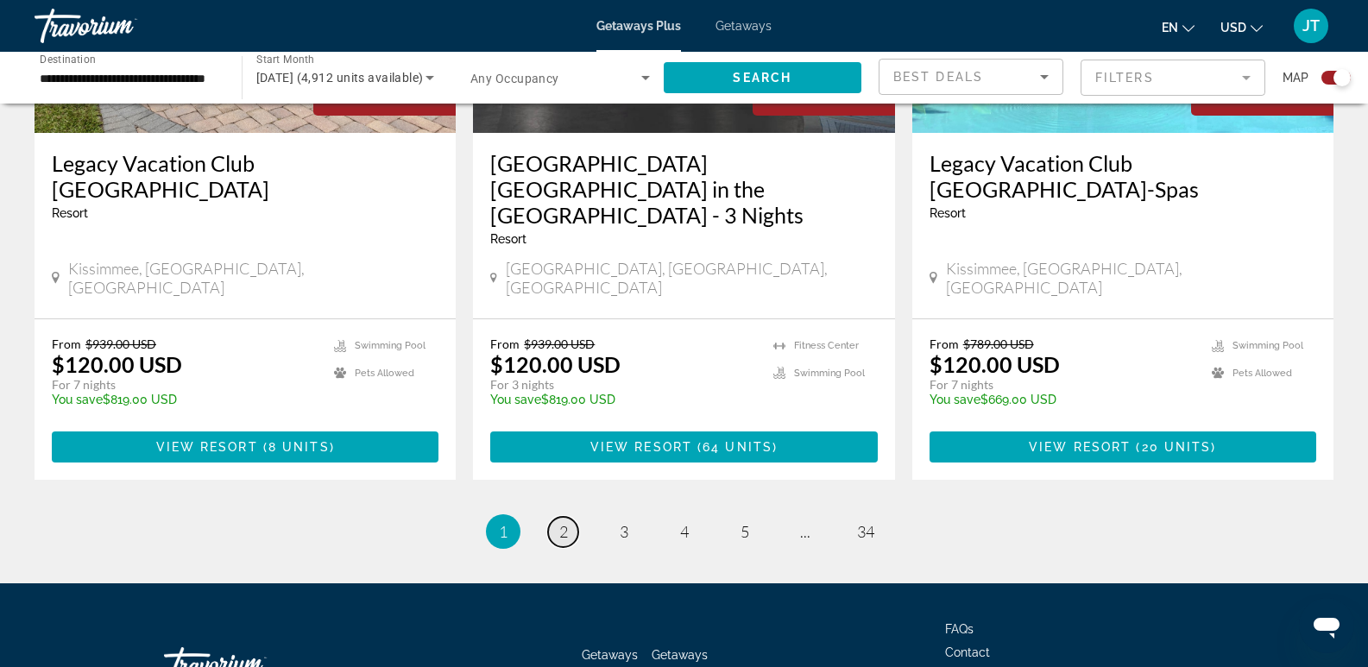
click at [564, 522] on span "2" at bounding box center [563, 531] width 9 height 19
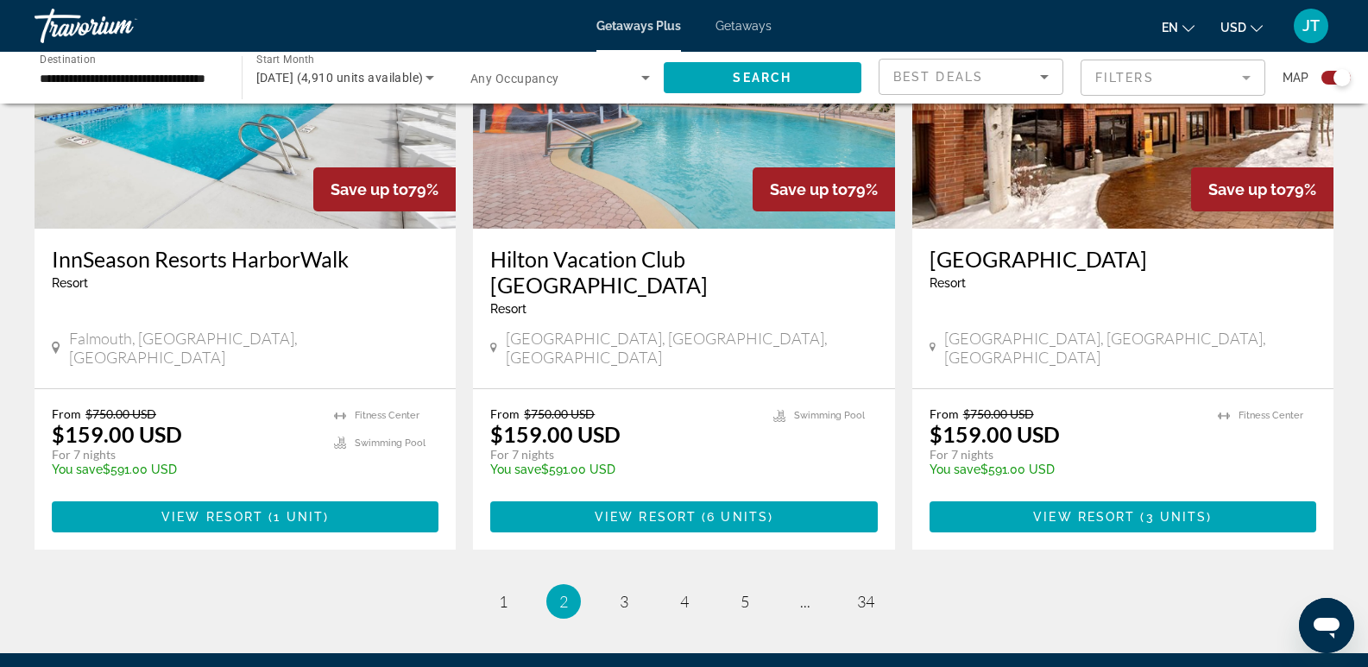
scroll to position [2789, 0]
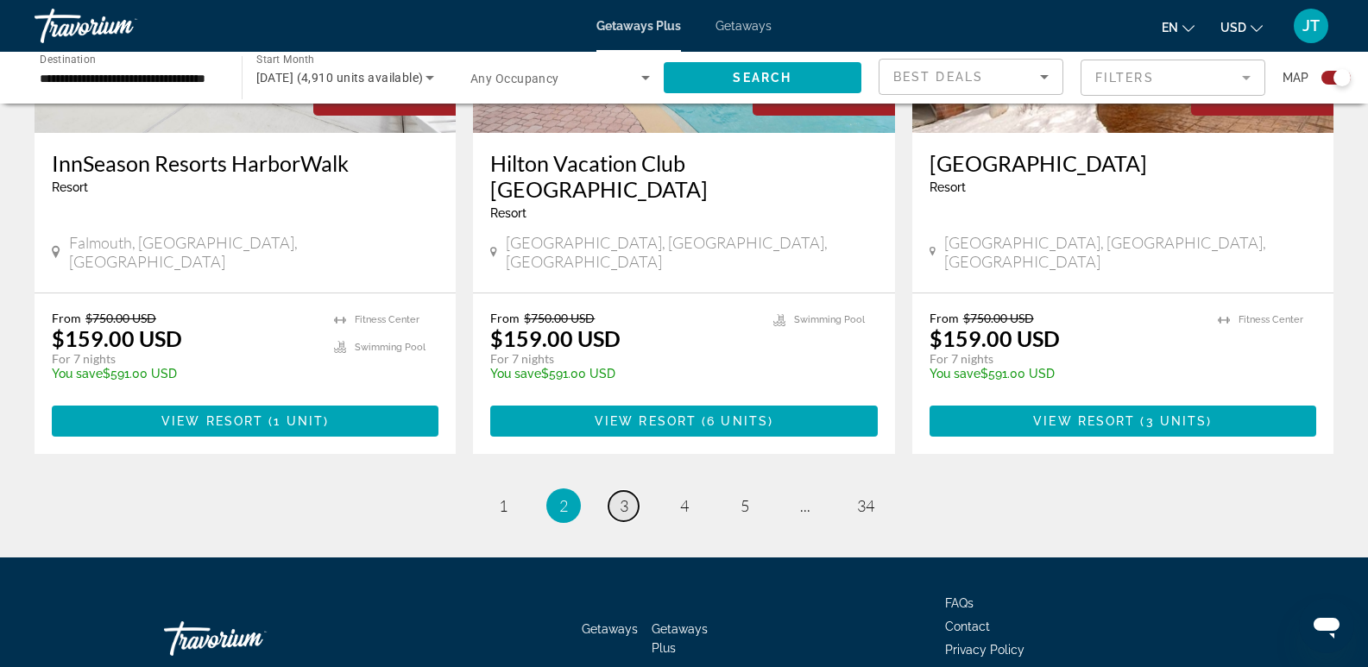
click at [620, 496] on span "3" at bounding box center [624, 505] width 9 height 19
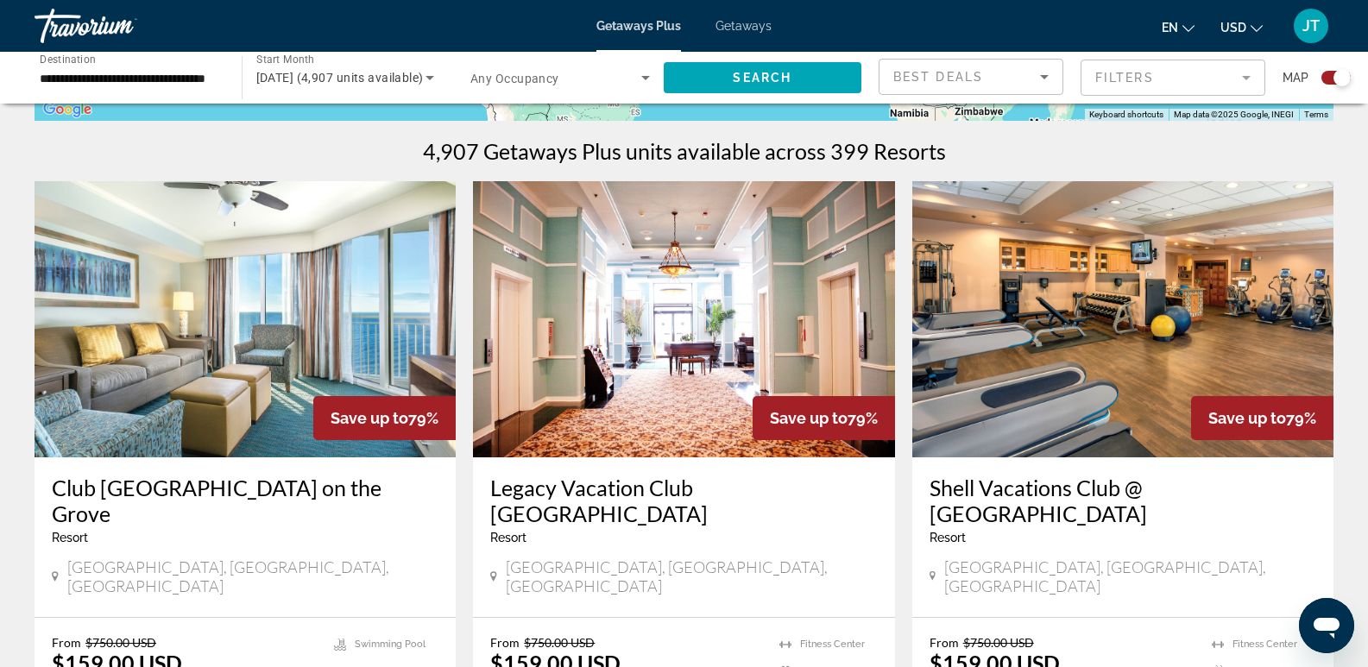
scroll to position [529, 0]
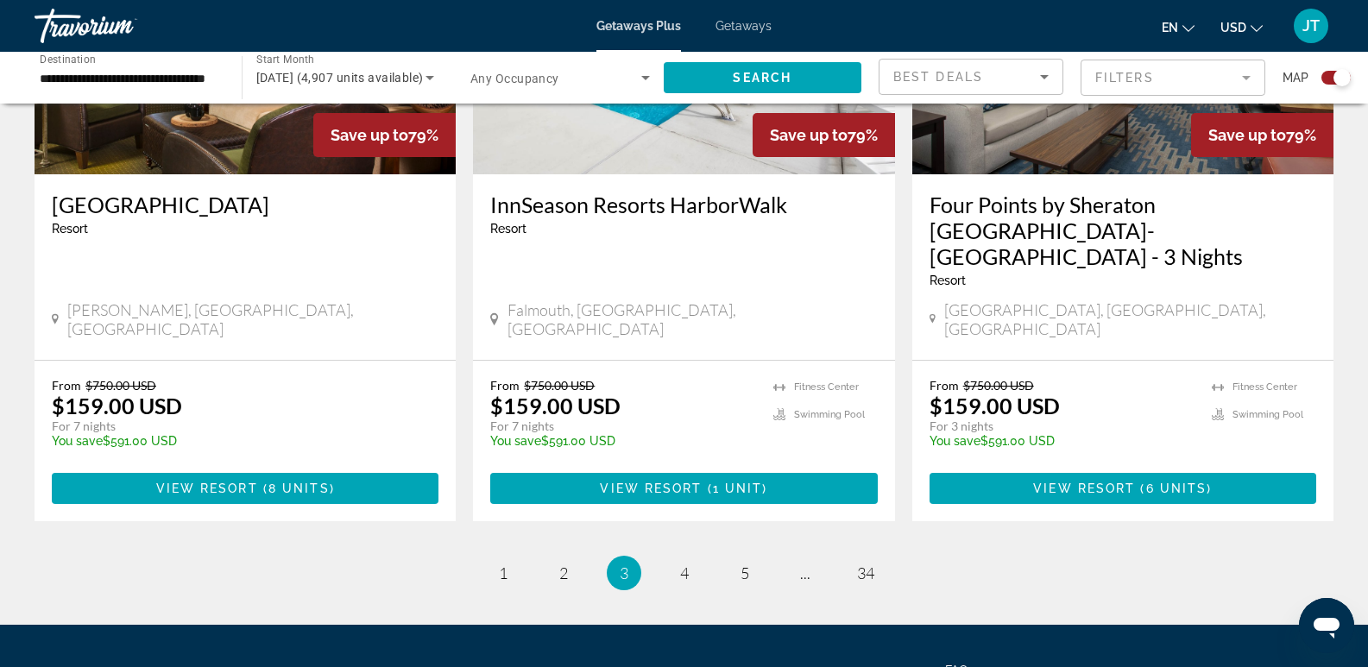
scroll to position [2716, 0]
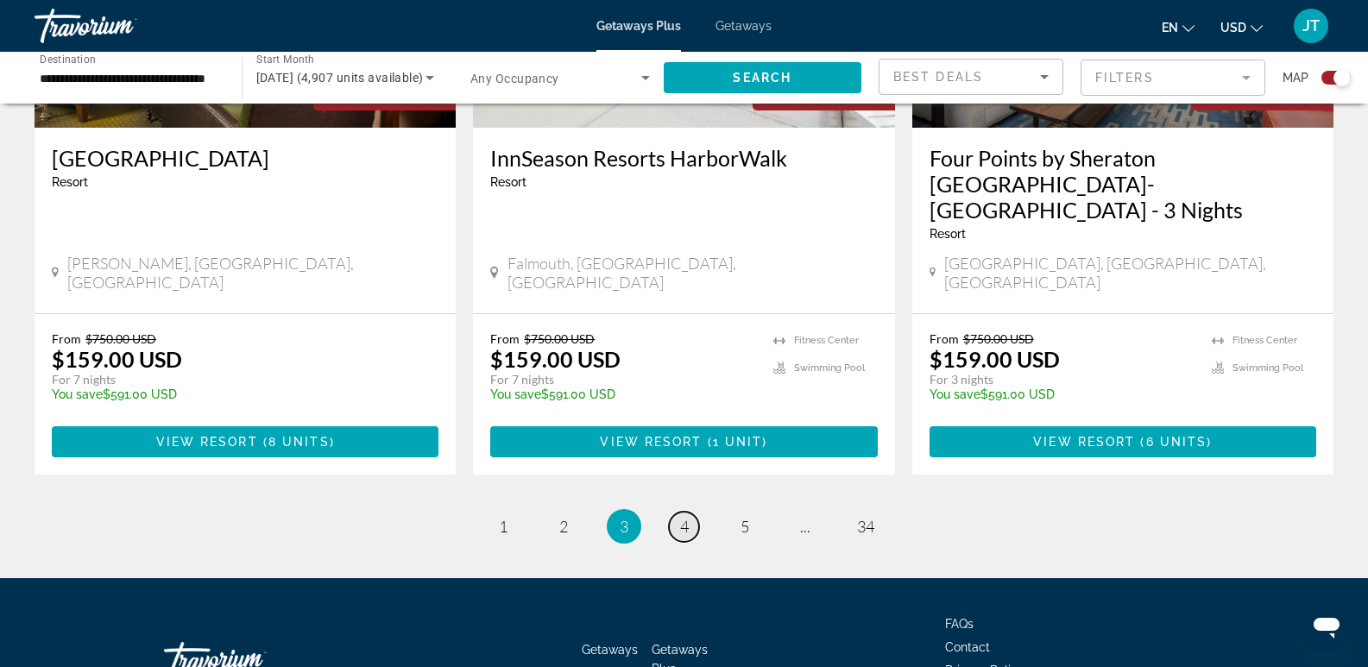
click at [684, 517] on span "4" at bounding box center [684, 526] width 9 height 19
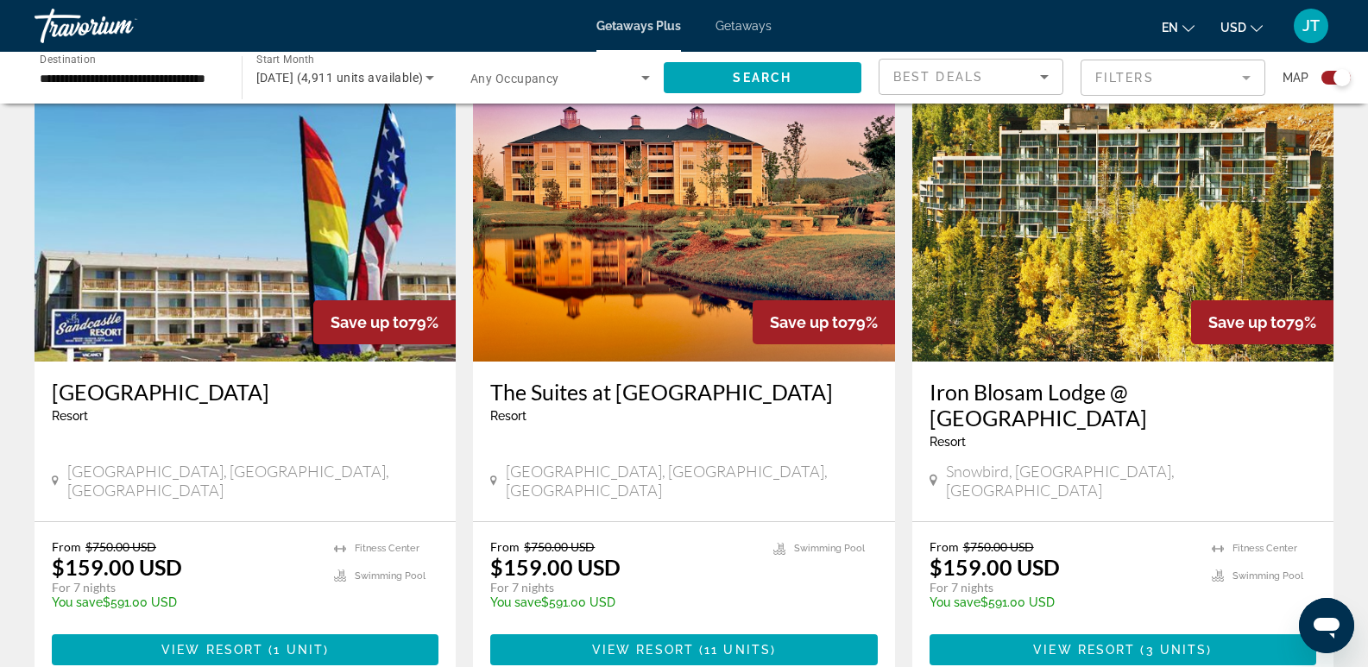
scroll to position [2577, 0]
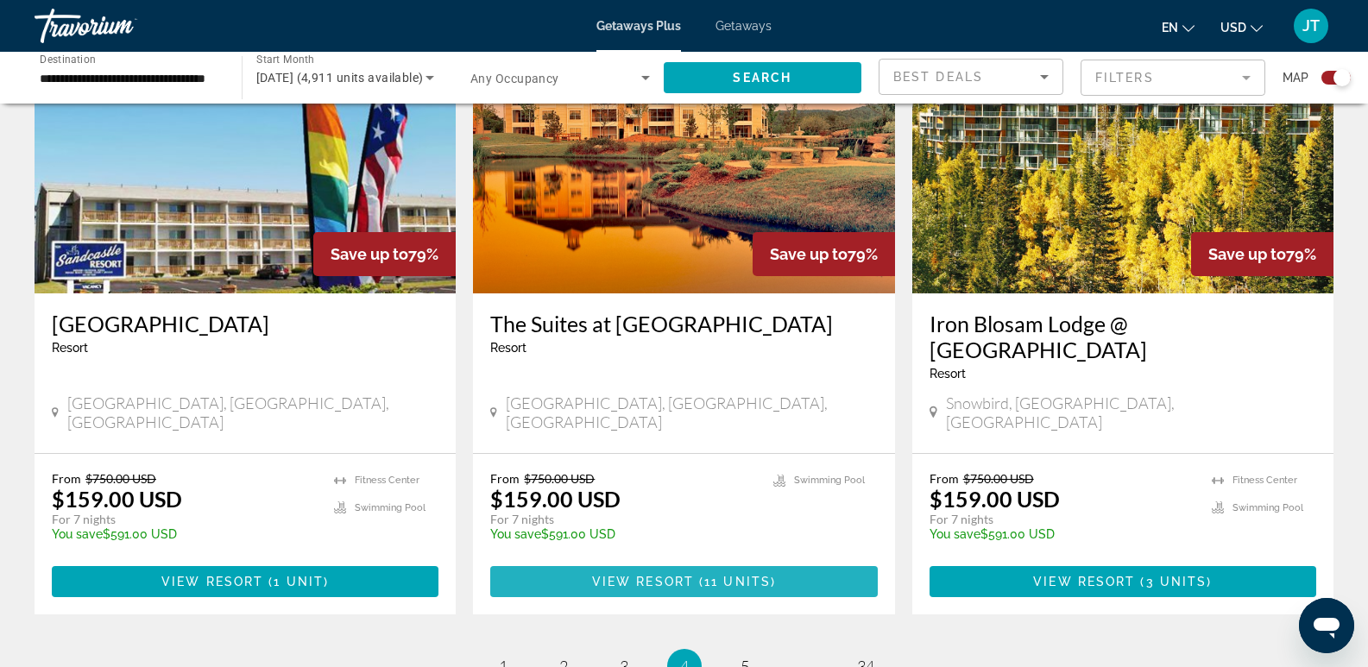
click at [670, 575] on span "View Resort" at bounding box center [643, 582] width 102 height 14
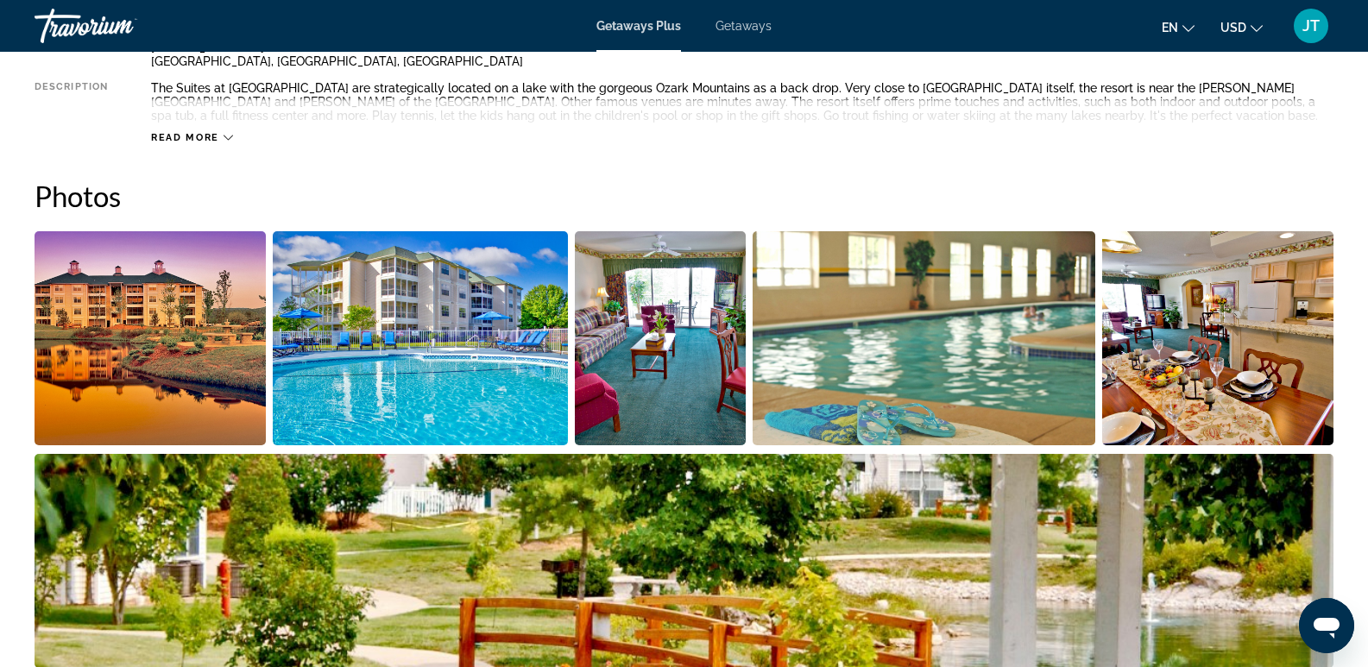
scroll to position [762, 0]
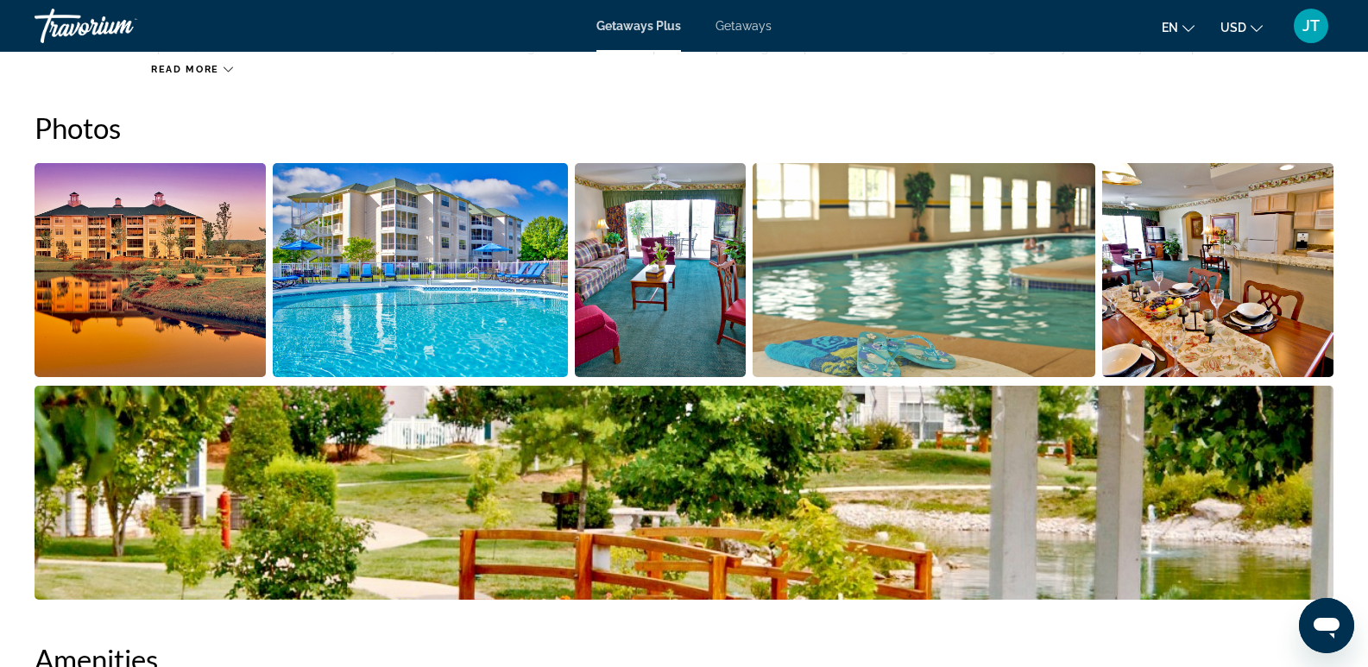
click at [165, 297] on img "Open full-screen image slider" at bounding box center [150, 270] width 231 height 214
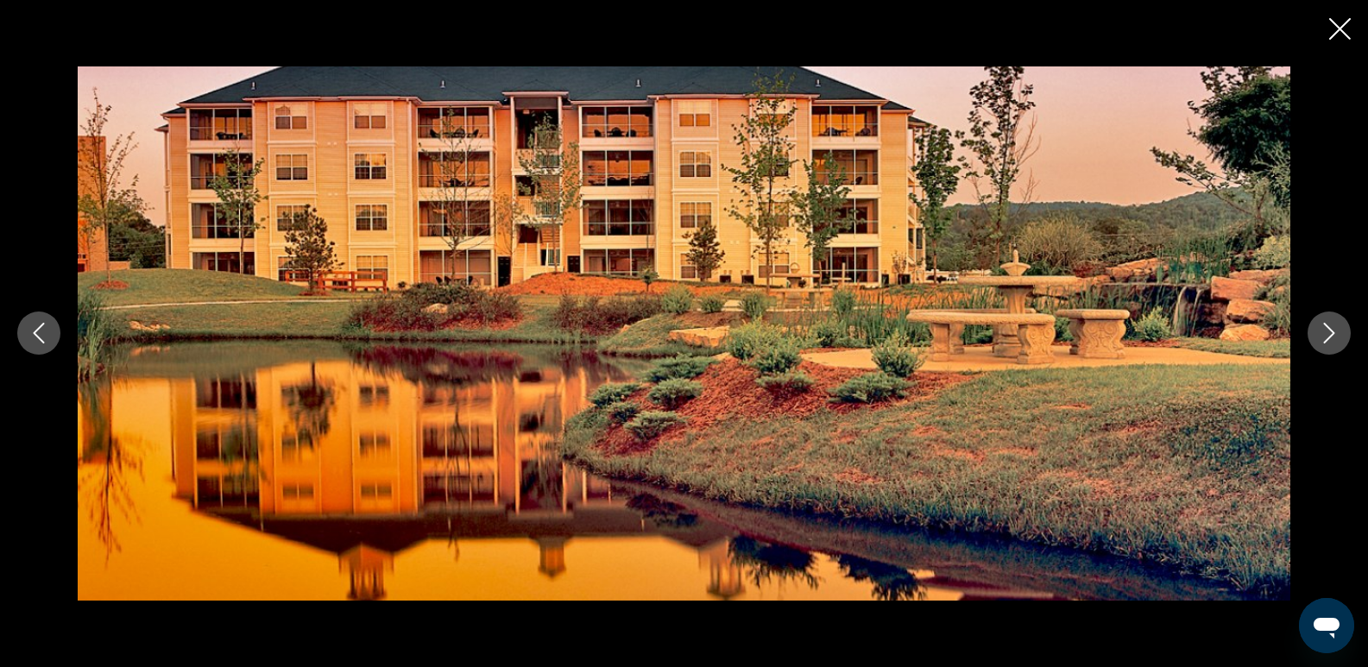
click at [1323, 331] on icon "Next image" at bounding box center [1328, 333] width 21 height 21
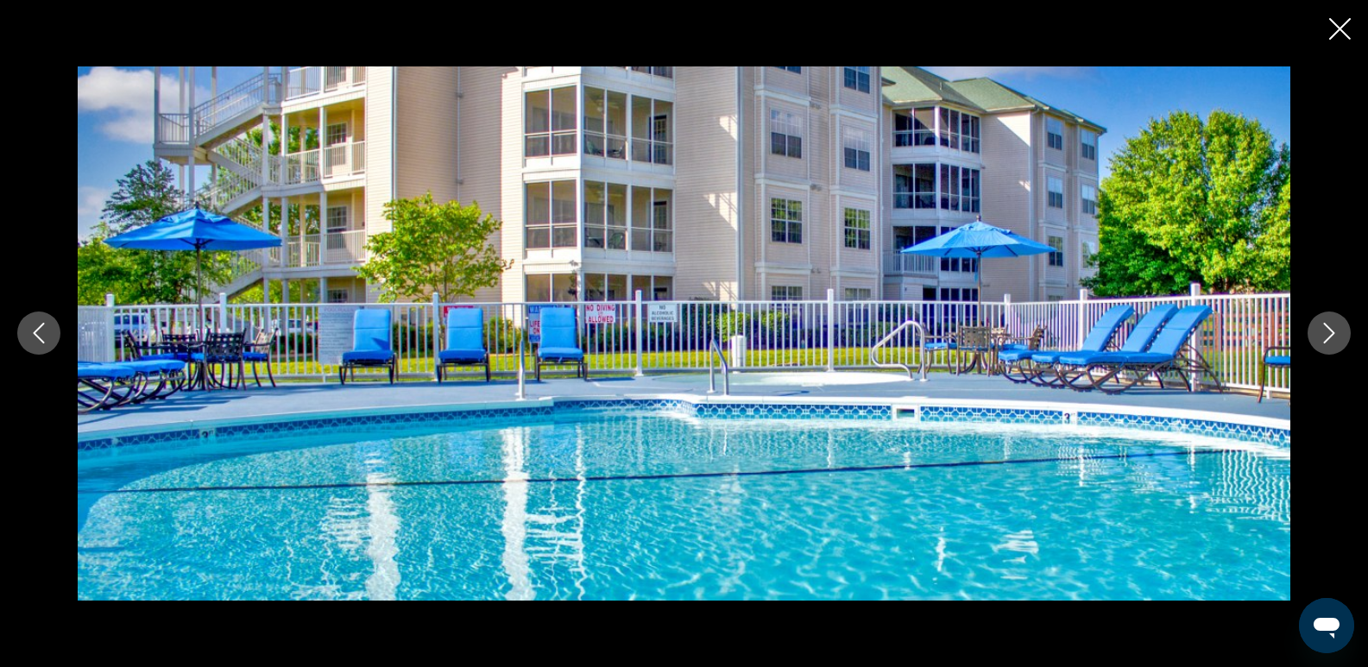
click at [1320, 337] on icon "Next image" at bounding box center [1328, 333] width 21 height 21
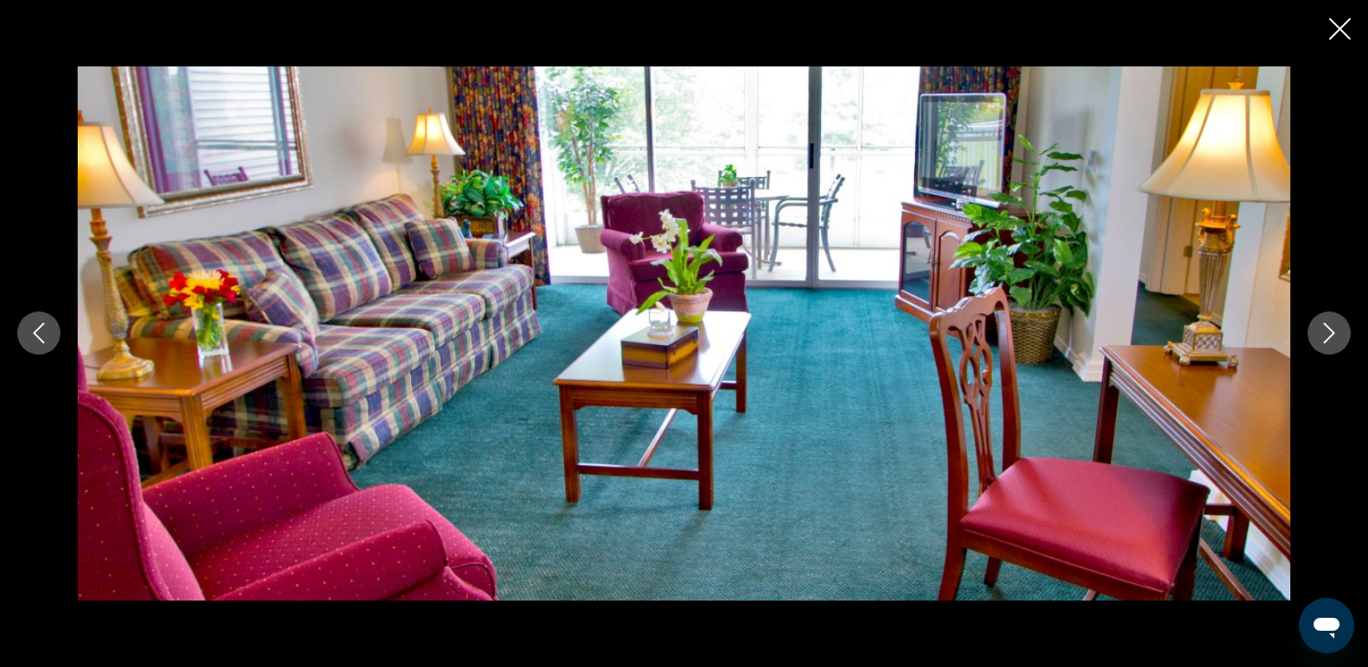
click at [1316, 339] on button "Next image" at bounding box center [1328, 332] width 43 height 43
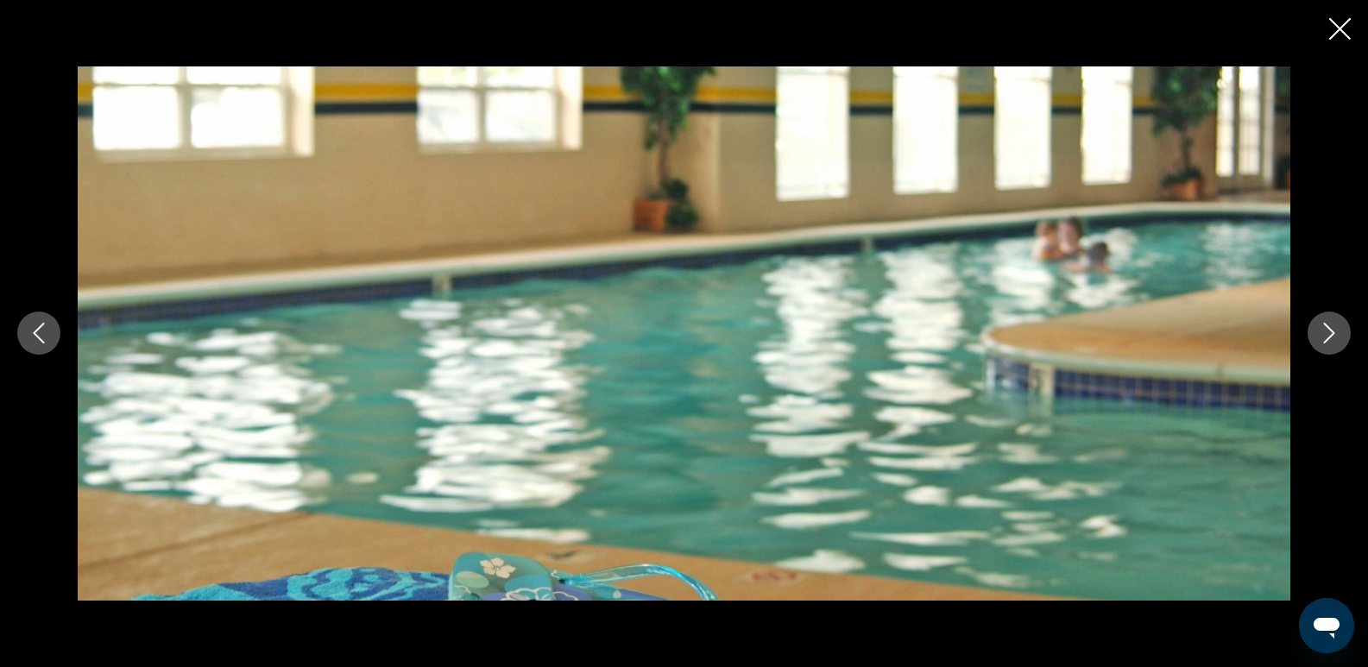
click at [1316, 339] on button "Next image" at bounding box center [1328, 332] width 43 height 43
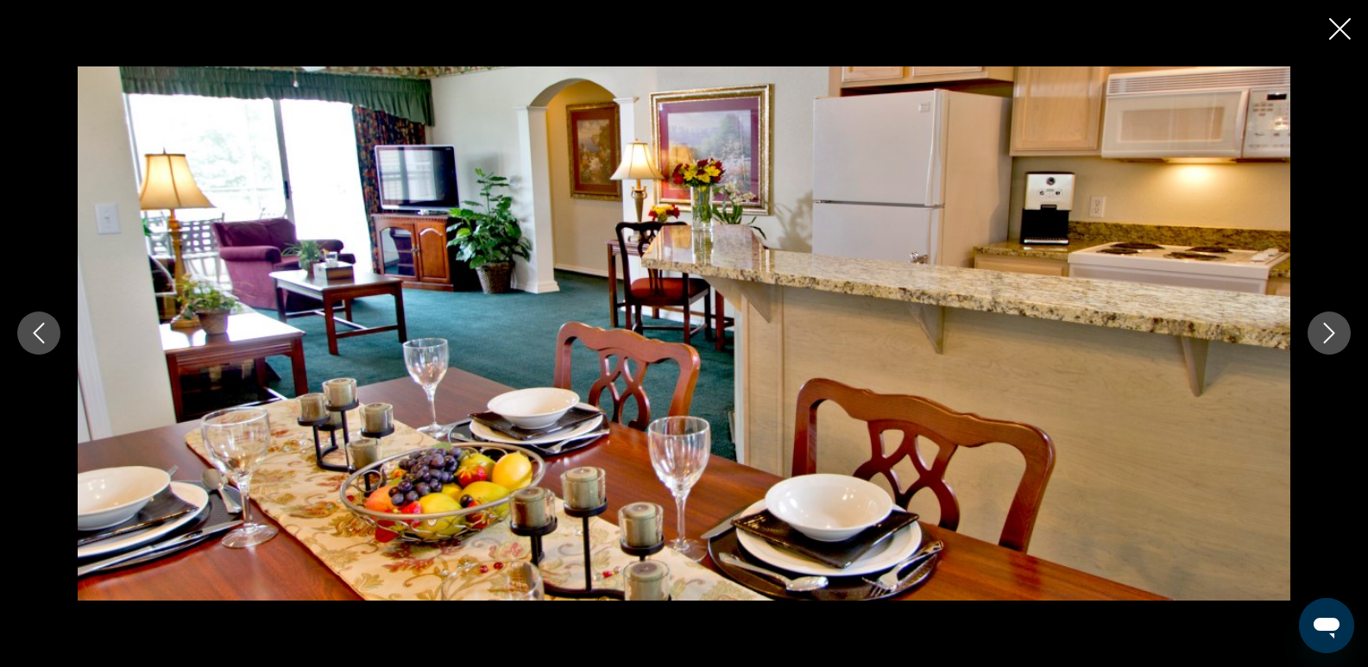
click at [1322, 335] on icon "Next image" at bounding box center [1328, 333] width 21 height 21
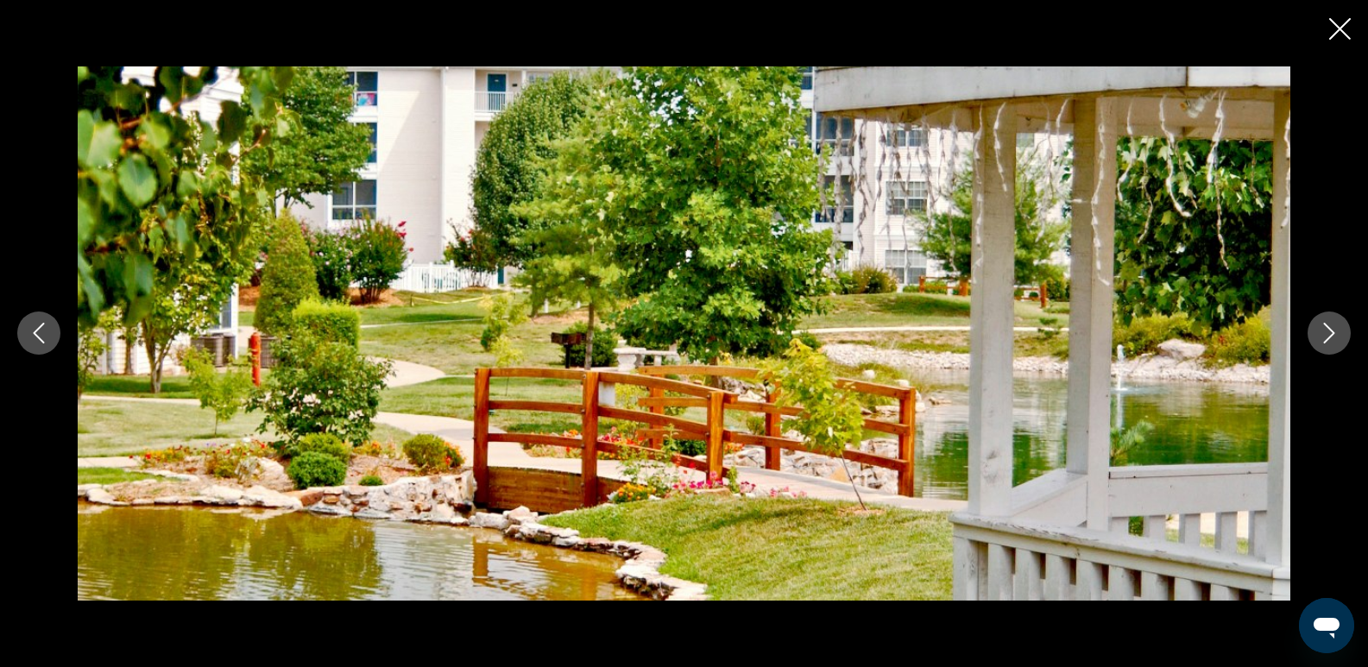
click at [1322, 335] on icon "Next image" at bounding box center [1328, 333] width 21 height 21
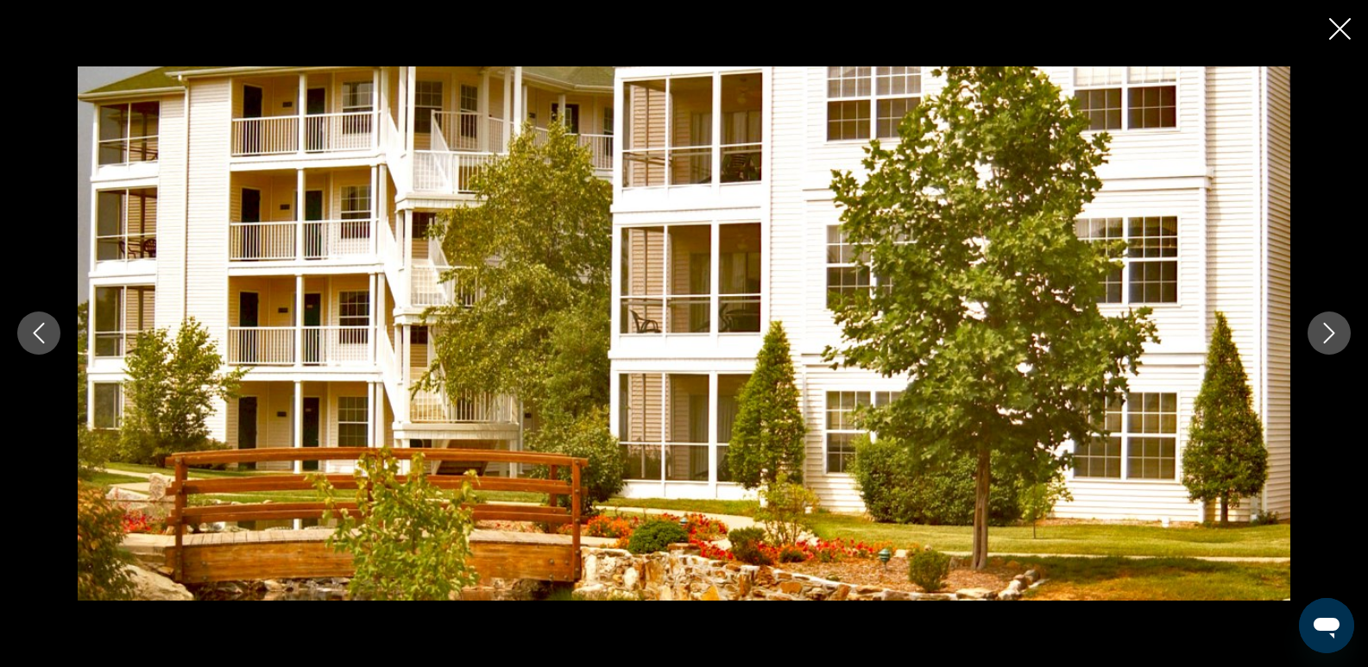
click at [1322, 335] on icon "Next image" at bounding box center [1328, 333] width 21 height 21
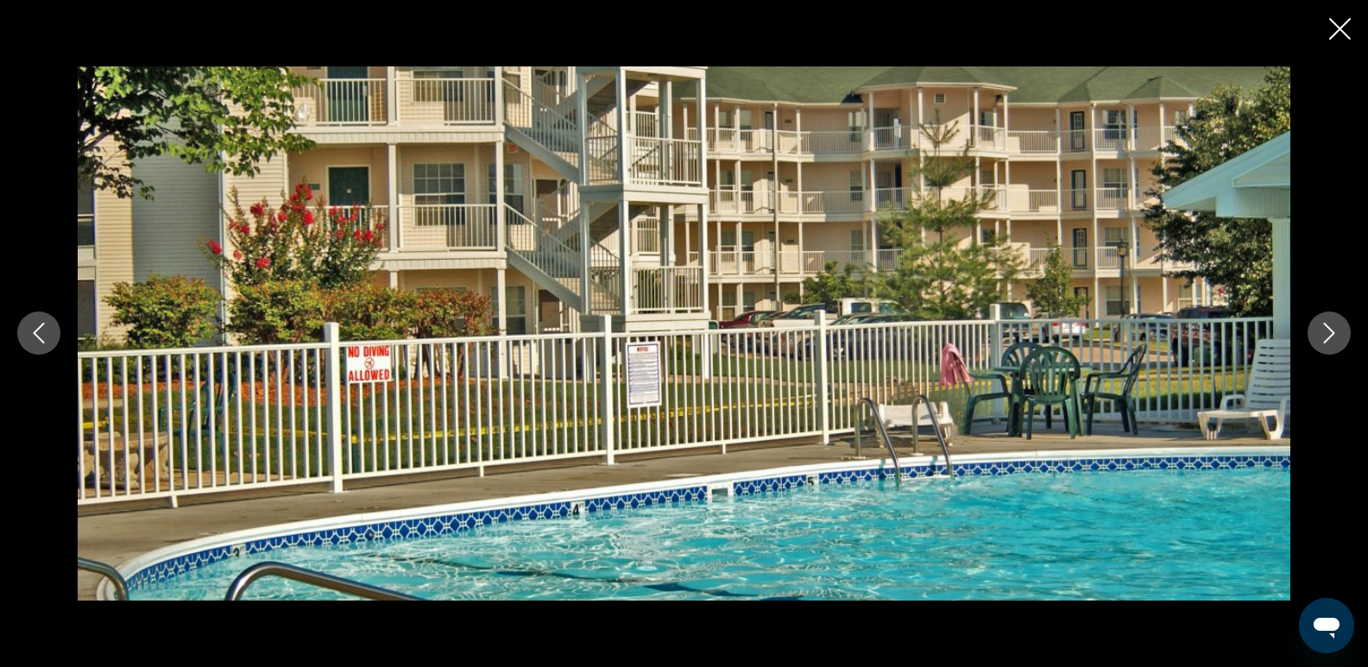
click at [1322, 335] on icon "Next image" at bounding box center [1328, 333] width 21 height 21
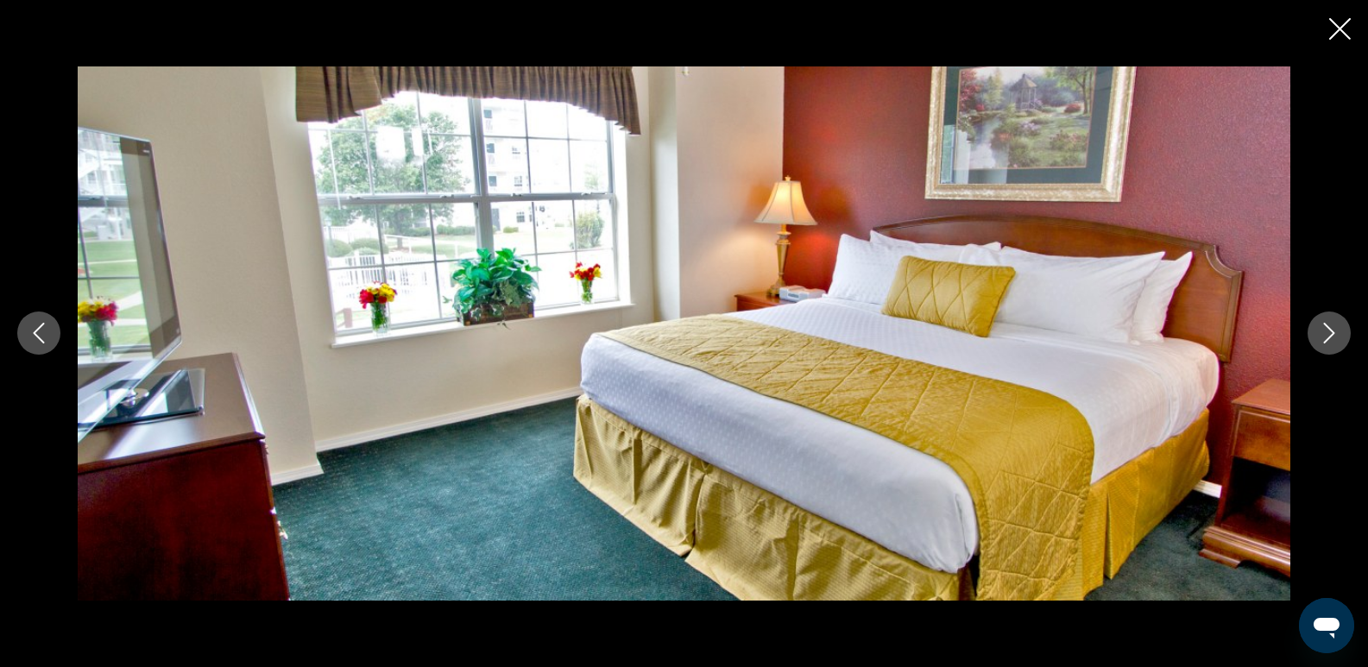
click at [1322, 335] on icon "Next image" at bounding box center [1328, 333] width 21 height 21
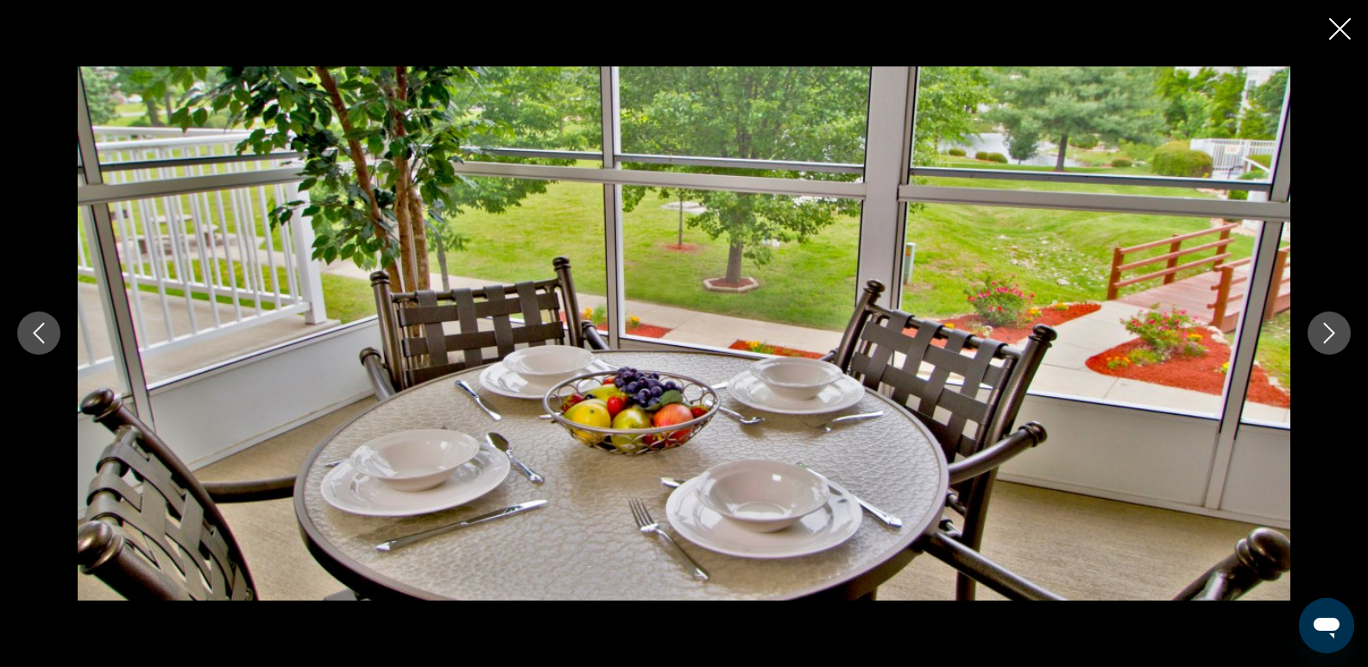
click at [1322, 335] on icon "Next image" at bounding box center [1328, 333] width 21 height 21
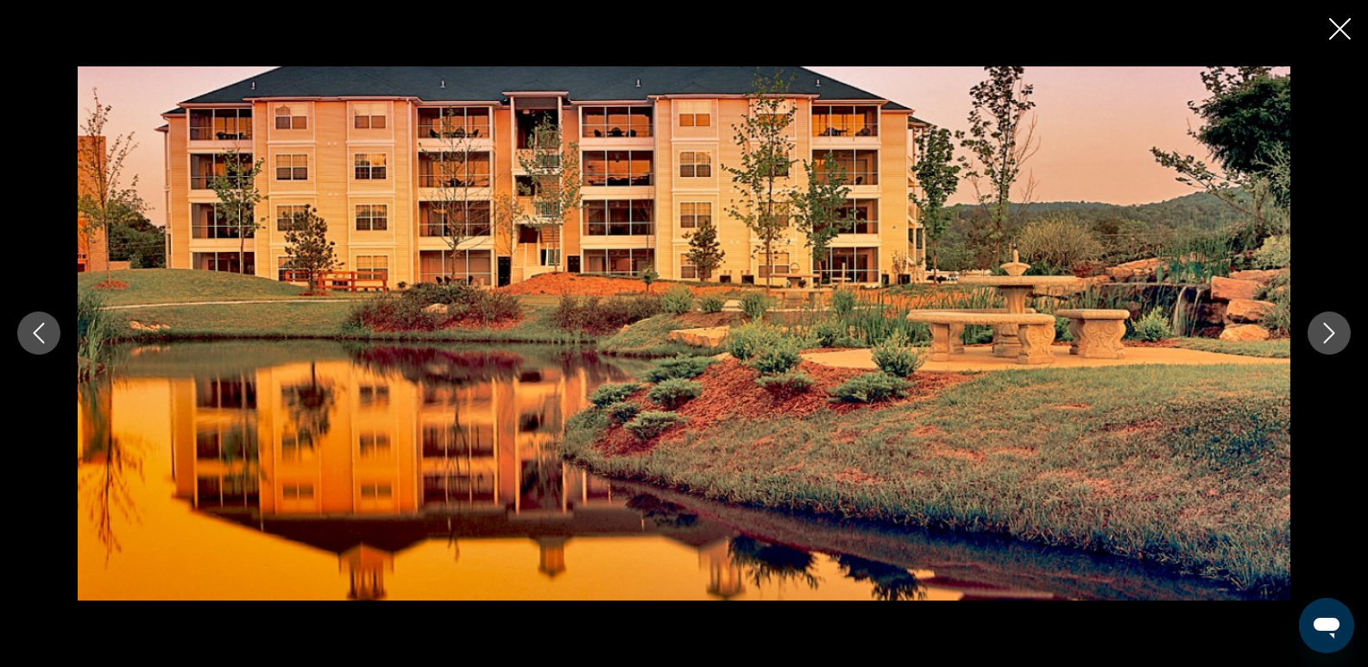
click at [1322, 335] on icon "Next image" at bounding box center [1328, 333] width 21 height 21
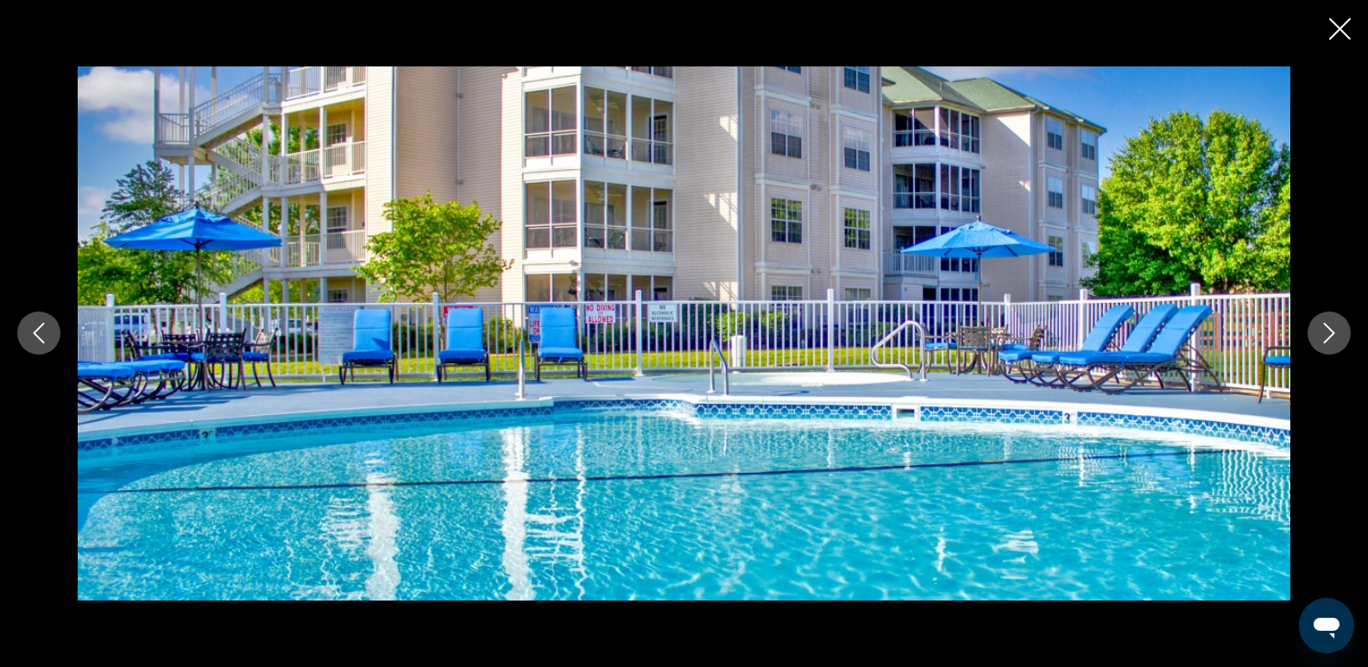
click at [1322, 335] on icon "Next image" at bounding box center [1328, 333] width 21 height 21
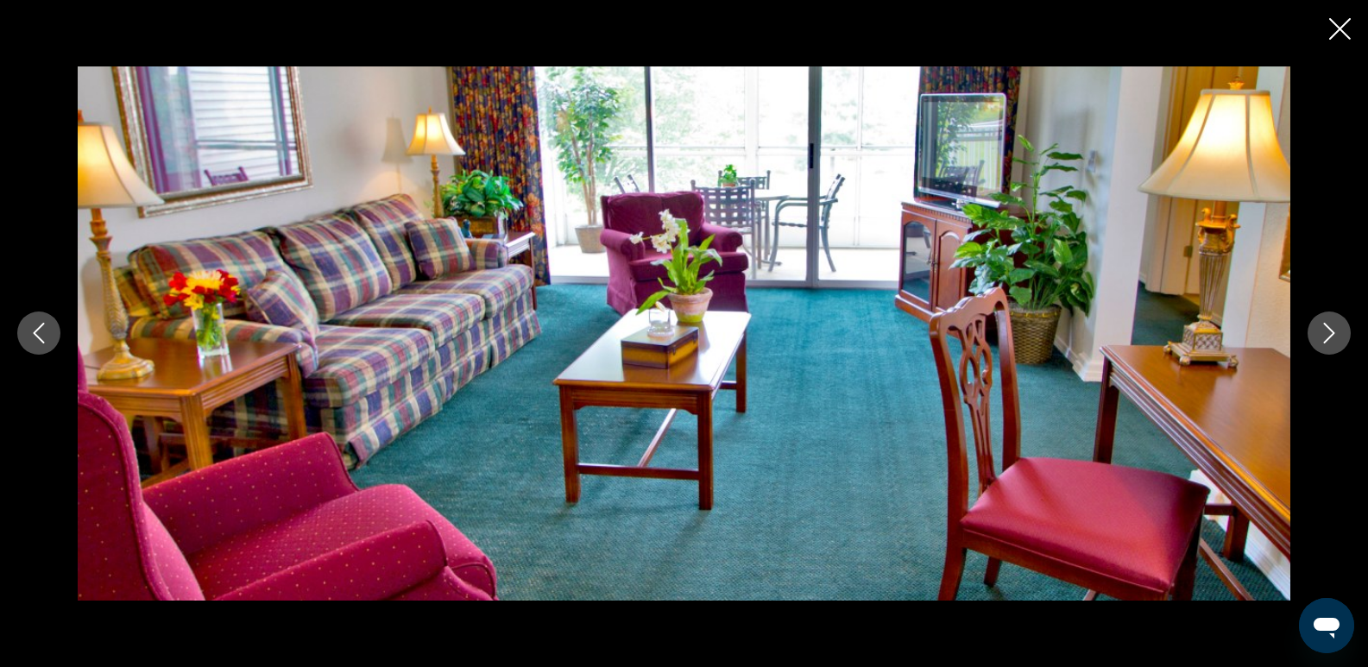
click at [1322, 335] on icon "Next image" at bounding box center [1328, 333] width 21 height 21
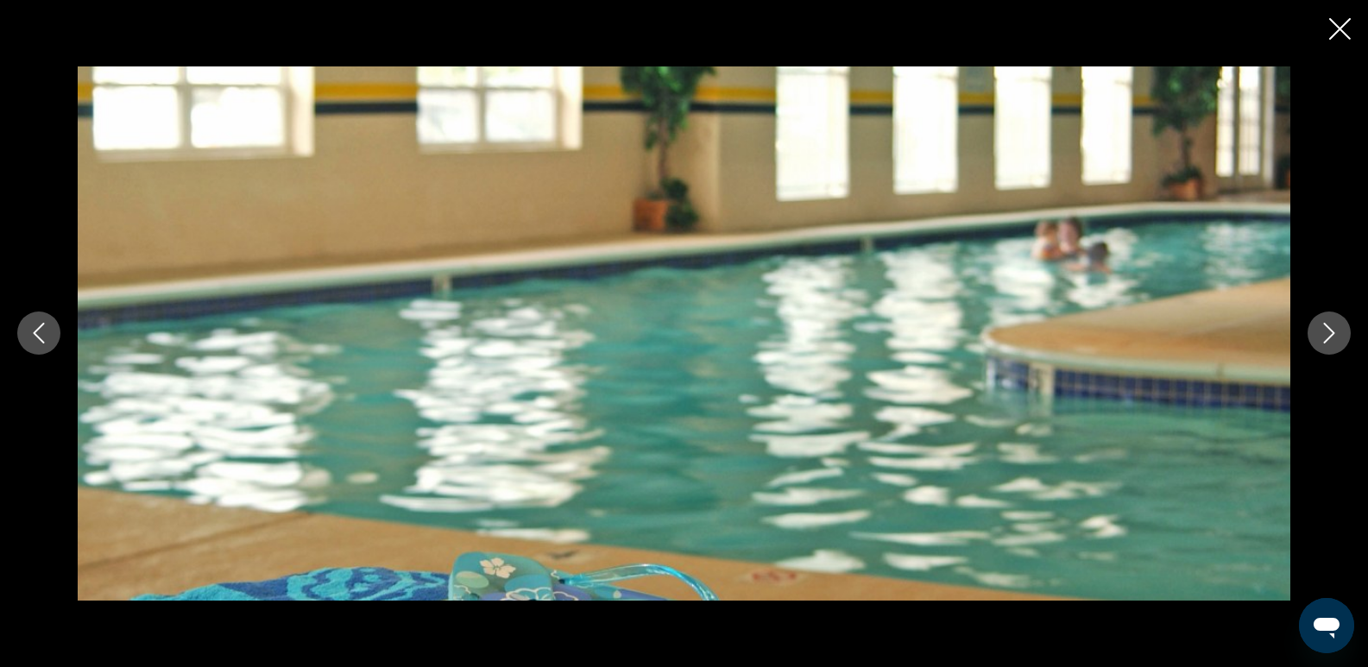
click at [1337, 27] on icon "Close slideshow" at bounding box center [1340, 29] width 22 height 22
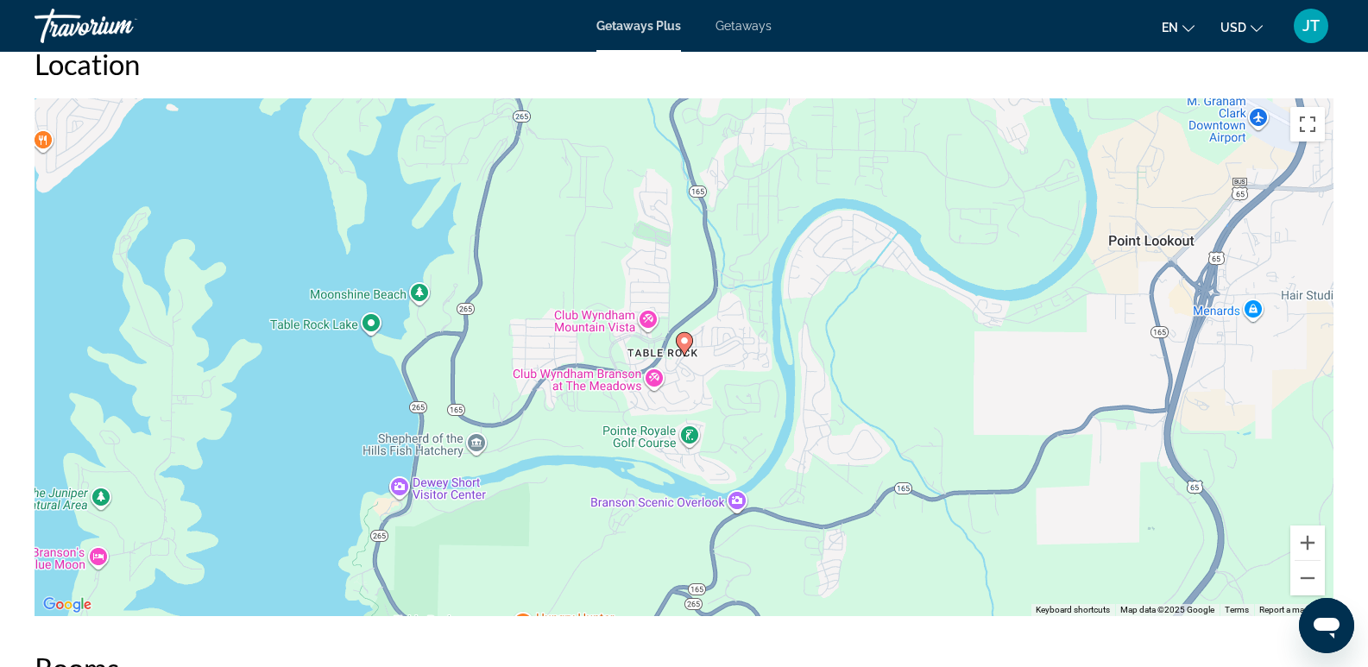
scroll to position [2286, 0]
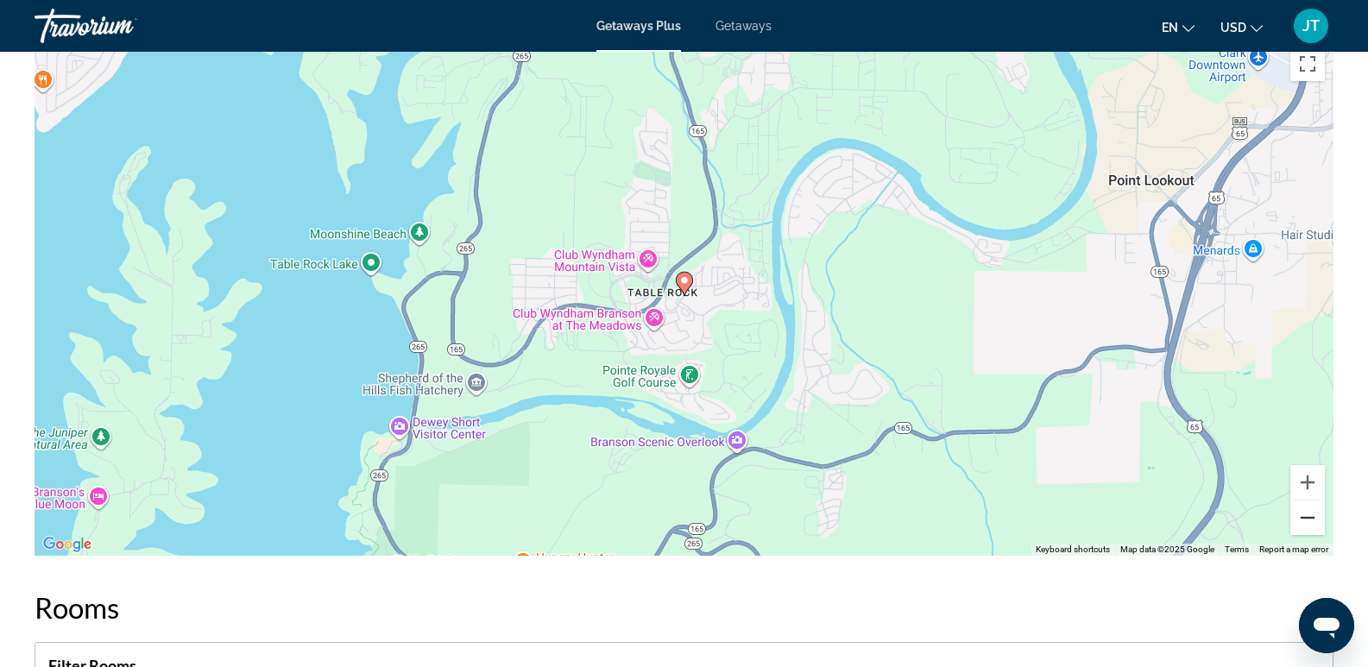
click at [1303, 517] on button "Zoom out" at bounding box center [1307, 517] width 35 height 35
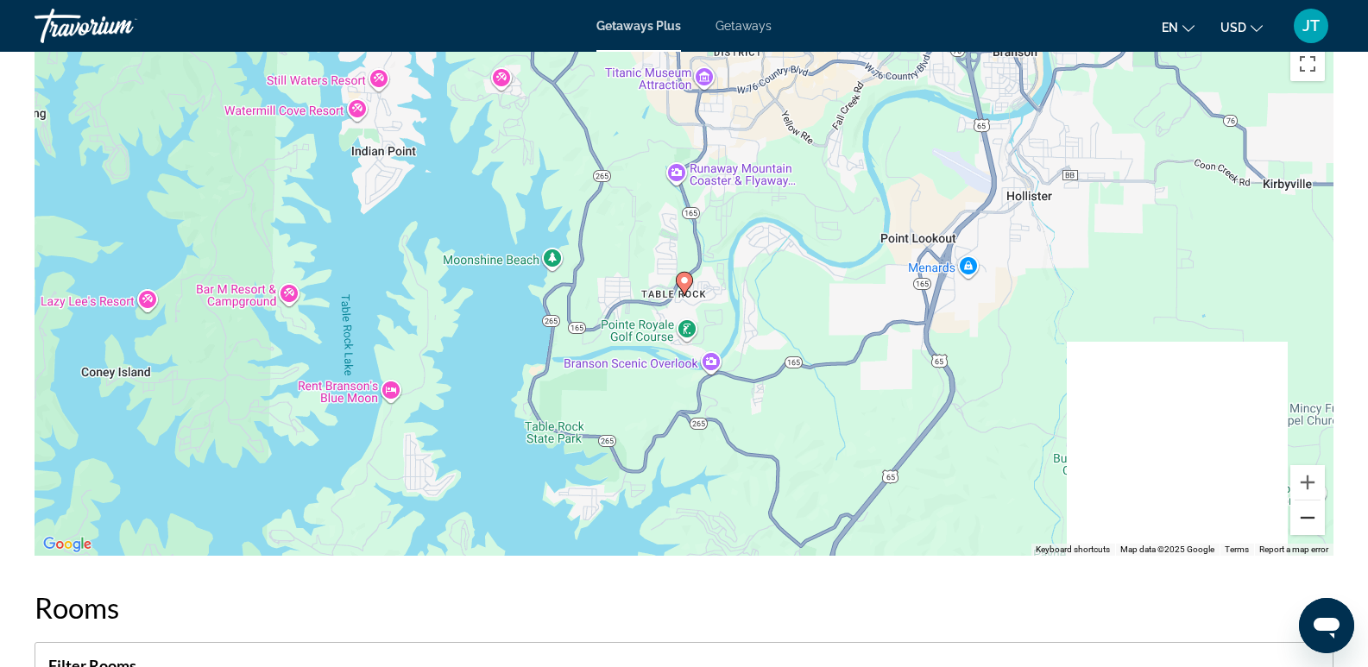
click at [1303, 517] on button "Zoom out" at bounding box center [1307, 517] width 35 height 35
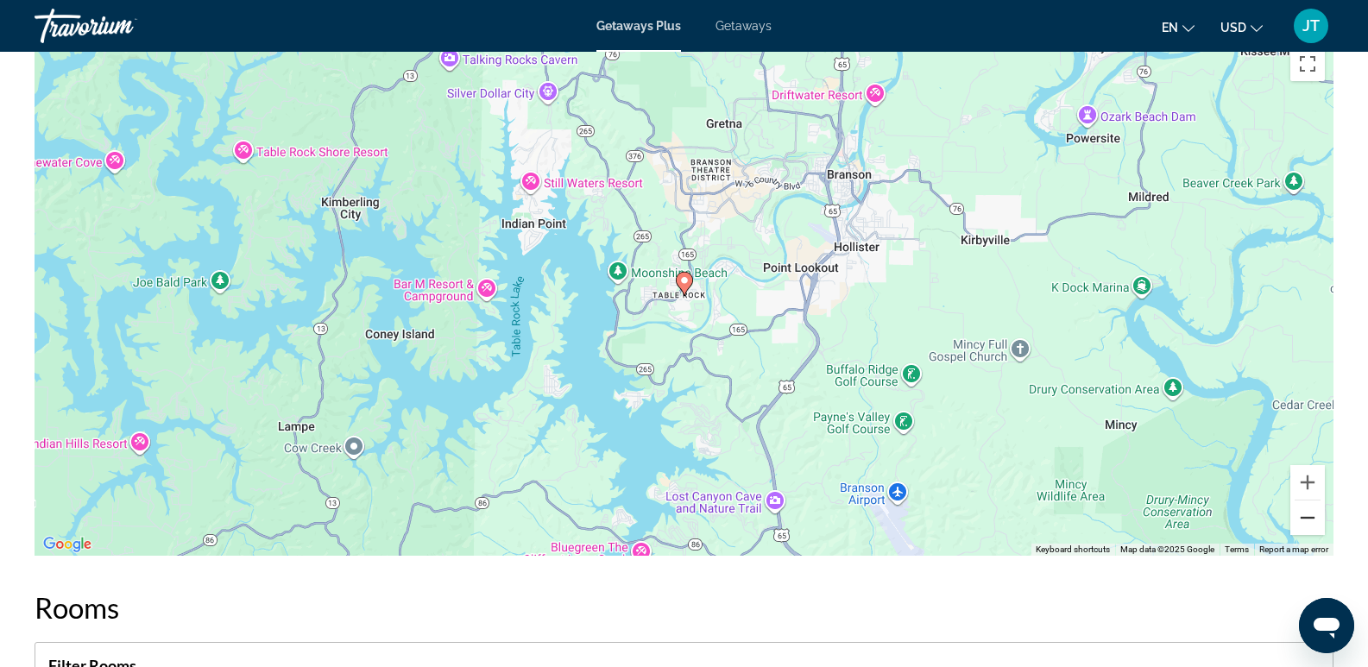
click at [1300, 517] on button "Zoom out" at bounding box center [1307, 517] width 35 height 35
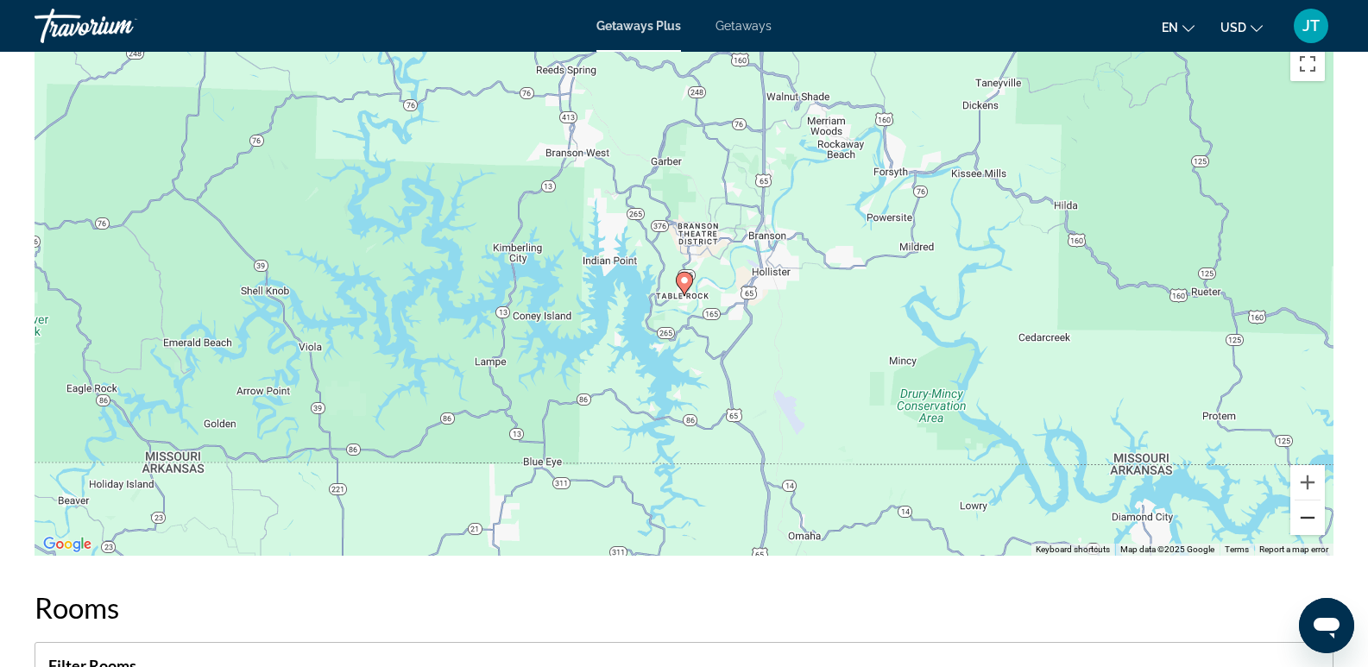
click at [1294, 514] on button "Zoom out" at bounding box center [1307, 517] width 35 height 35
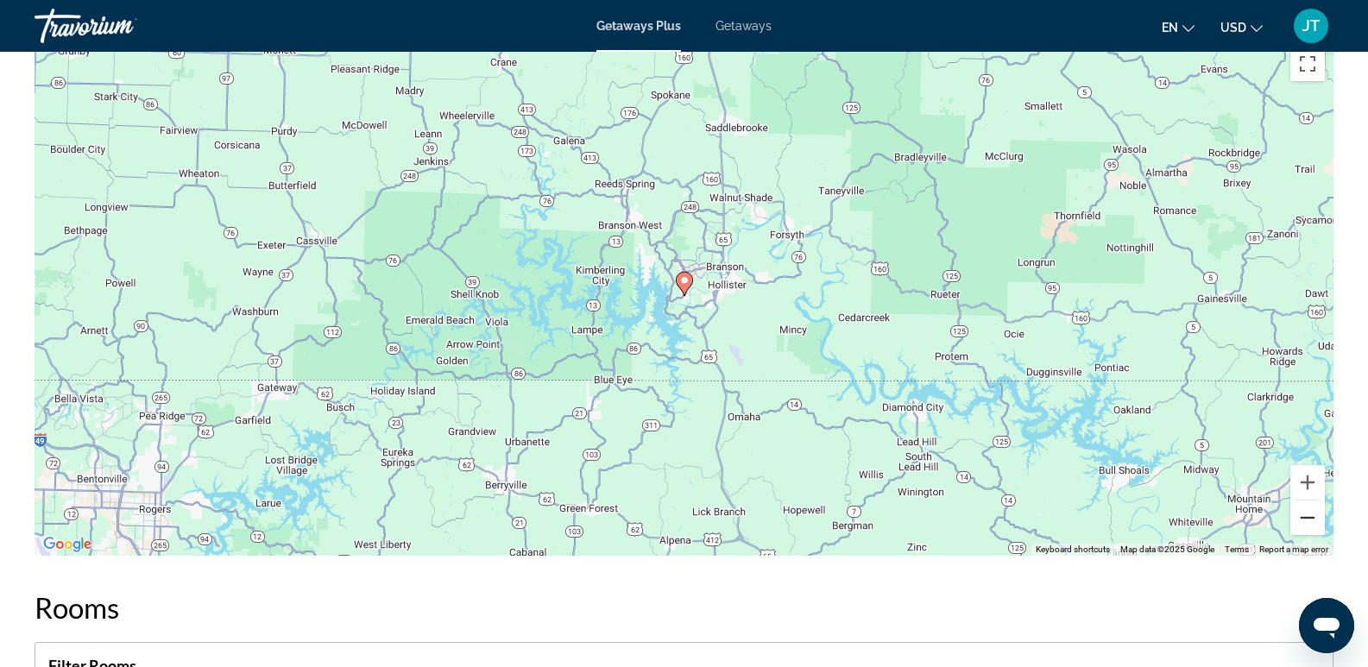
click at [1293, 514] on button "Zoom out" at bounding box center [1307, 517] width 35 height 35
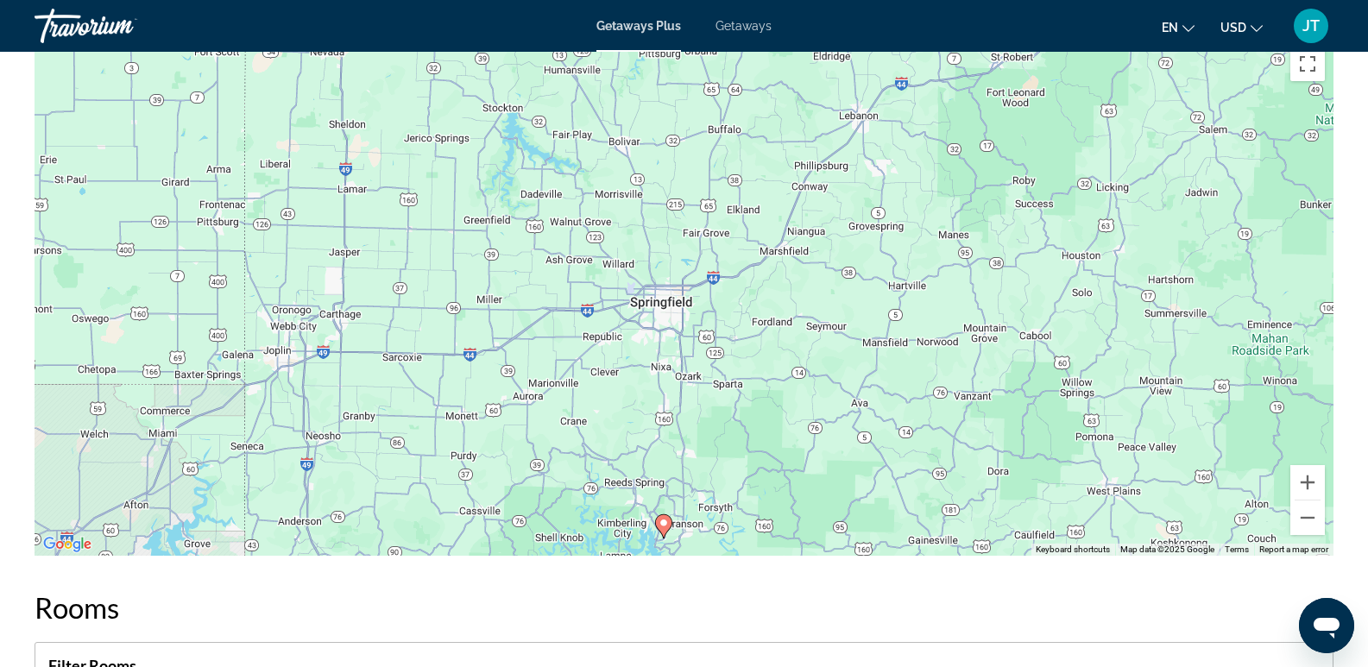
drag, startPoint x: 1038, startPoint y: 219, endPoint x: 1016, endPoint y: 463, distance: 245.1
click at [1016, 463] on div "To activate drag with keyboard, press Alt + Enter. Once in keyboard drag state,…" at bounding box center [684, 297] width 1299 height 518
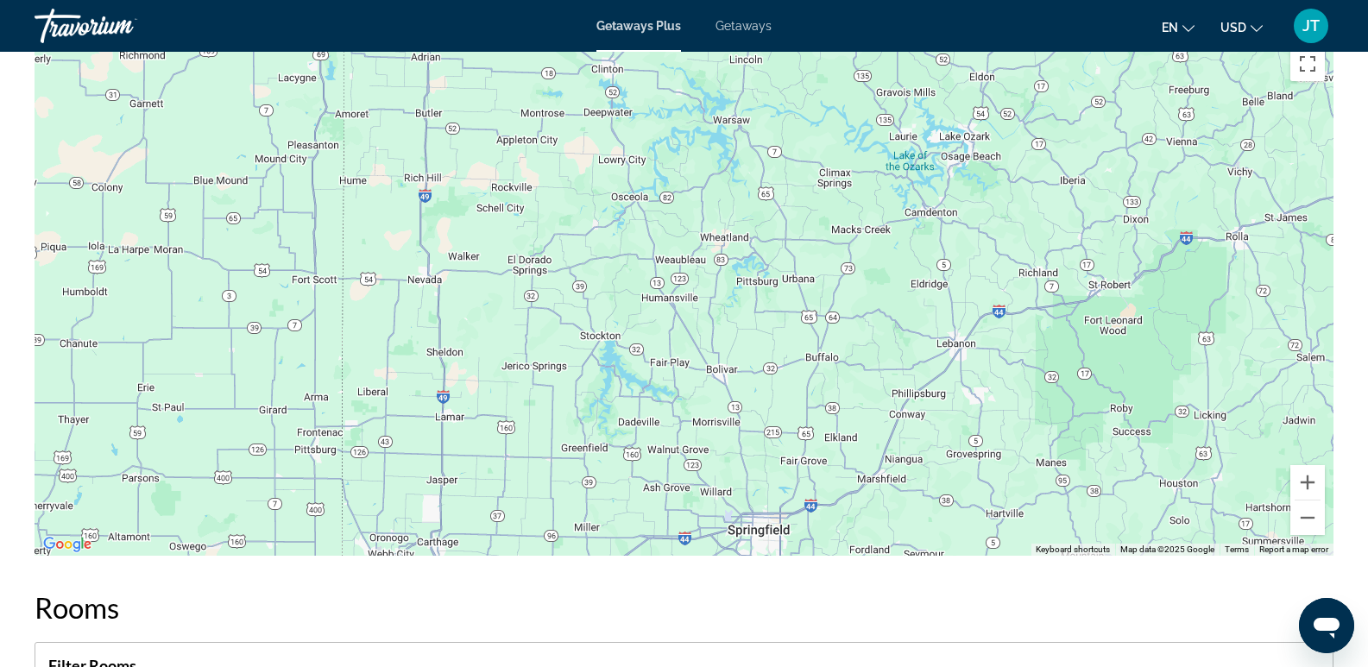
drag, startPoint x: 676, startPoint y: 301, endPoint x: 774, endPoint y: 531, distance: 249.7
click at [774, 531] on div "To activate drag with keyboard, press Alt + Enter. Once in keyboard drag state,…" at bounding box center [684, 297] width 1299 height 518
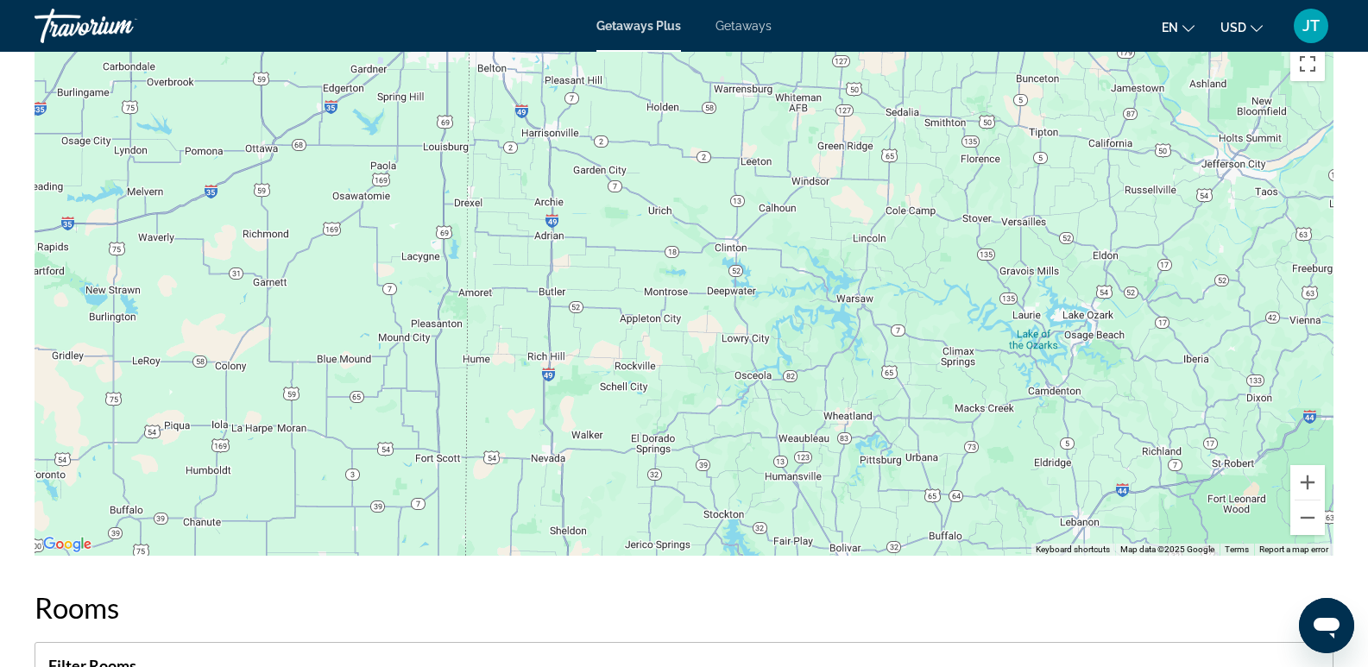
drag, startPoint x: 552, startPoint y: 211, endPoint x: 678, endPoint y: 392, distance: 220.7
click at [678, 392] on div "Main content" at bounding box center [684, 297] width 1299 height 518
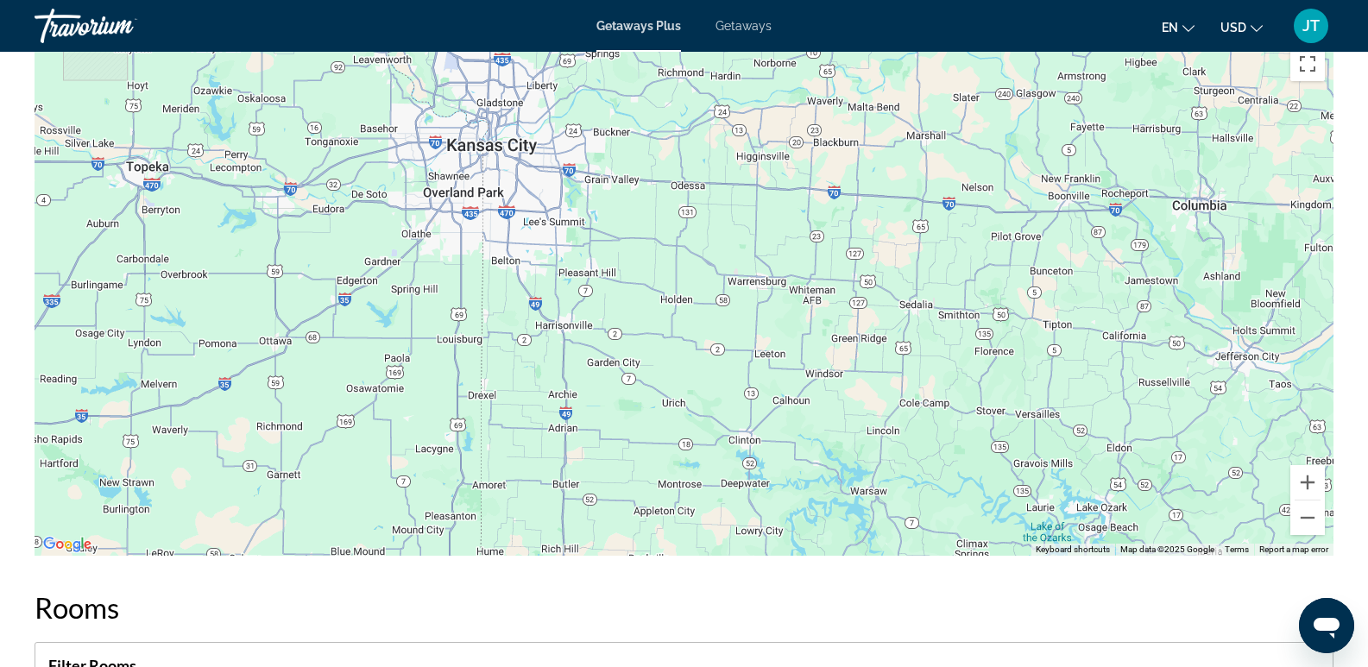
drag, startPoint x: 557, startPoint y: 196, endPoint x: 573, endPoint y: 400, distance: 205.1
click at [573, 400] on div "Main content" at bounding box center [684, 297] width 1299 height 518
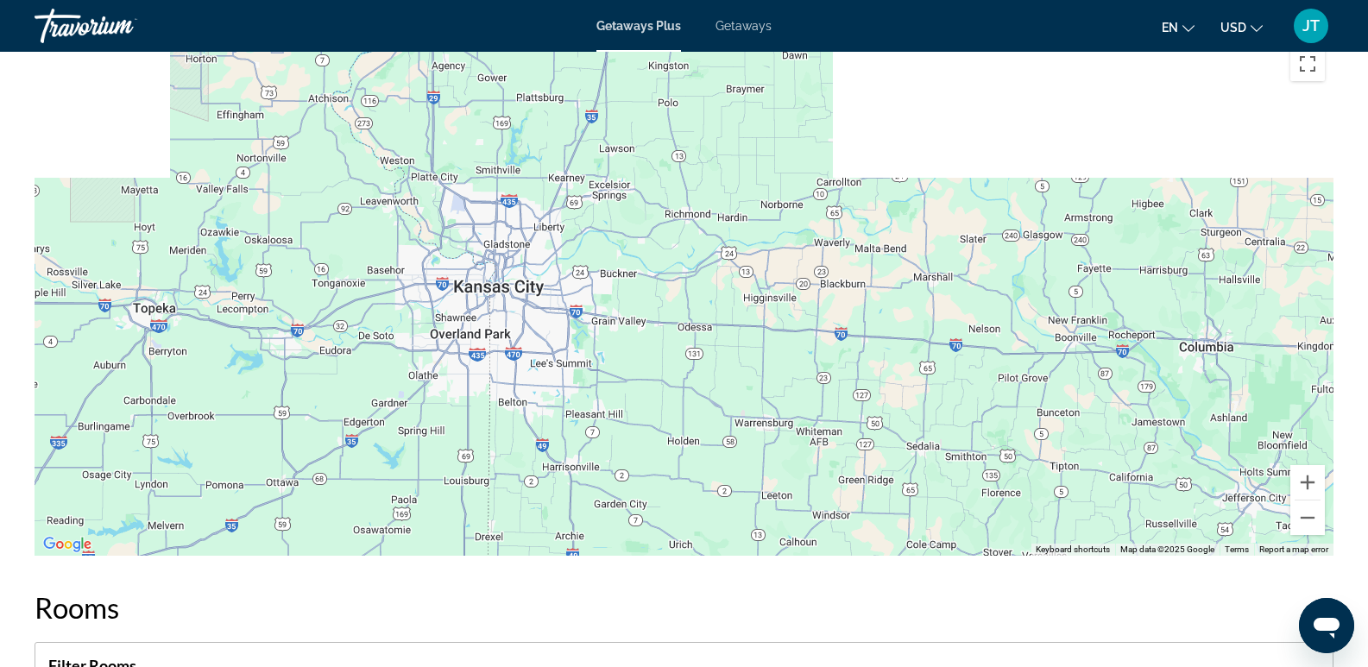
drag, startPoint x: 503, startPoint y: 356, endPoint x: 508, endPoint y: 437, distance: 80.4
click at [508, 437] on div "Main content" at bounding box center [684, 297] width 1299 height 518
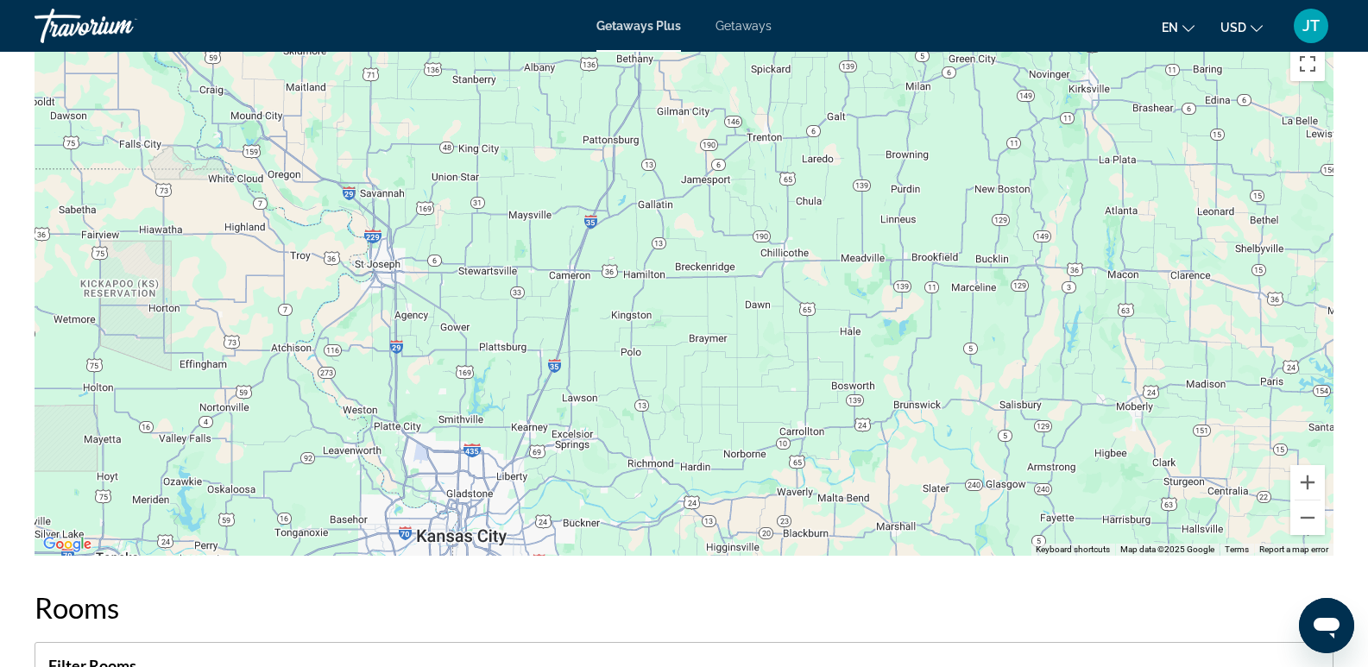
drag, startPoint x: 493, startPoint y: 420, endPoint x: 473, endPoint y: 521, distance: 102.9
click at [473, 521] on div "Main content" at bounding box center [684, 297] width 1299 height 518
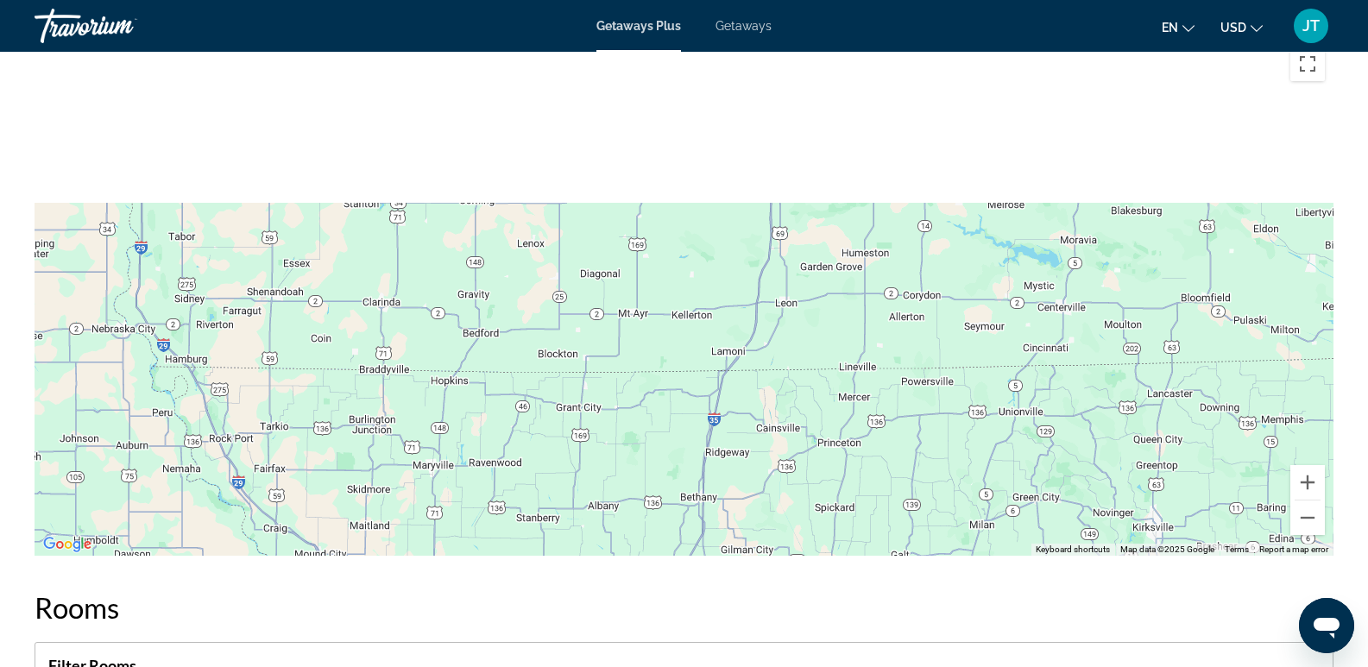
drag, startPoint x: 525, startPoint y: 252, endPoint x: 592, endPoint y: 701, distance: 453.7
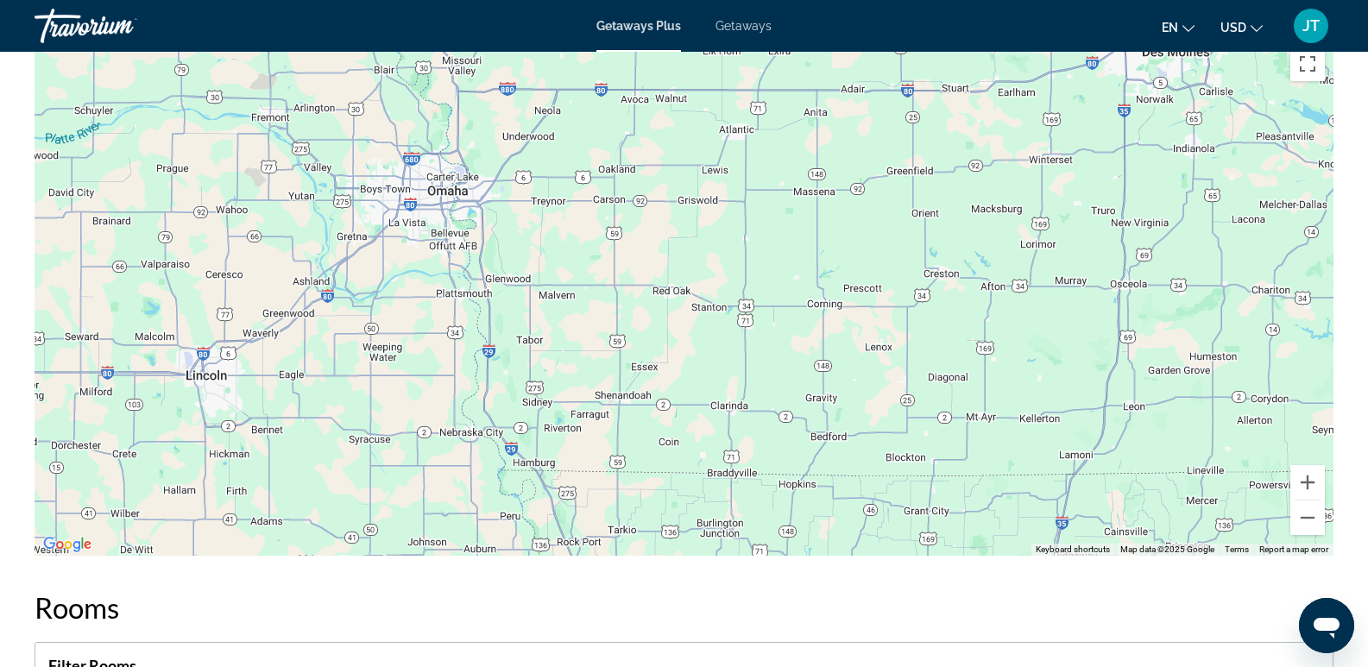
drag, startPoint x: 769, startPoint y: 362, endPoint x: 784, endPoint y: 370, distance: 17.4
click at [784, 370] on div "Main content" at bounding box center [684, 297] width 1299 height 518
